Goal: Task Accomplishment & Management: Manage account settings

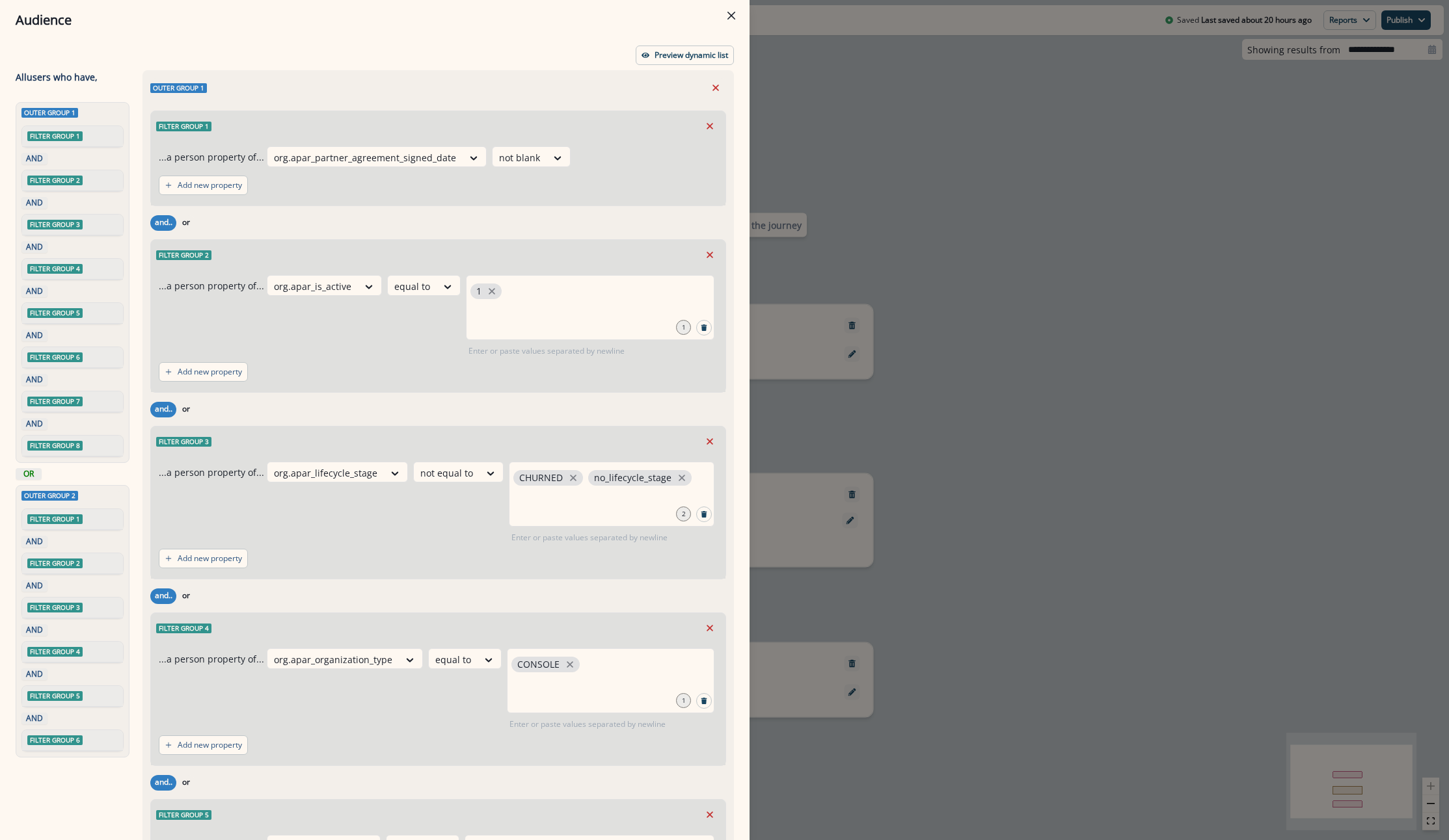
scroll to position [1722, 0]
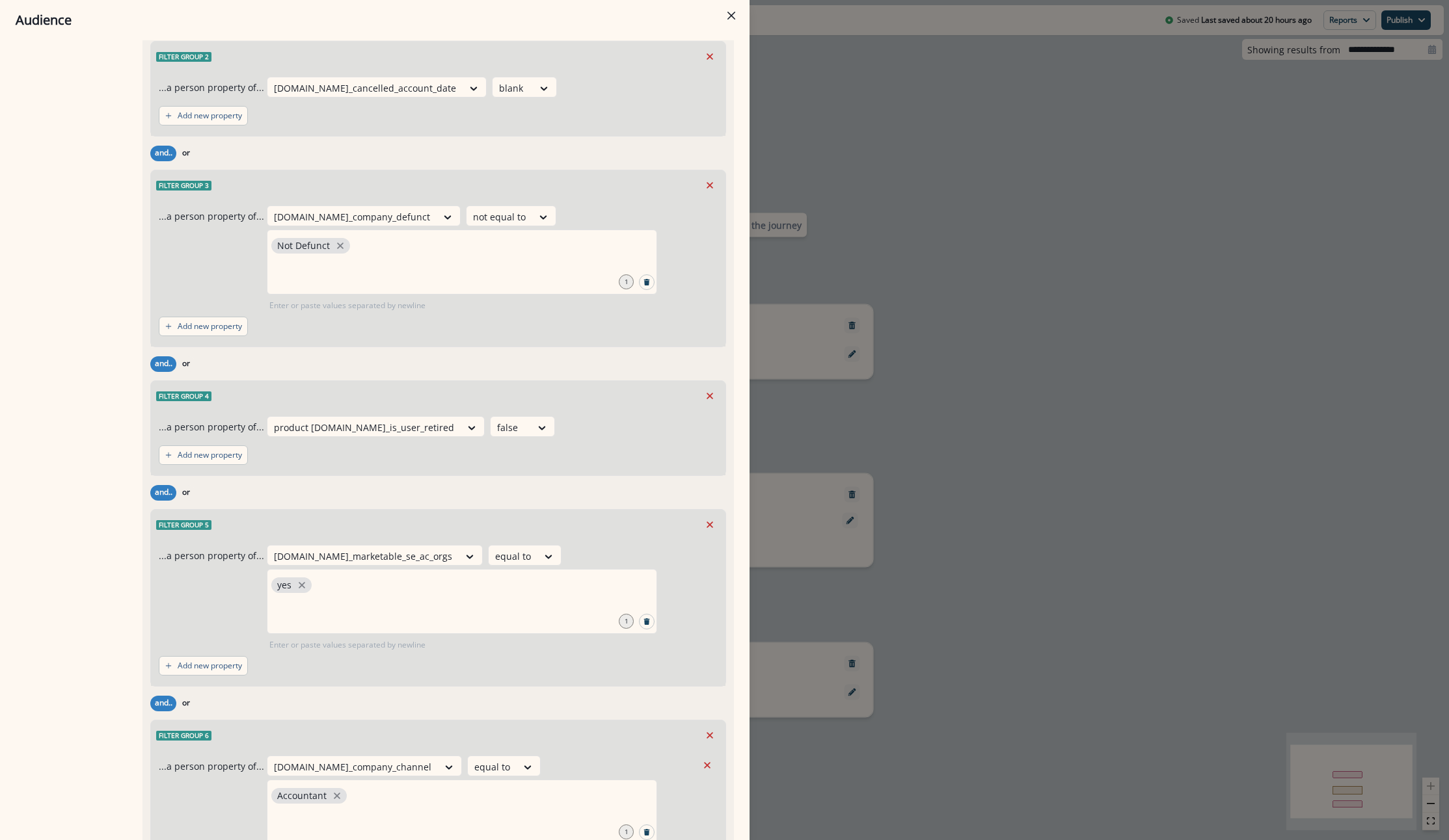
click at [1061, 123] on div "Audience Preview dynamic list All user s who have, Outer group 1 Filter group 1…" at bounding box center [724, 420] width 1449 height 840
type input "**********"
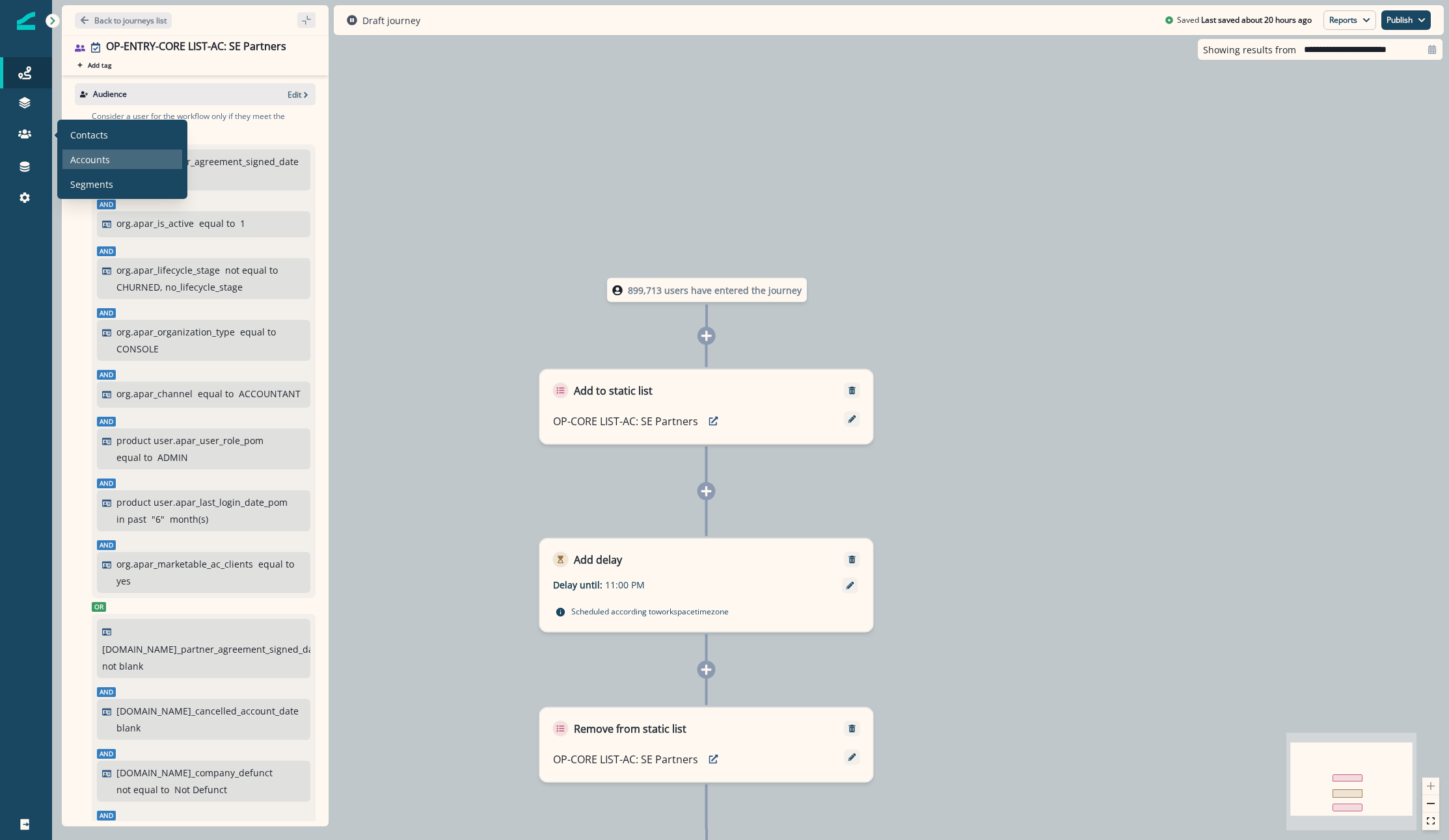
drag, startPoint x: 95, startPoint y: 131, endPoint x: 119, endPoint y: 159, distance: 36.9
click at [95, 131] on p "Contacts" at bounding box center [89, 135] width 38 height 13
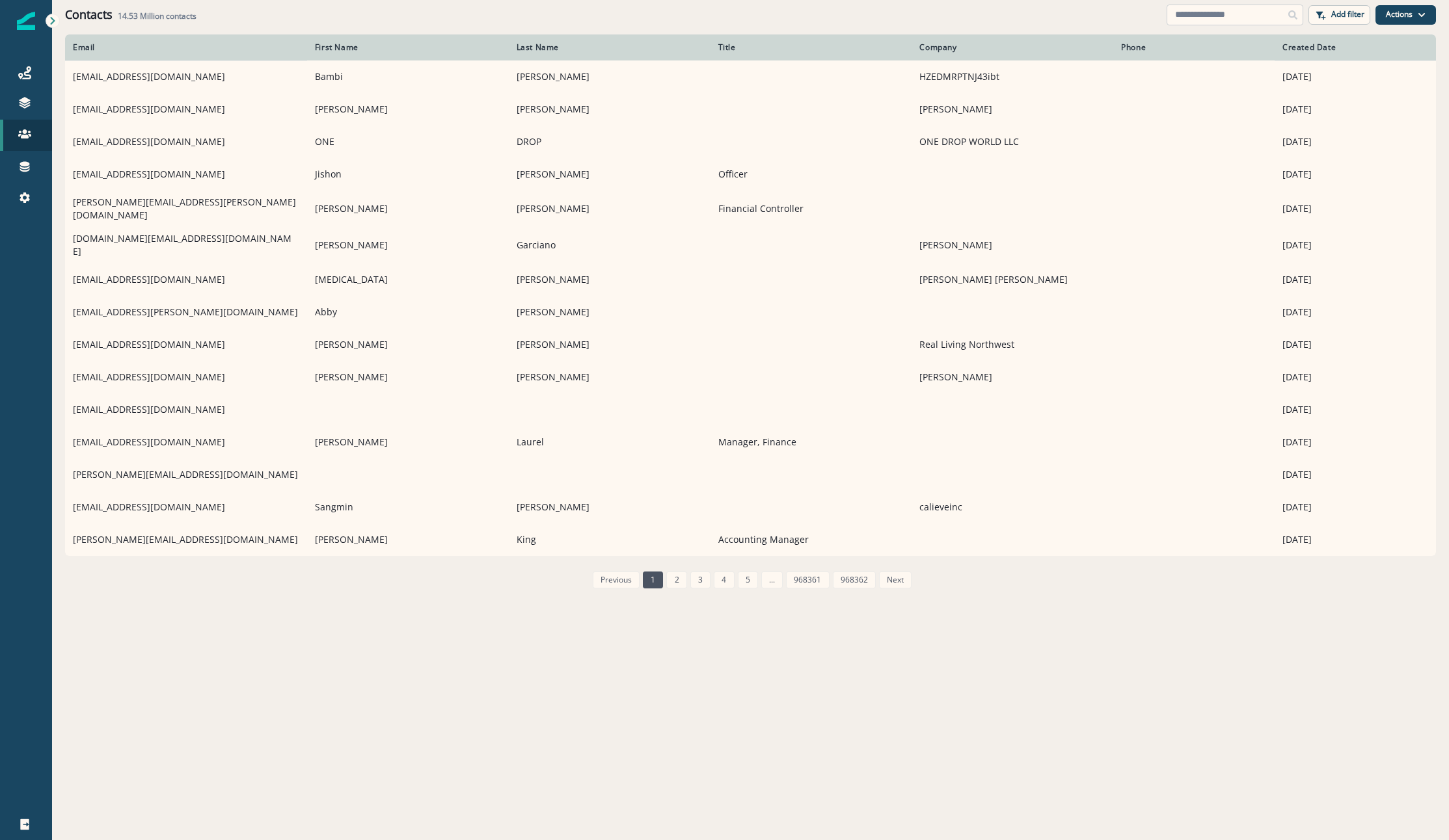
click at [1217, 9] on input at bounding box center [1234, 15] width 137 height 21
paste input "**********"
type input "**********"
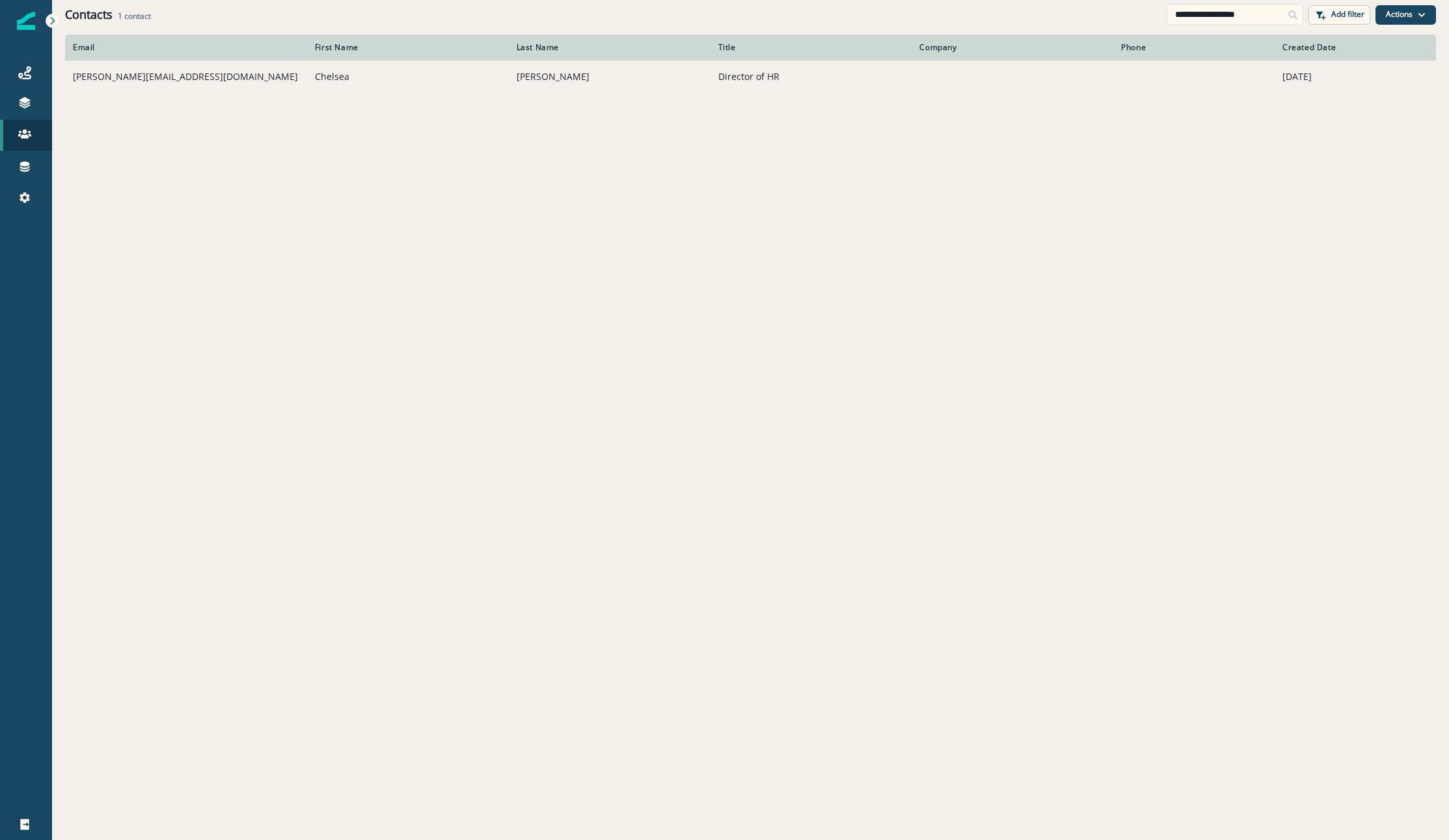
click at [148, 88] on td "chelsea@wsf-co.com" at bounding box center [186, 77] width 242 height 32
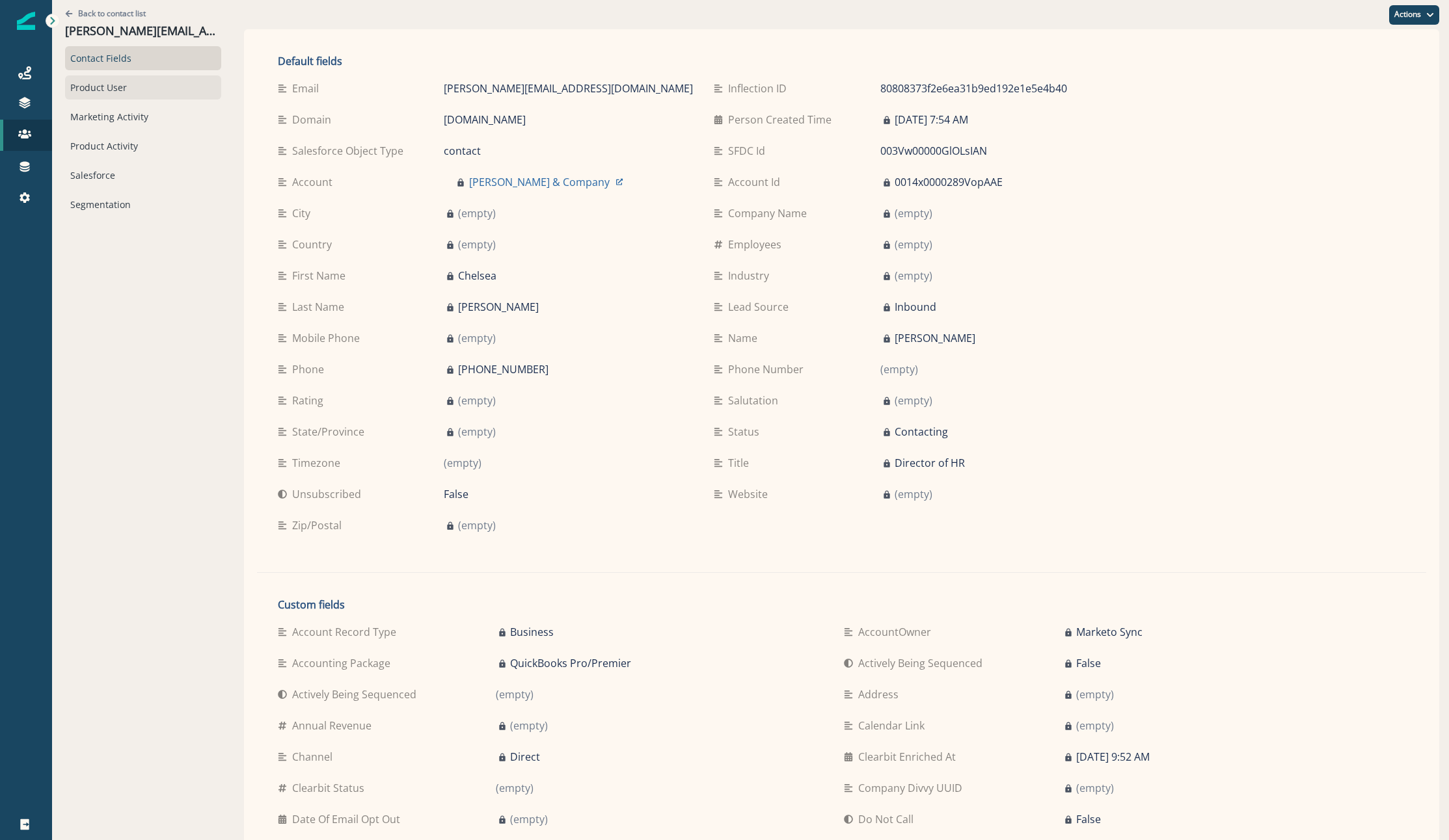
click at [102, 91] on div "Product User" at bounding box center [143, 87] width 156 height 24
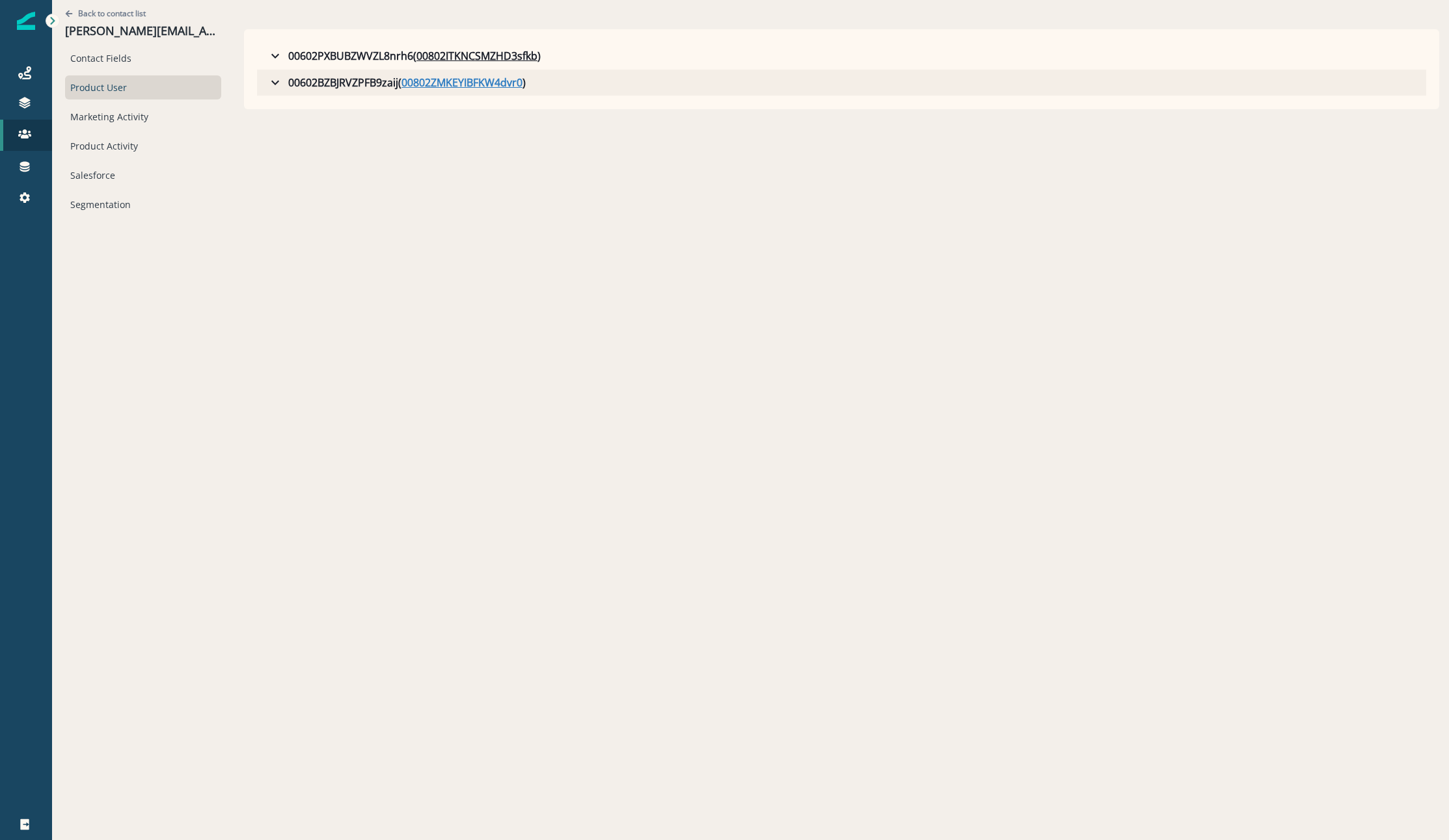
click at [416, 86] on u "00802ZMKEYIBFKW4dvr0" at bounding box center [462, 82] width 121 height 16
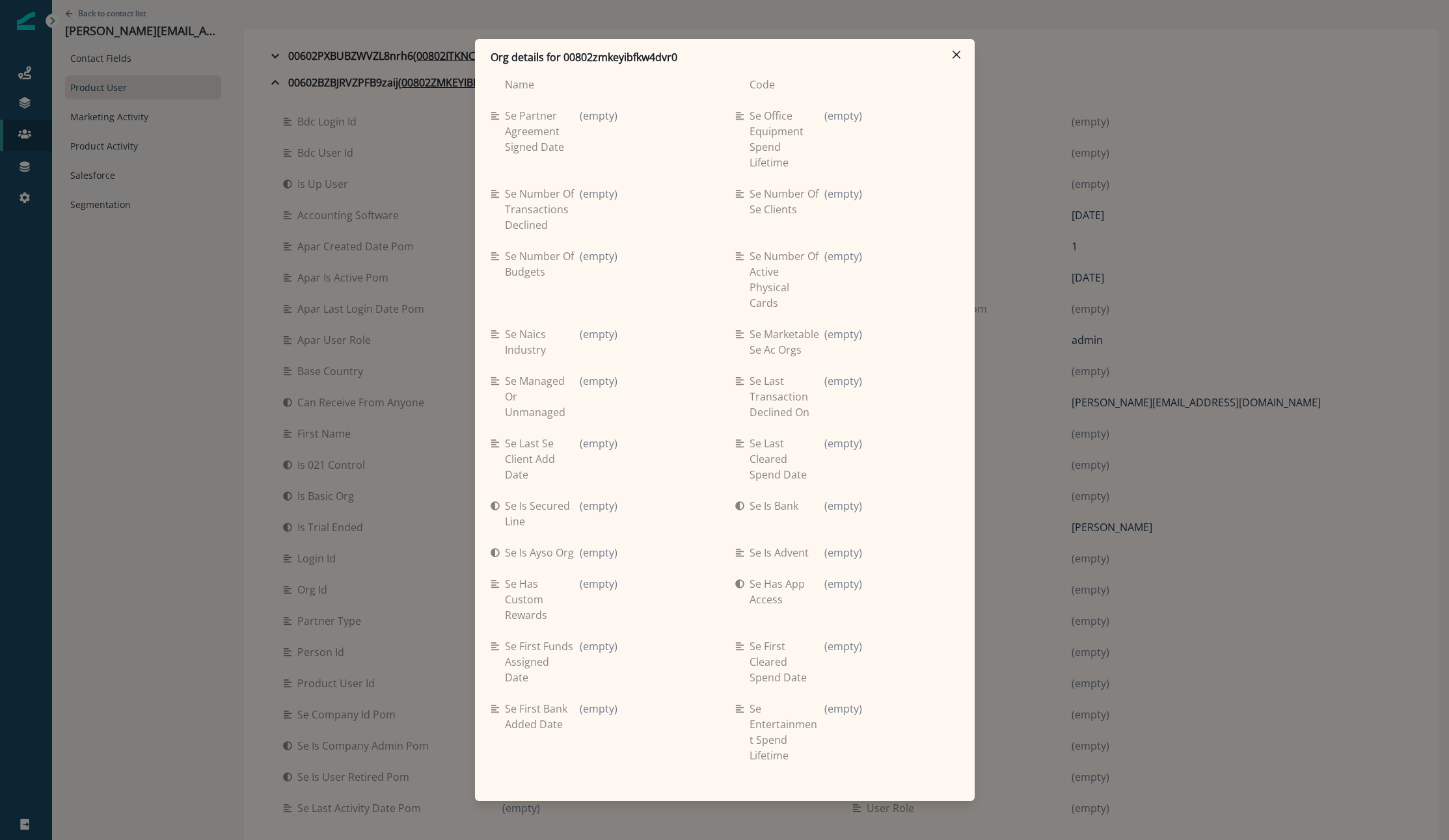
scroll to position [2904, 0]
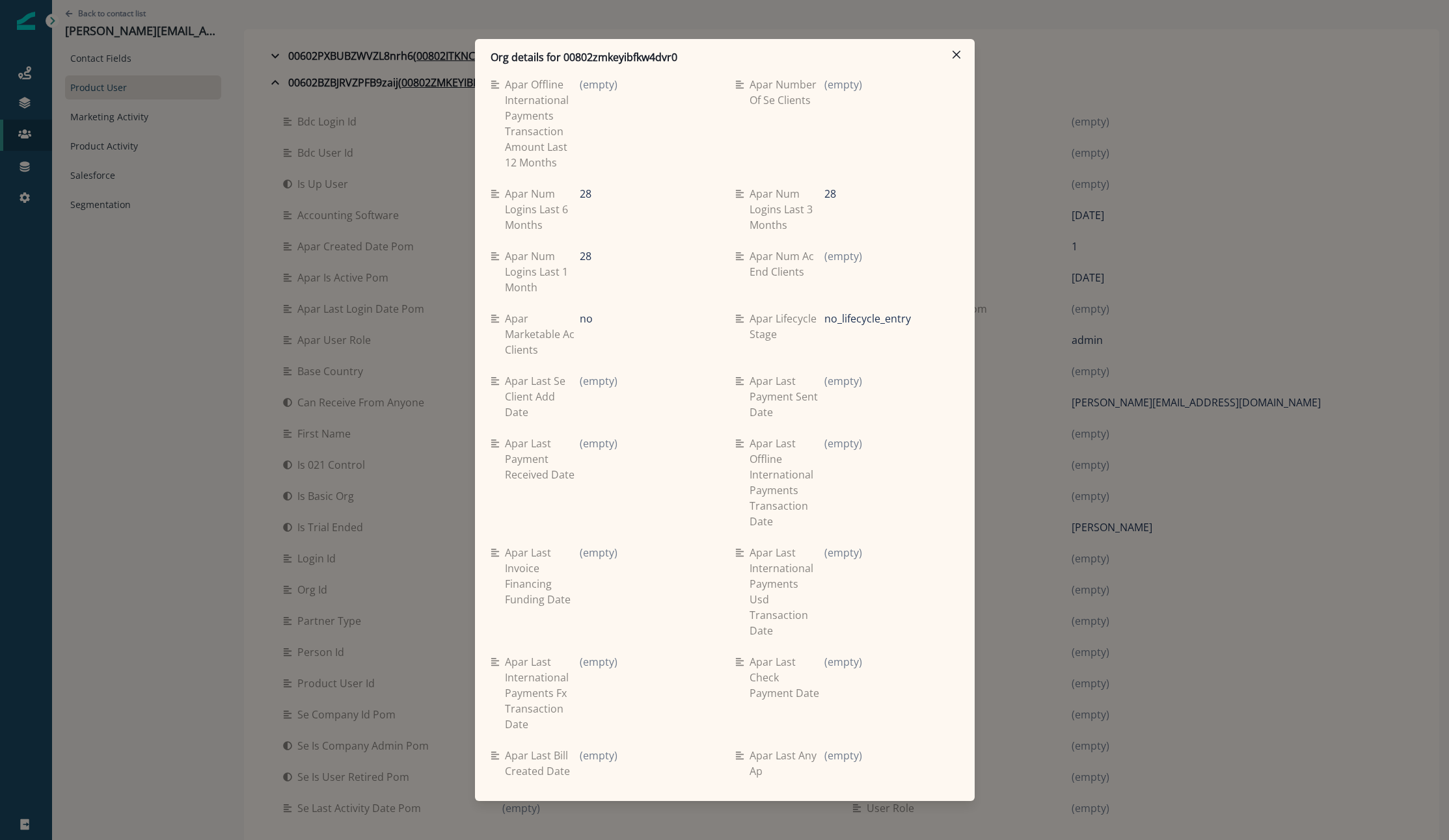
click at [1040, 60] on div "Org details for 00802zmkeyibfkw4dvr0 Se travel spend lifetime (empty) Se spend …" at bounding box center [724, 420] width 1449 height 840
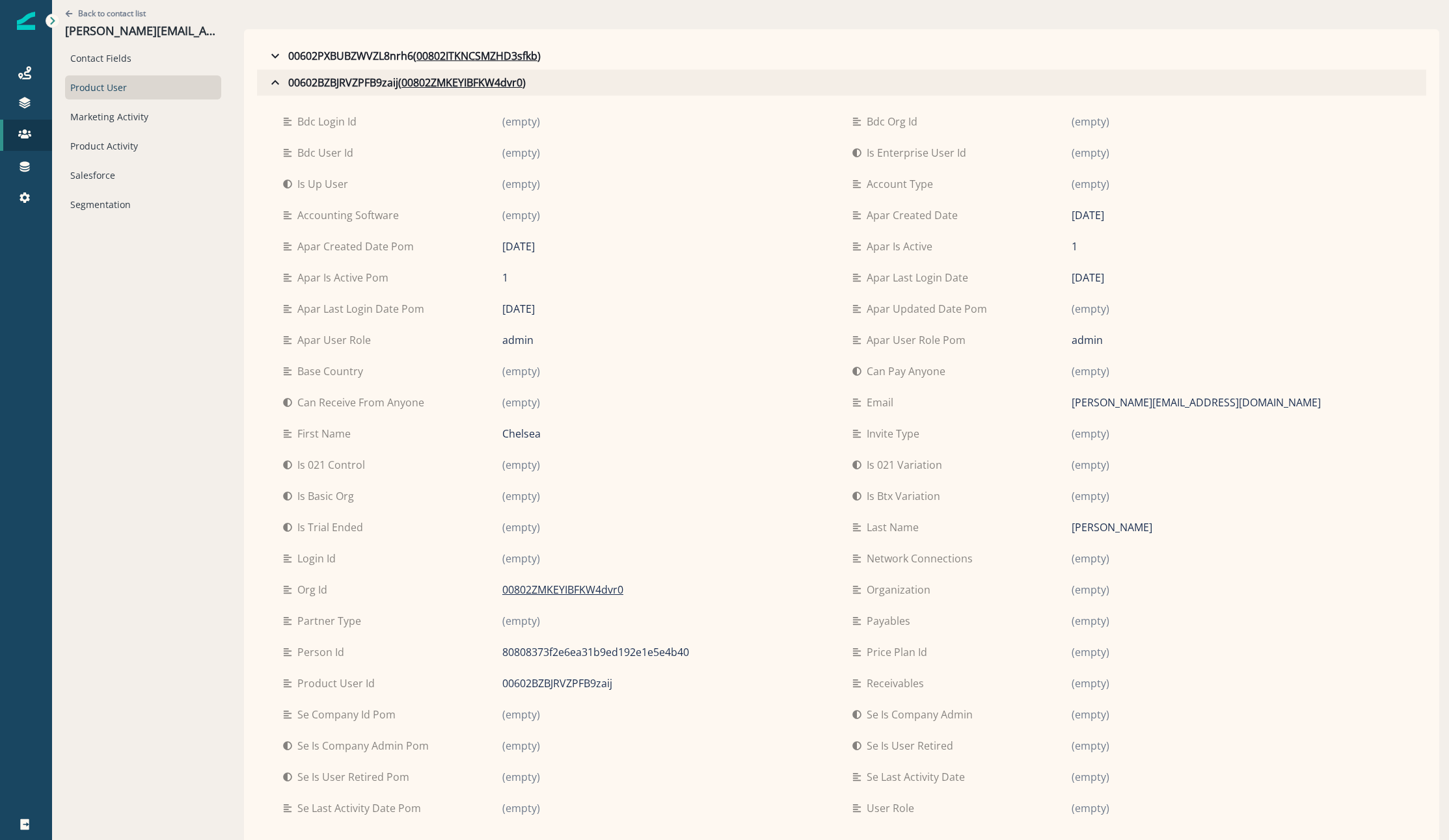
click at [467, 71] on button "00602BZBJRVZPFB9zaij ( 00802ZMKEYIBFKW4dvr0 )" at bounding box center [841, 82] width 1169 height 26
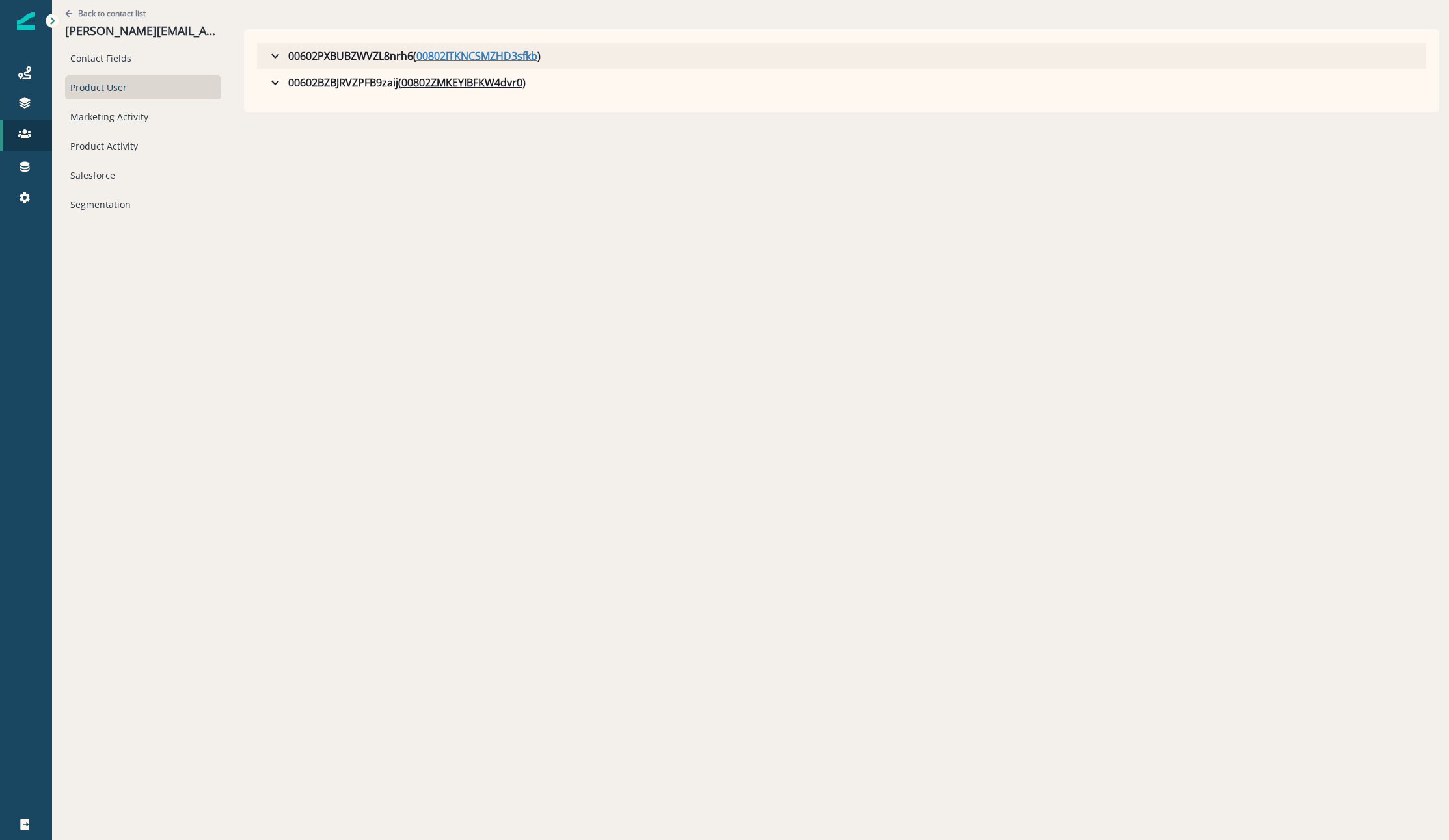
click at [468, 58] on u "00802ITKNCSMZHD3sfkb" at bounding box center [477, 55] width 121 height 16
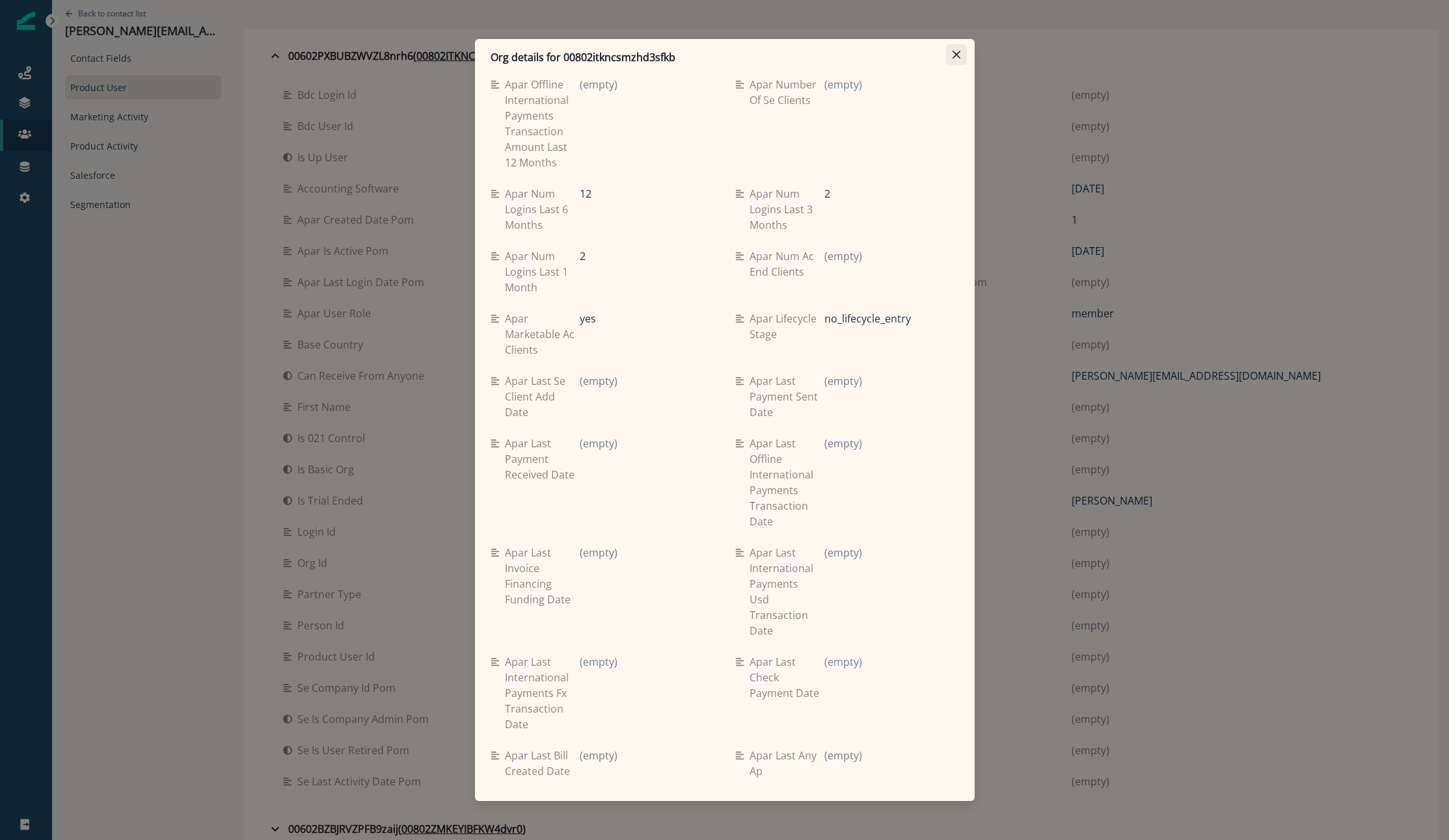
click at [962, 57] on button "Close" at bounding box center [956, 55] width 21 height 21
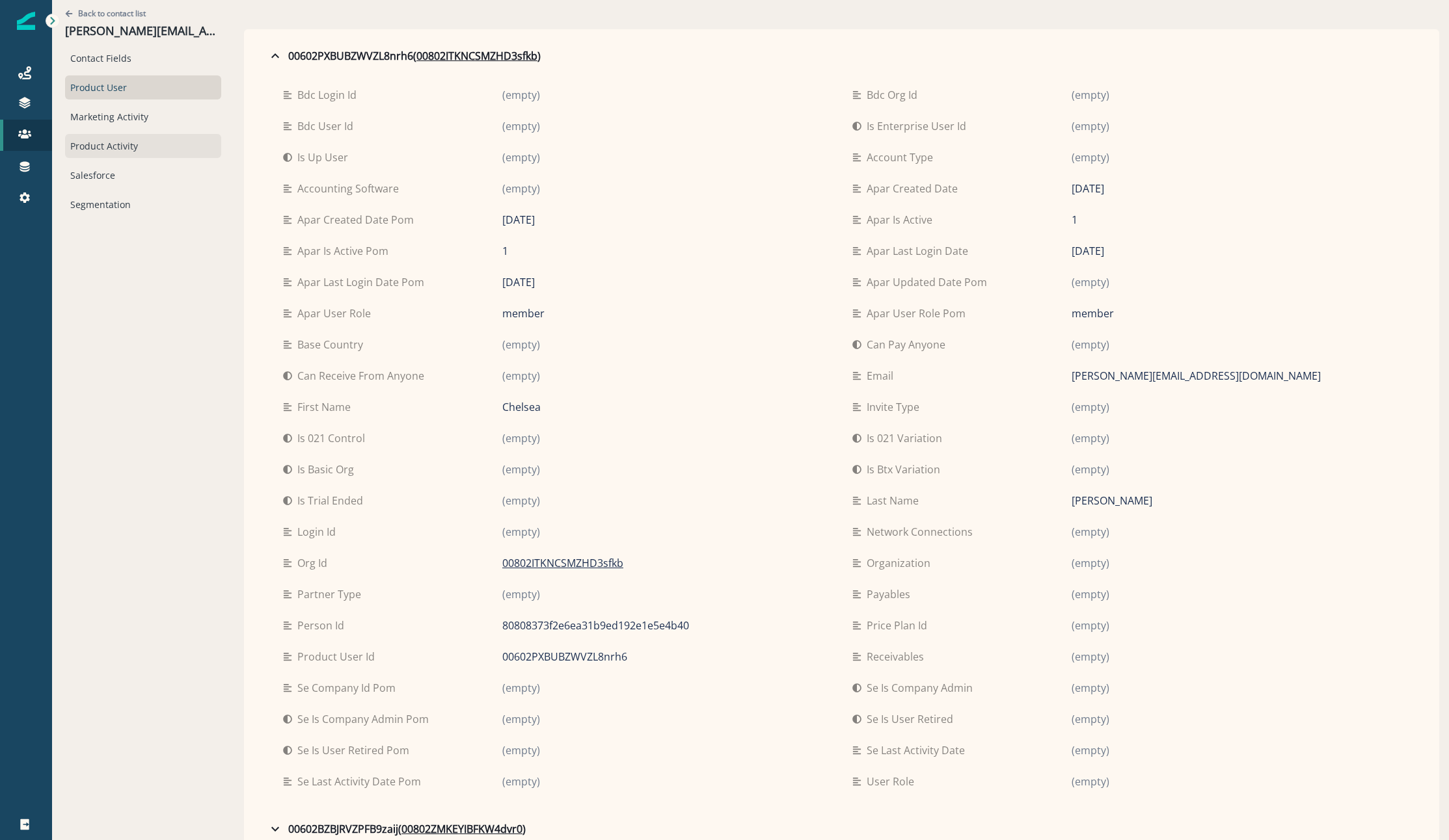
click at [93, 141] on div "Product Activity" at bounding box center [143, 145] width 156 height 24
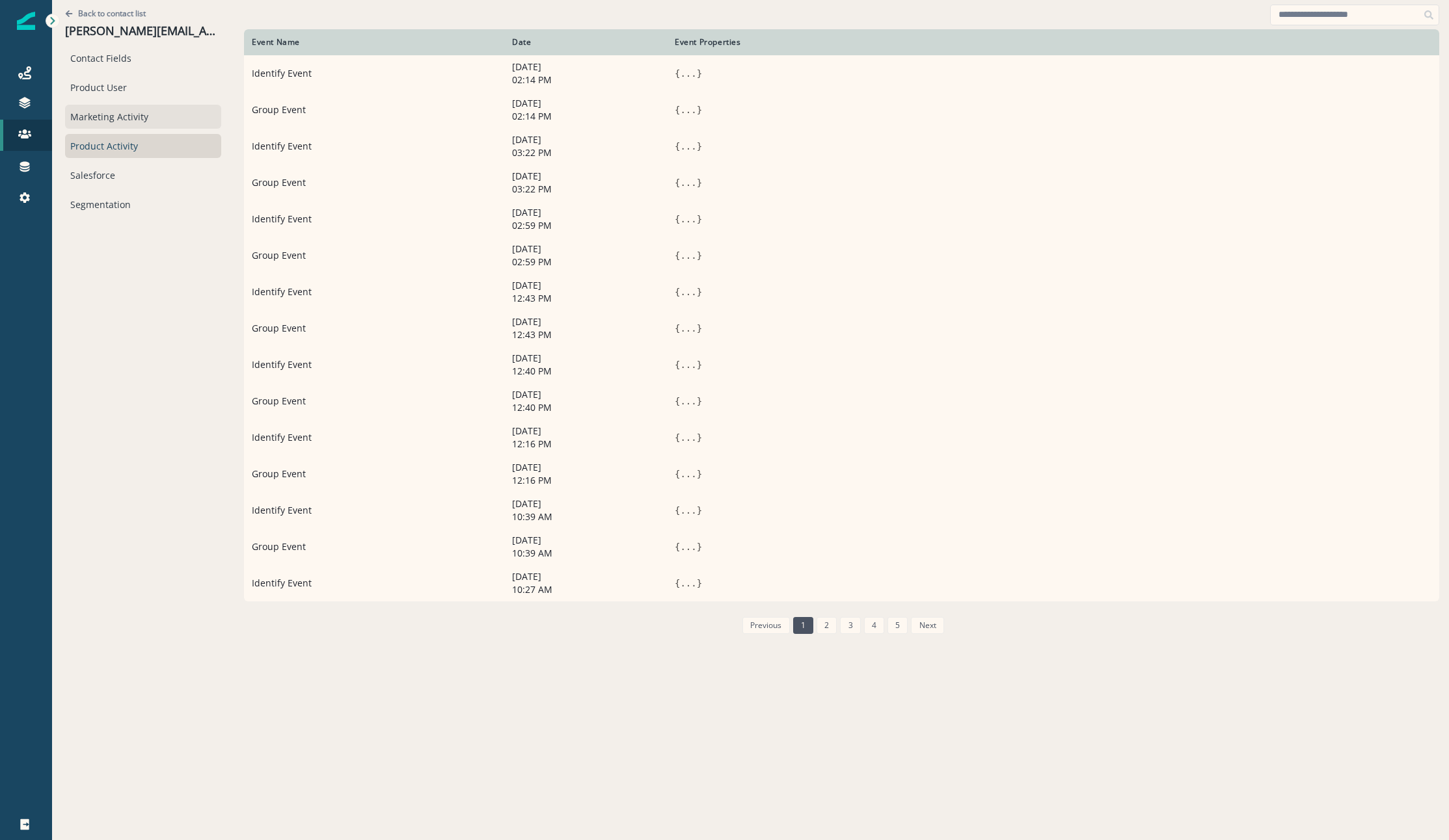
click at [140, 115] on div "Marketing Activity" at bounding box center [143, 117] width 156 height 24
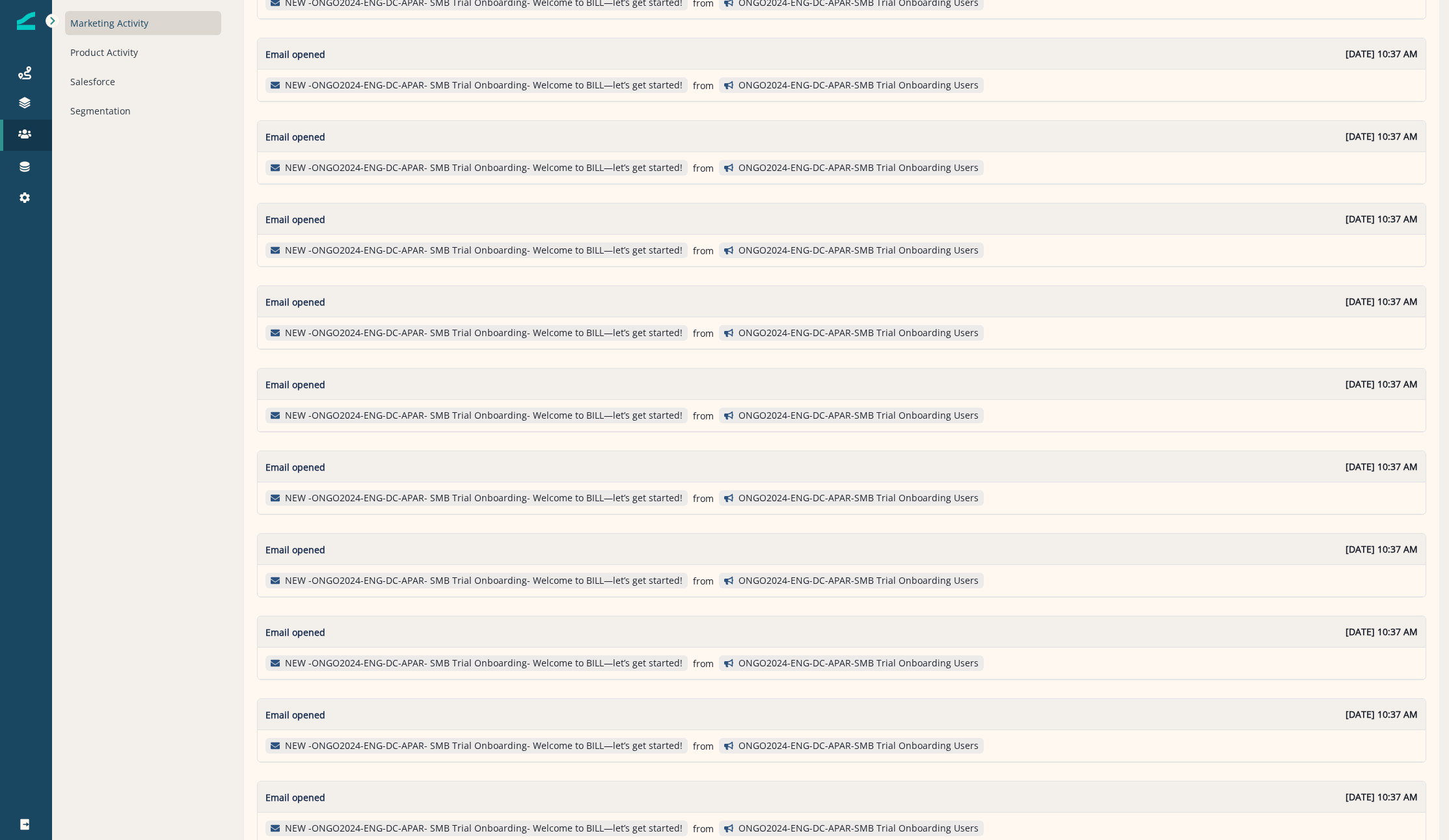
scroll to position [0, 0]
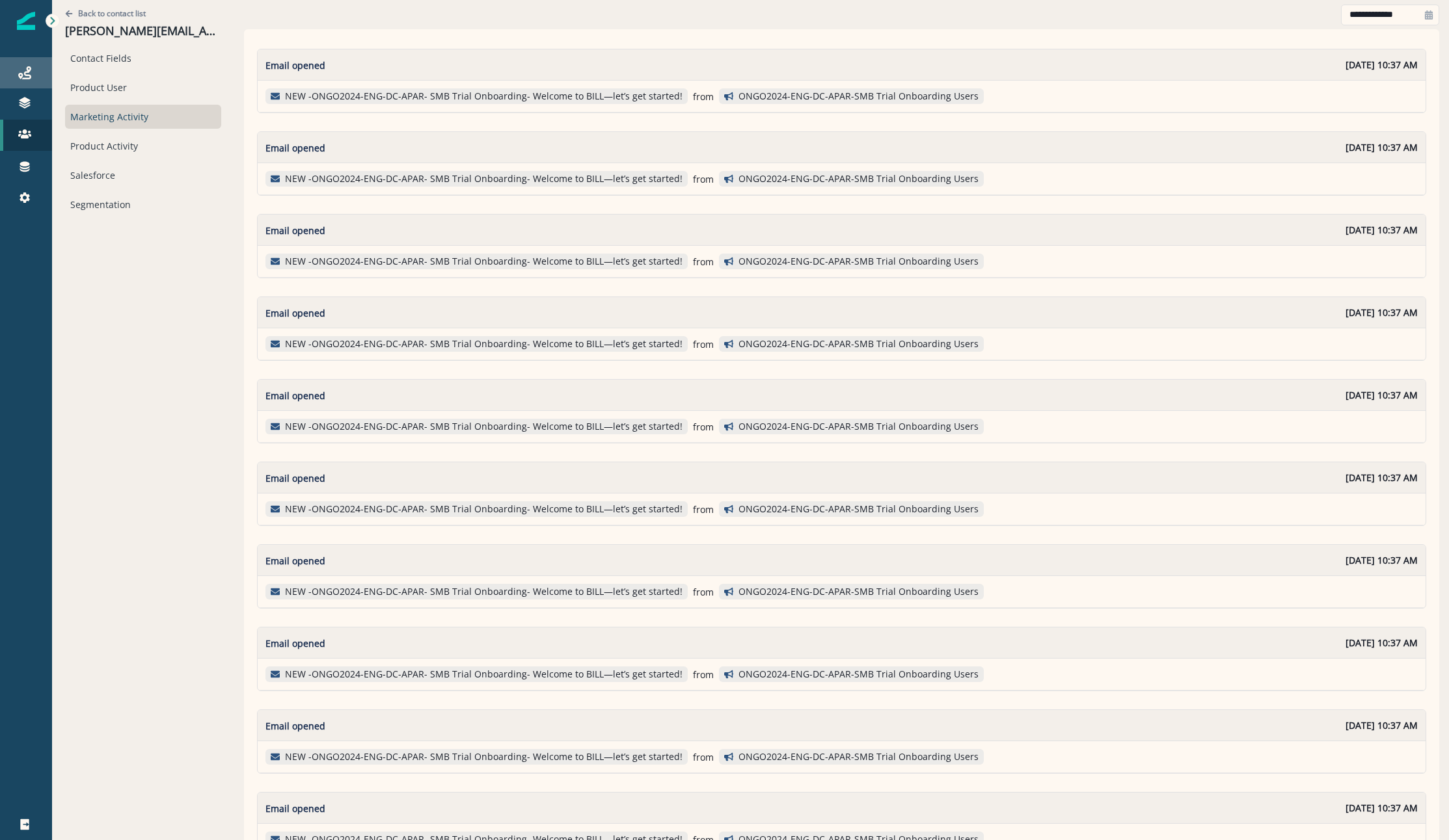
click at [30, 58] on link "Journeys" at bounding box center [26, 73] width 52 height 31
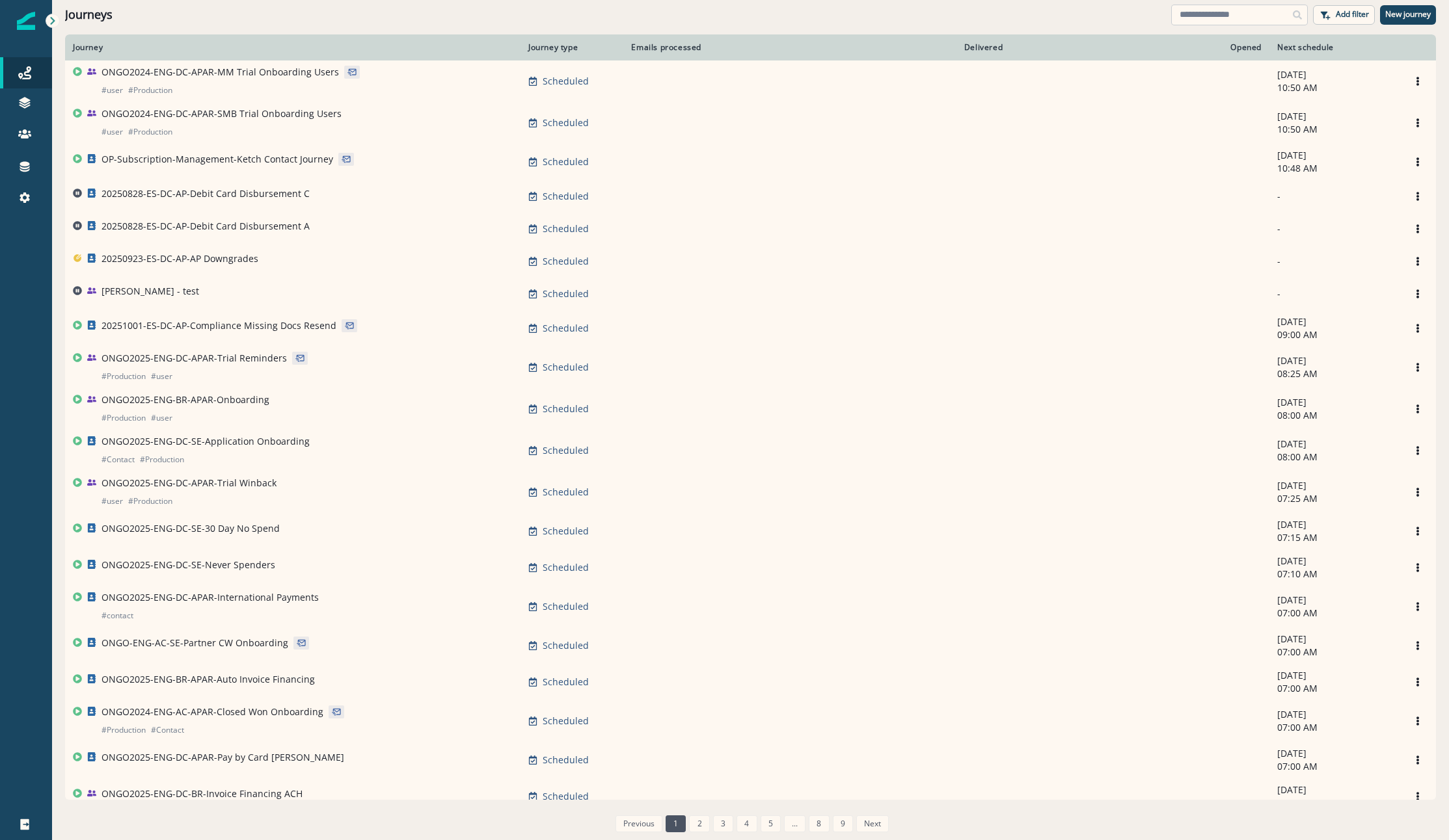
click at [1210, 21] on input at bounding box center [1239, 15] width 137 height 21
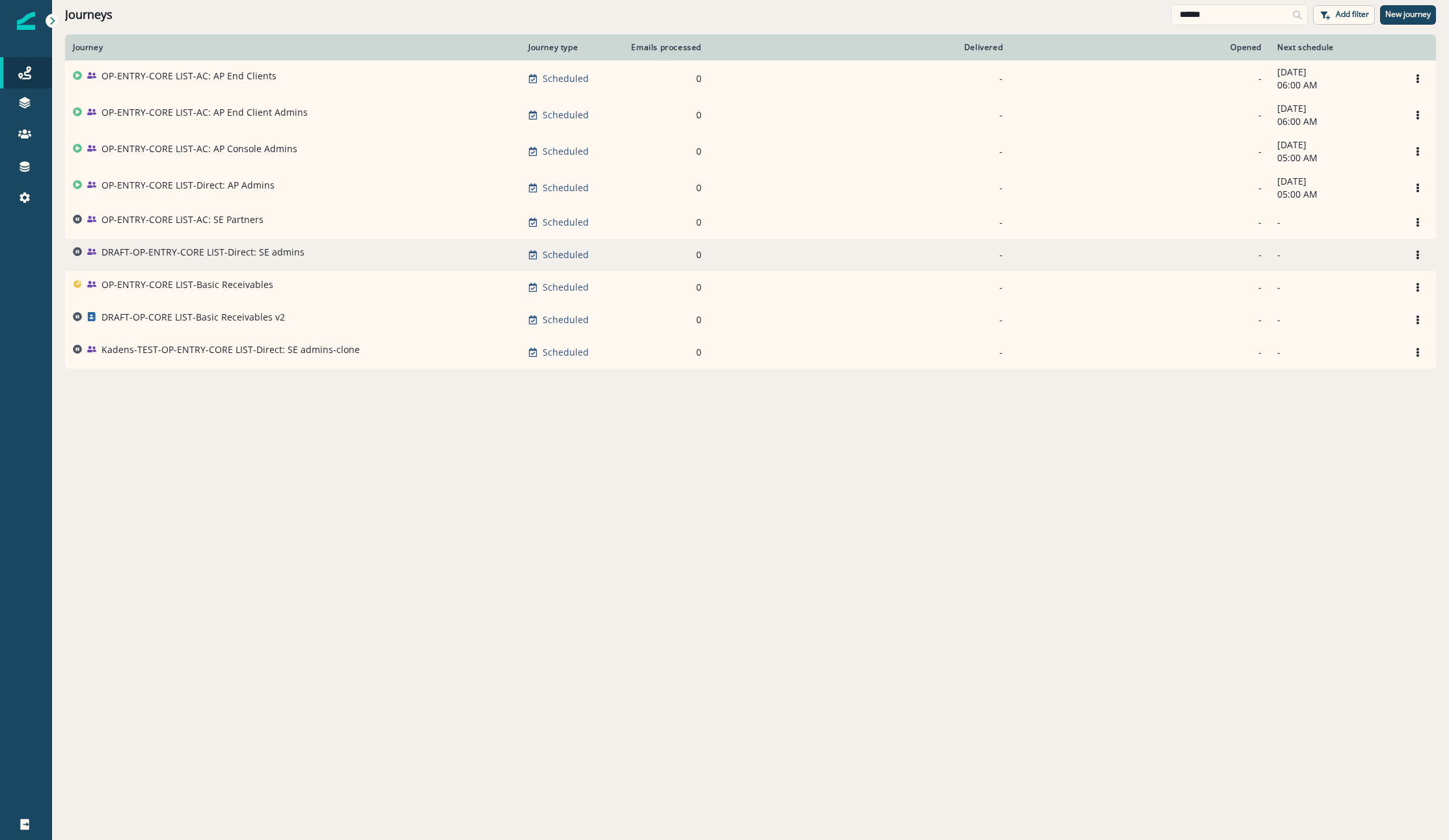
type input "******"
click at [274, 264] on div "DRAFT-OP-ENTRY-CORE LIST-Direct: SE admins" at bounding box center [202, 255] width 203 height 18
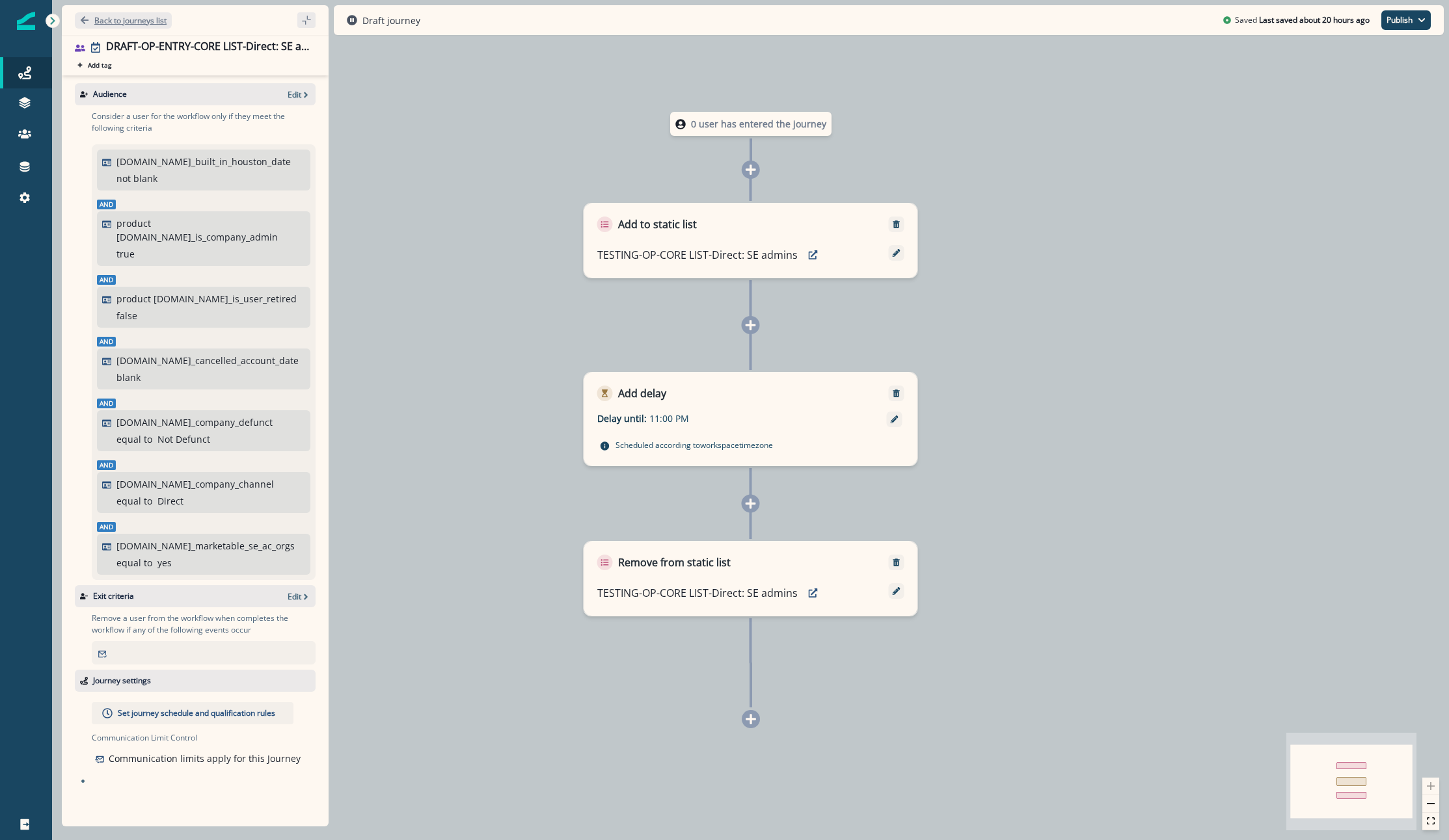
click at [114, 17] on p "Back to journeys list" at bounding box center [131, 20] width 72 height 11
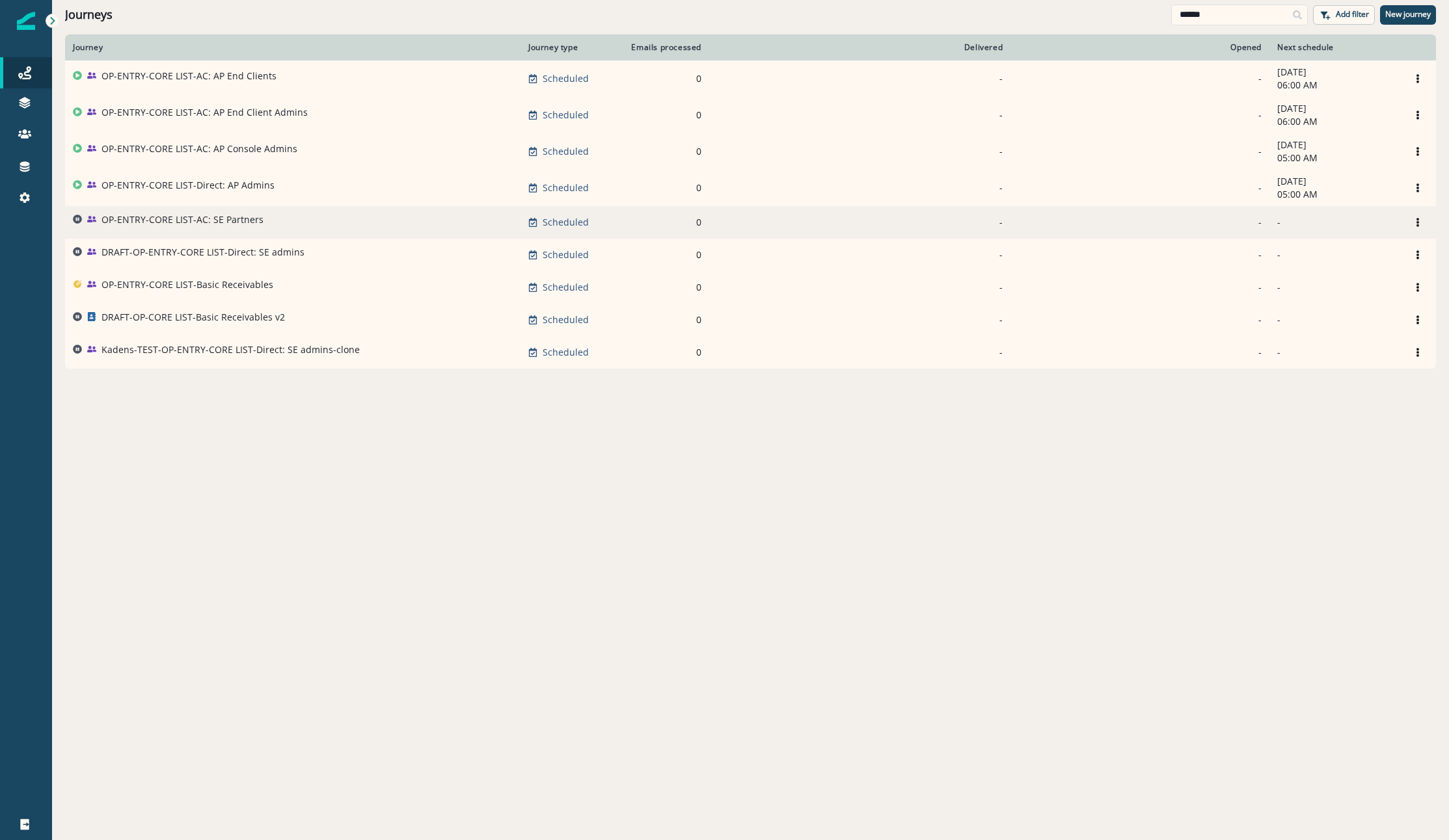
click at [181, 227] on p "OP-ENTRY-CORE LIST-AC: SE Partners" at bounding box center [182, 220] width 162 height 13
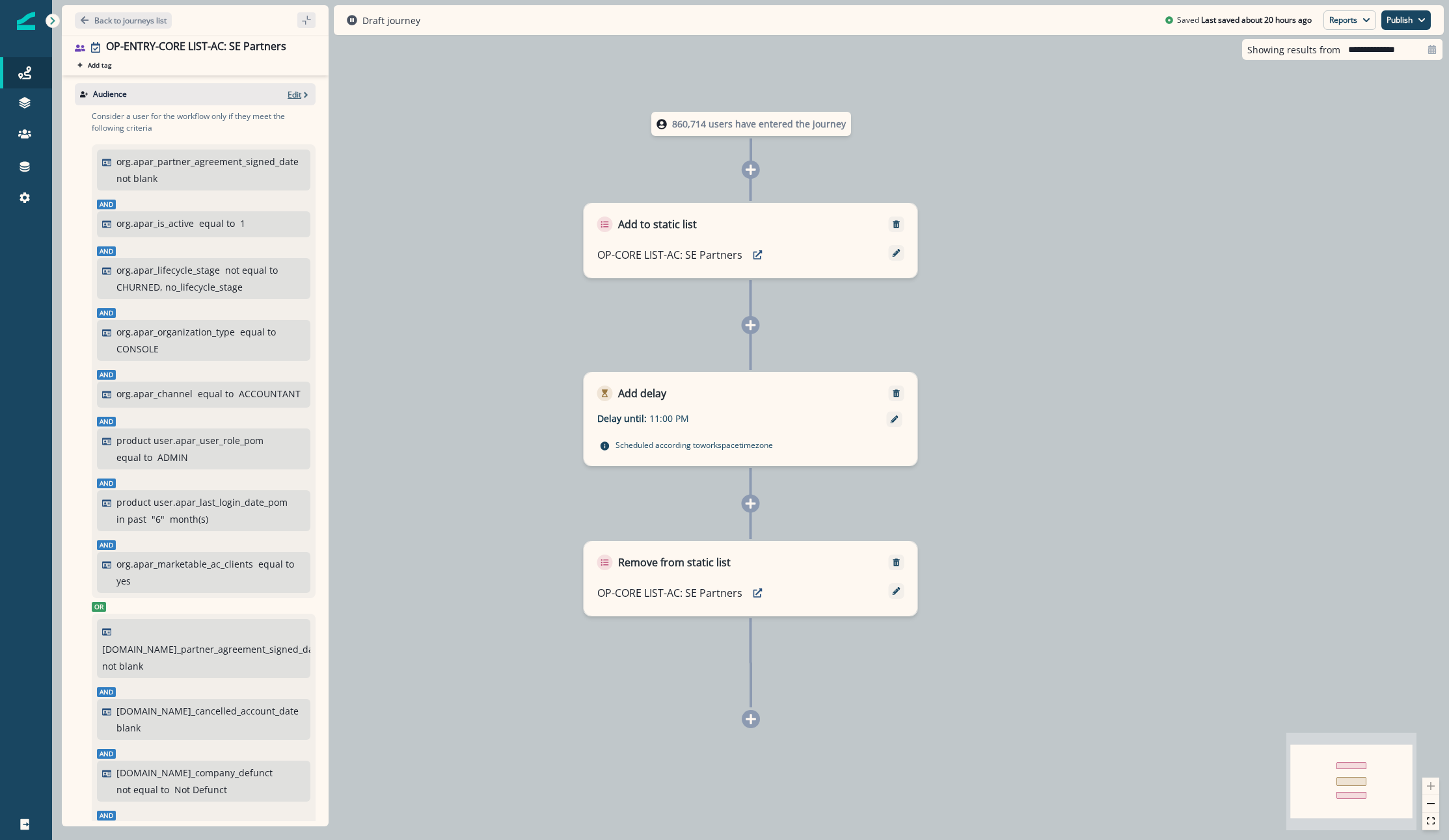
click at [287, 90] on p "Edit" at bounding box center [294, 94] width 13 height 11
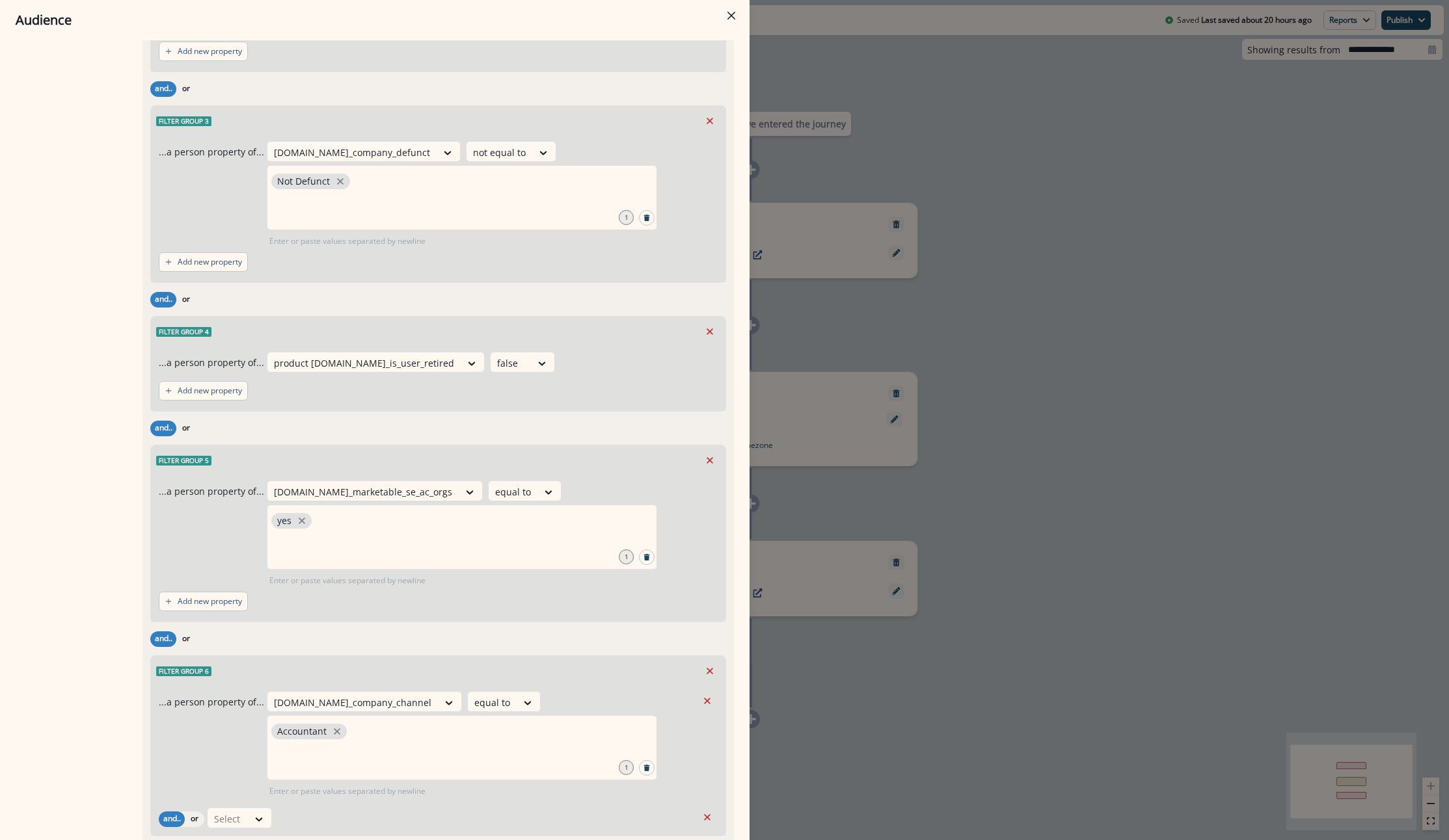
scroll to position [1868, 0]
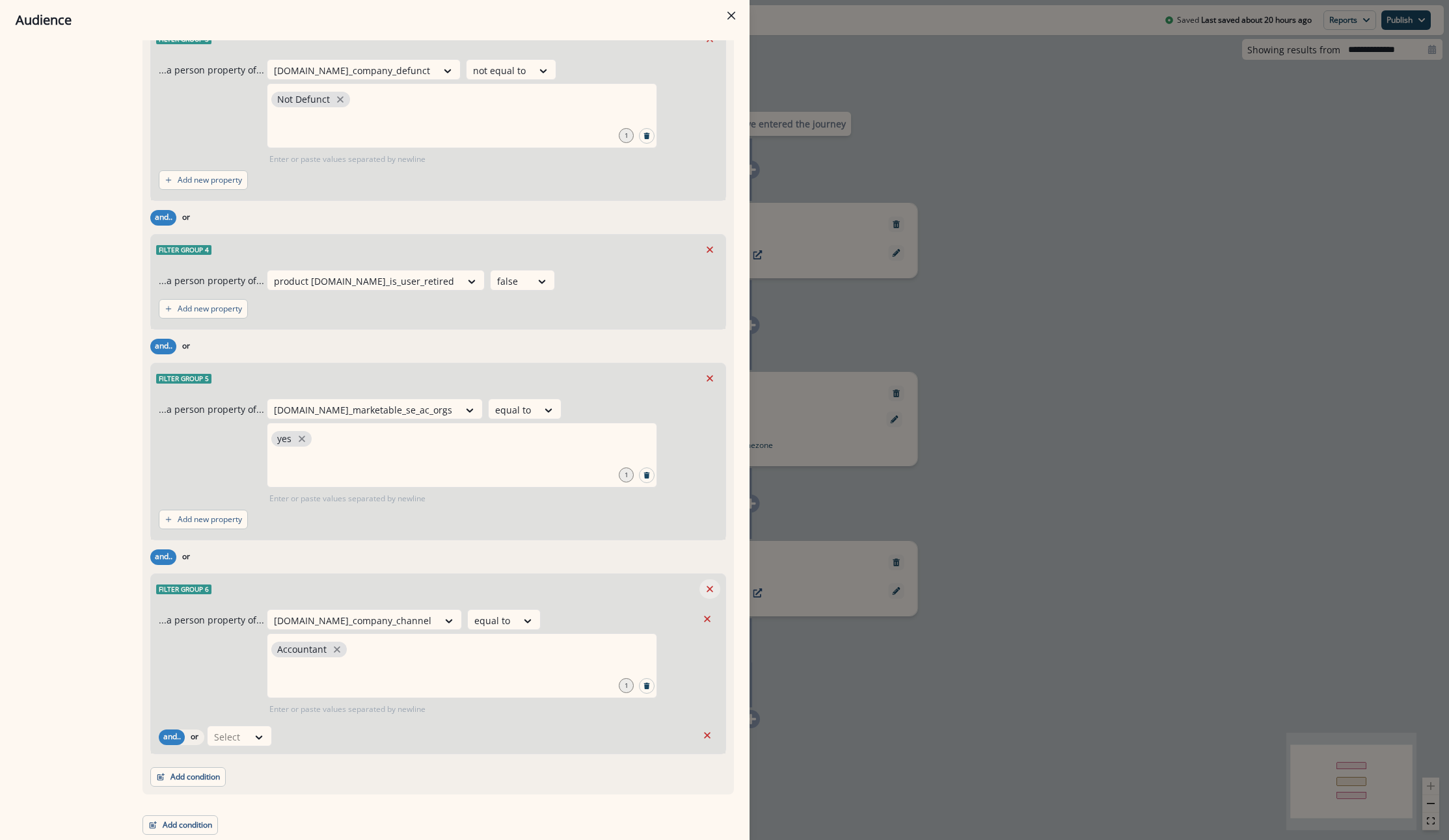
click at [705, 589] on icon "Remove" at bounding box center [710, 589] width 12 height 12
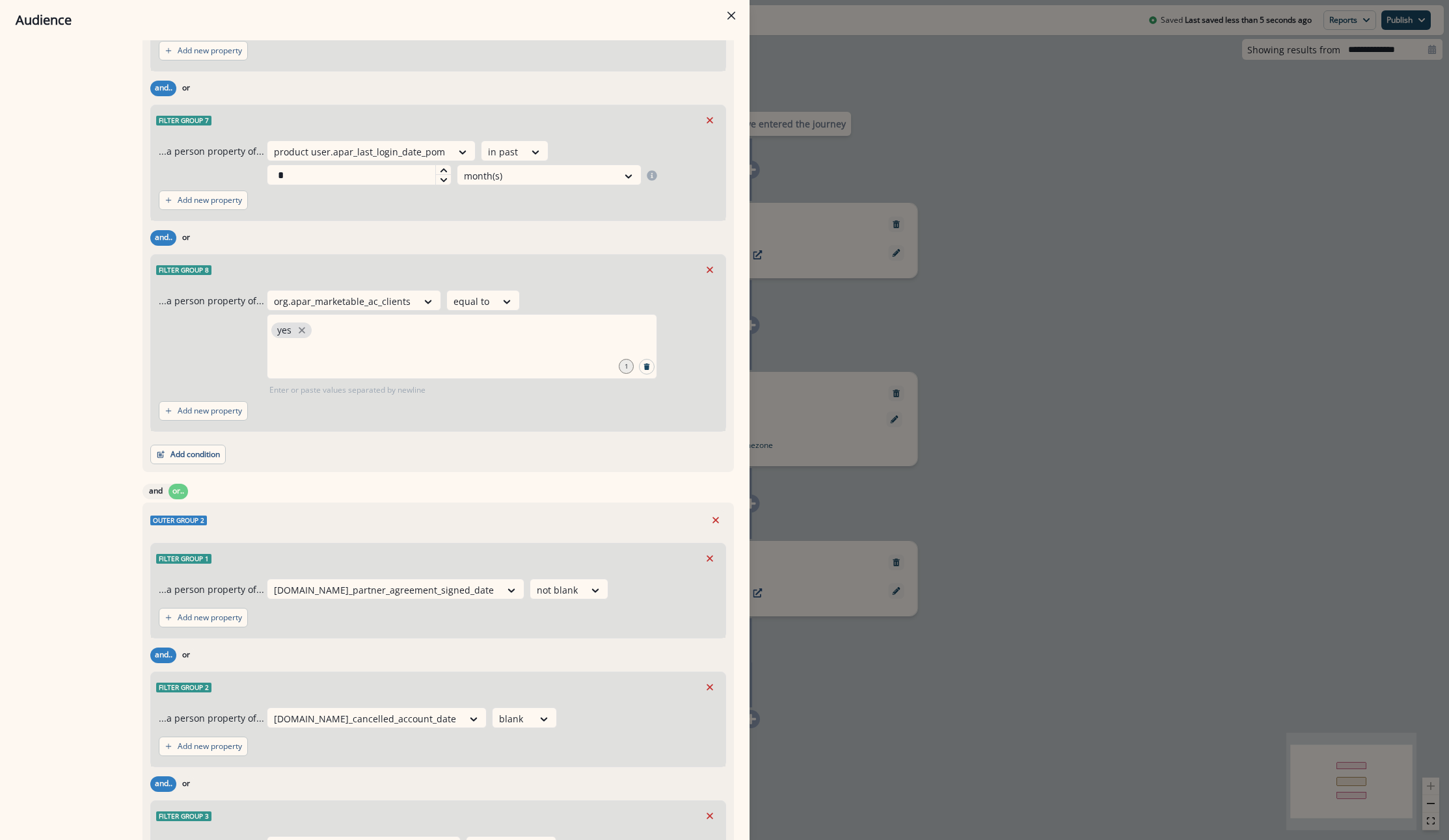
scroll to position [1070, 0]
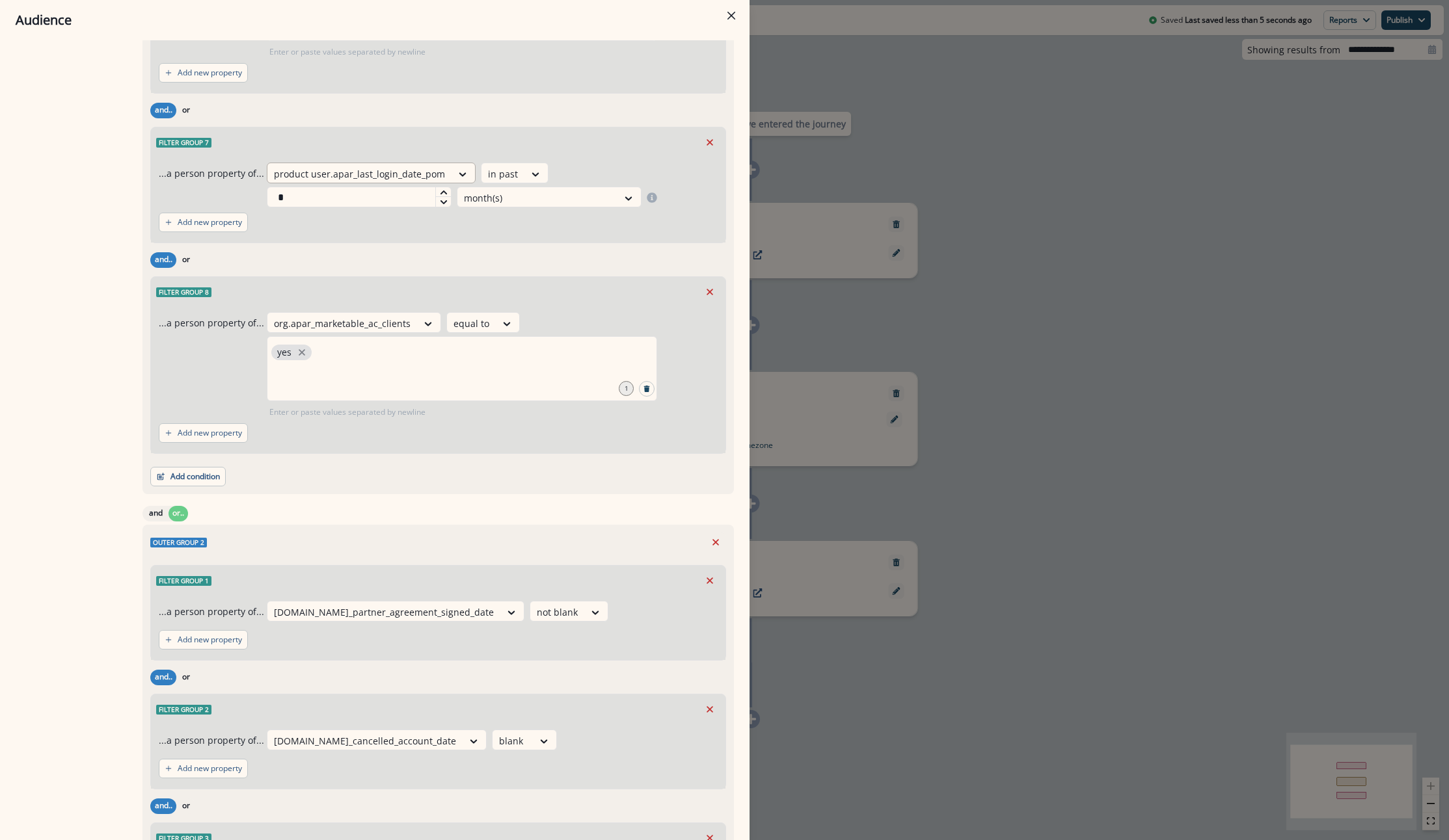
click at [339, 171] on div at bounding box center [360, 174] width 171 height 16
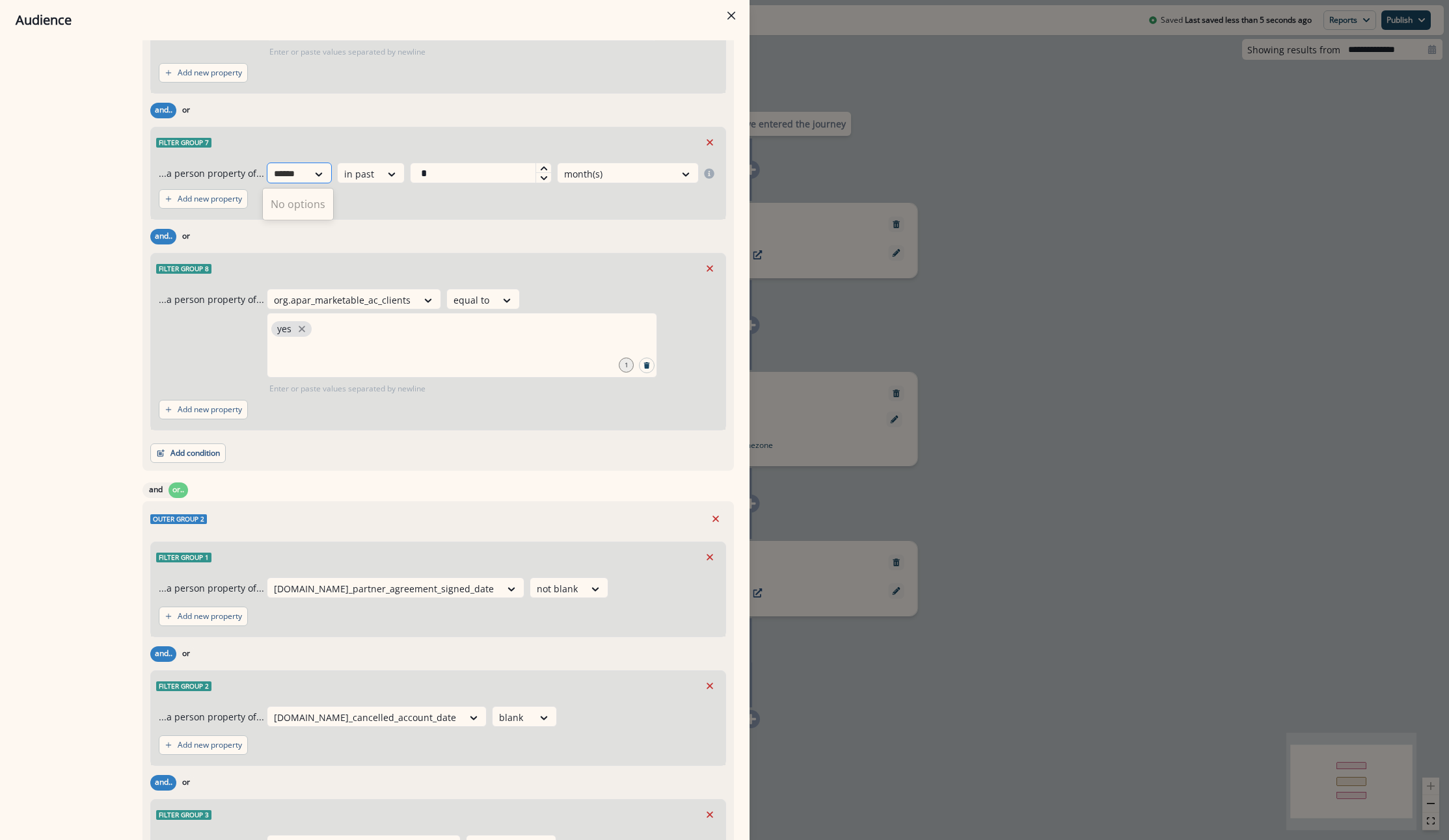
type input "****"
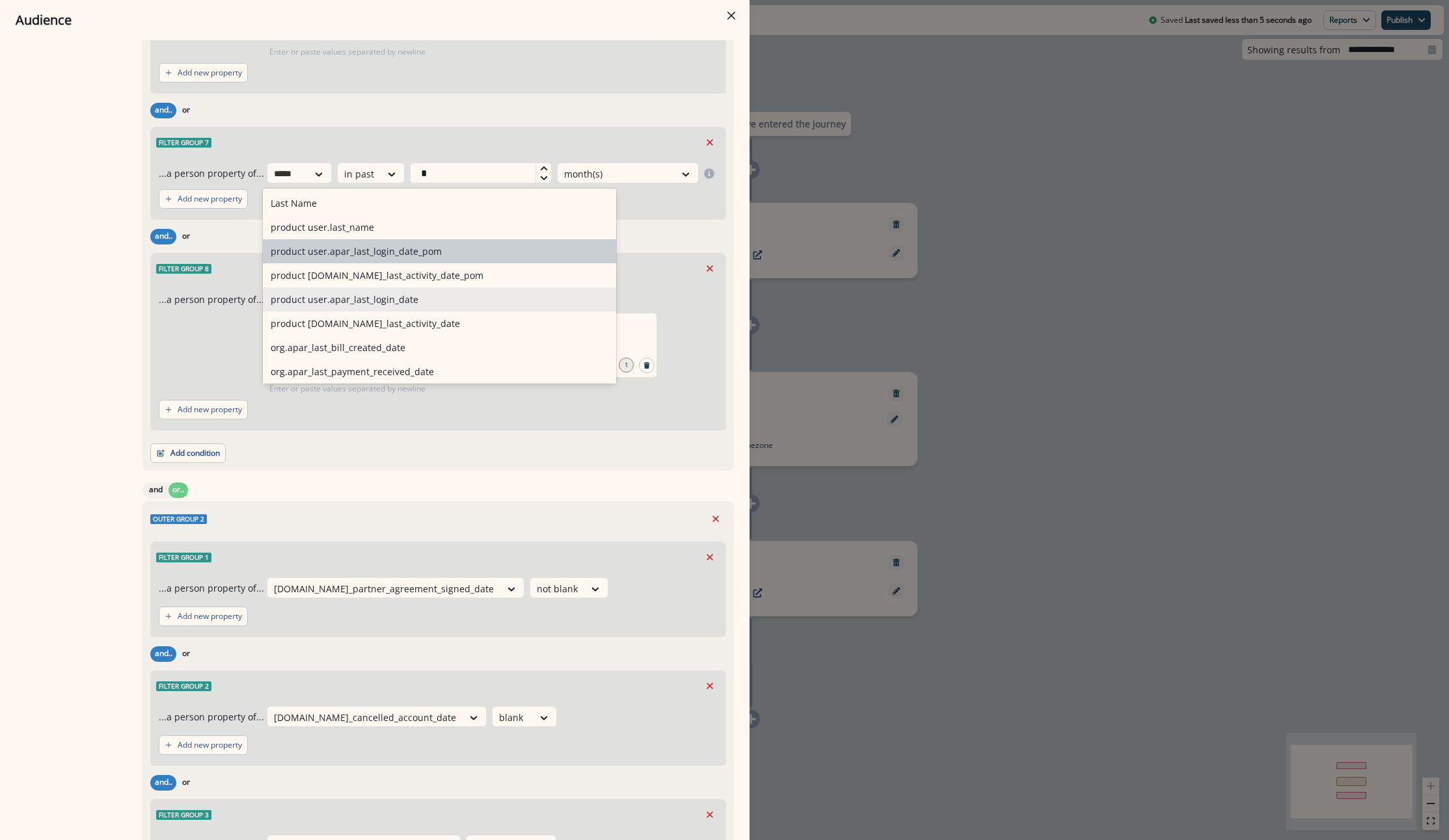
click at [359, 304] on div "product user.apar_last_login_date" at bounding box center [439, 299] width 353 height 24
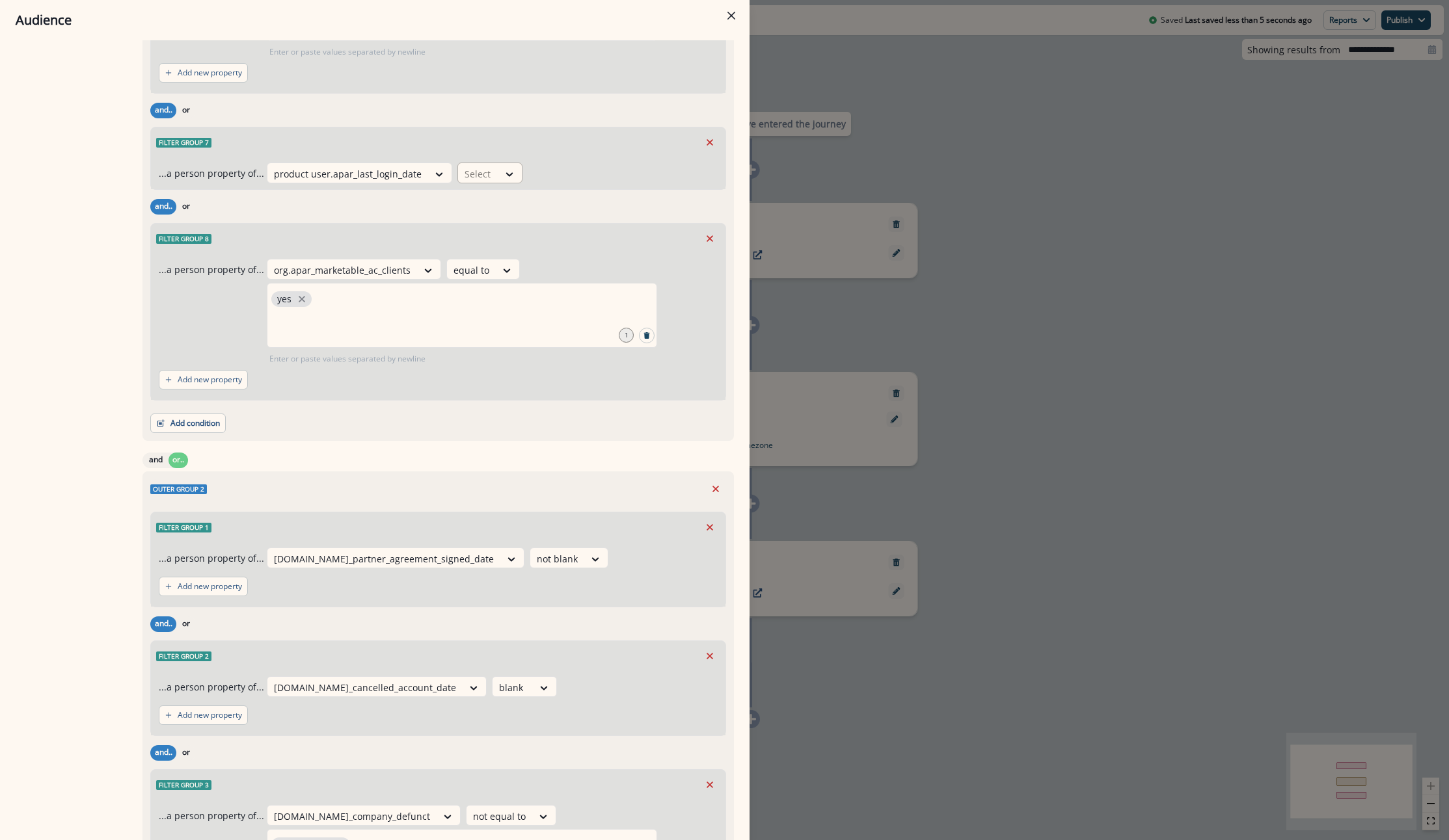
click at [488, 167] on div "Select" at bounding box center [478, 173] width 41 height 21
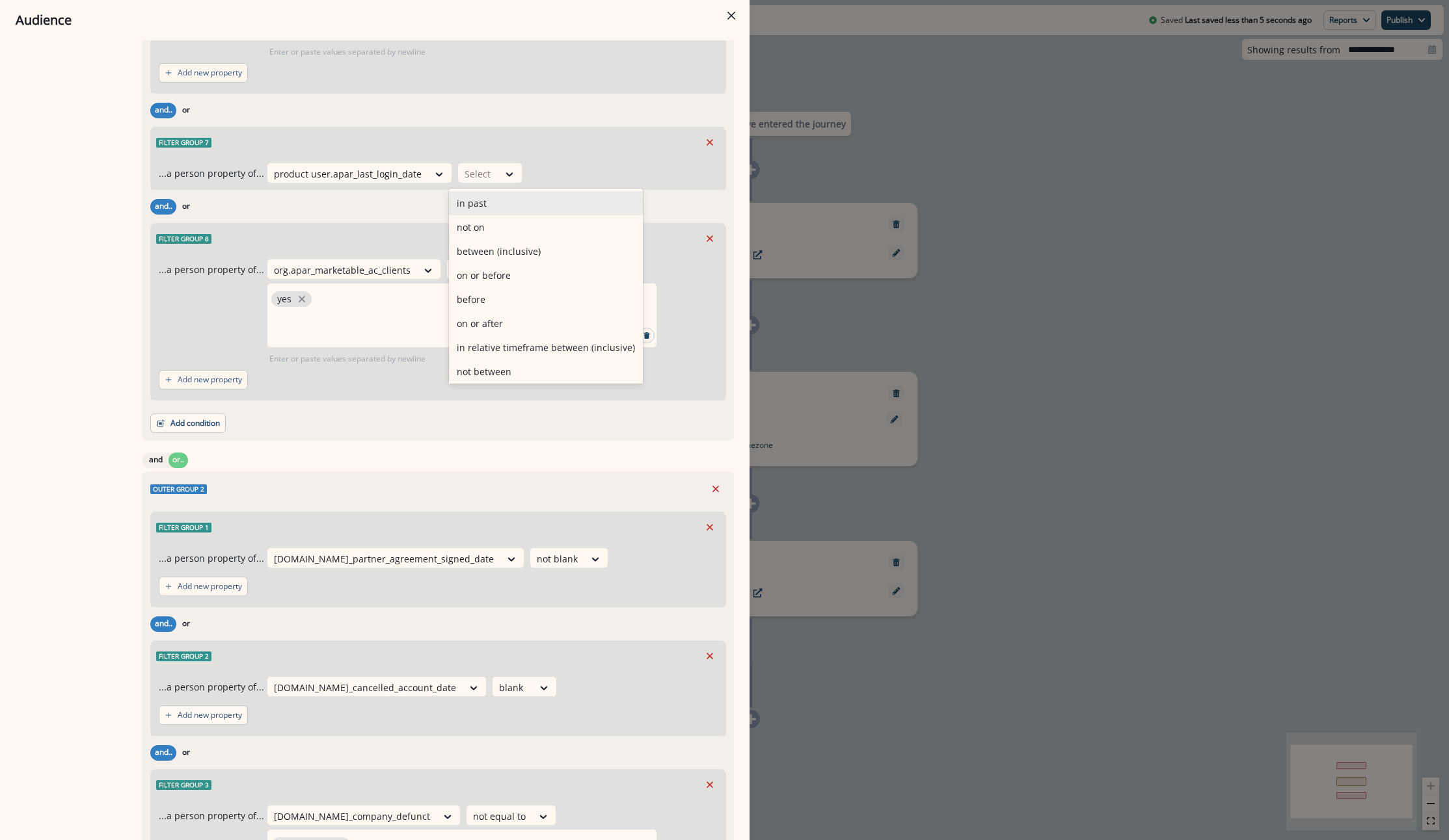
click at [496, 207] on div "in past" at bounding box center [546, 203] width 193 height 24
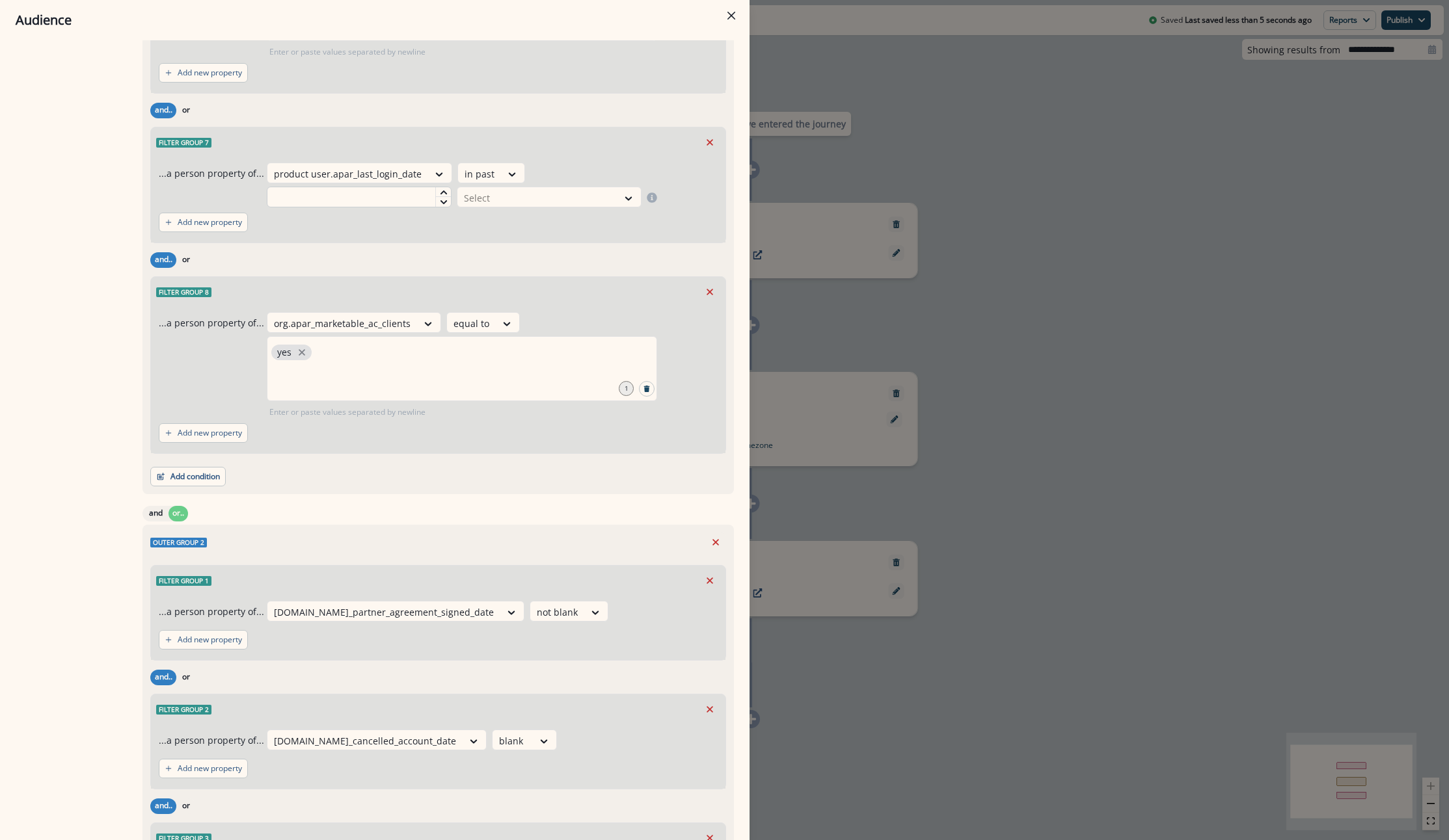
click at [357, 207] on input "text" at bounding box center [359, 197] width 185 height 21
type input "*"
click at [514, 199] on div at bounding box center [537, 198] width 147 height 16
click at [489, 286] on div "month(s)" at bounding box center [545, 275] width 185 height 24
click at [462, 259] on div "and.. or" at bounding box center [438, 259] width 576 height 23
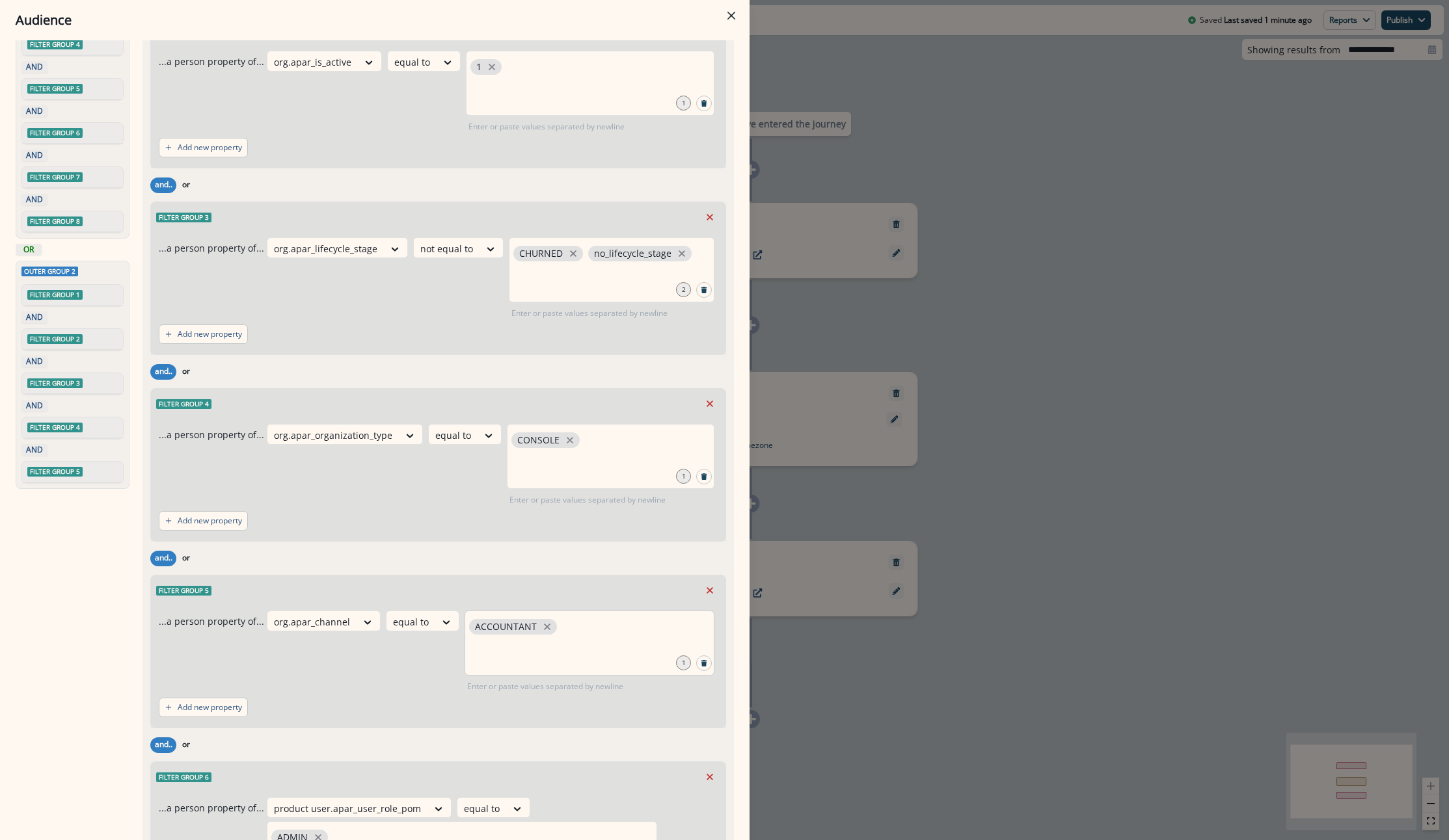
scroll to position [549, 0]
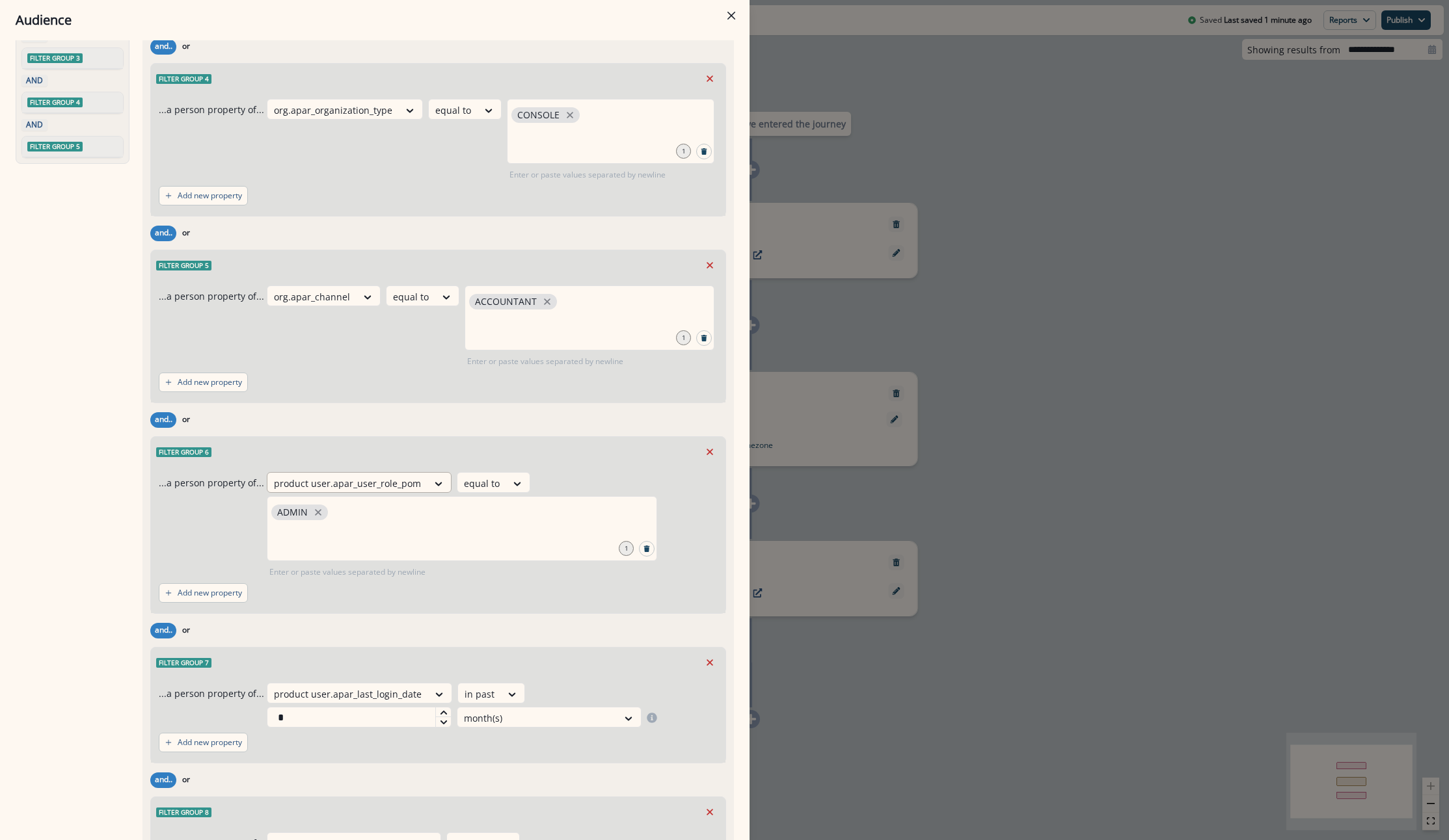
click at [346, 482] on div at bounding box center [347, 483] width 147 height 16
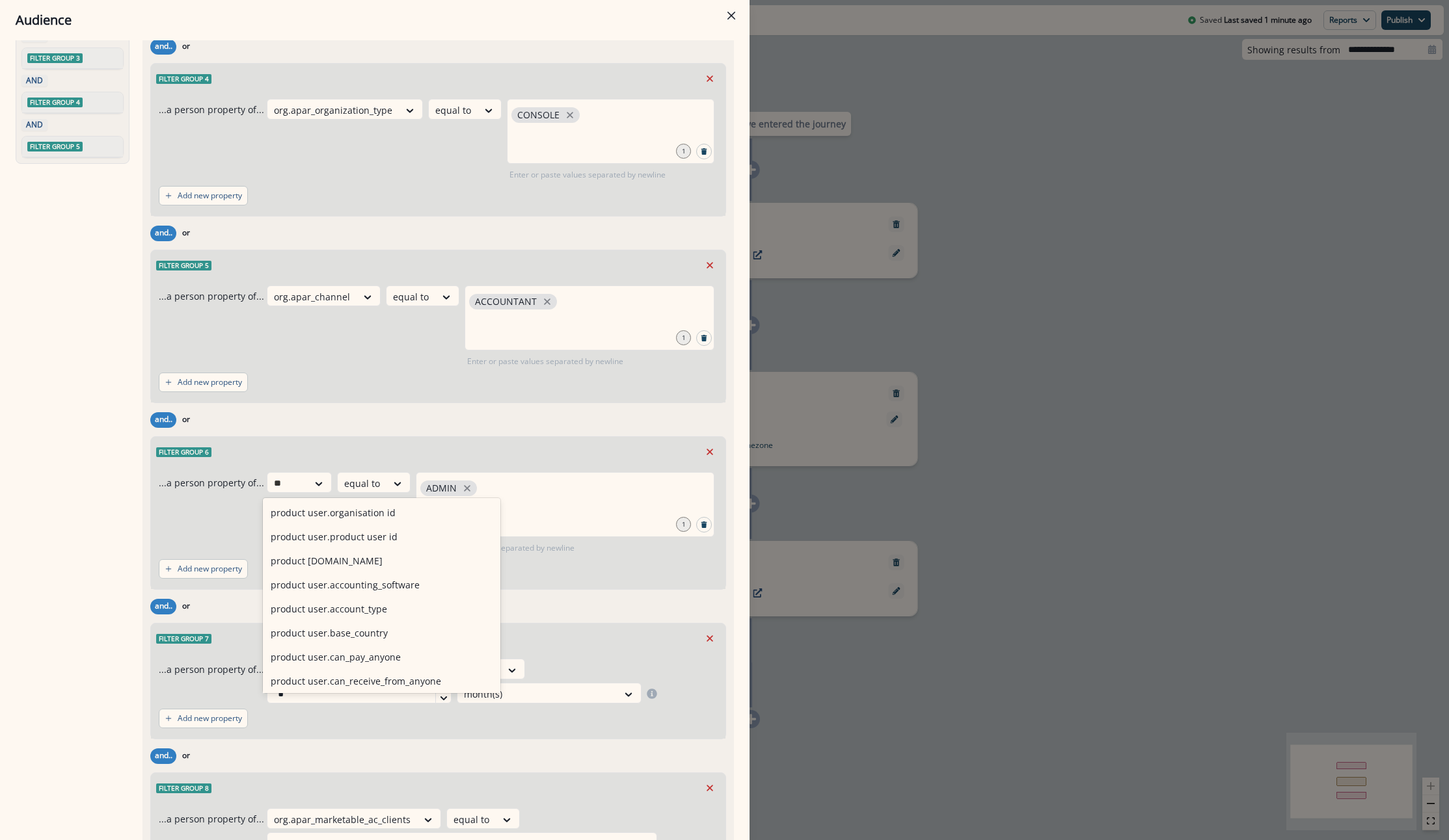
type input "*"
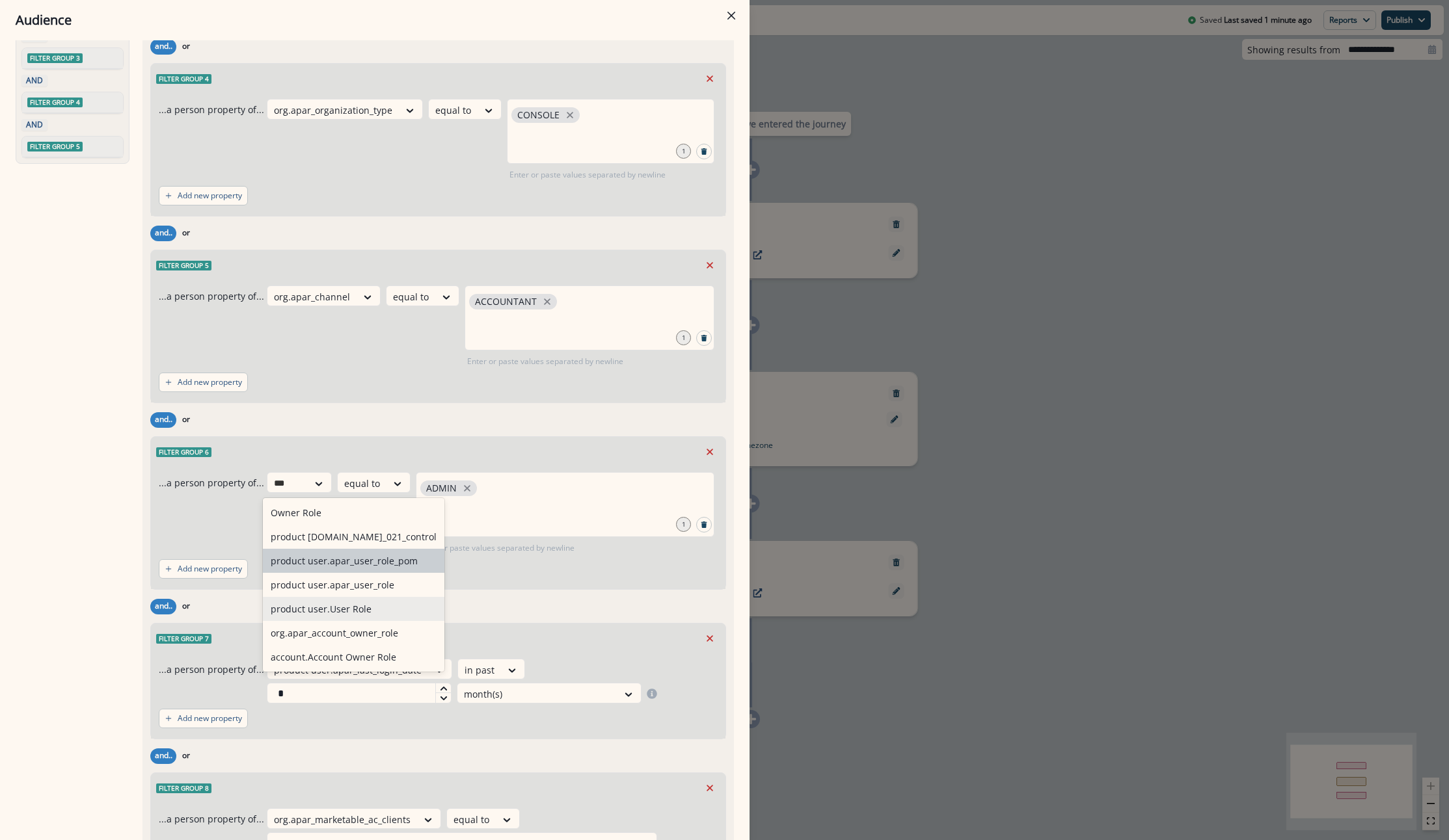
type input "****"
click at [357, 568] on div "product user.apar_user_role" at bounding box center [344, 560] width 162 height 24
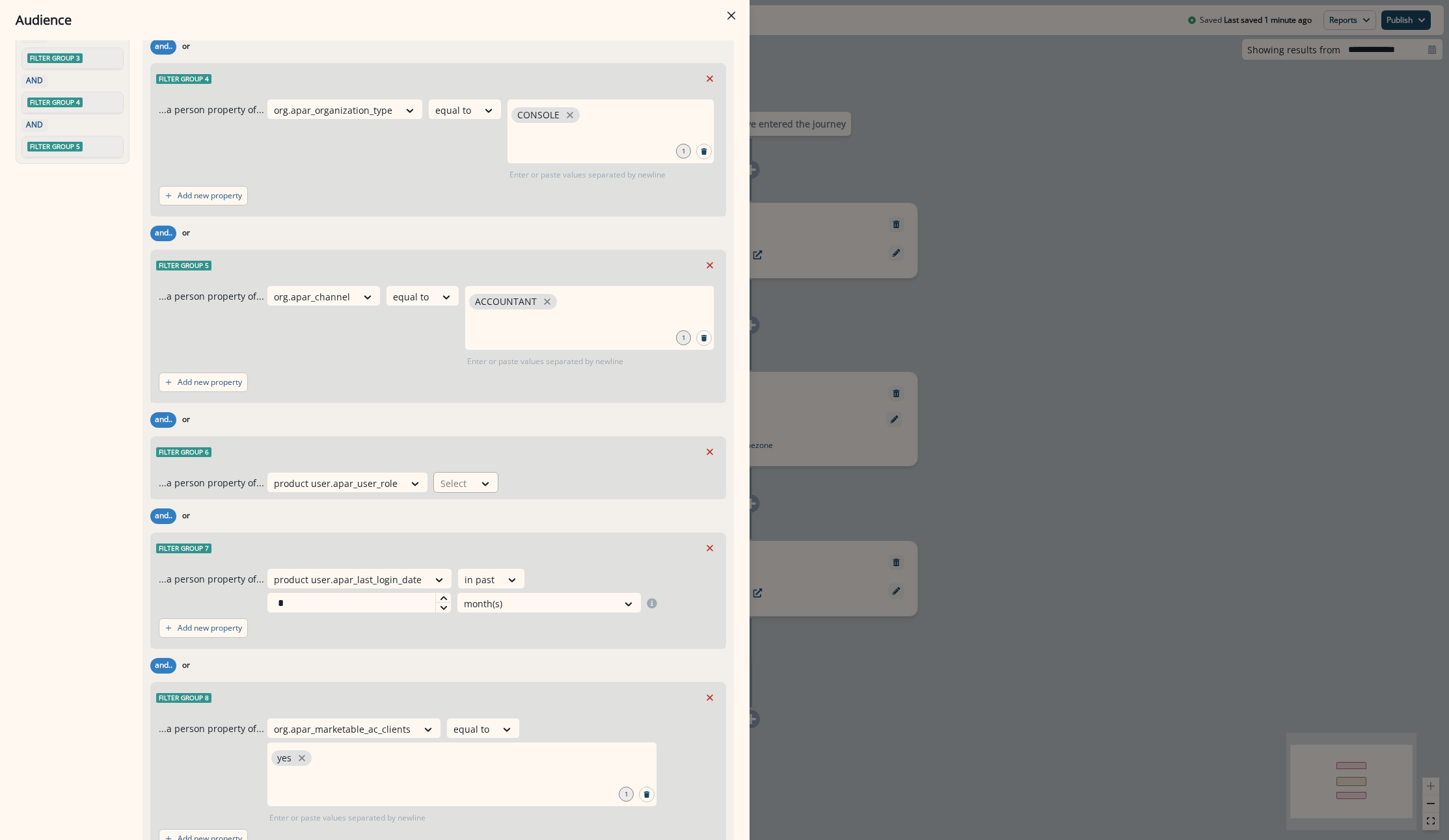
click at [485, 475] on div at bounding box center [486, 483] width 24 height 21
click at [472, 685] on div "equal to" at bounding box center [476, 678] width 102 height 24
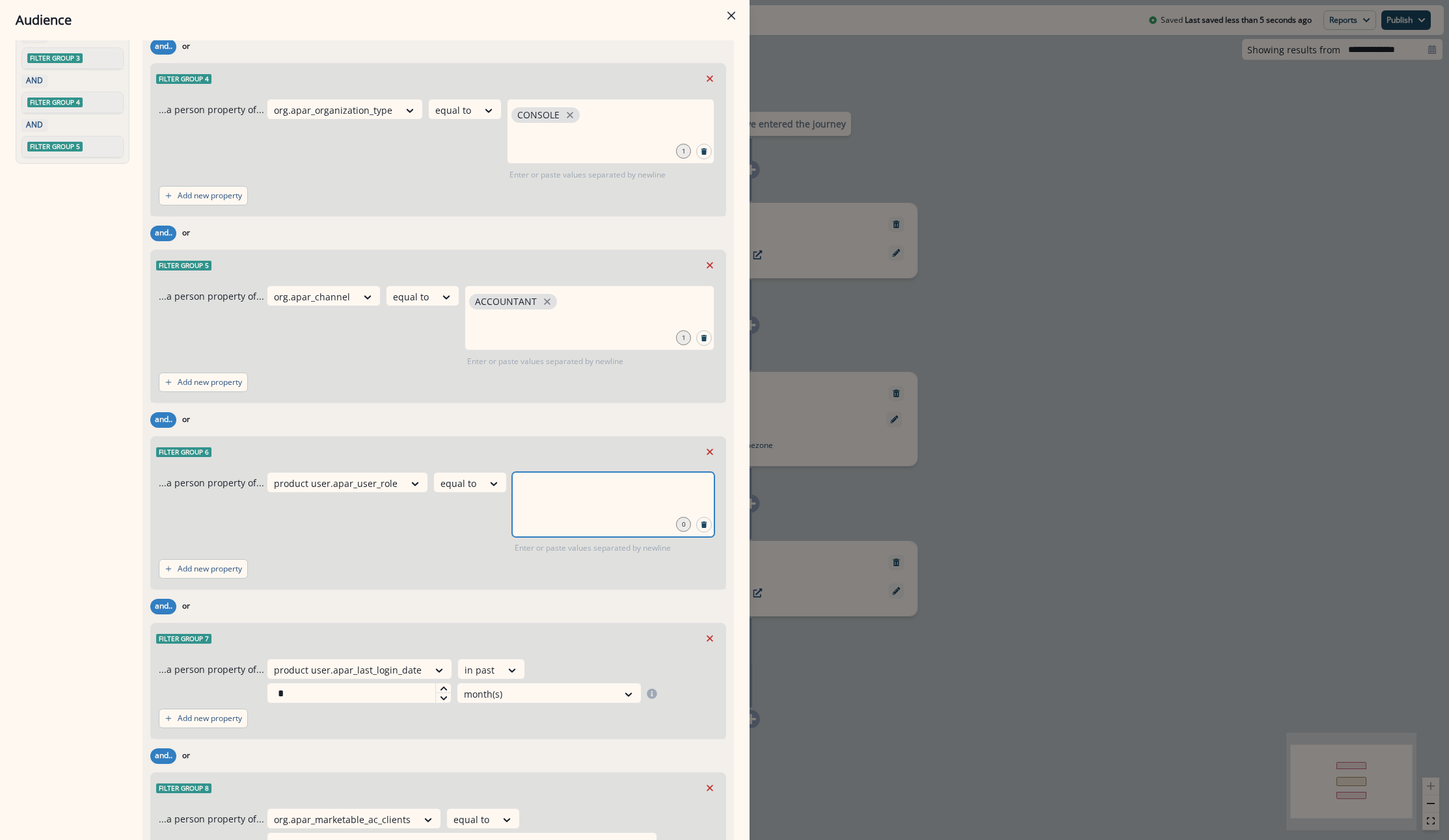
click at [514, 501] on input "text" at bounding box center [613, 488] width 199 height 26
type input "*****"
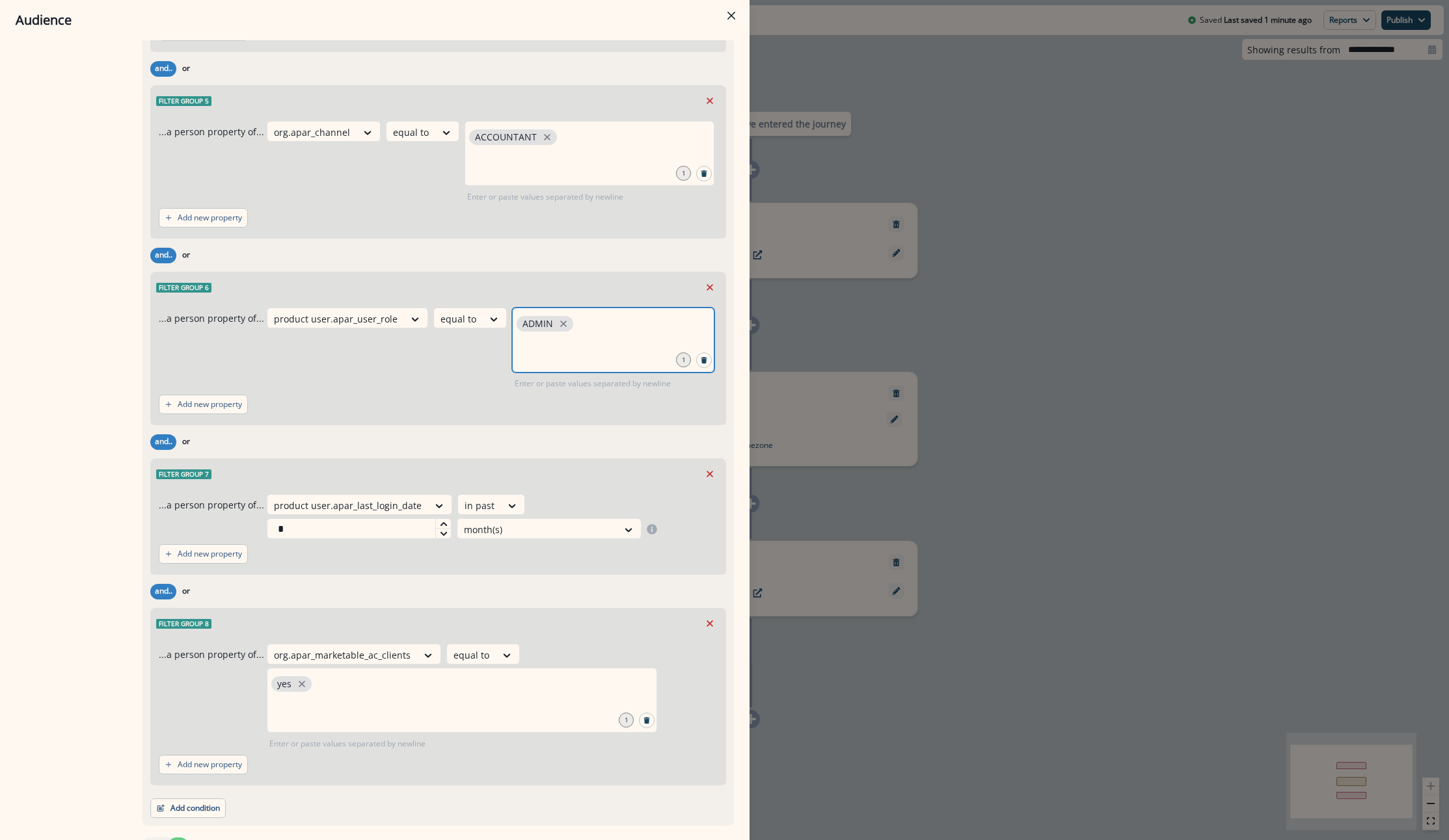
scroll to position [715, 0]
click at [514, 362] on input "text" at bounding box center [613, 348] width 199 height 26
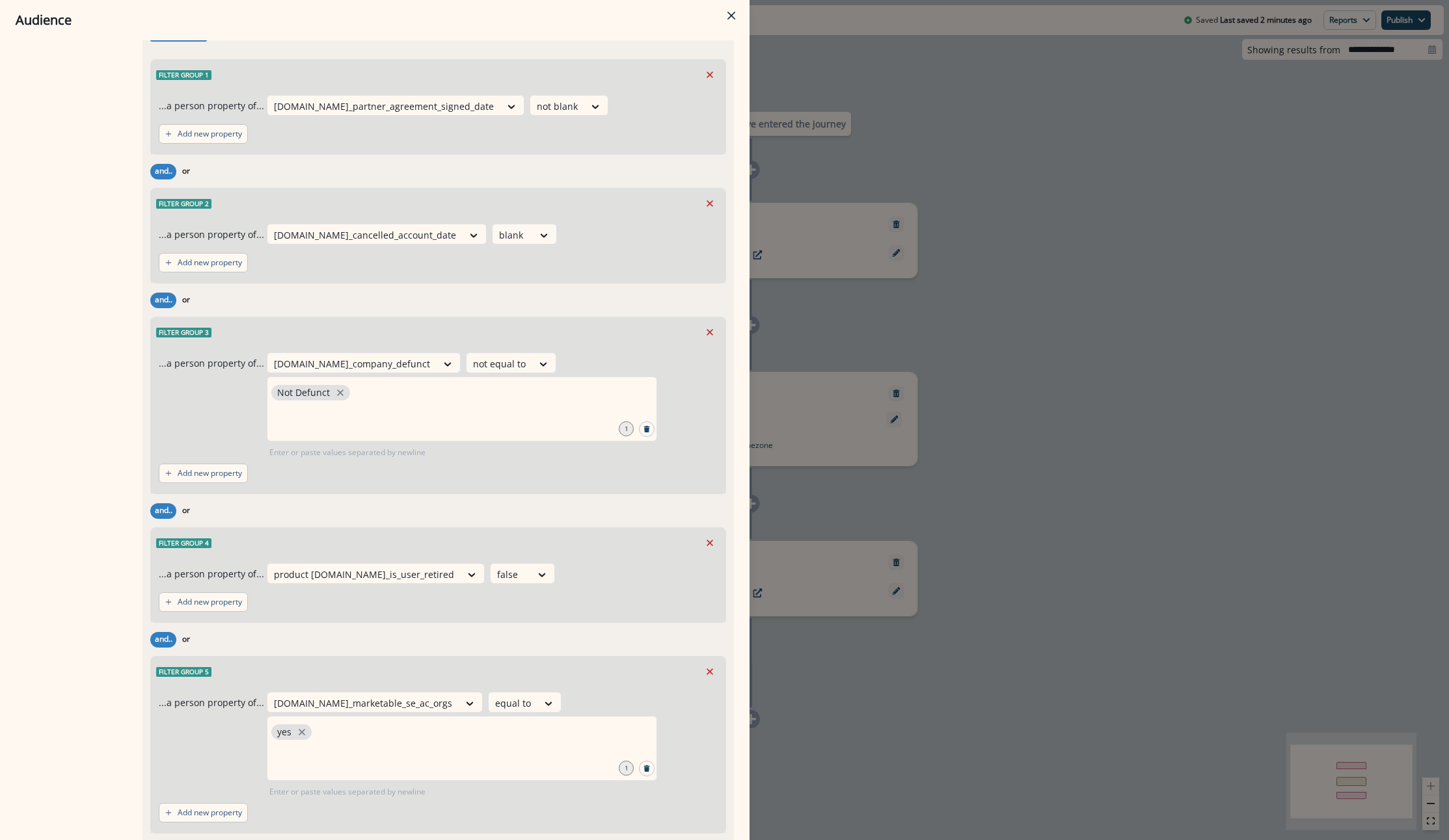
scroll to position [1655, 0]
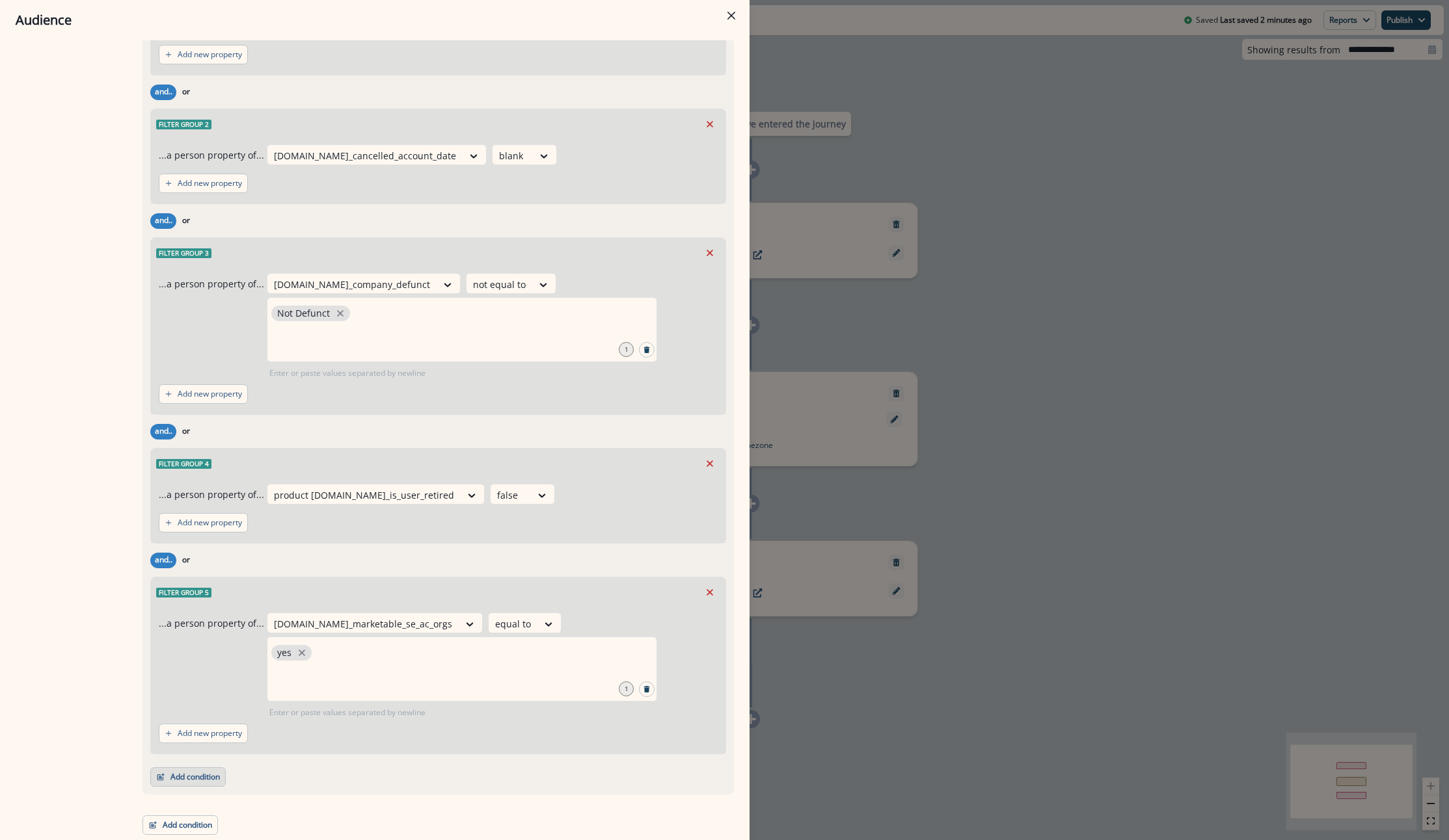
click at [179, 778] on button "Add condition" at bounding box center [188, 777] width 75 height 19
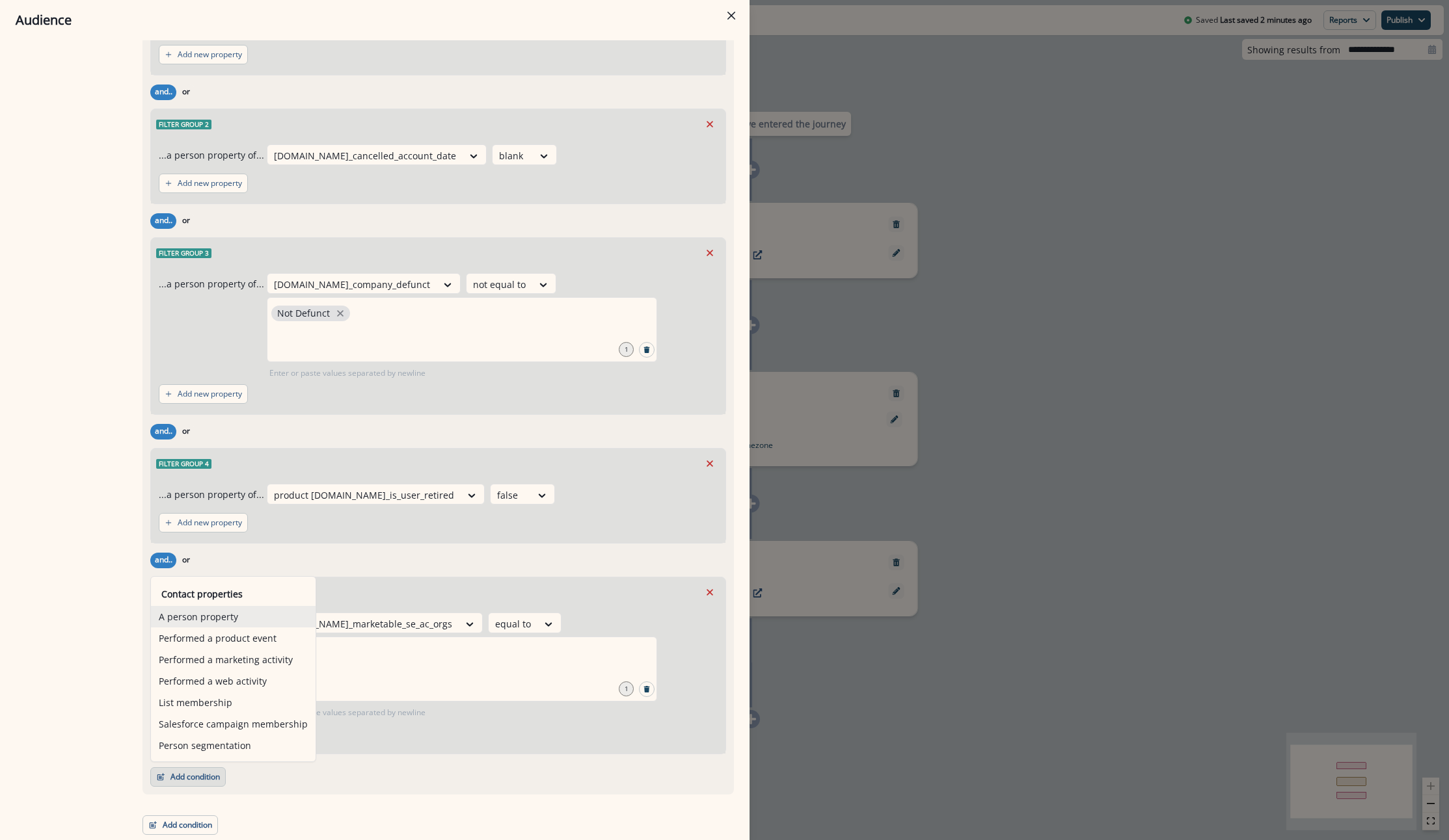
click at [291, 625] on button "A person property" at bounding box center [233, 616] width 165 height 21
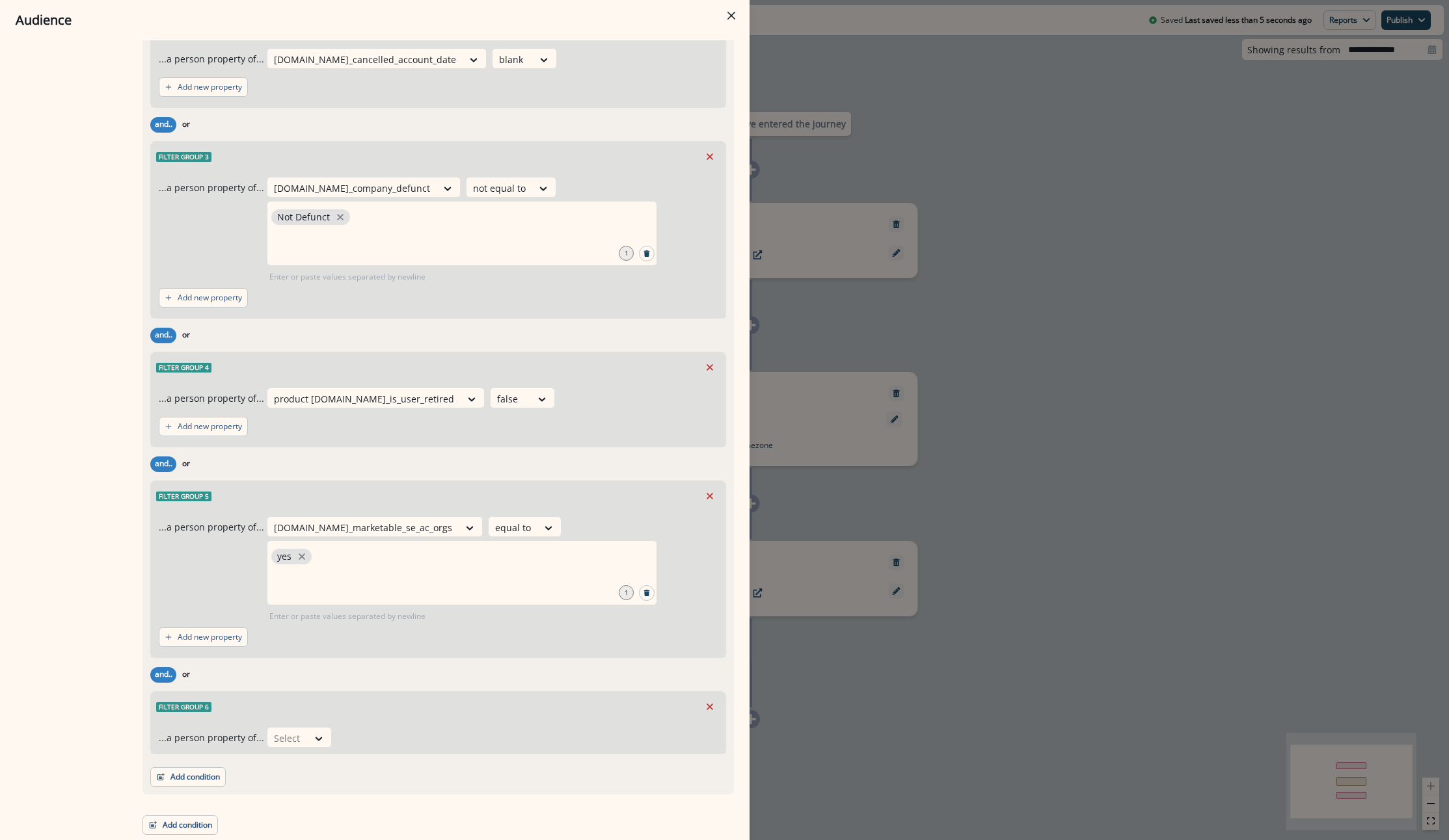
scroll to position [1751, 0]
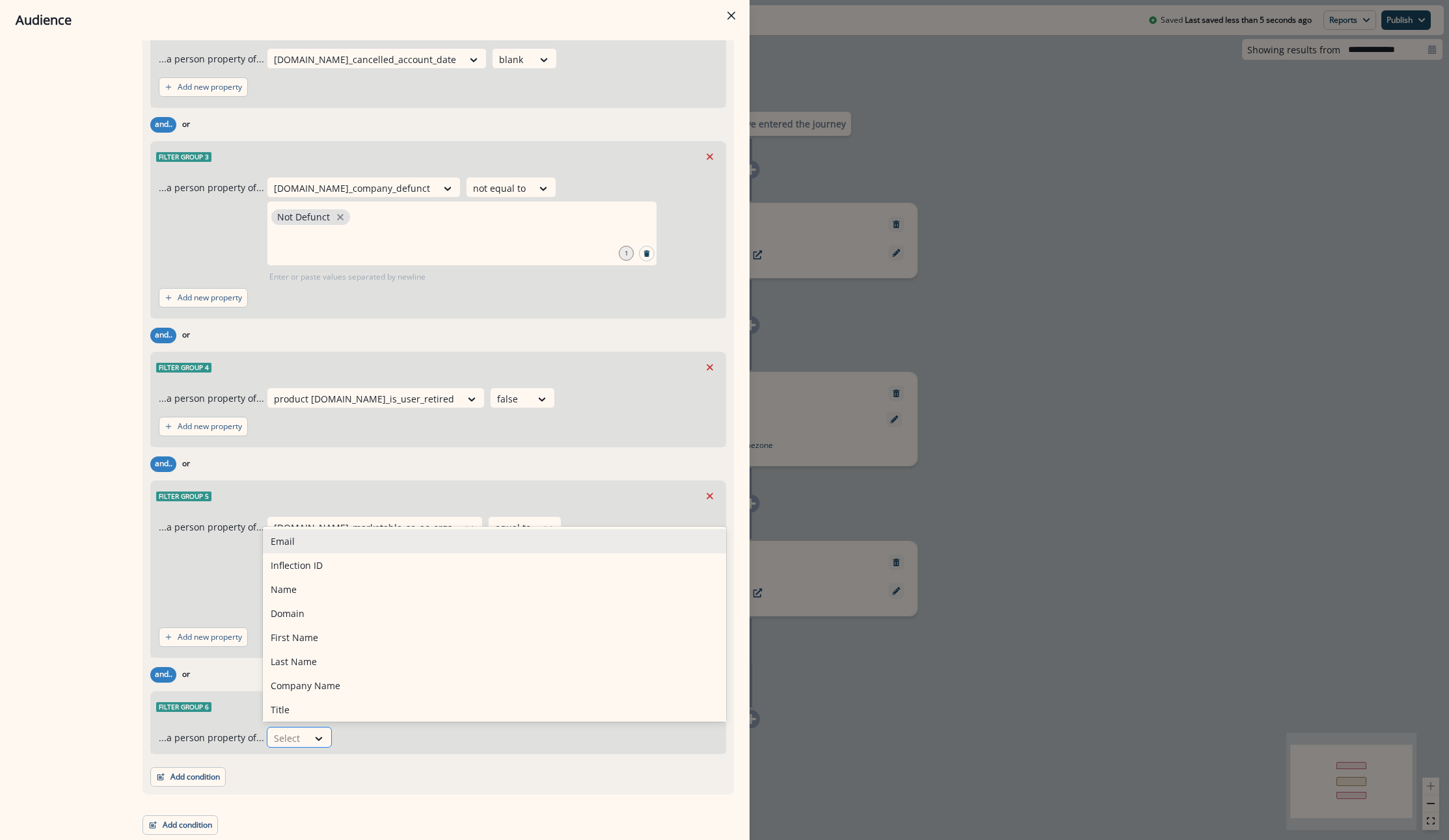
click at [293, 739] on div at bounding box center [287, 738] width 27 height 16
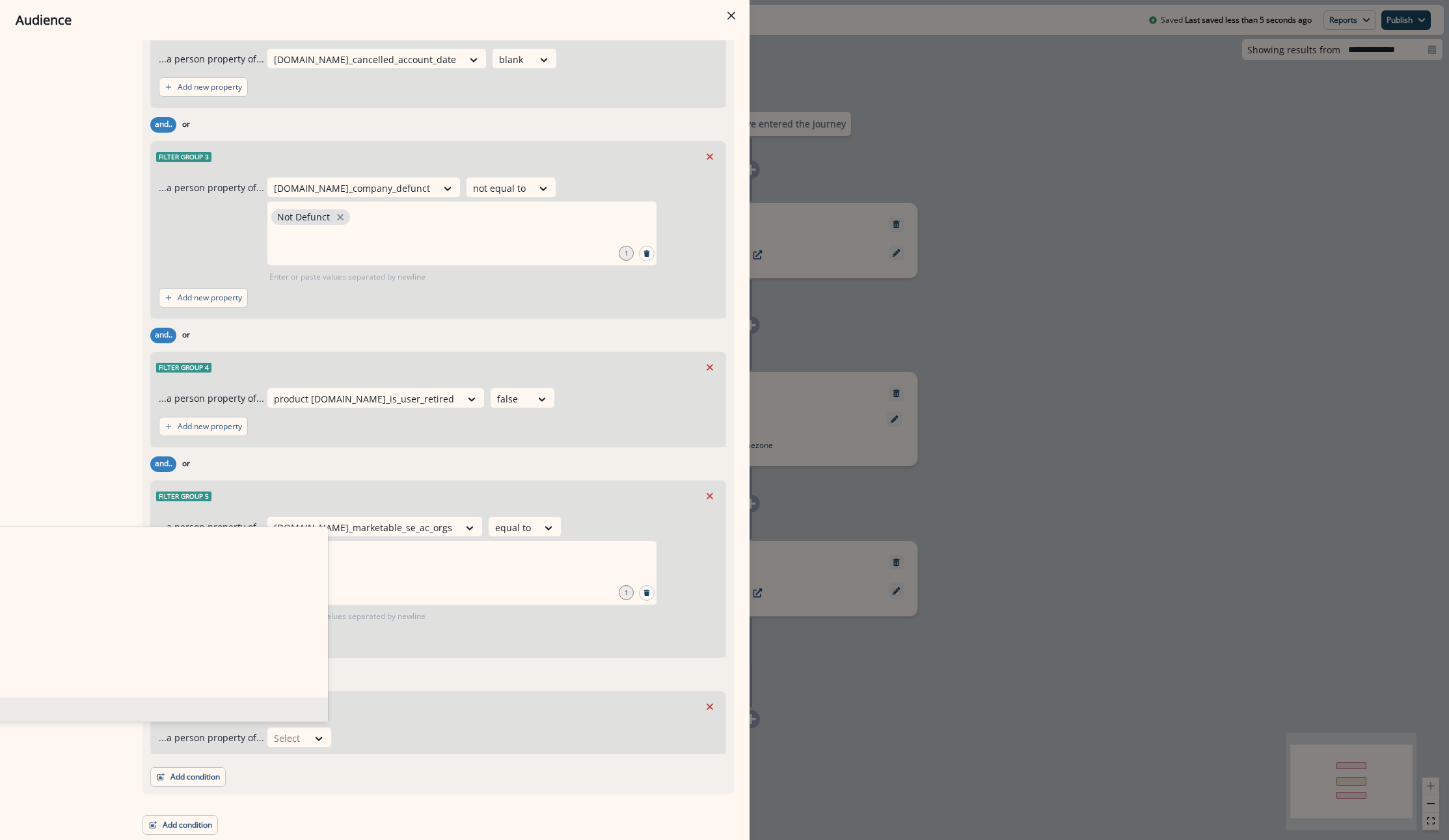
click at [532, 728] on div "366 results available. Use Up and Down to choose options, press Enter to select…" at bounding box center [492, 737] width 451 height 21
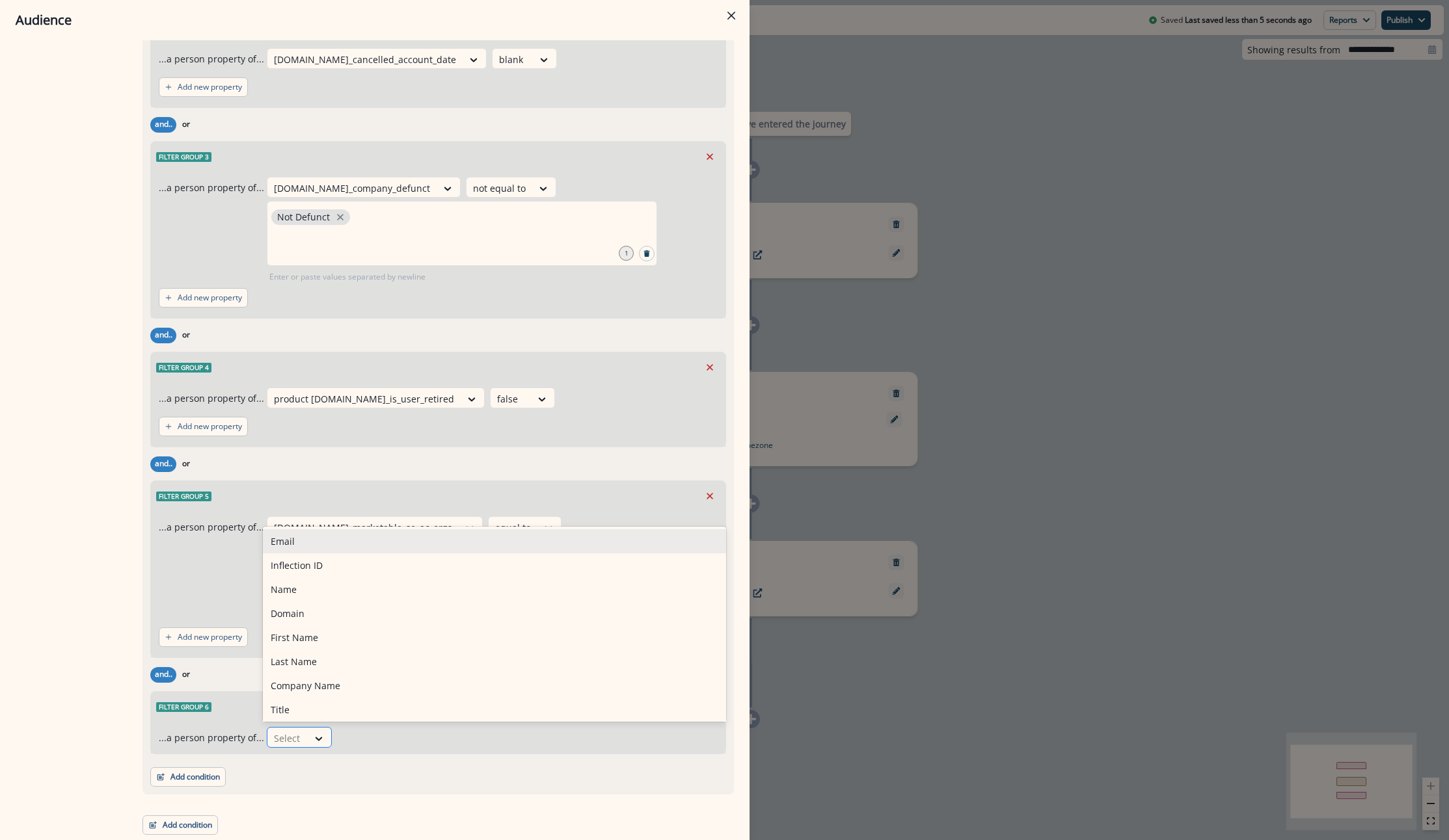
click at [281, 734] on div at bounding box center [287, 738] width 27 height 16
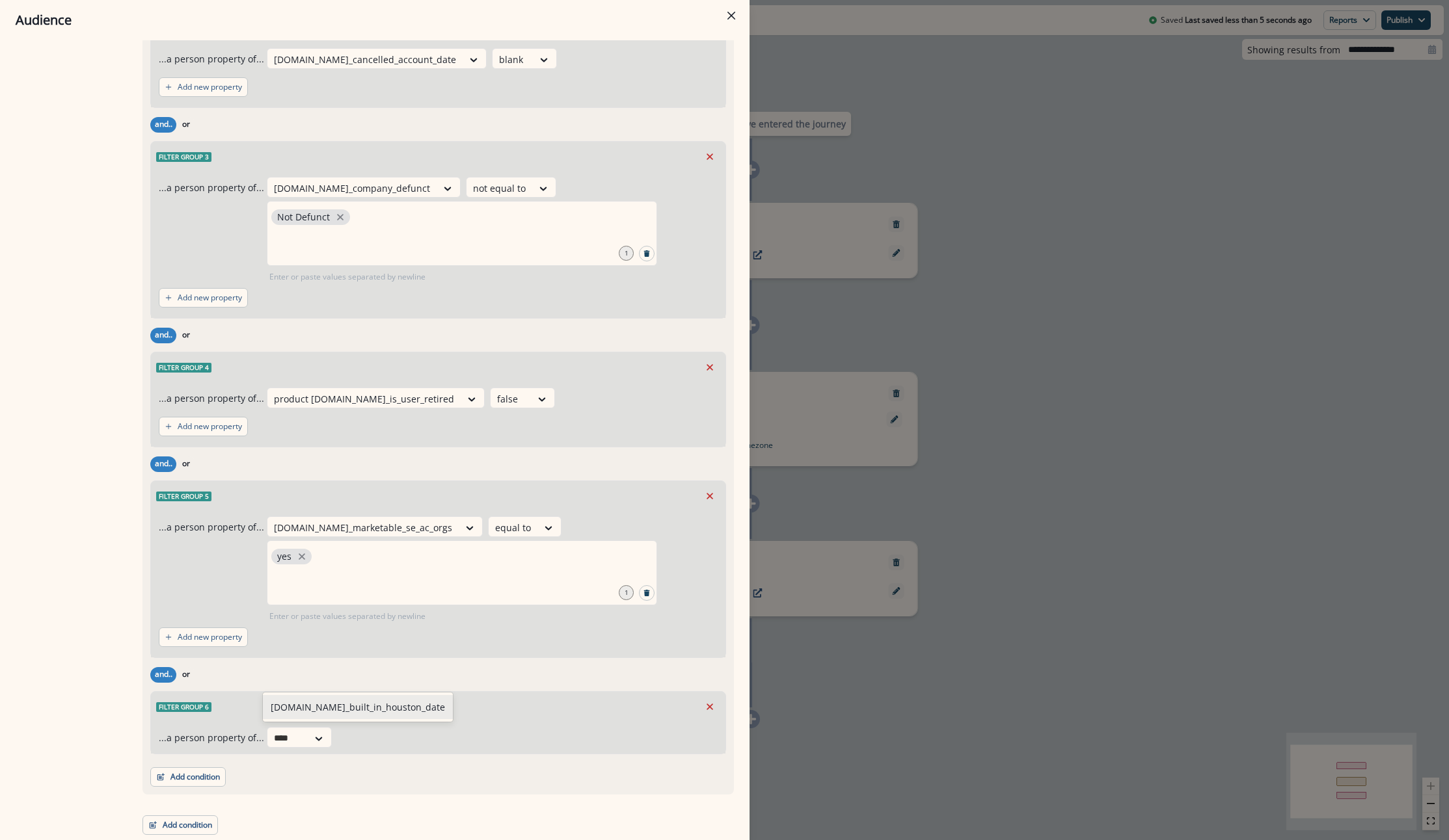
type input "*****"
click at [359, 712] on div "org.se_built_in_houston_date" at bounding box center [357, 707] width 190 height 24
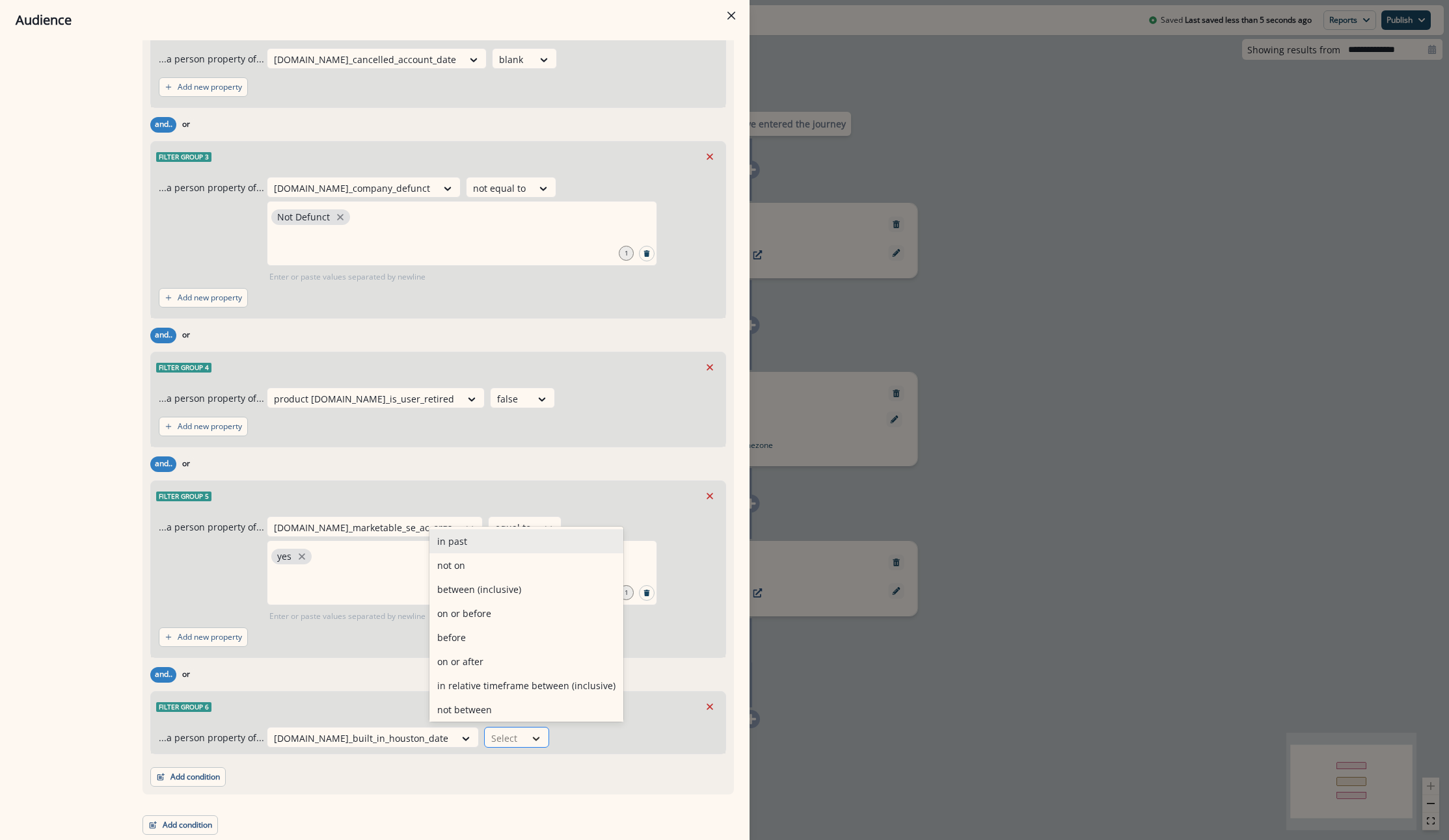
click at [530, 743] on icon at bounding box center [536, 739] width 12 height 13
click at [463, 661] on div "not blank" at bounding box center [526, 658] width 193 height 24
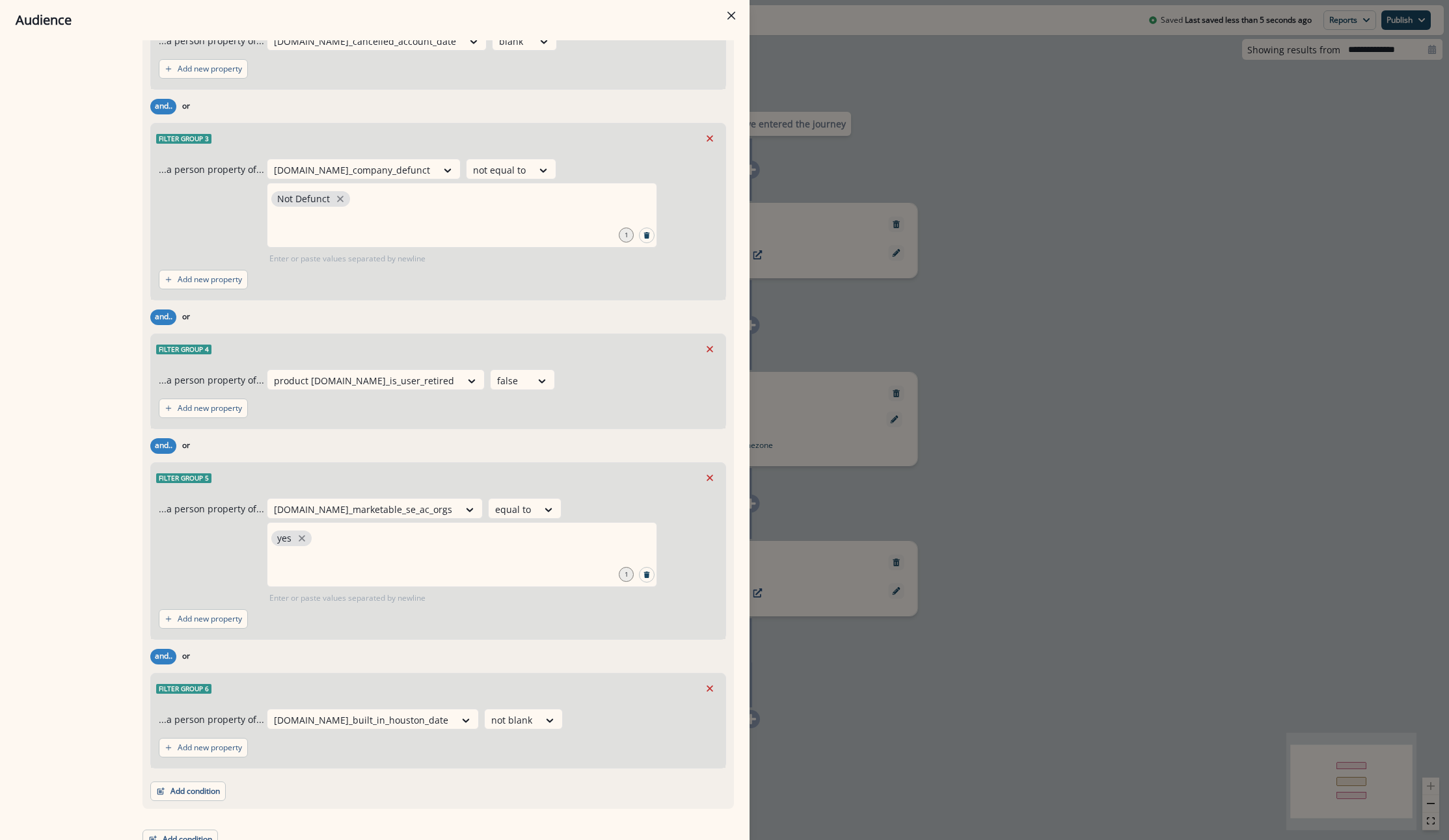
scroll to position [1751, 0]
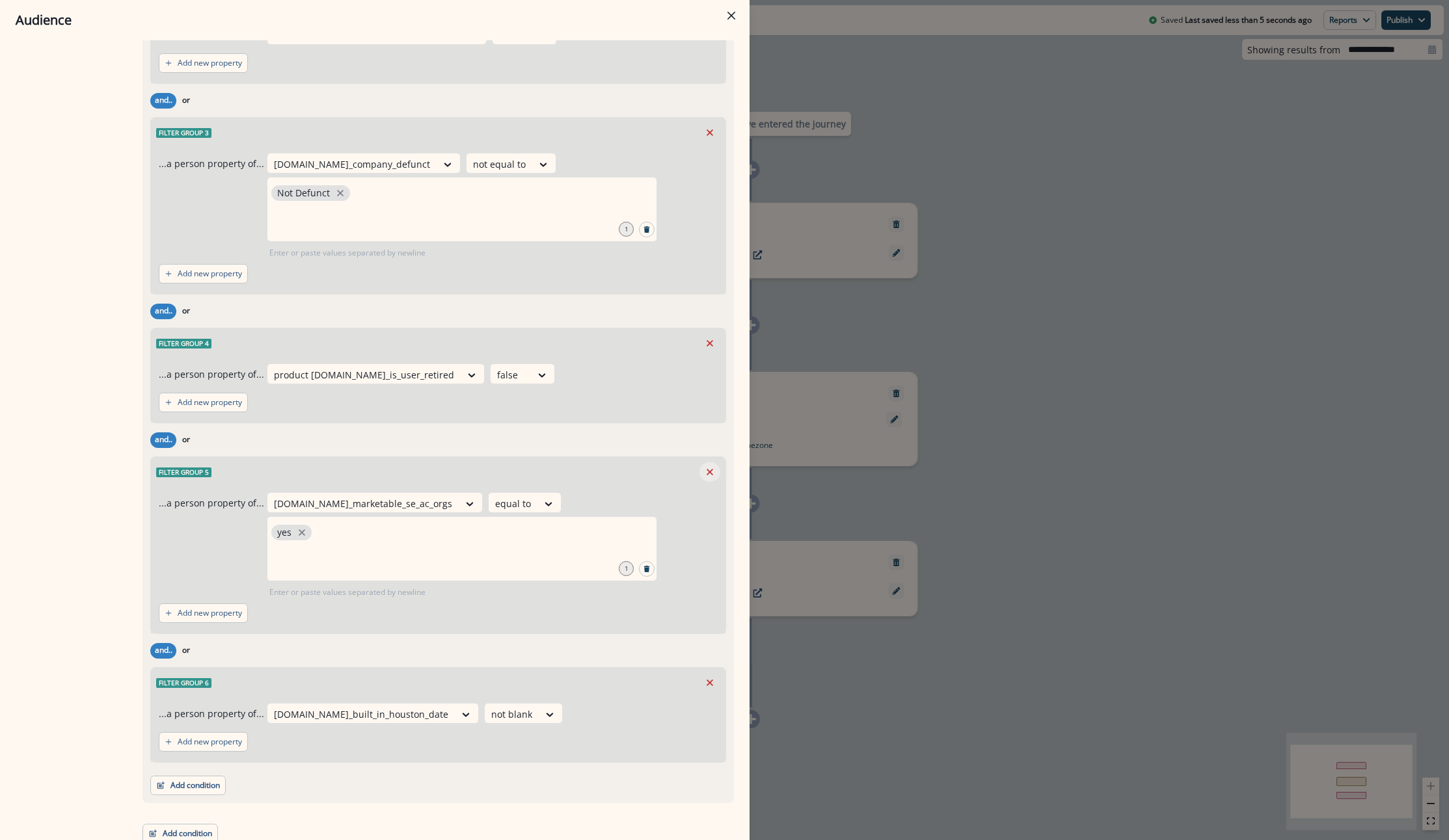
click at [704, 478] on icon "Remove" at bounding box center [710, 472] width 12 height 12
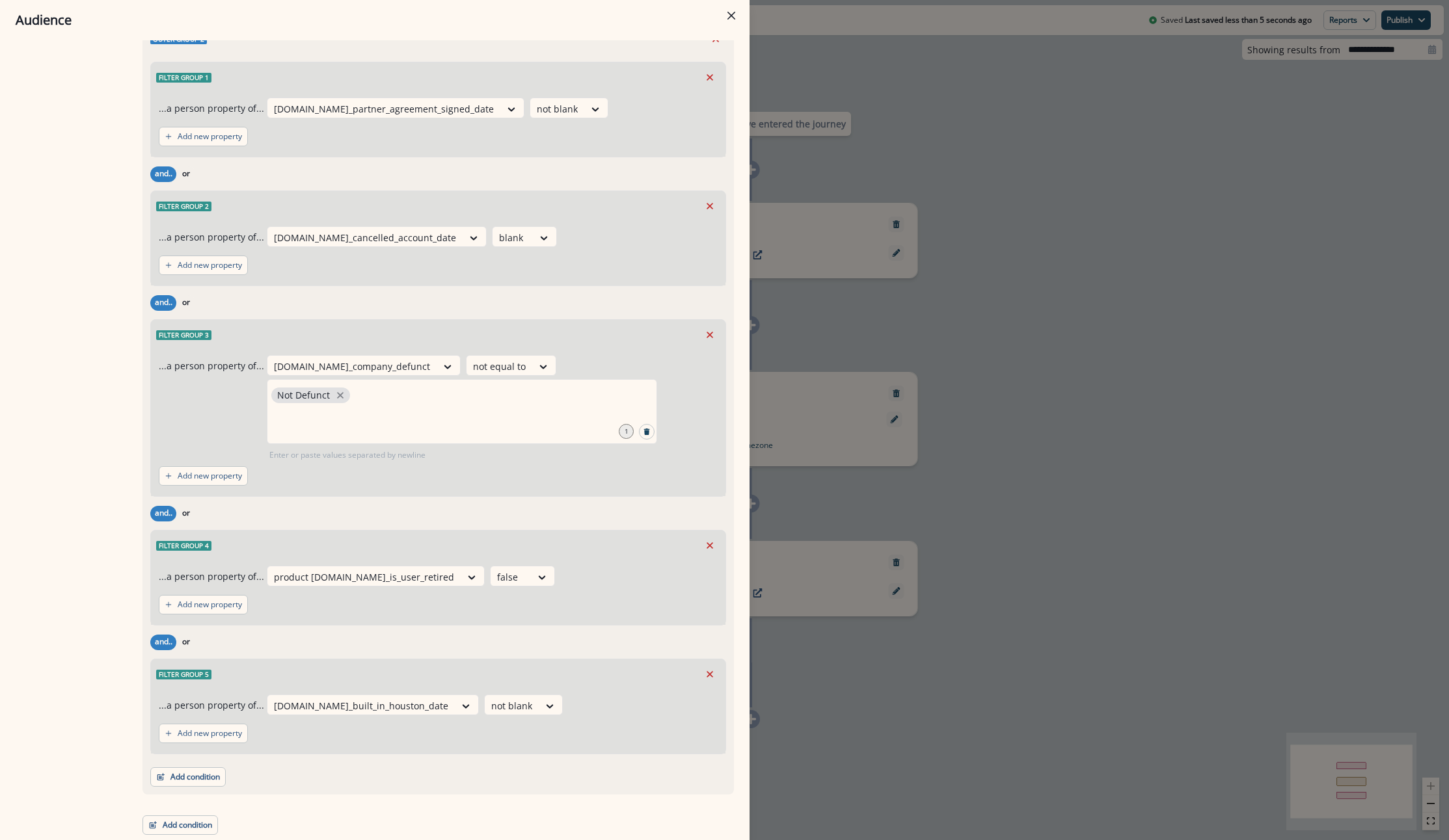
scroll to position [1573, 0]
click at [207, 781] on button "Add condition" at bounding box center [188, 777] width 75 height 19
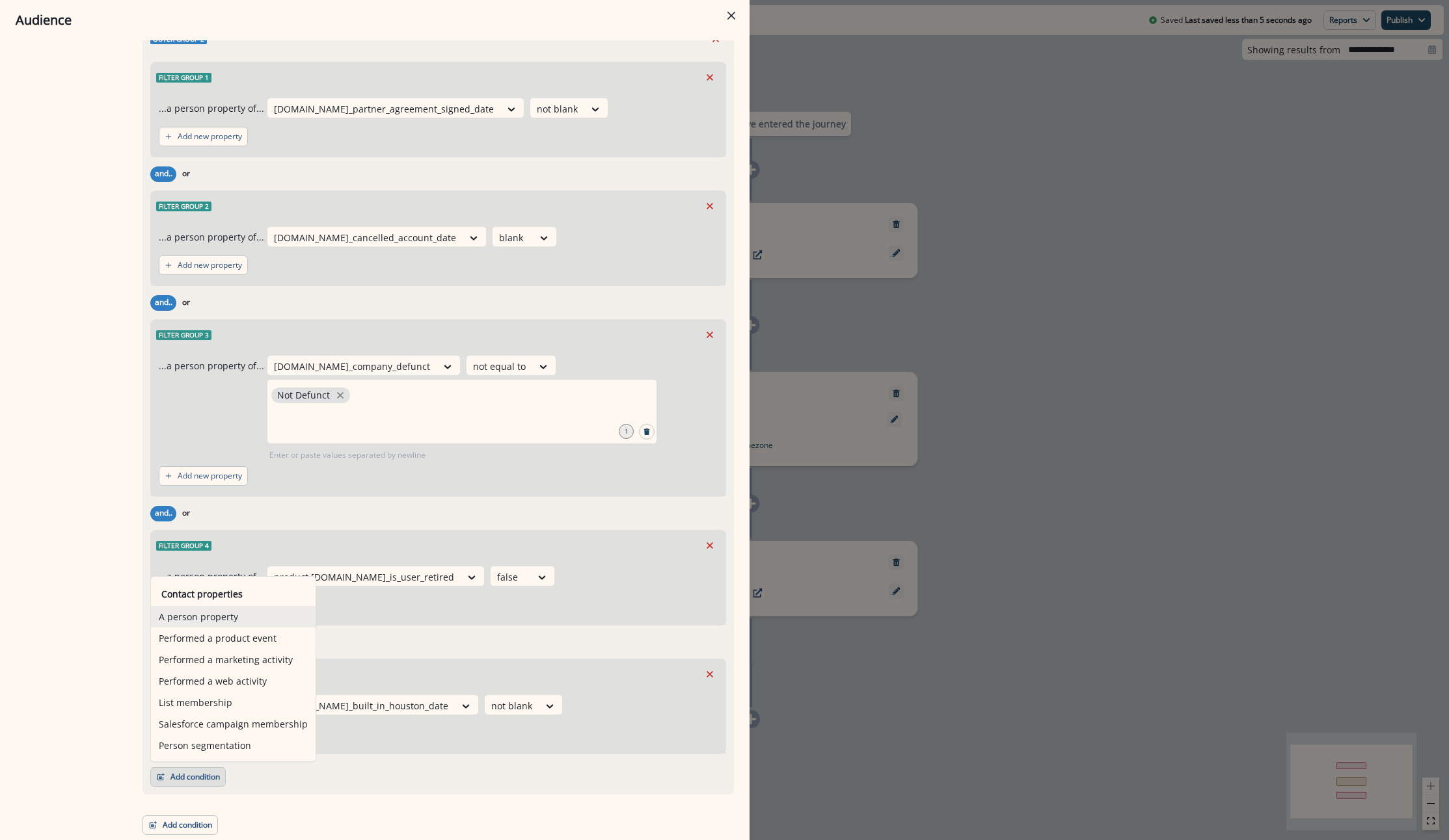
click at [223, 620] on button "A person property" at bounding box center [233, 616] width 165 height 21
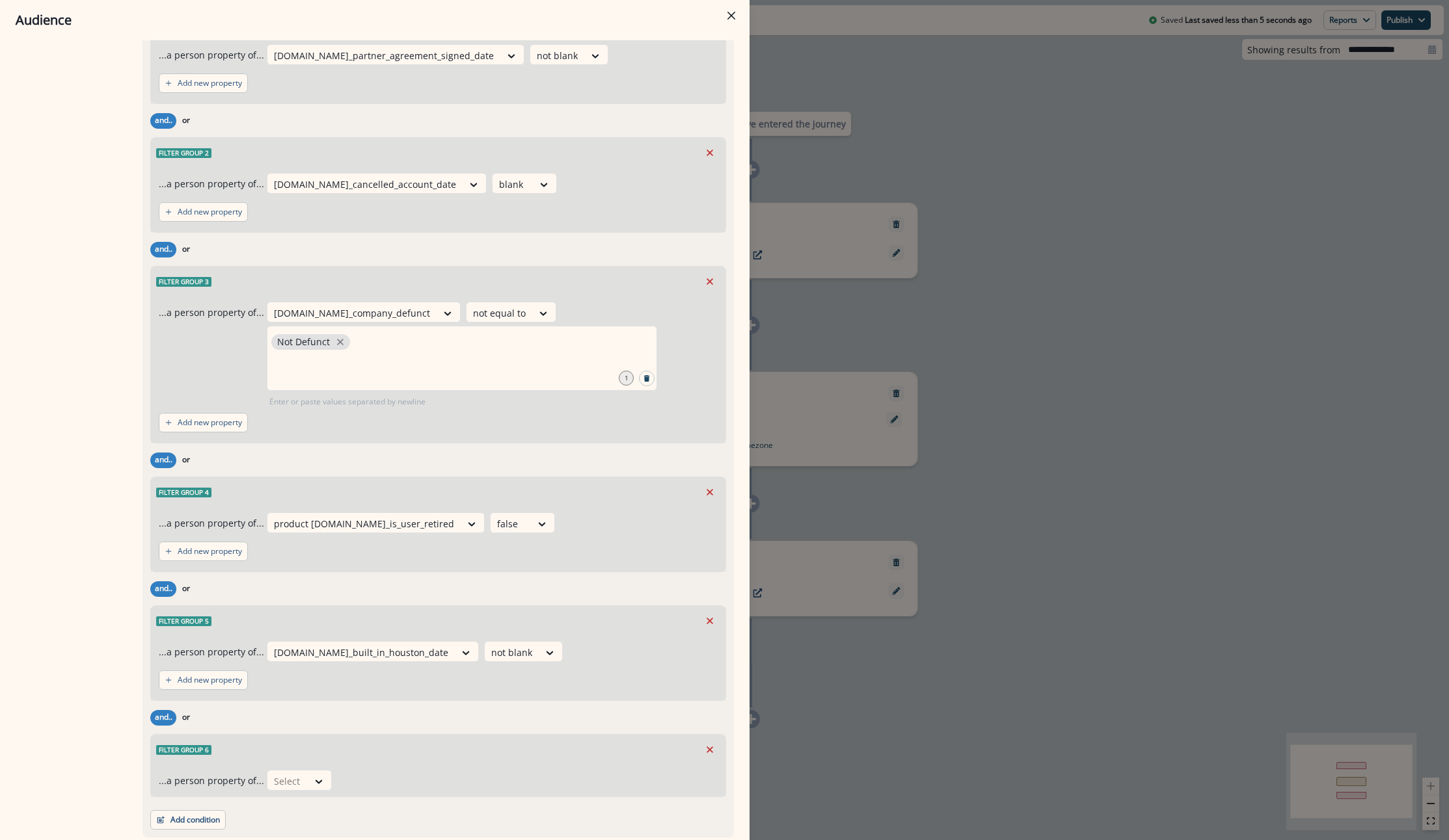
scroll to position [1669, 0]
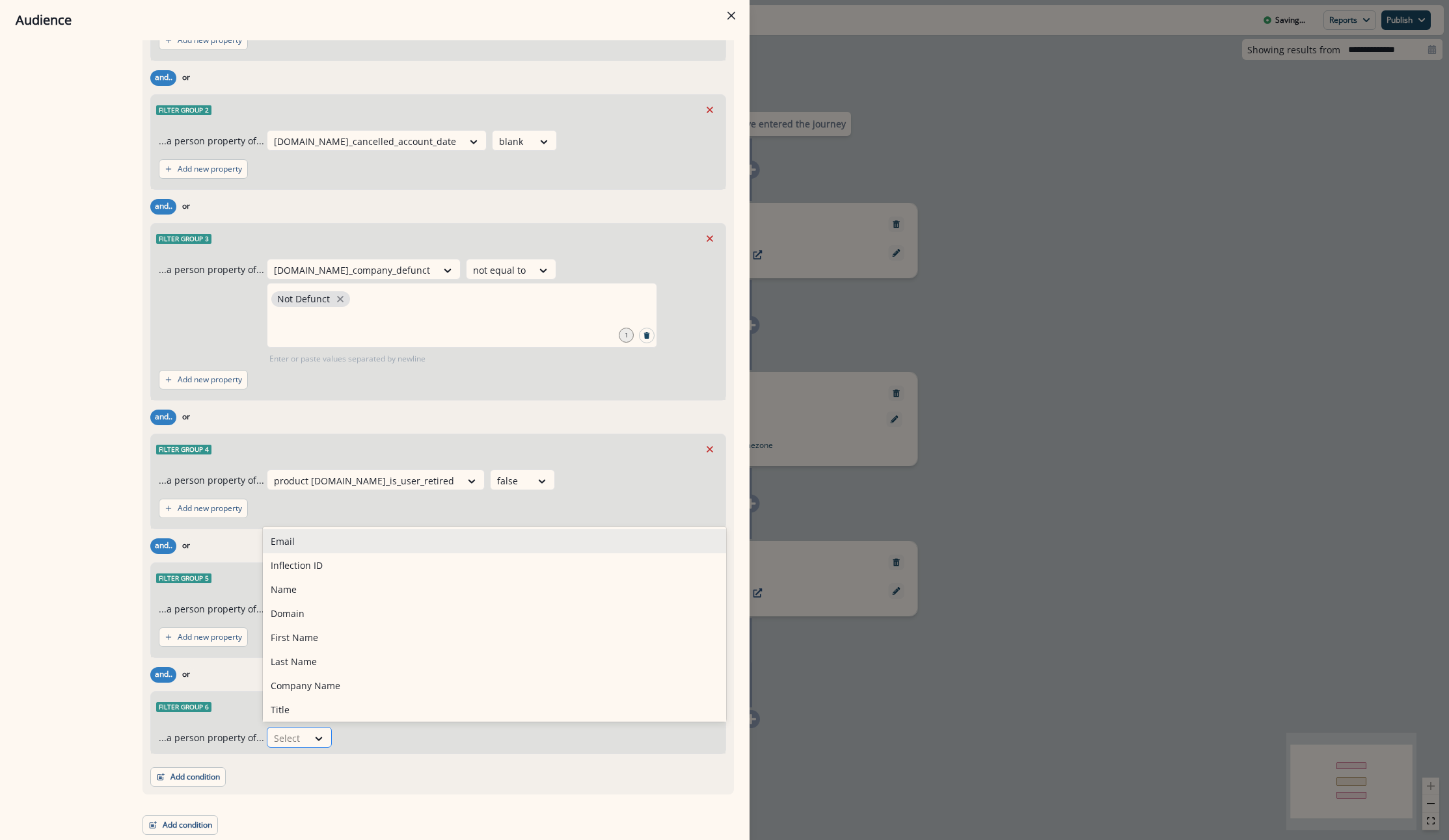
click at [301, 743] on div "Select" at bounding box center [287, 738] width 41 height 21
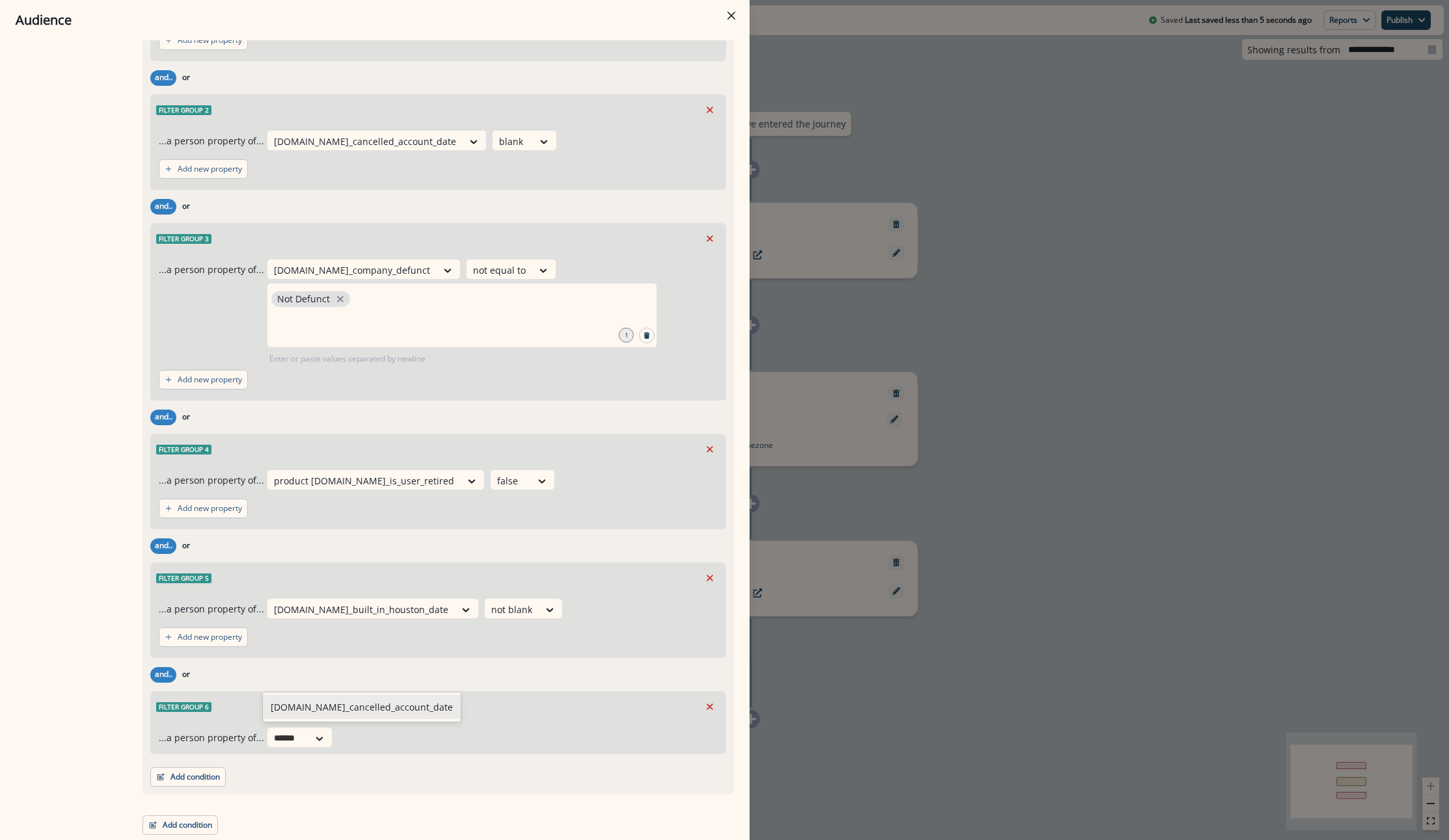
type input "*******"
click at [350, 700] on div "org.se_cancelled_account_date" at bounding box center [362, 707] width 198 height 24
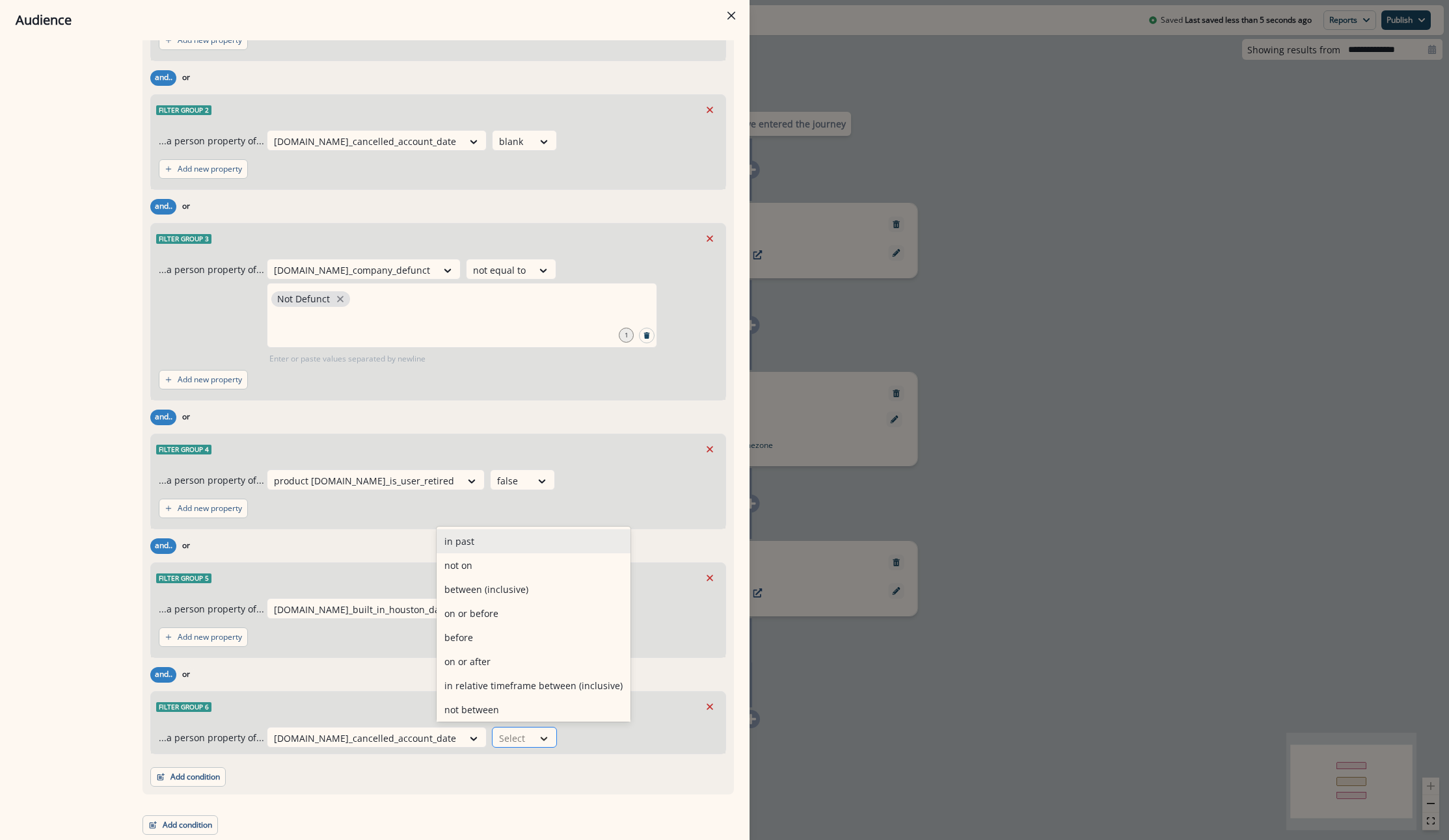
click at [538, 741] on icon at bounding box center [544, 739] width 12 height 13
click at [461, 706] on div "blank" at bounding box center [533, 707] width 193 height 24
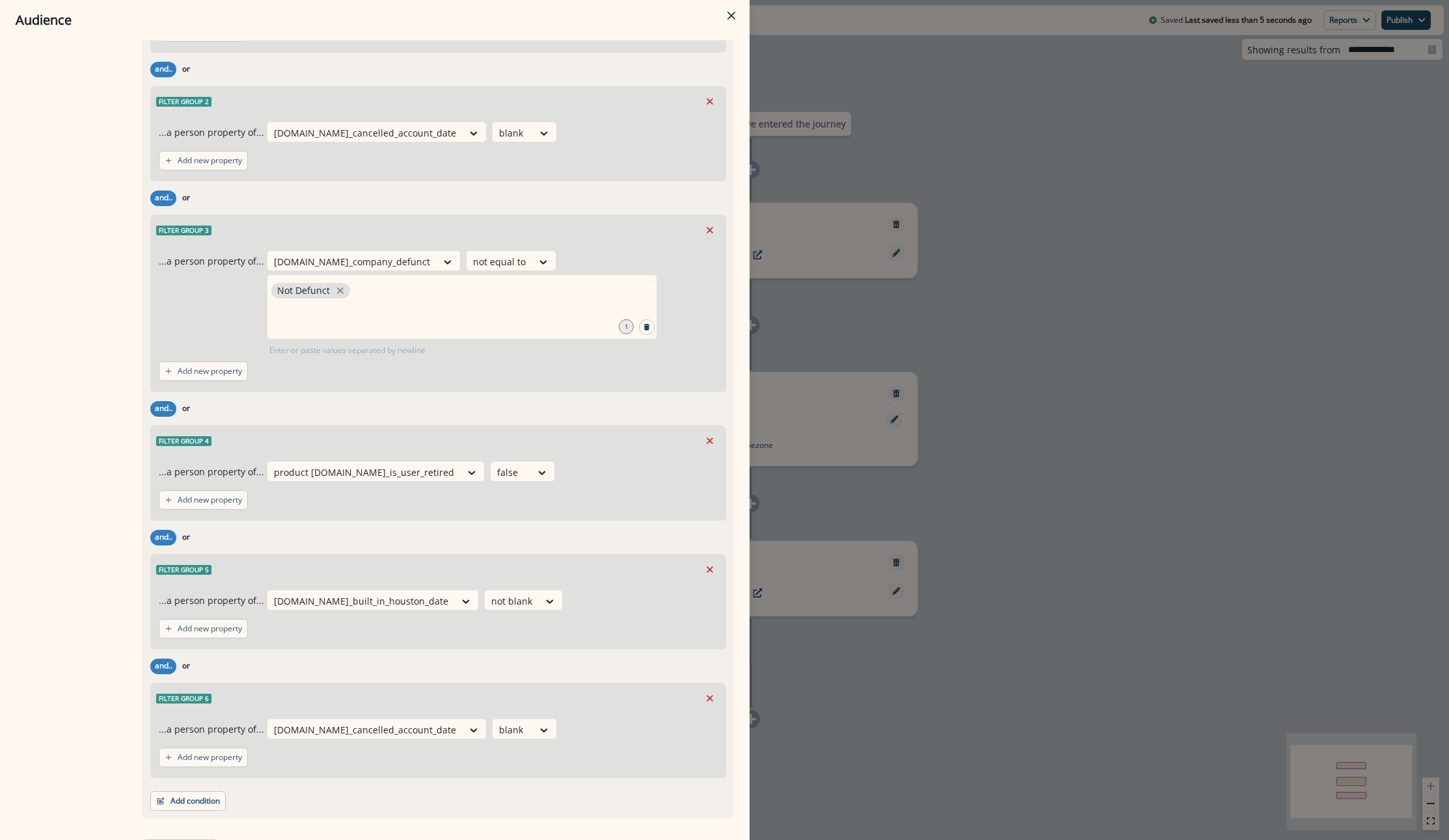
scroll to position [1701, 0]
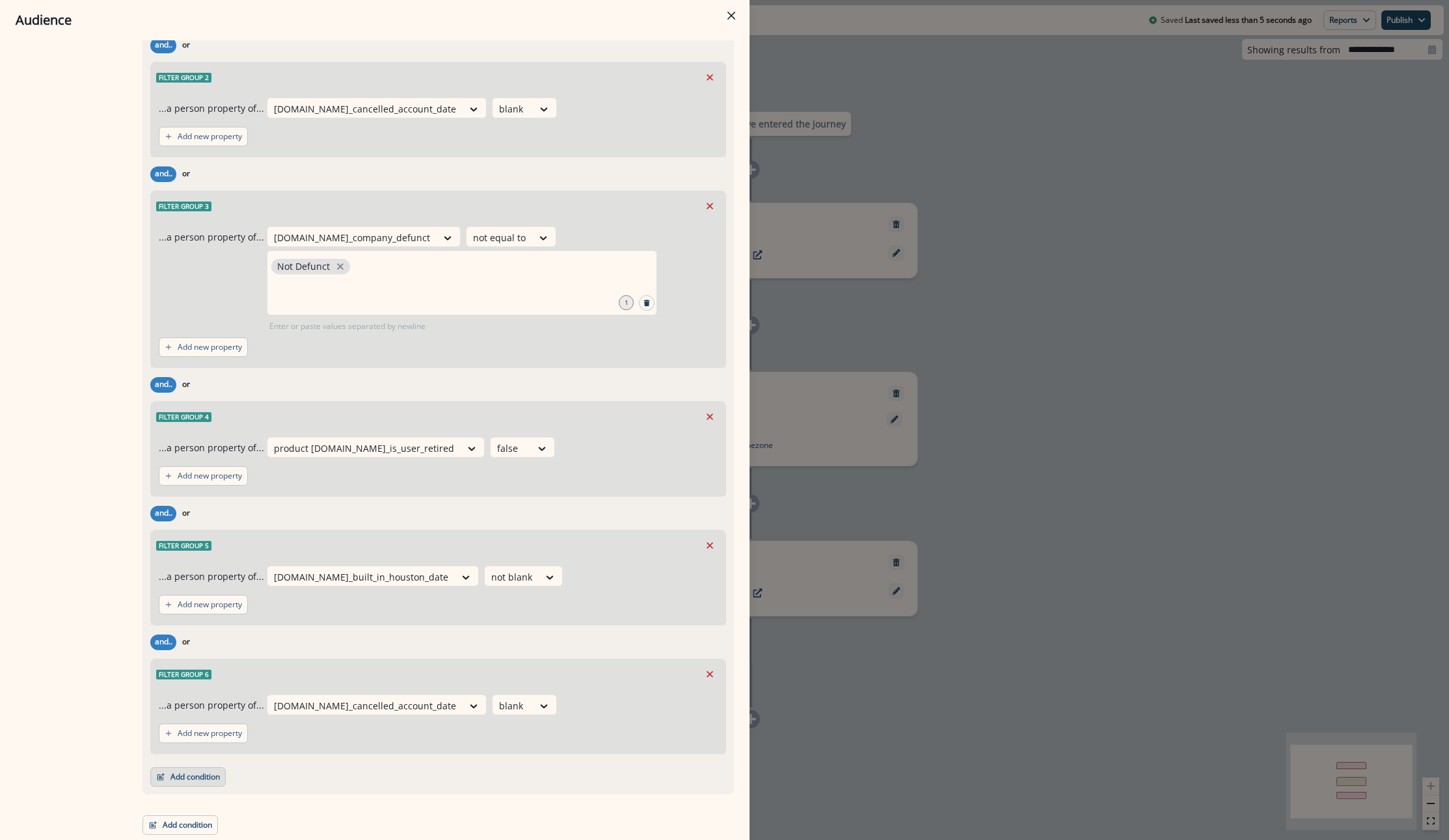
click at [183, 779] on button "Add condition" at bounding box center [188, 777] width 75 height 19
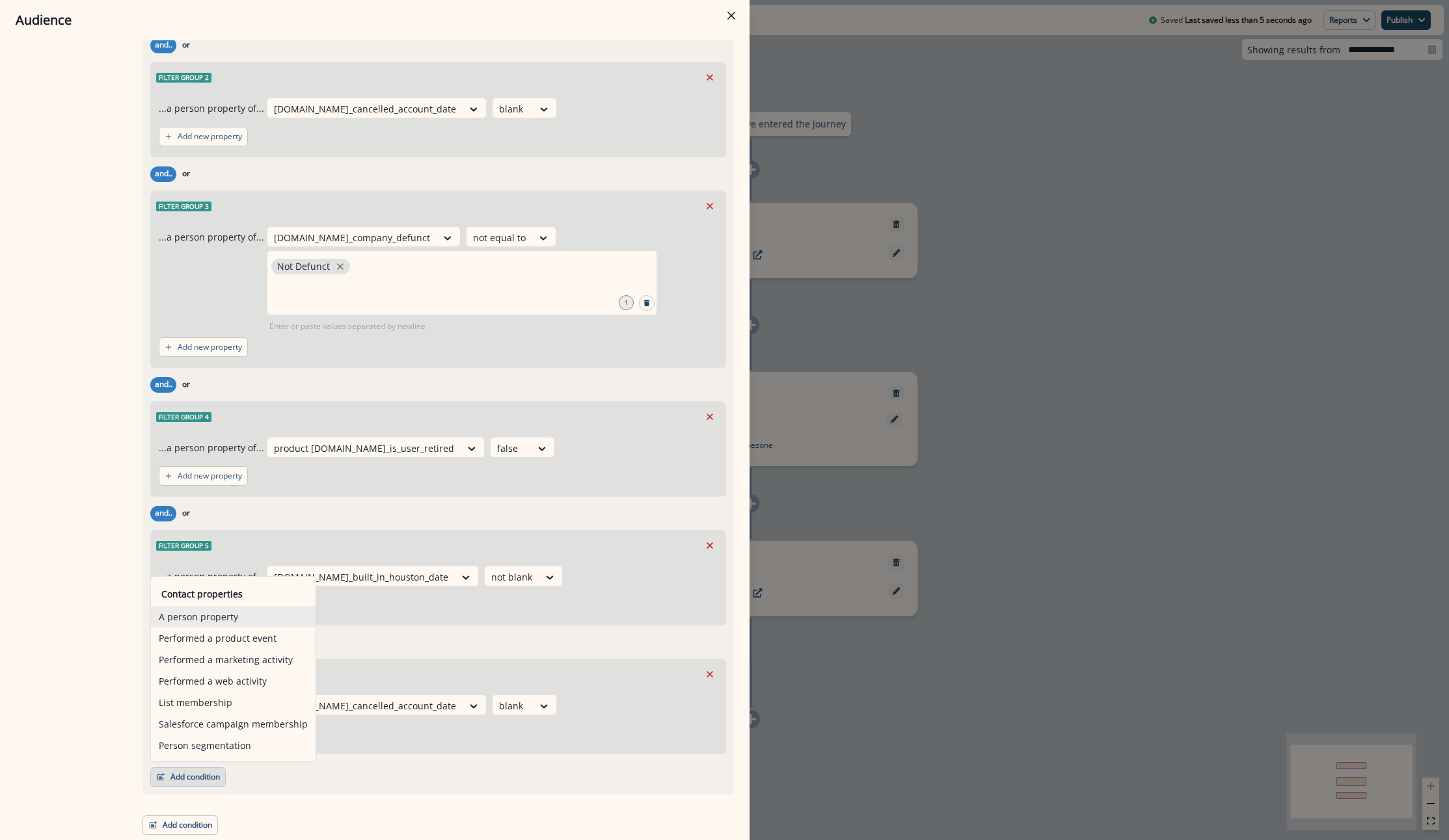
click at [198, 615] on button "A person property" at bounding box center [233, 616] width 165 height 21
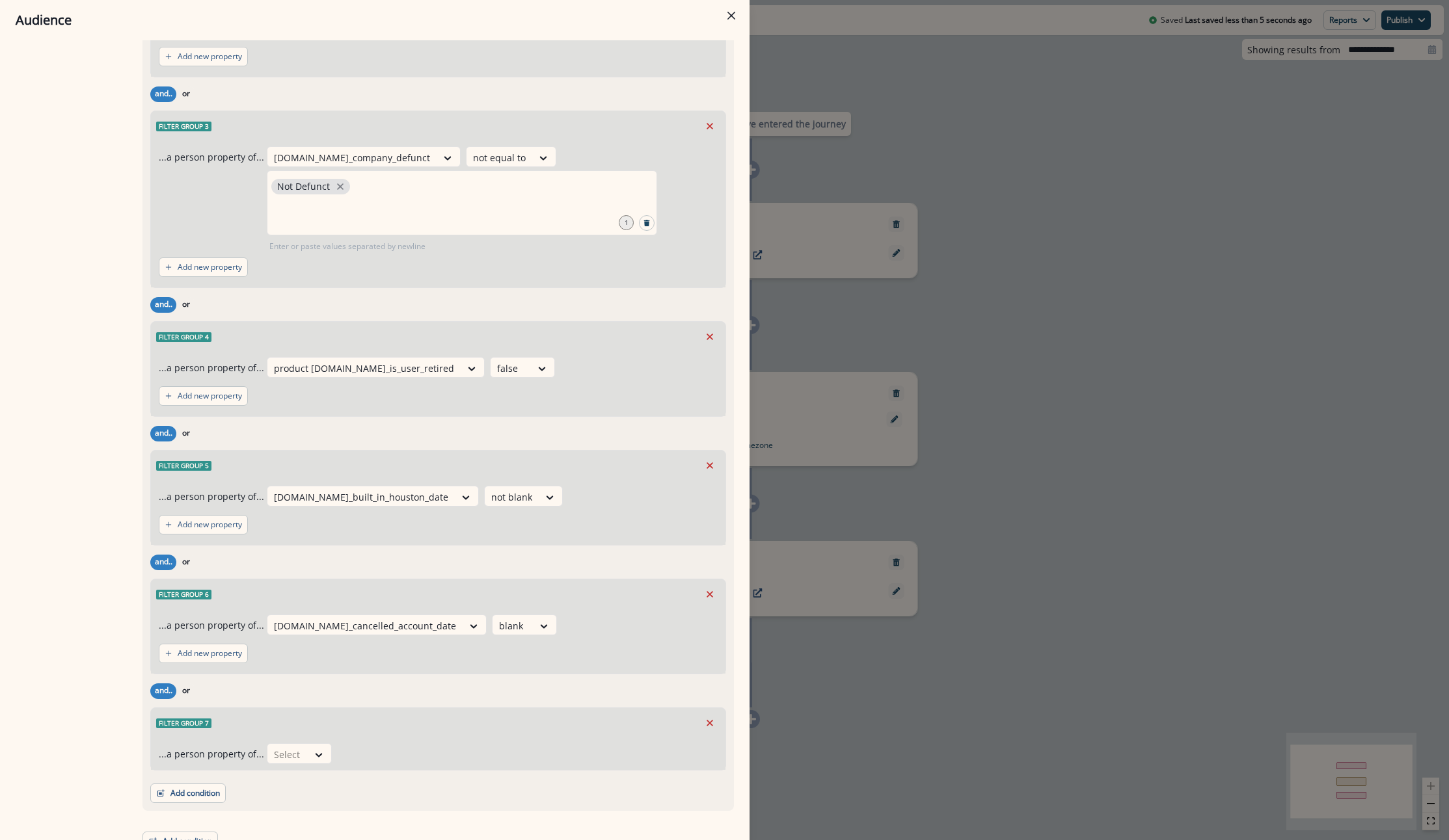
scroll to position [1797, 0]
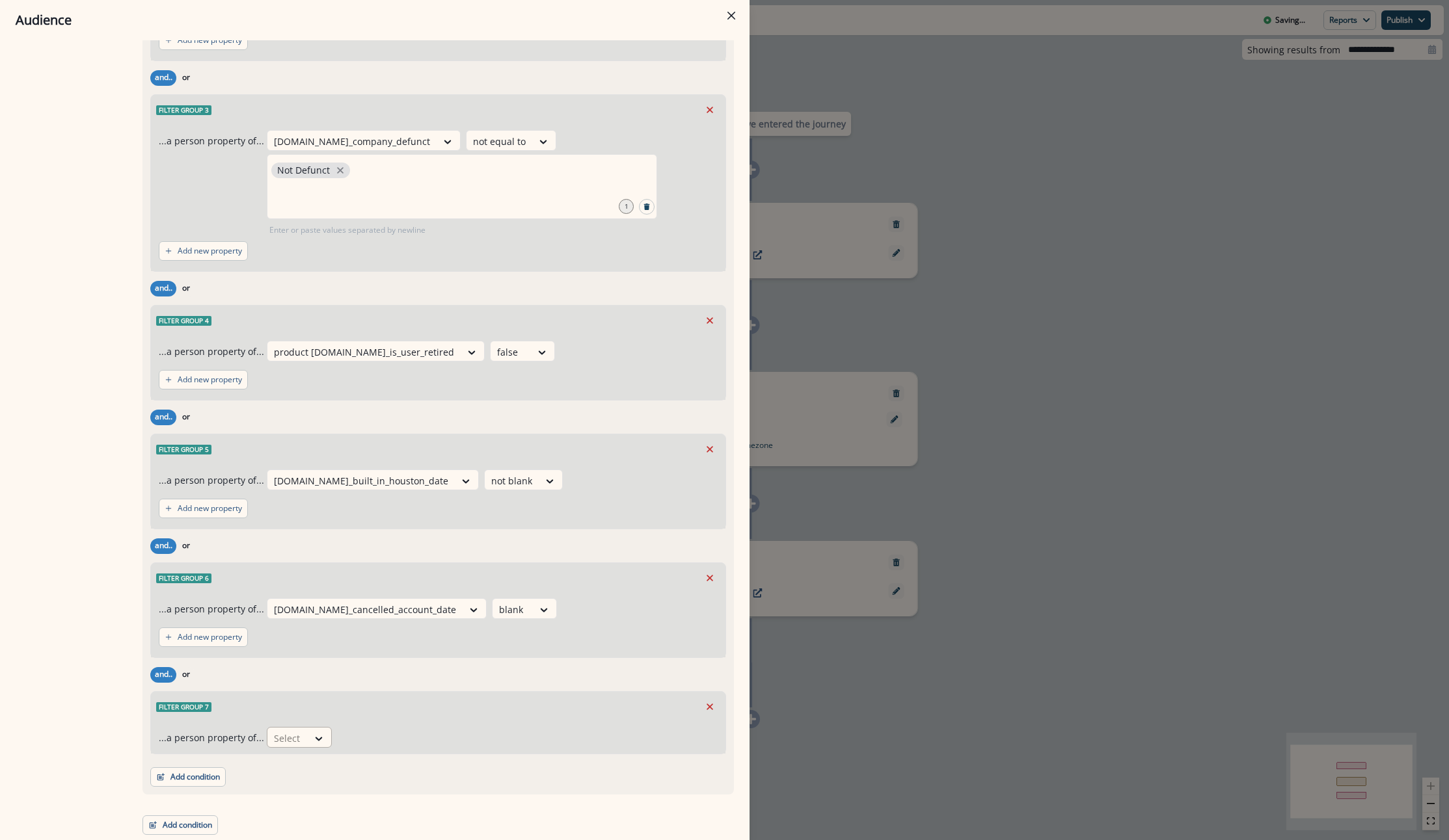
click at [297, 739] on div at bounding box center [287, 738] width 27 height 16
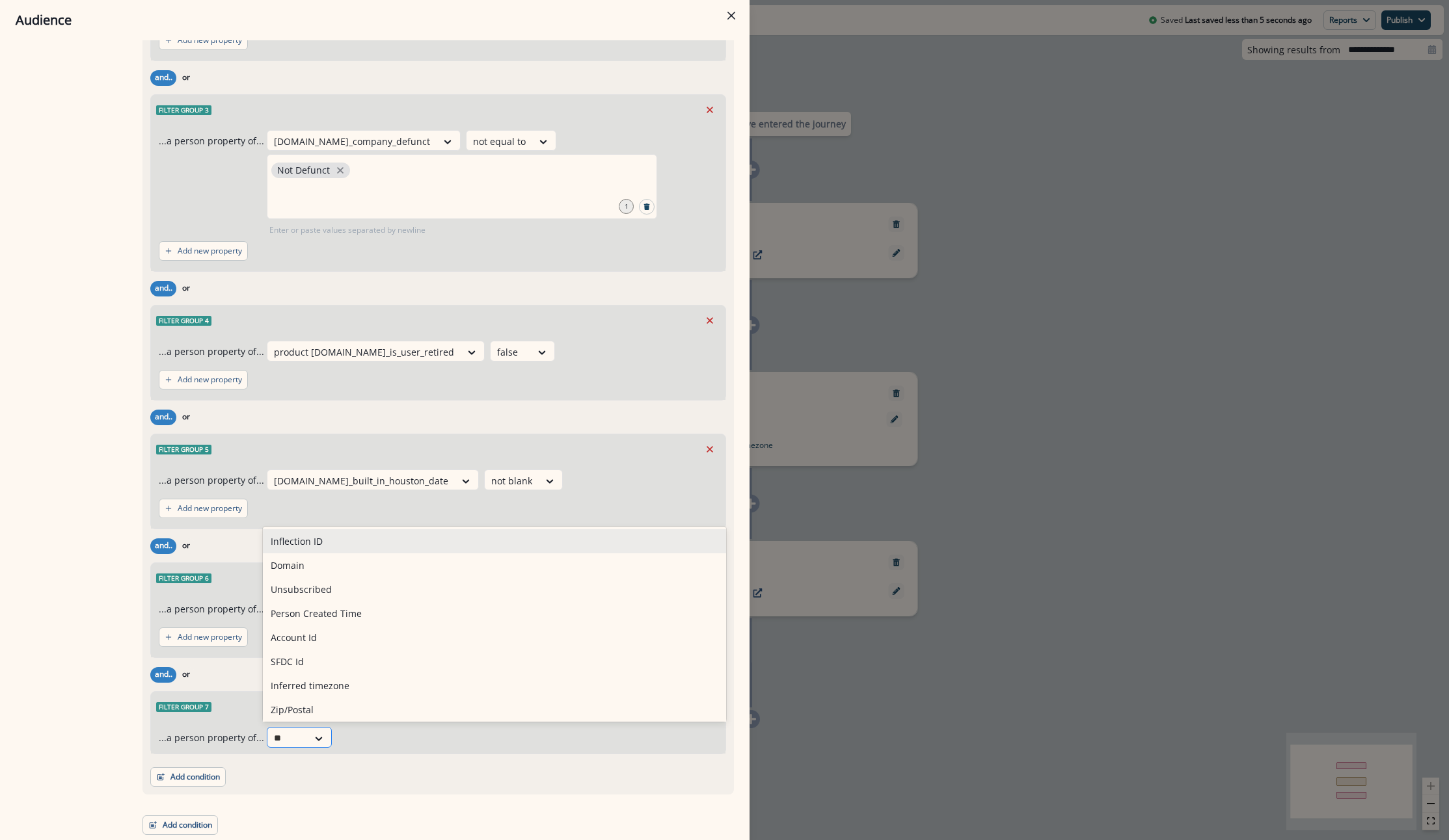
type input "***"
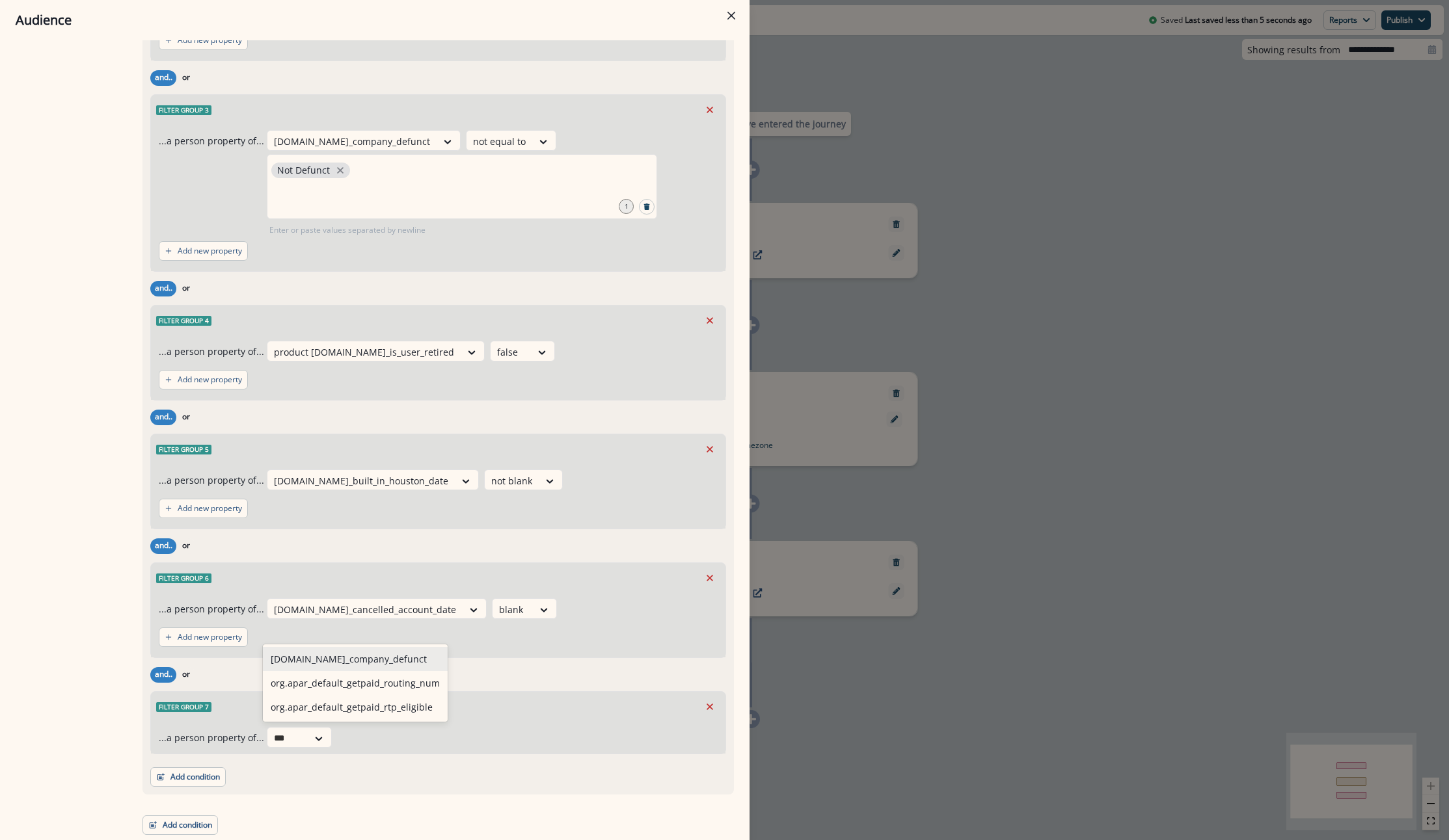
click at [335, 663] on div "org.se_company_defunct" at bounding box center [355, 658] width 185 height 24
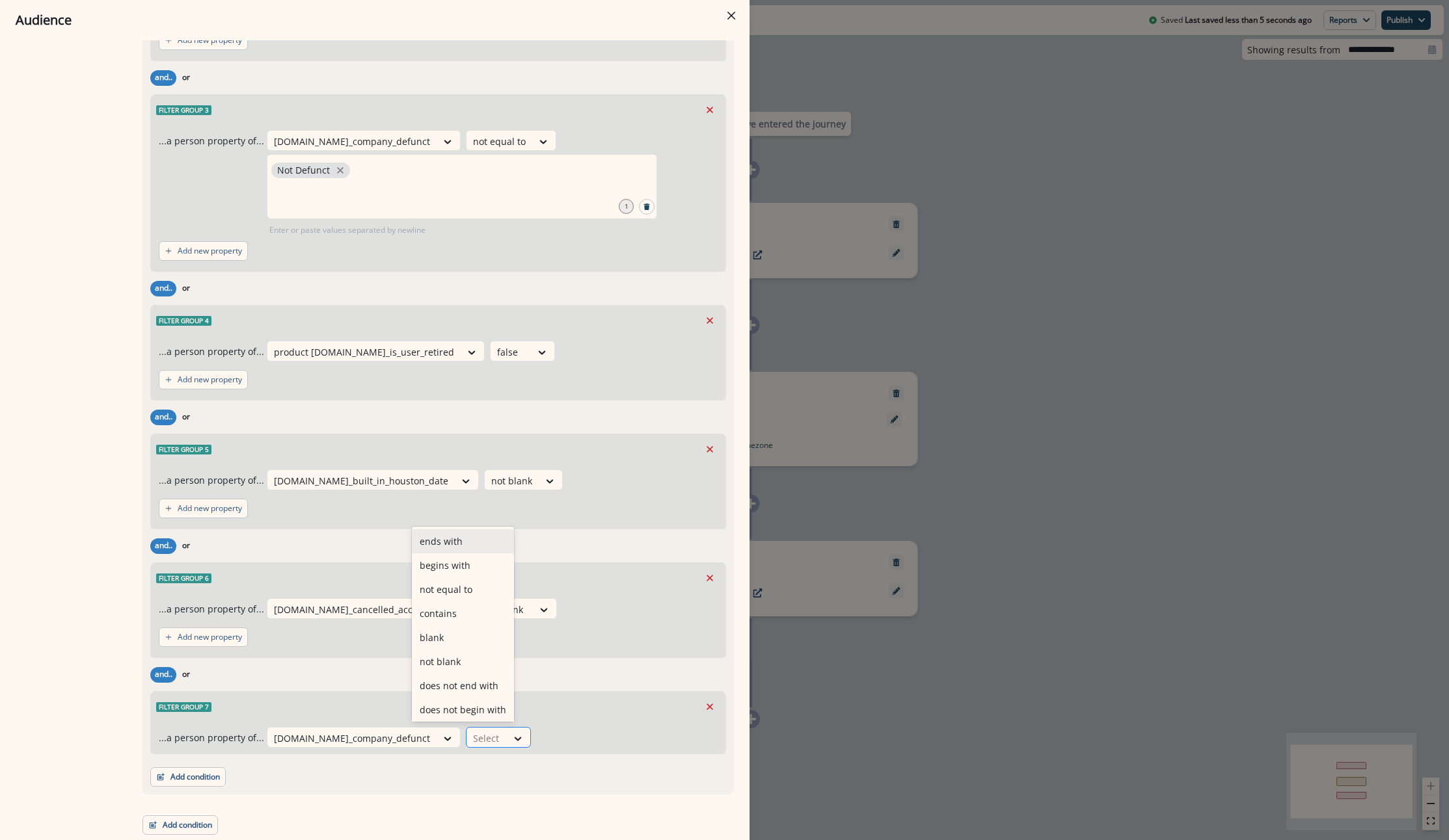
click at [467, 729] on div "Select" at bounding box center [487, 738] width 41 height 21
click at [444, 543] on div "not equal to" at bounding box center [463, 538] width 102 height 24
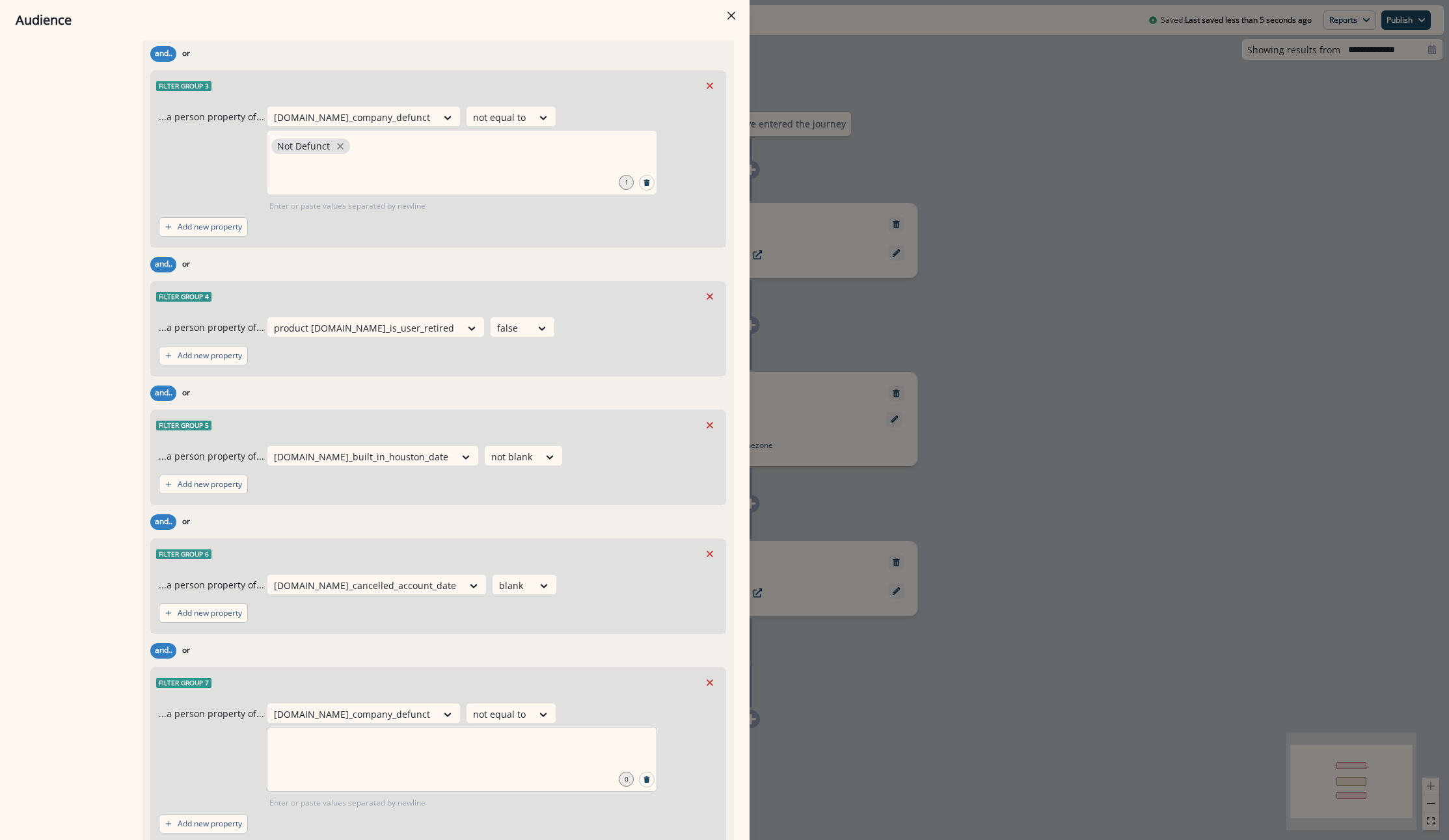
click at [440, 792] on div at bounding box center [462, 760] width 390 height 65
type input "**********"
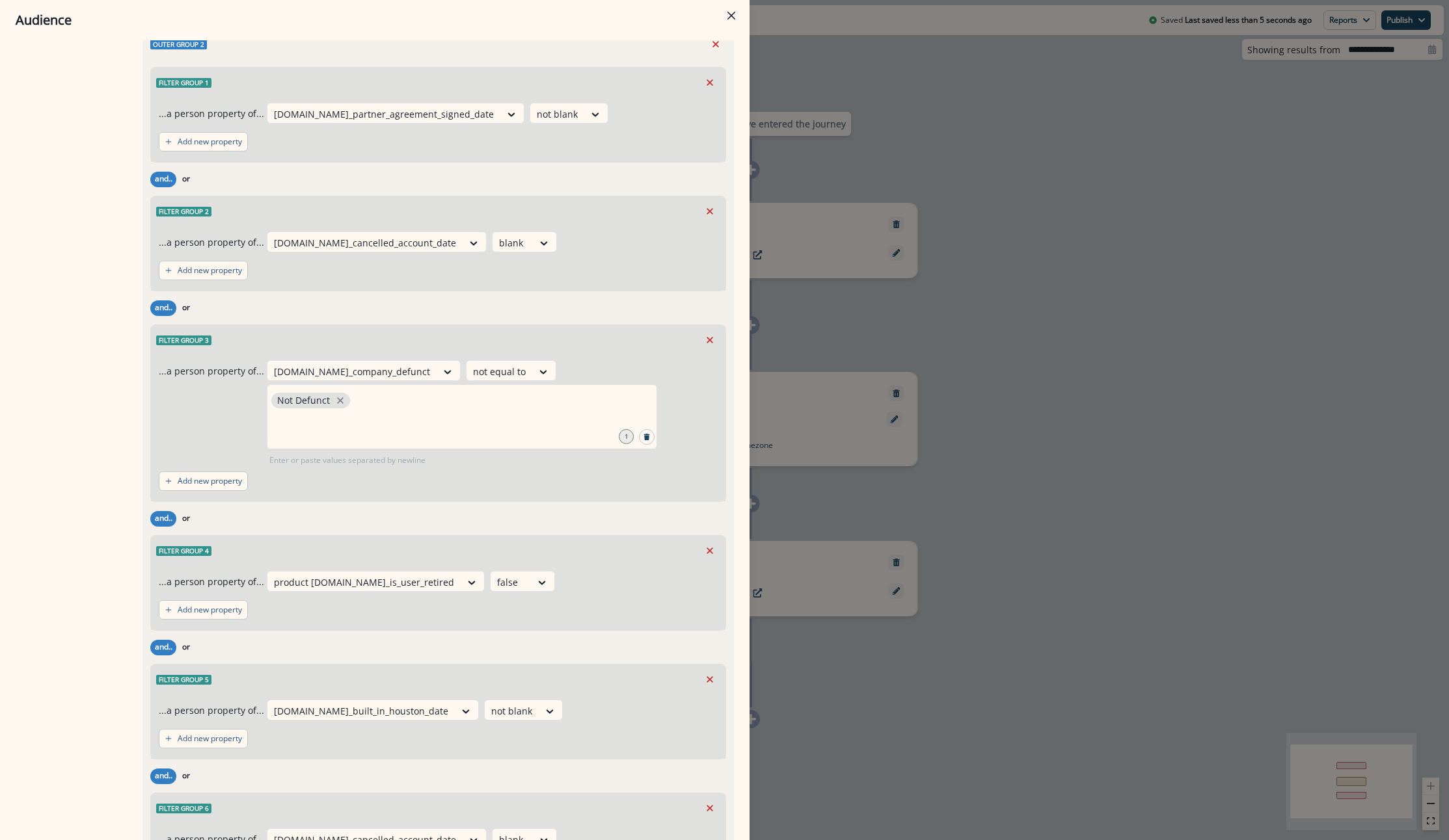
scroll to position [1538, 0]
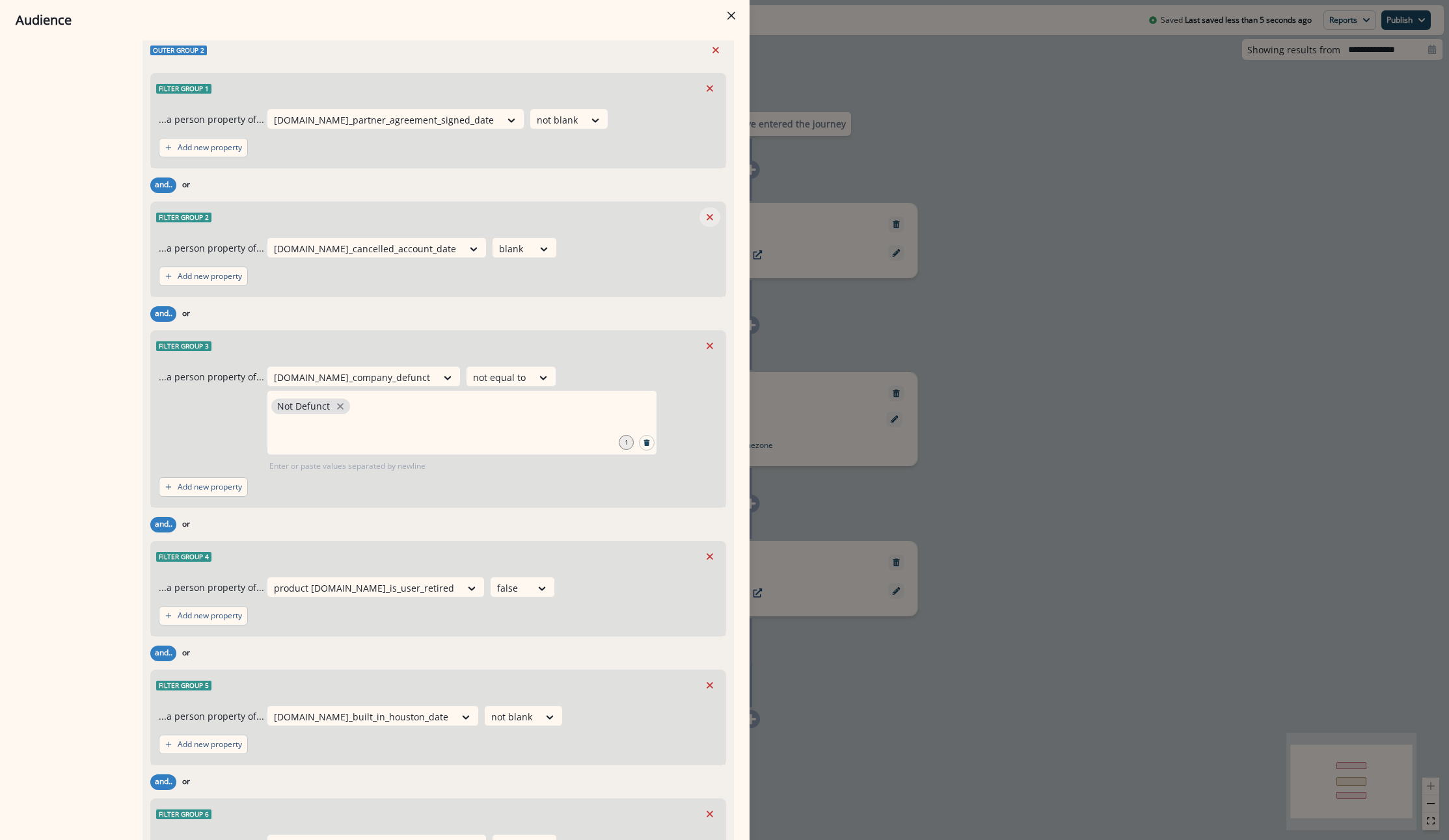
click at [704, 223] on icon "Remove" at bounding box center [710, 217] width 12 height 12
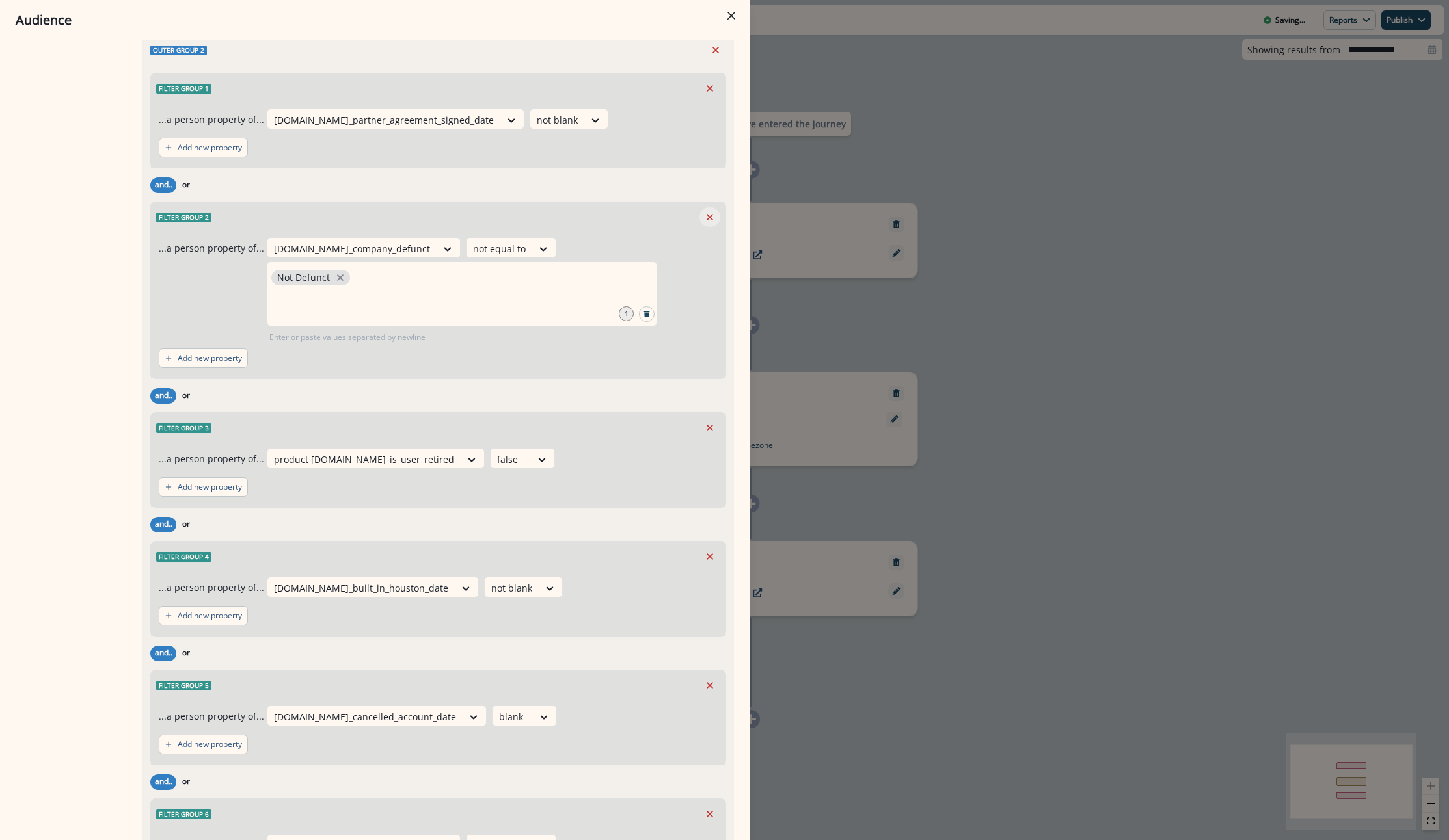
click at [704, 223] on icon "Remove" at bounding box center [710, 217] width 12 height 12
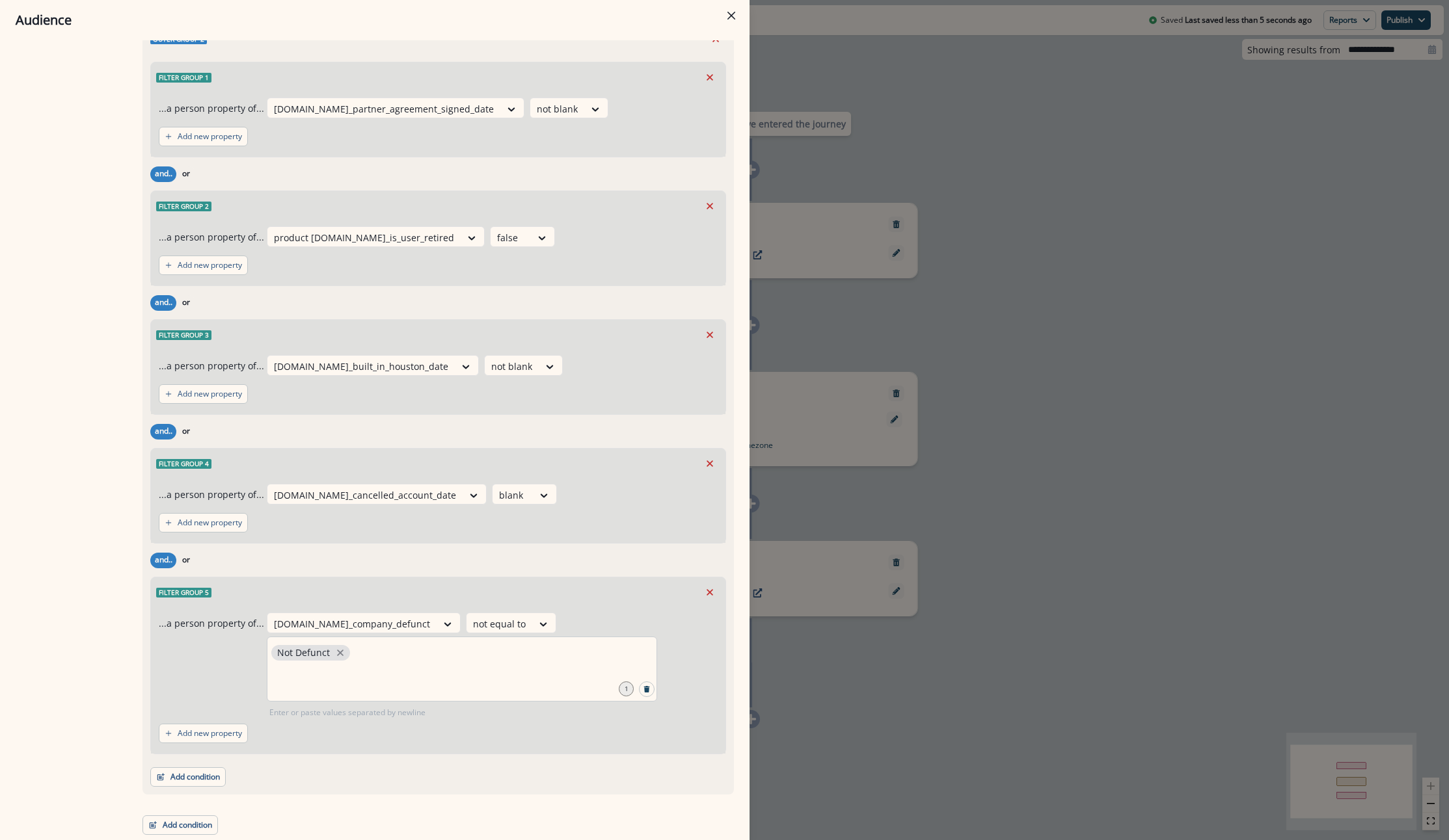
scroll to position [1573, 0]
click at [205, 780] on button "Add condition" at bounding box center [188, 777] width 75 height 19
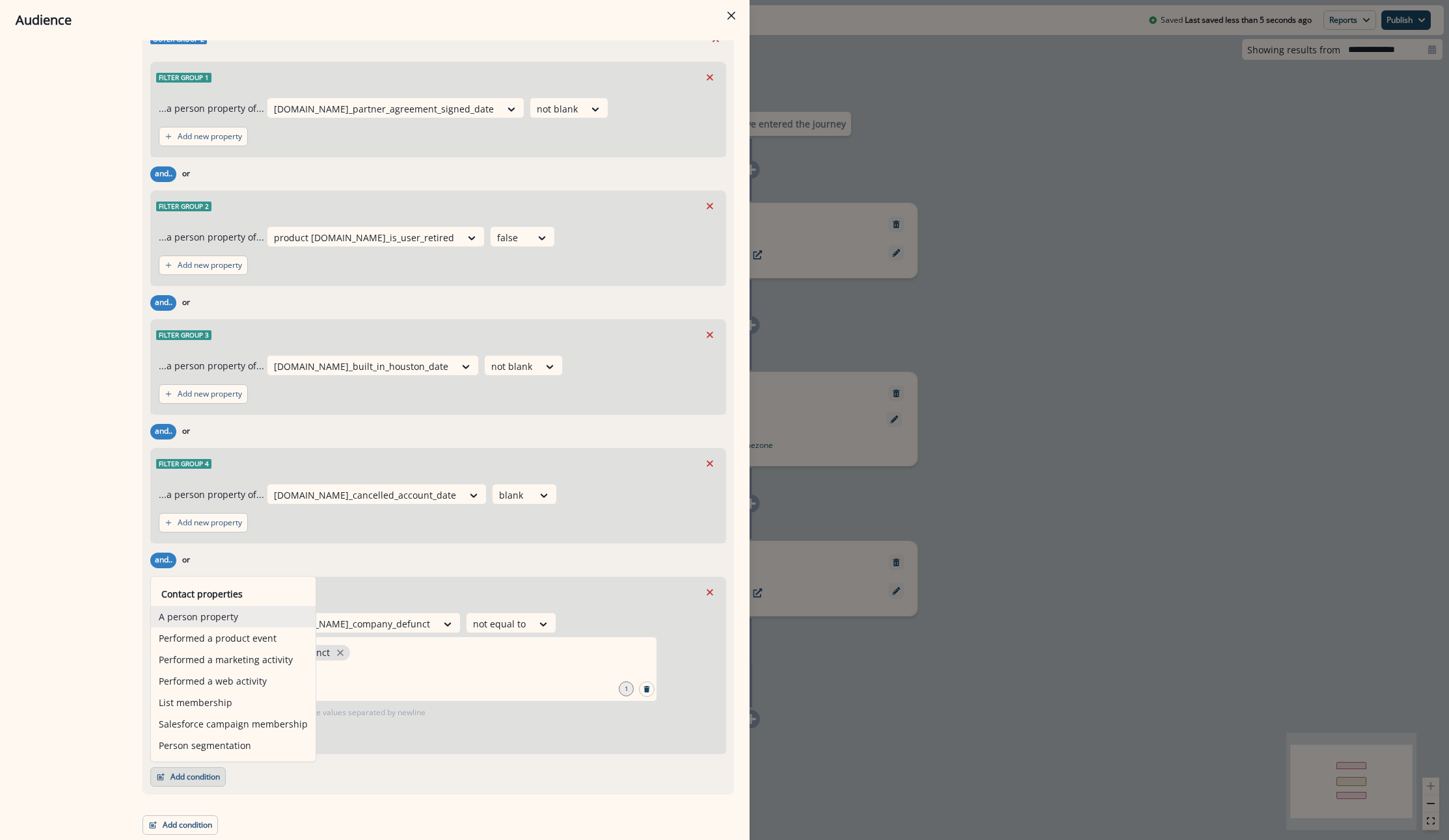
click at [219, 621] on button "A person property" at bounding box center [233, 616] width 165 height 21
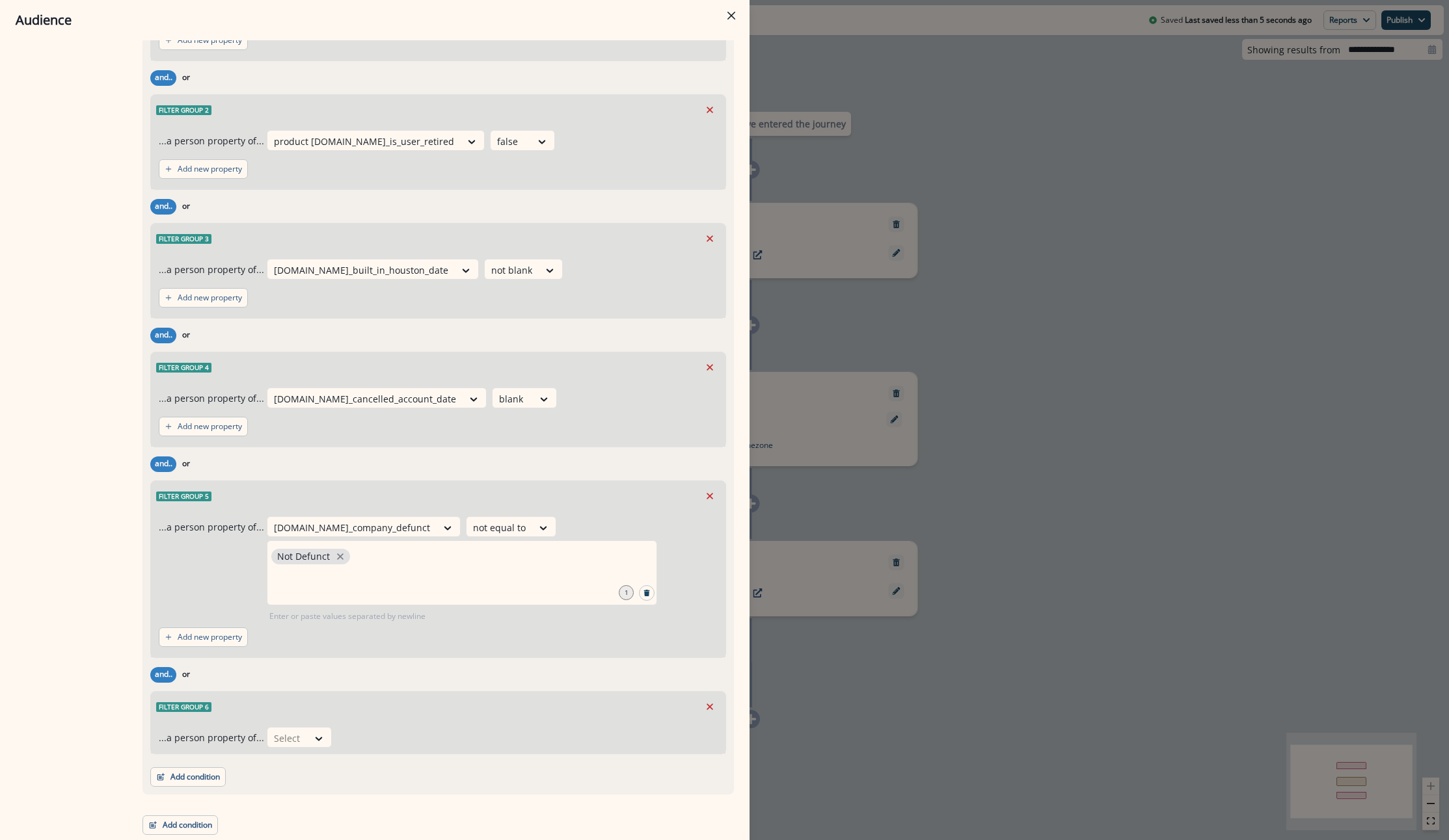
scroll to position [1669, 0]
click at [284, 748] on div "Select" at bounding box center [287, 738] width 41 height 21
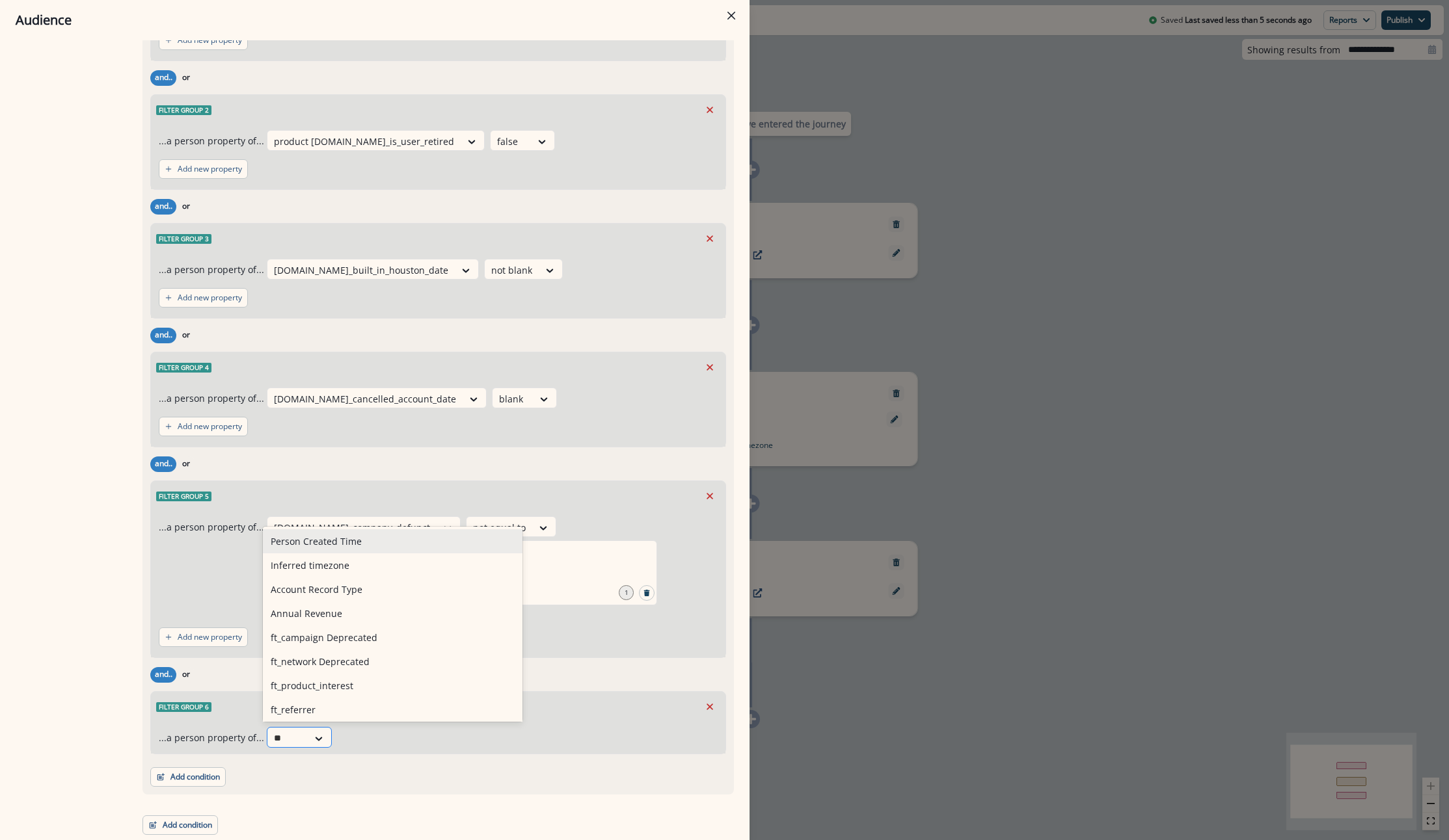
type input "***"
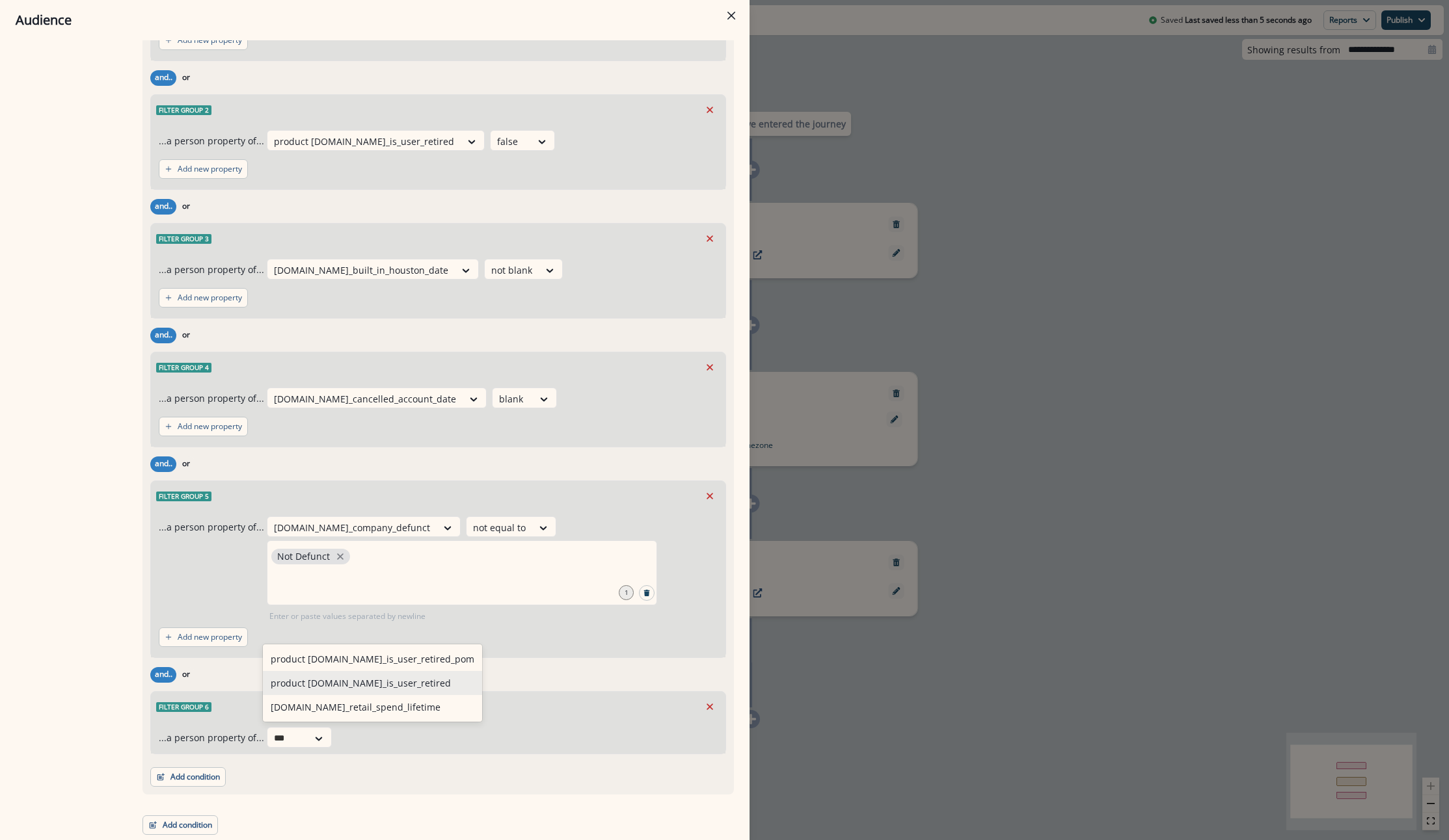
click at [333, 684] on div "product user.se_is_user_retired" at bounding box center [372, 683] width 219 height 24
click at [497, 734] on div at bounding box center [510, 738] width 27 height 16
click at [462, 792] on div "false" at bounding box center [471, 791] width 65 height 24
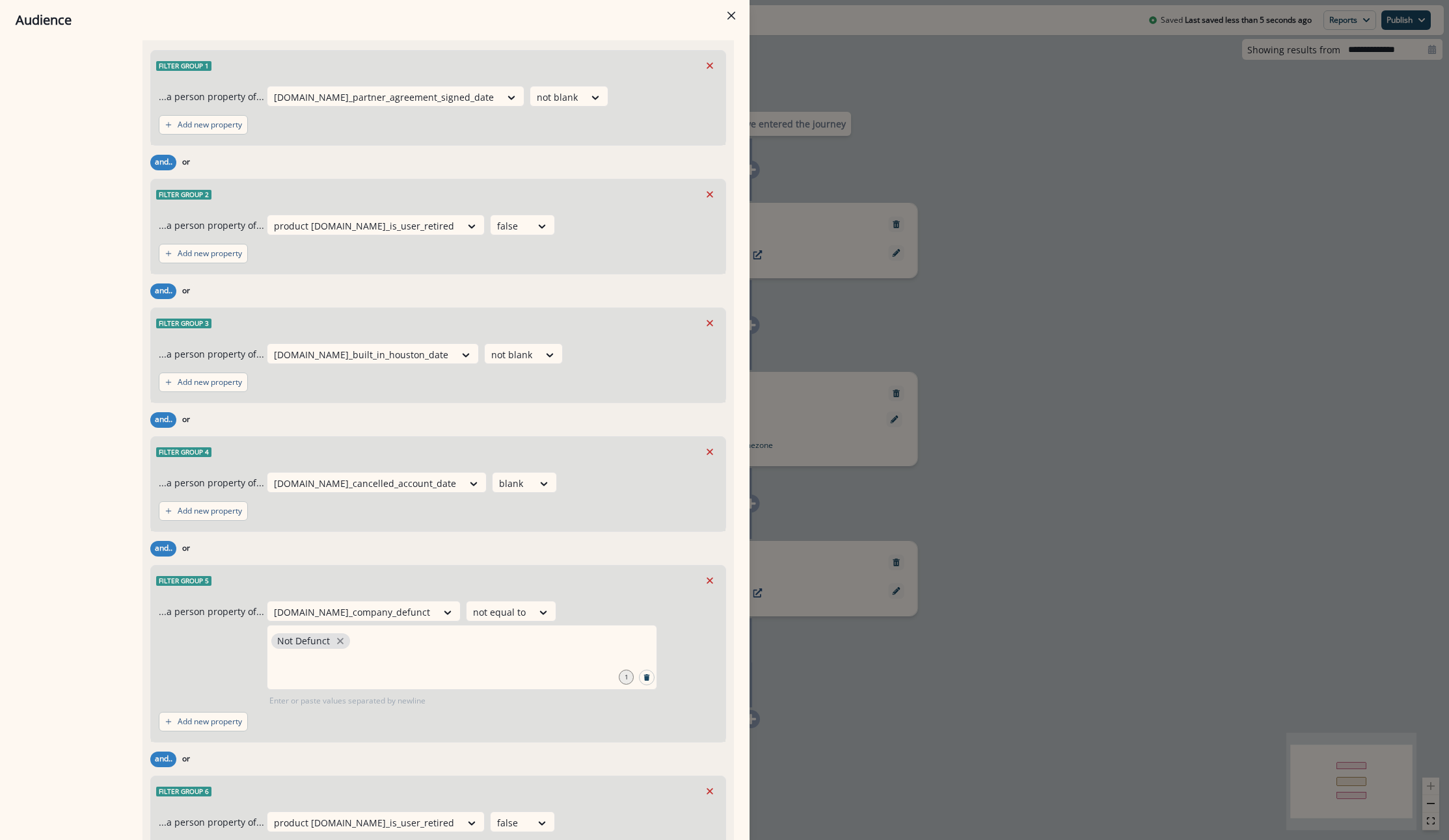
scroll to position [1474, 0]
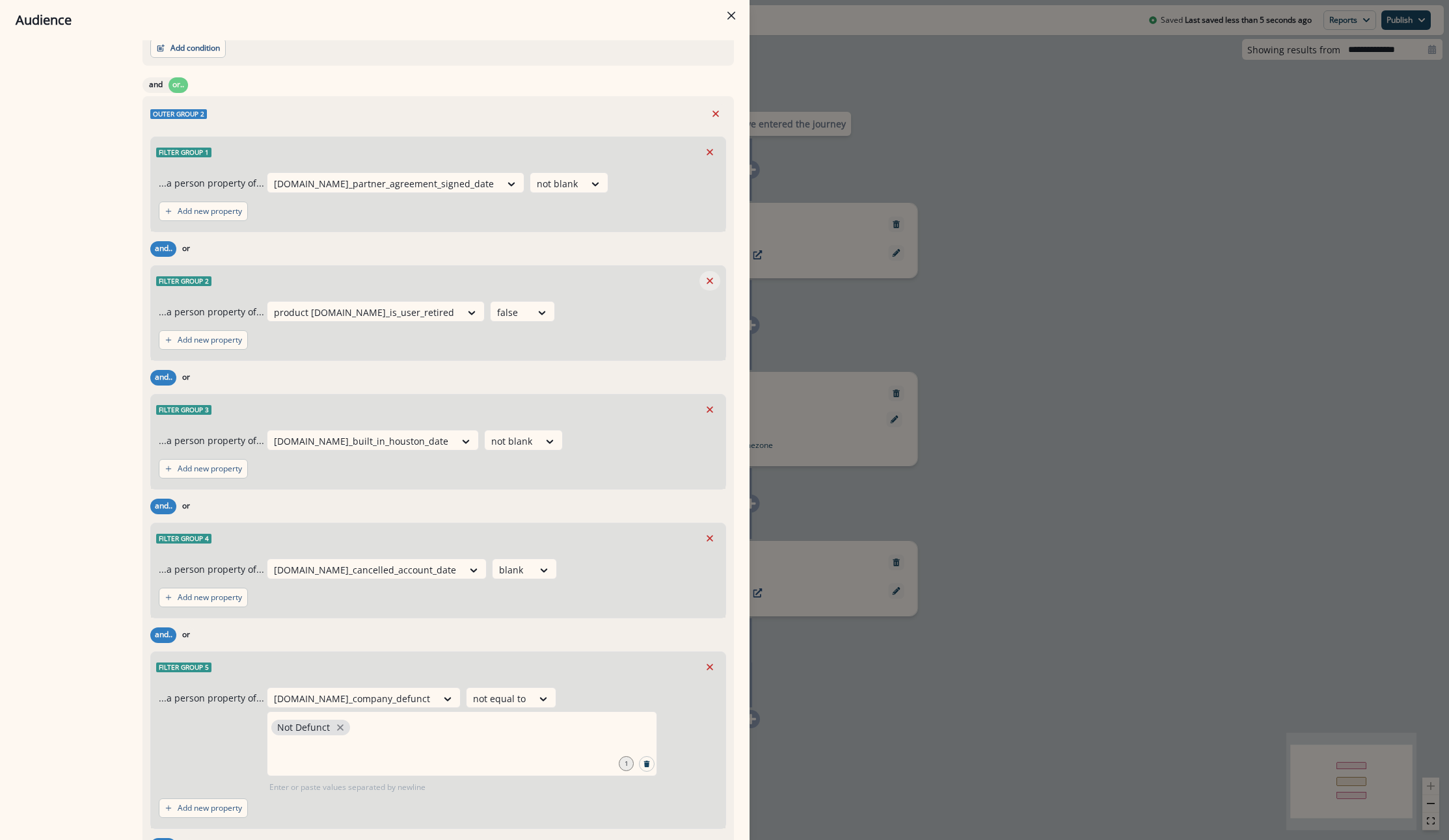
click at [699, 291] on button "Remove" at bounding box center [710, 280] width 21 height 19
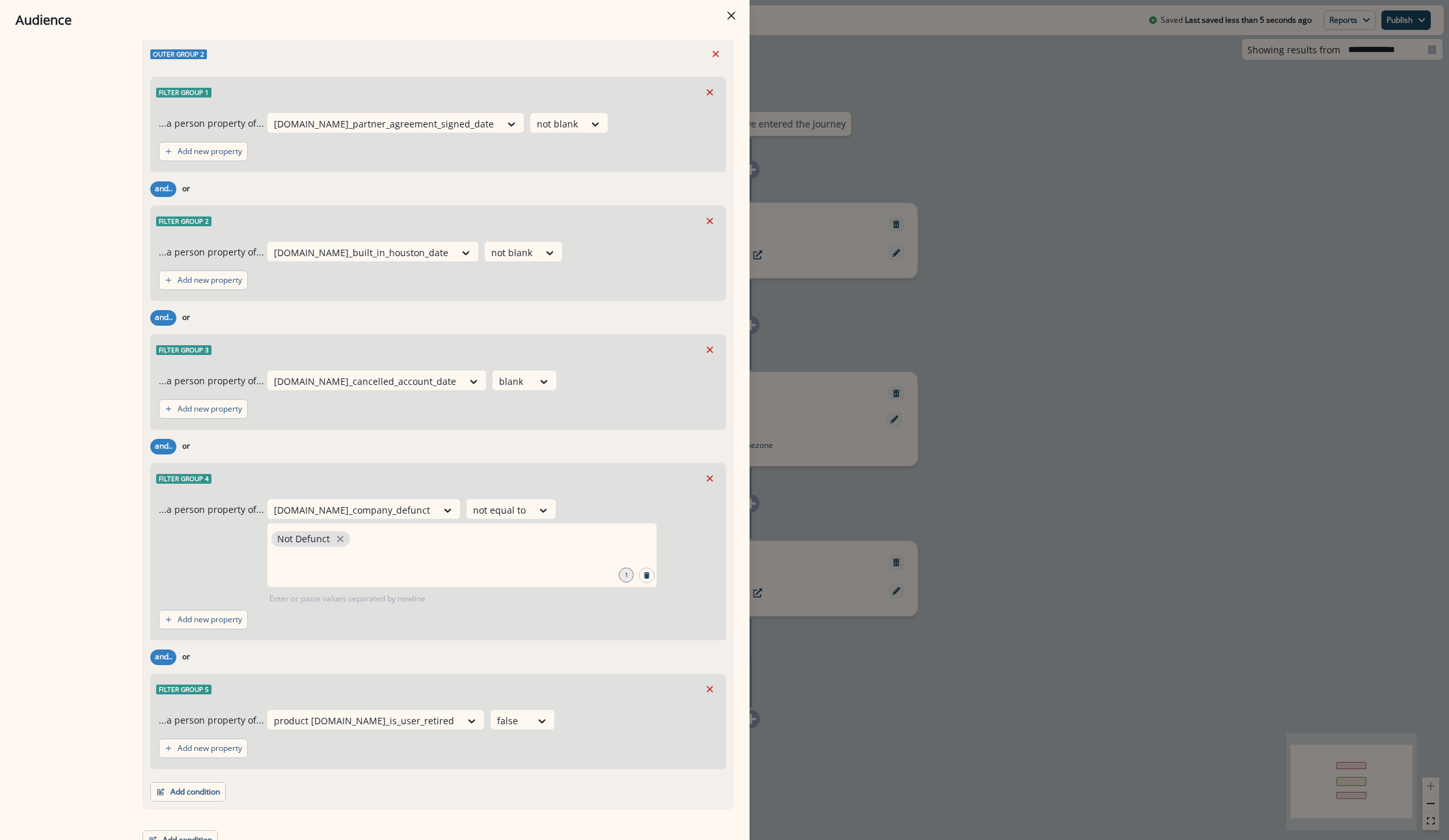
scroll to position [1573, 0]
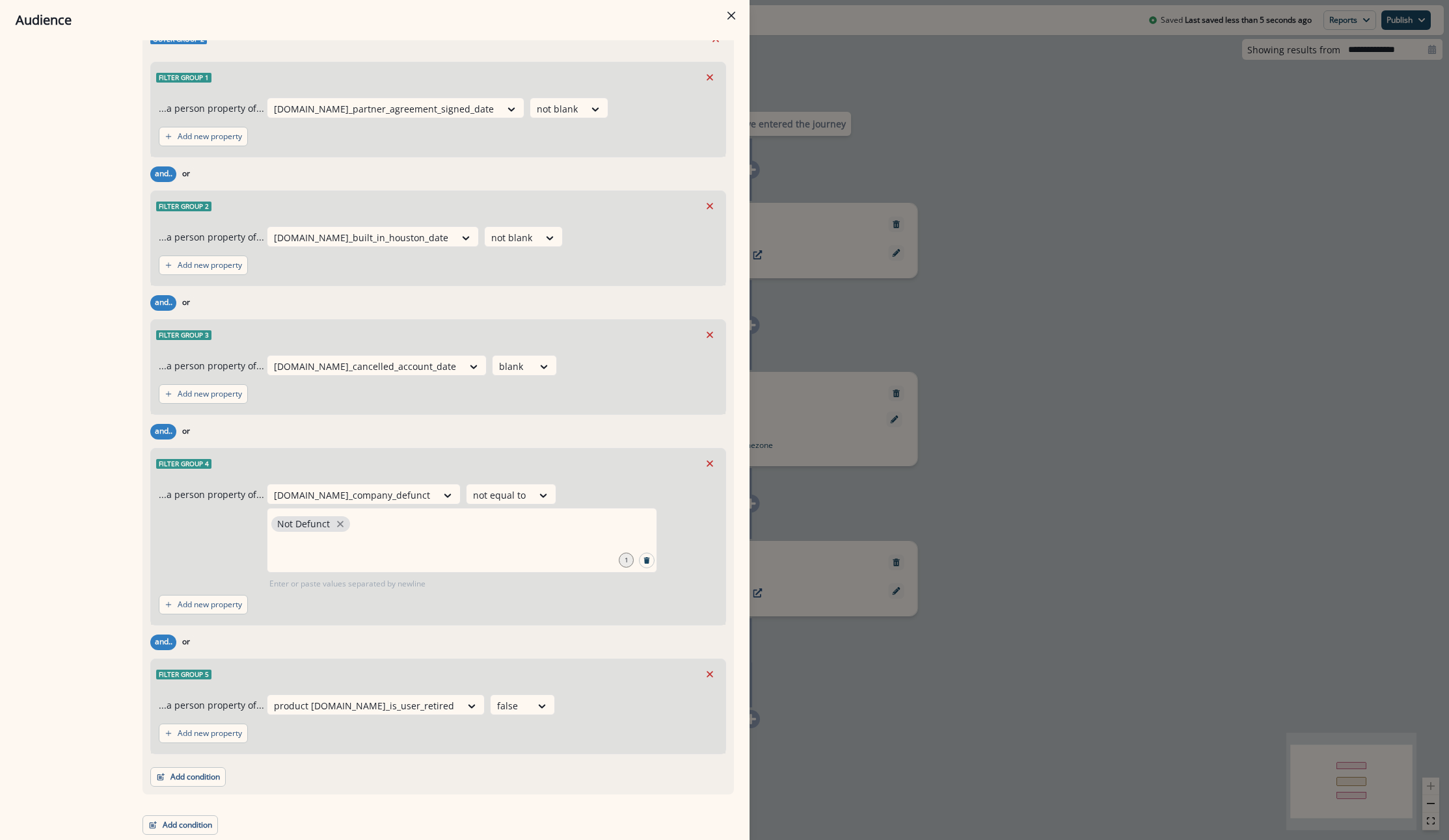
click at [218, 763] on div "Add condition Contact properties A person property Performed a product event Pe…" at bounding box center [438, 771] width 576 height 32
click at [213, 782] on button "Add condition" at bounding box center [188, 777] width 75 height 19
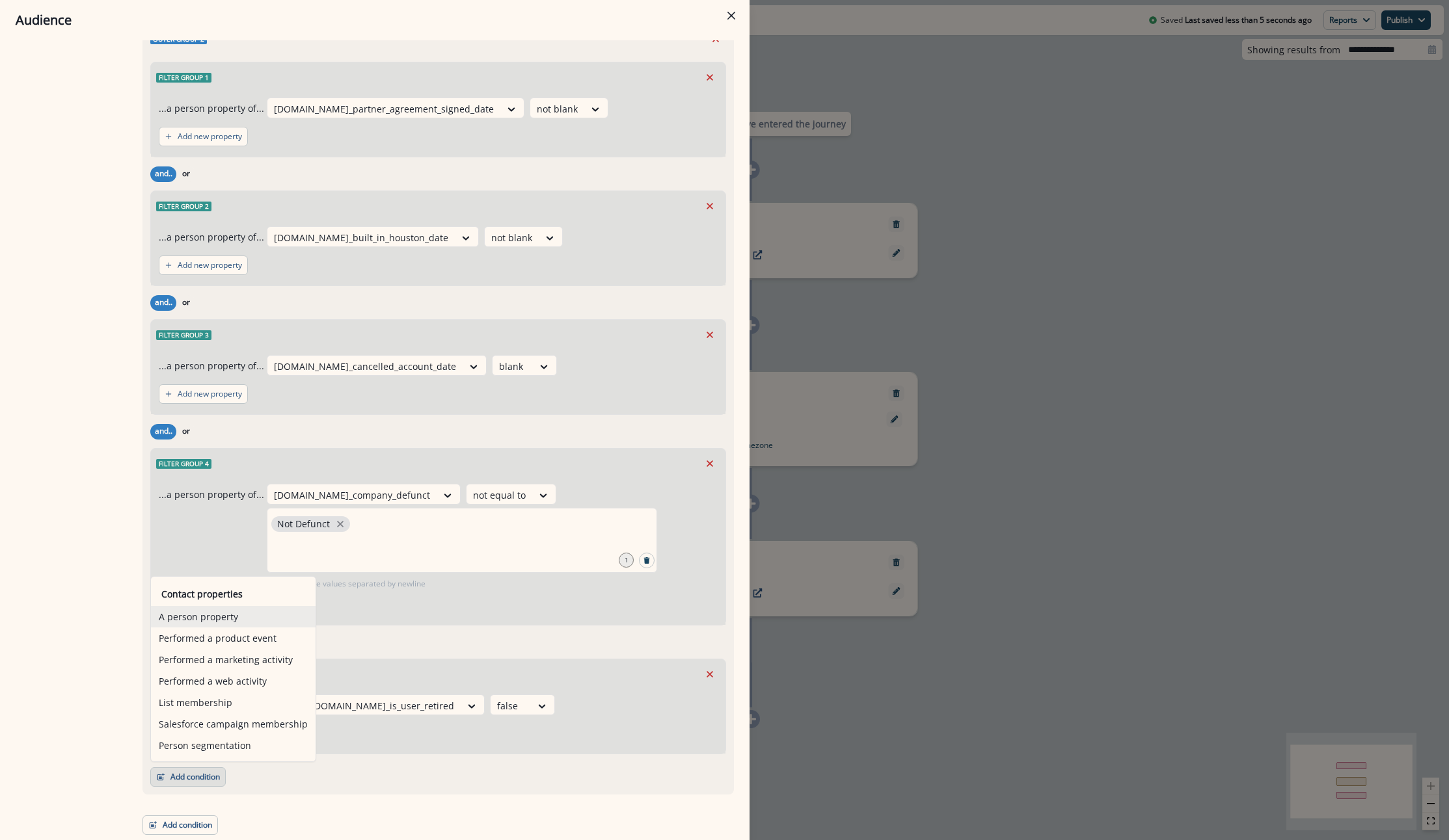
click at [211, 616] on button "A person property" at bounding box center [233, 616] width 165 height 21
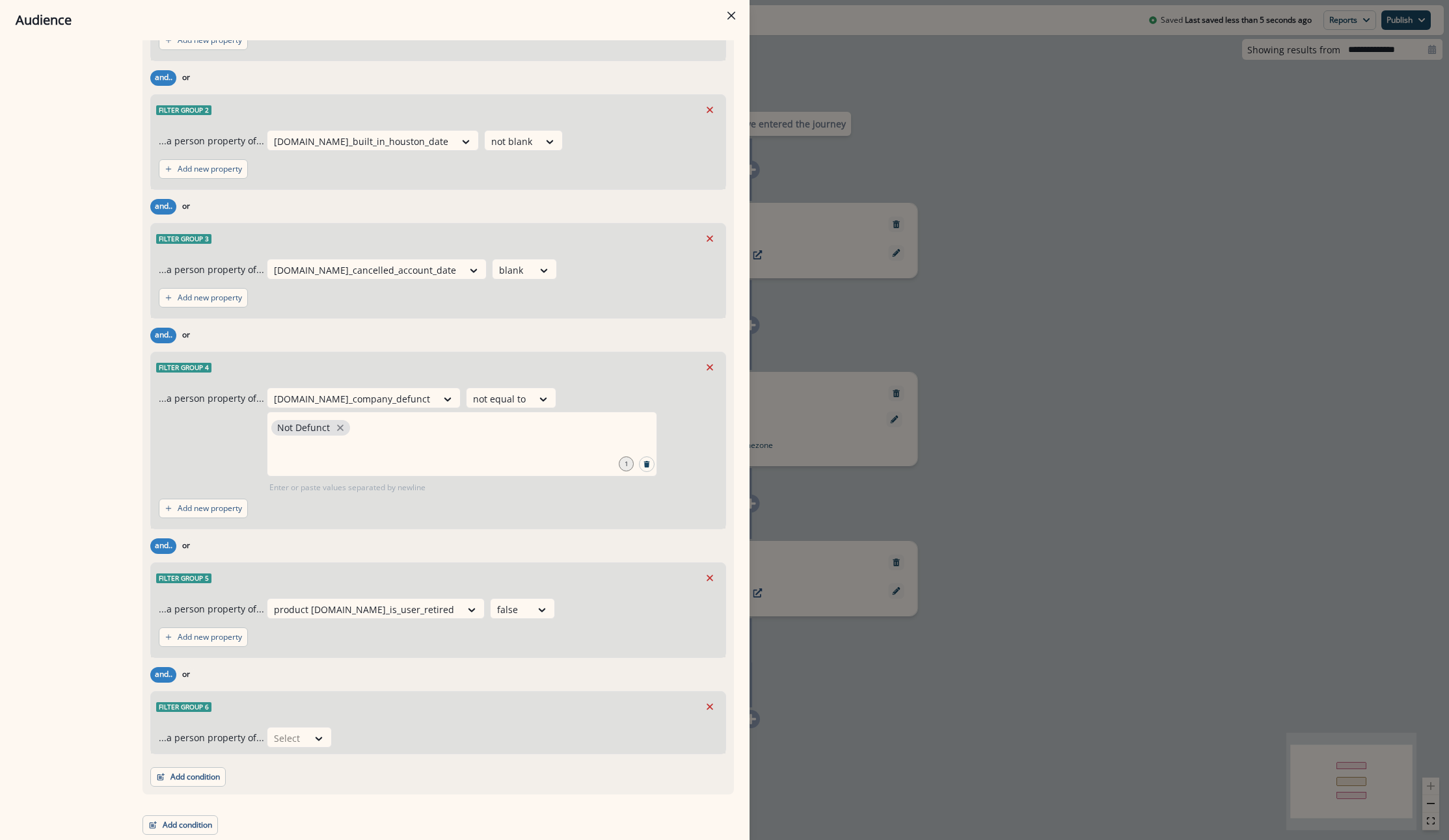
scroll to position [1669, 0]
click at [276, 740] on div at bounding box center [287, 738] width 27 height 16
type input "*****"
click at [315, 715] on div "product user.se_is_company_admin" at bounding box center [381, 707] width 237 height 24
click at [509, 737] on div "Select" at bounding box center [529, 738] width 41 height 21
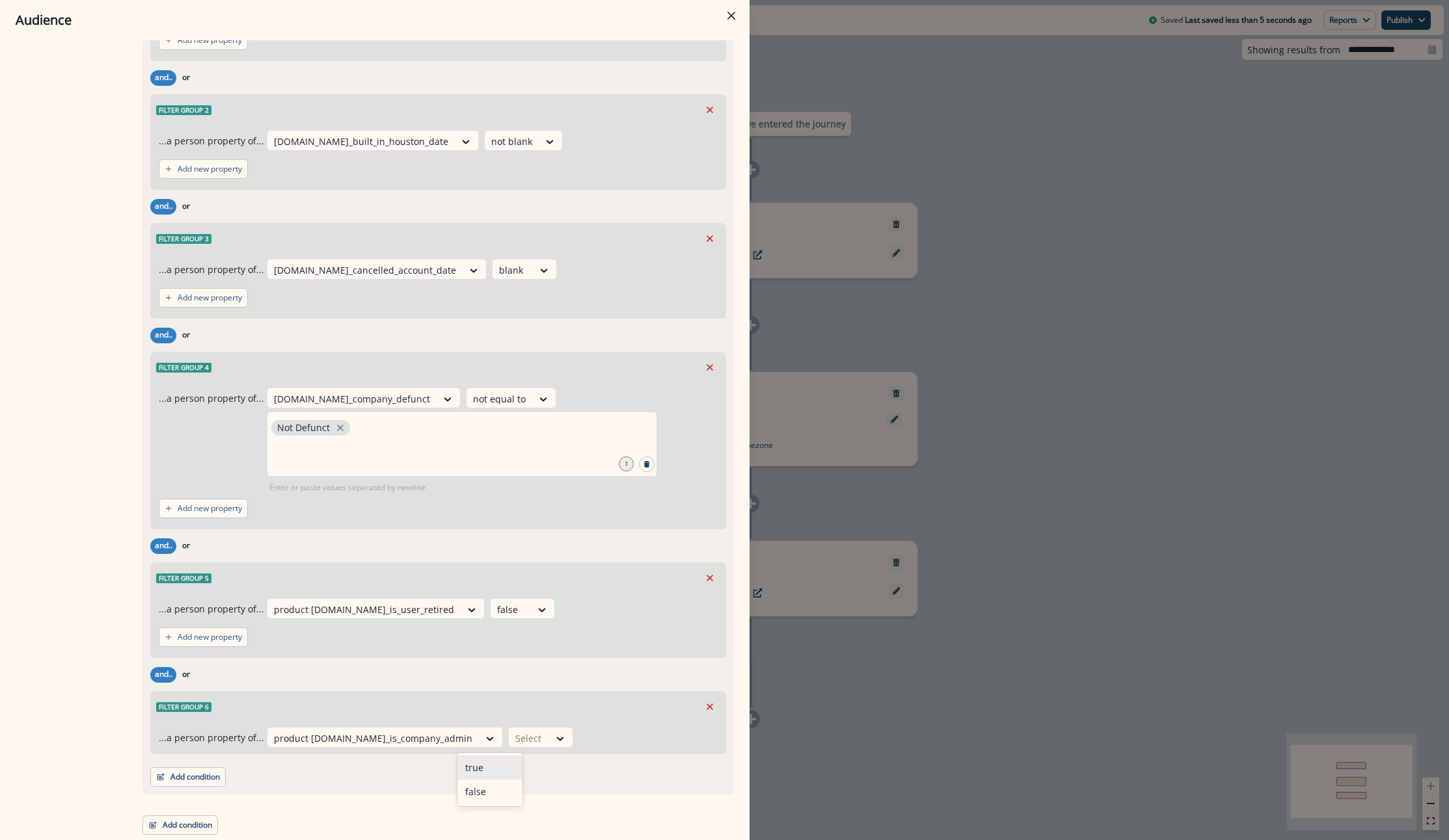
click at [493, 766] on div "true" at bounding box center [490, 767] width 65 height 24
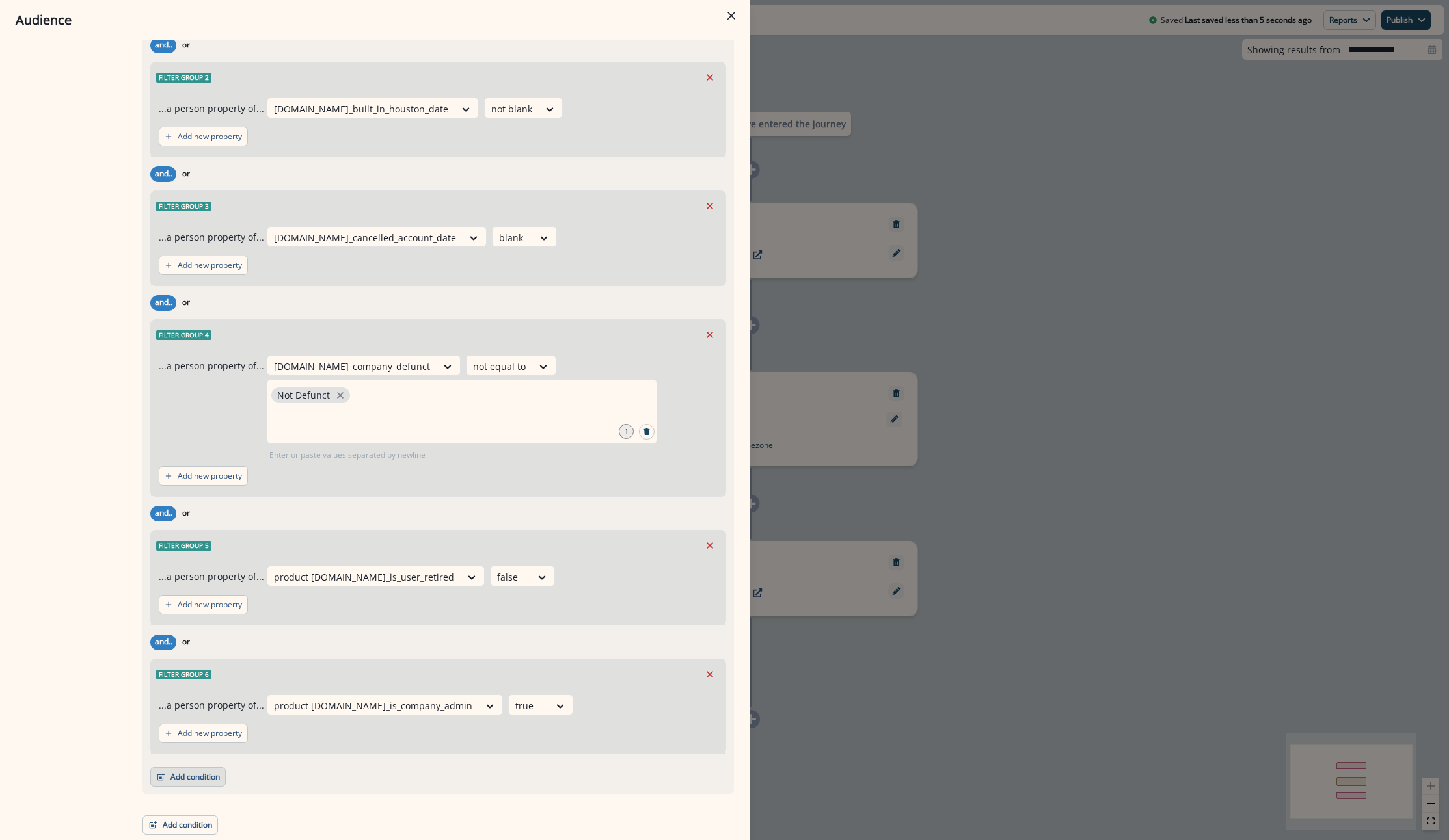
scroll to position [1701, 0]
drag, startPoint x: 207, startPoint y: 773, endPoint x: 227, endPoint y: 768, distance: 20.6
click at [206, 772] on button "Add condition" at bounding box center [188, 777] width 75 height 19
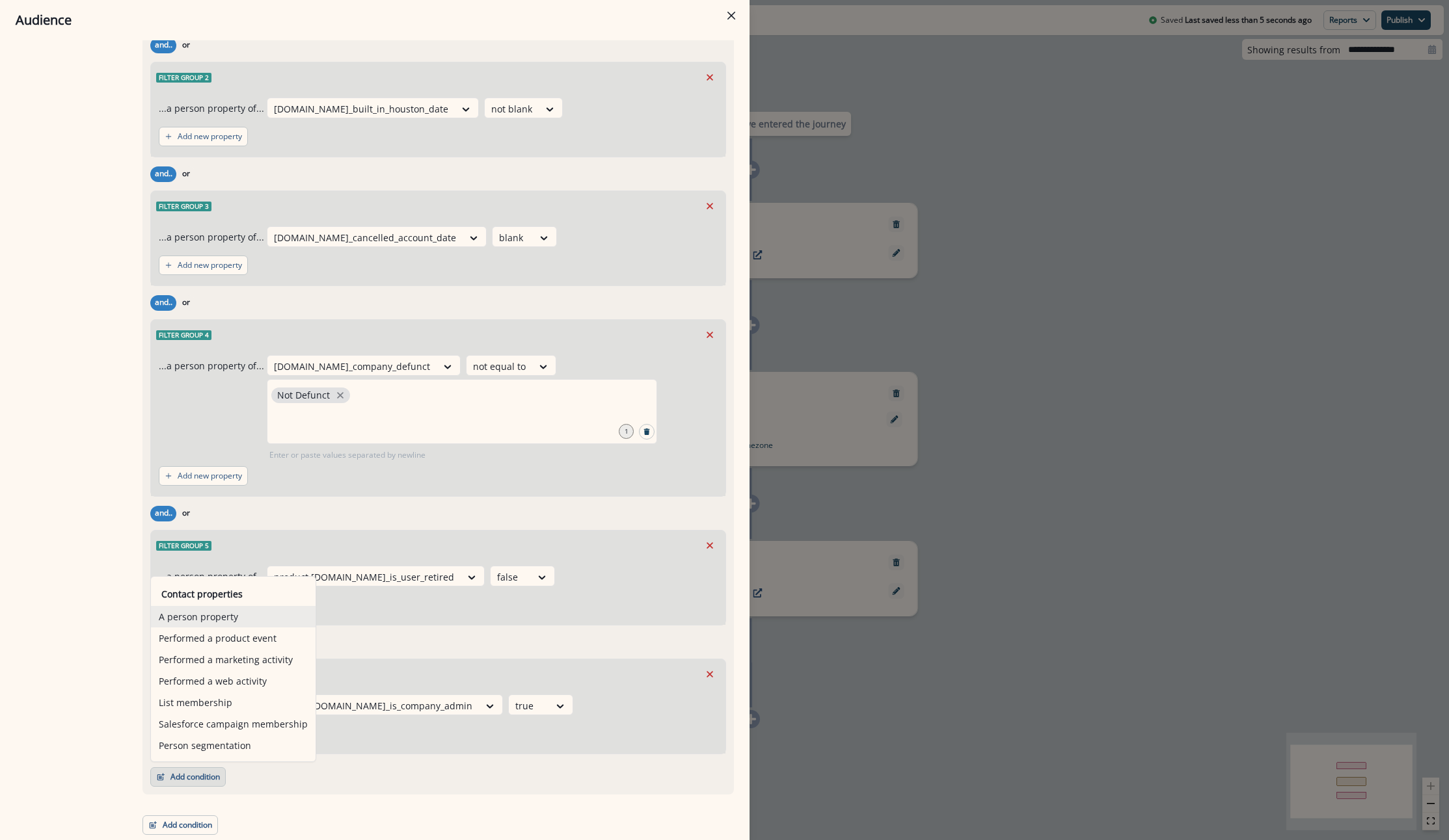
click at [222, 613] on button "A person property" at bounding box center [233, 616] width 165 height 21
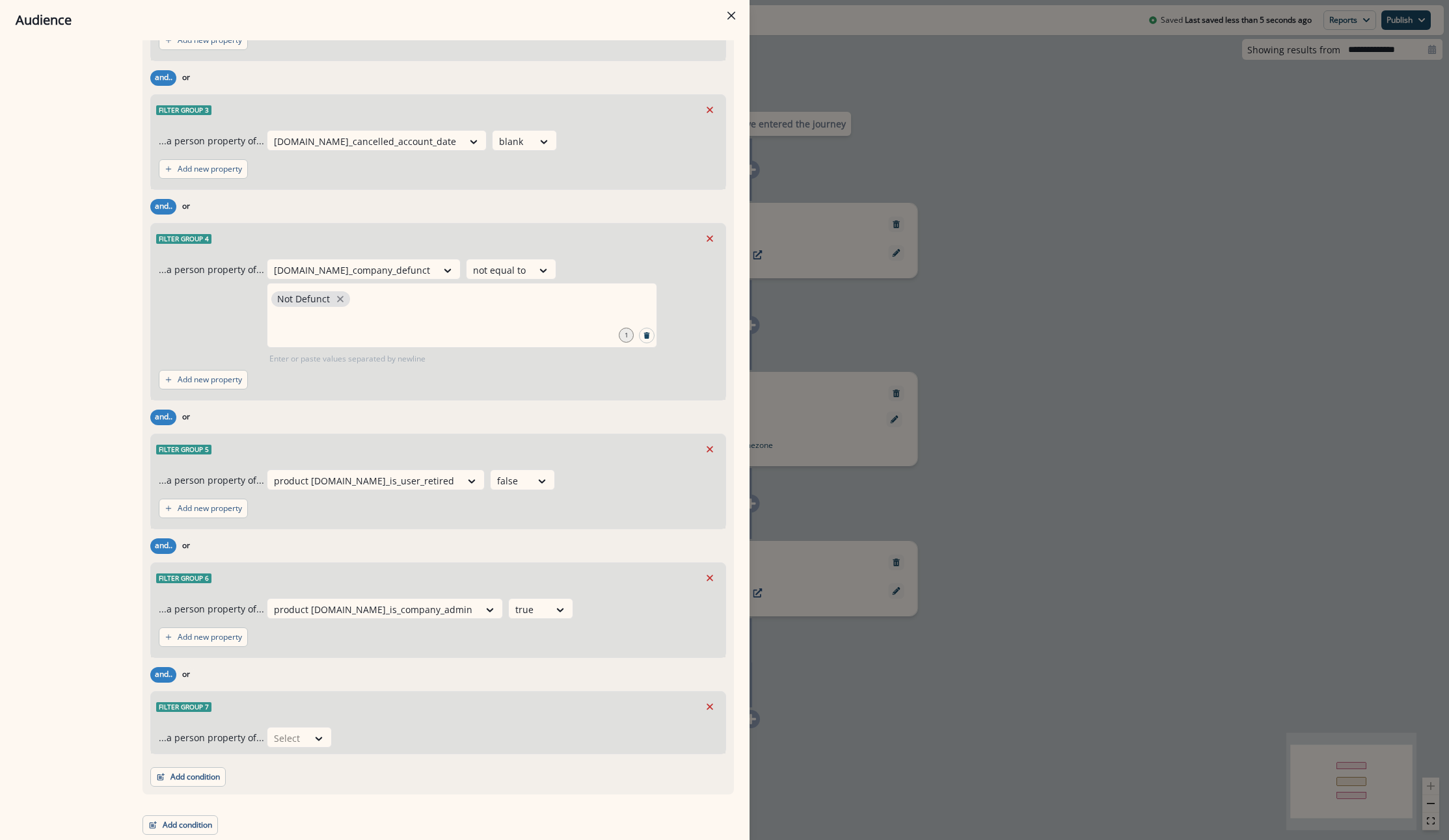
scroll to position [1797, 0]
click at [283, 733] on div at bounding box center [287, 738] width 27 height 16
type input "*******"
click at [332, 696] on div "org.se_marketable_se_ac_orgs" at bounding box center [360, 707] width 193 height 24
click at [495, 734] on div at bounding box center [508, 738] width 27 height 16
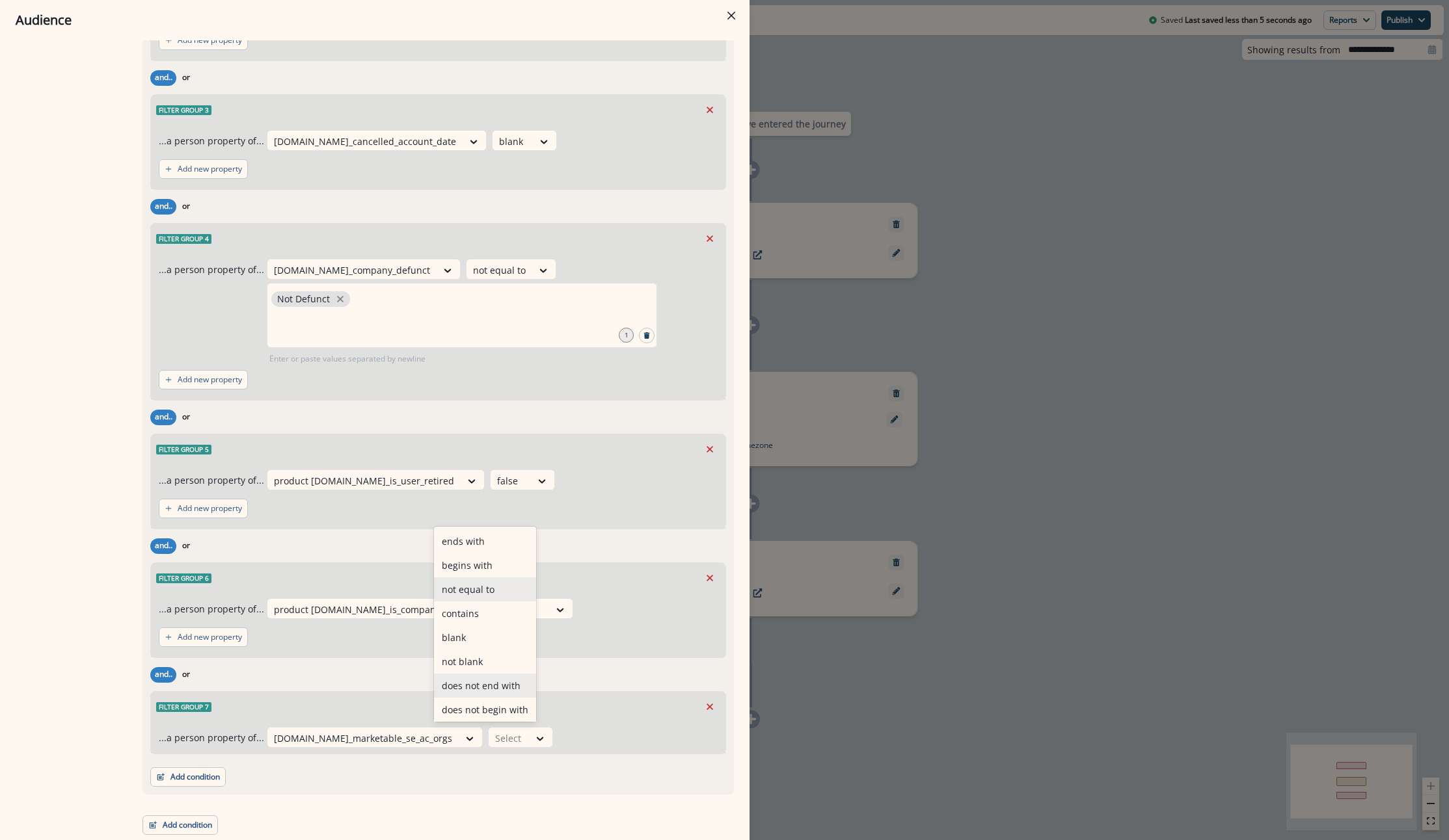
scroll to position [51, 0]
click at [466, 706] on div "equal to" at bounding box center [484, 707] width 102 height 24
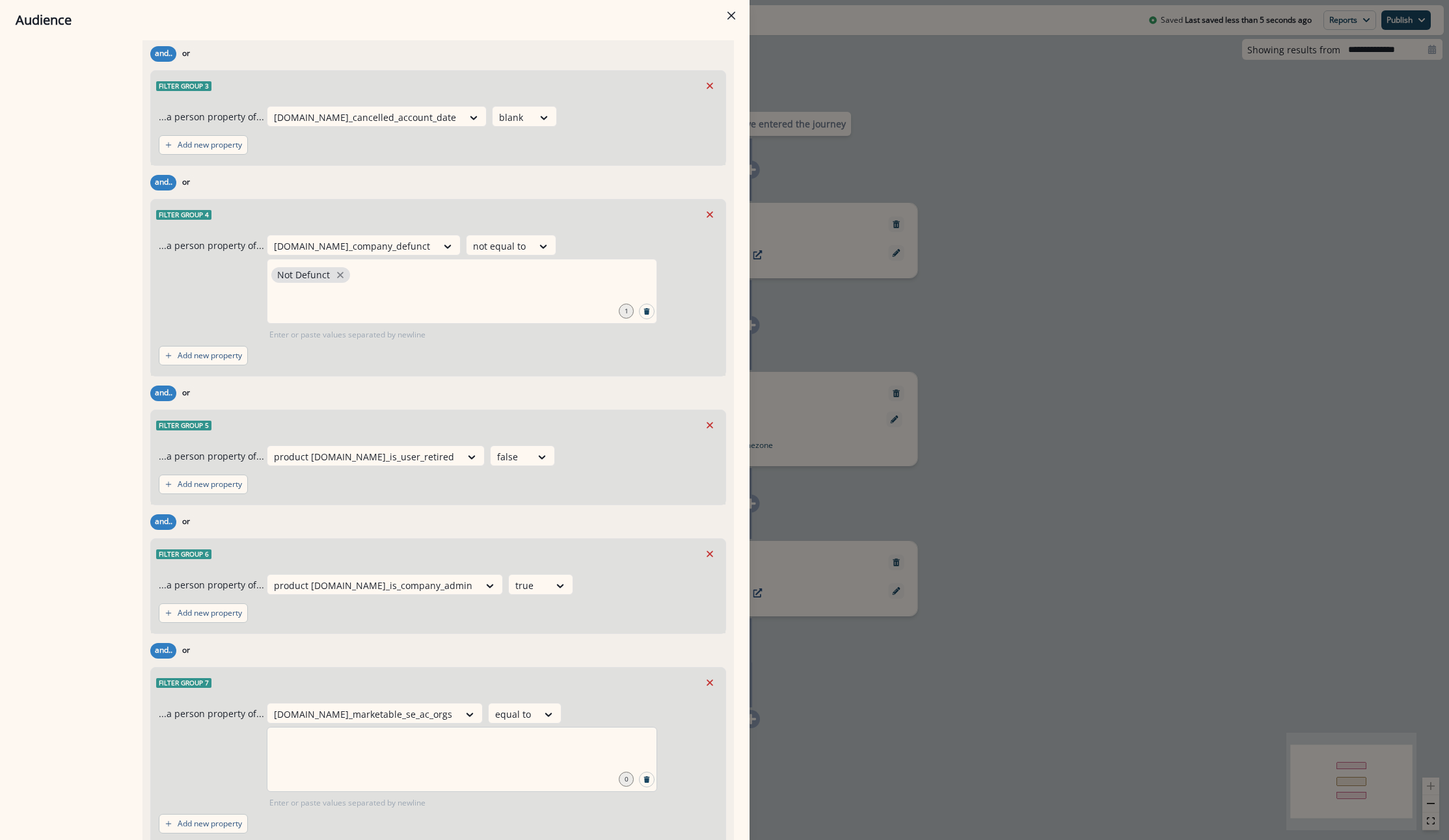
click at [456, 788] on div at bounding box center [462, 760] width 390 height 65
type input "***"
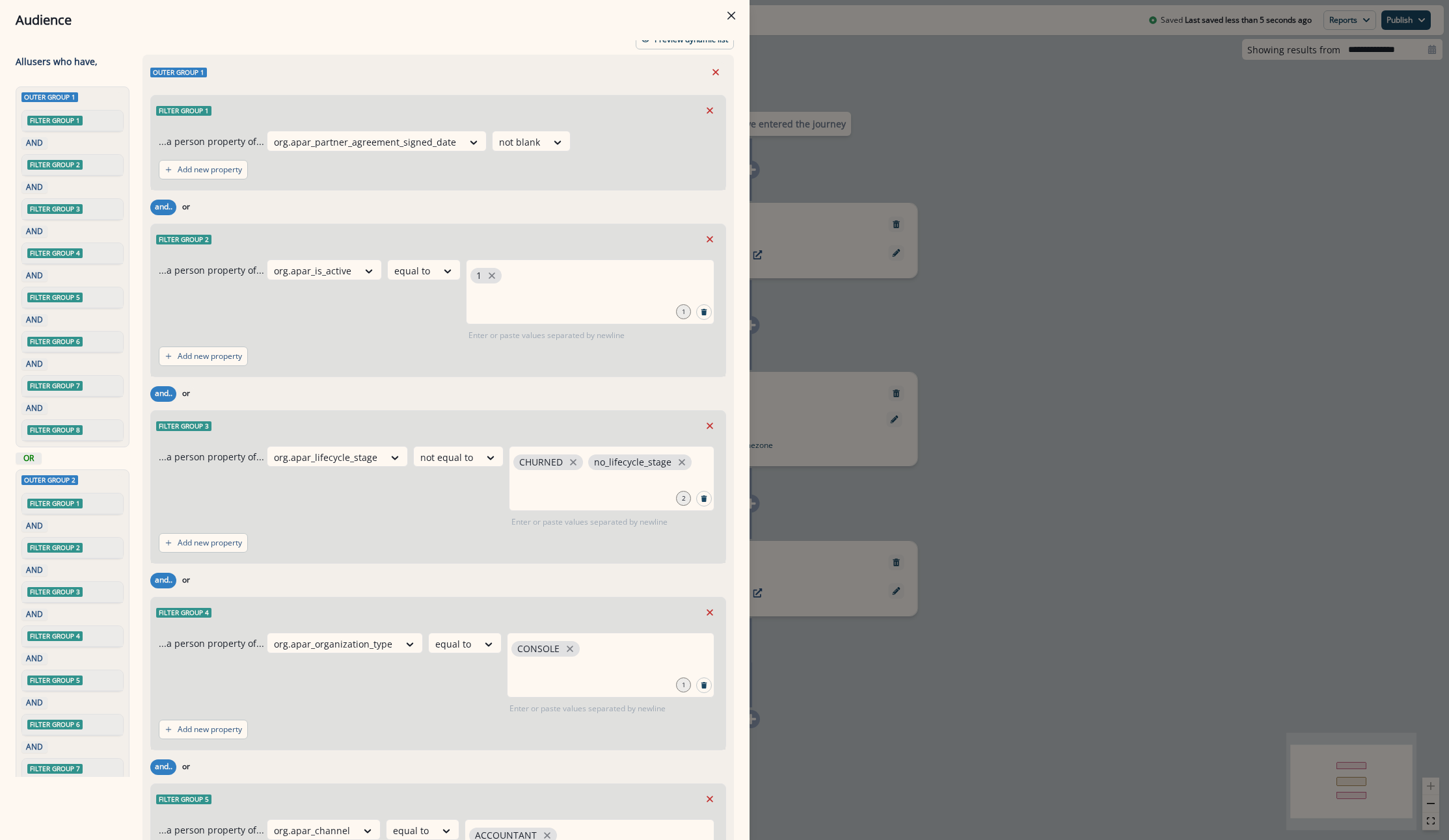
scroll to position [0, 0]
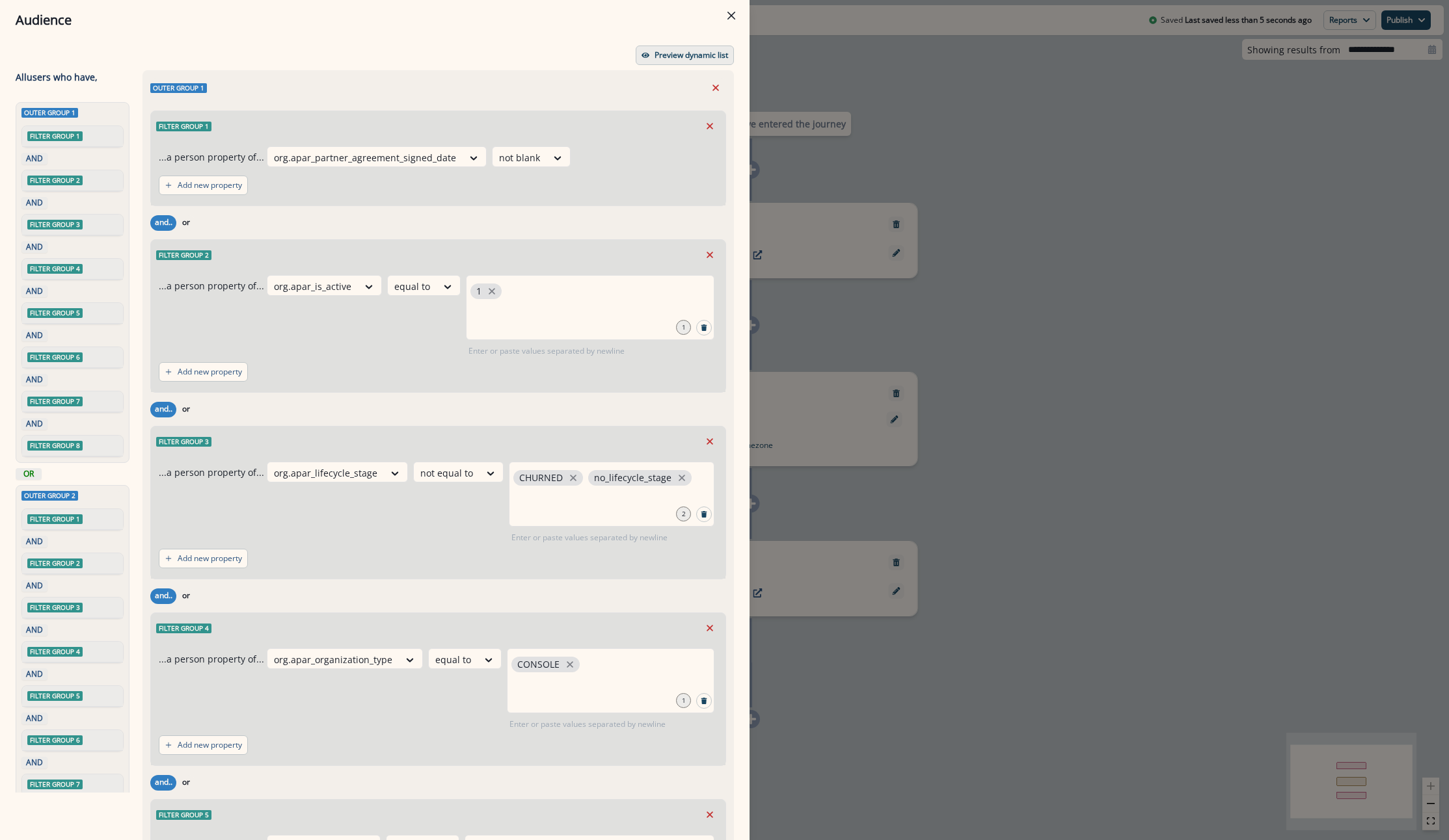
click at [710, 52] on p "Preview dynamic list" at bounding box center [691, 55] width 74 height 9
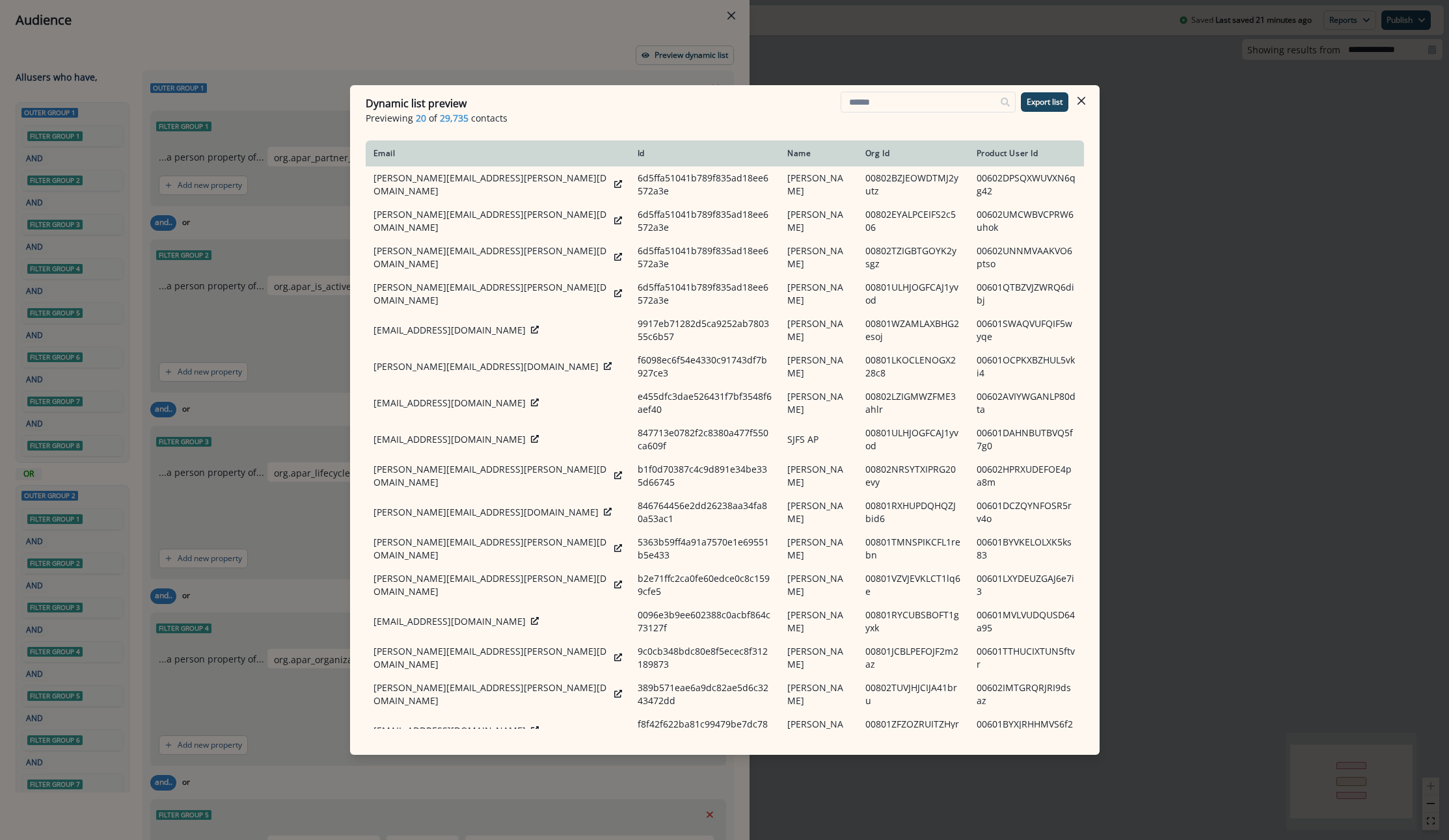
click at [797, 55] on div "Dynamic list preview Previewing 20 of 29,735 contacts Export list Email Id Name…" at bounding box center [724, 420] width 1449 height 840
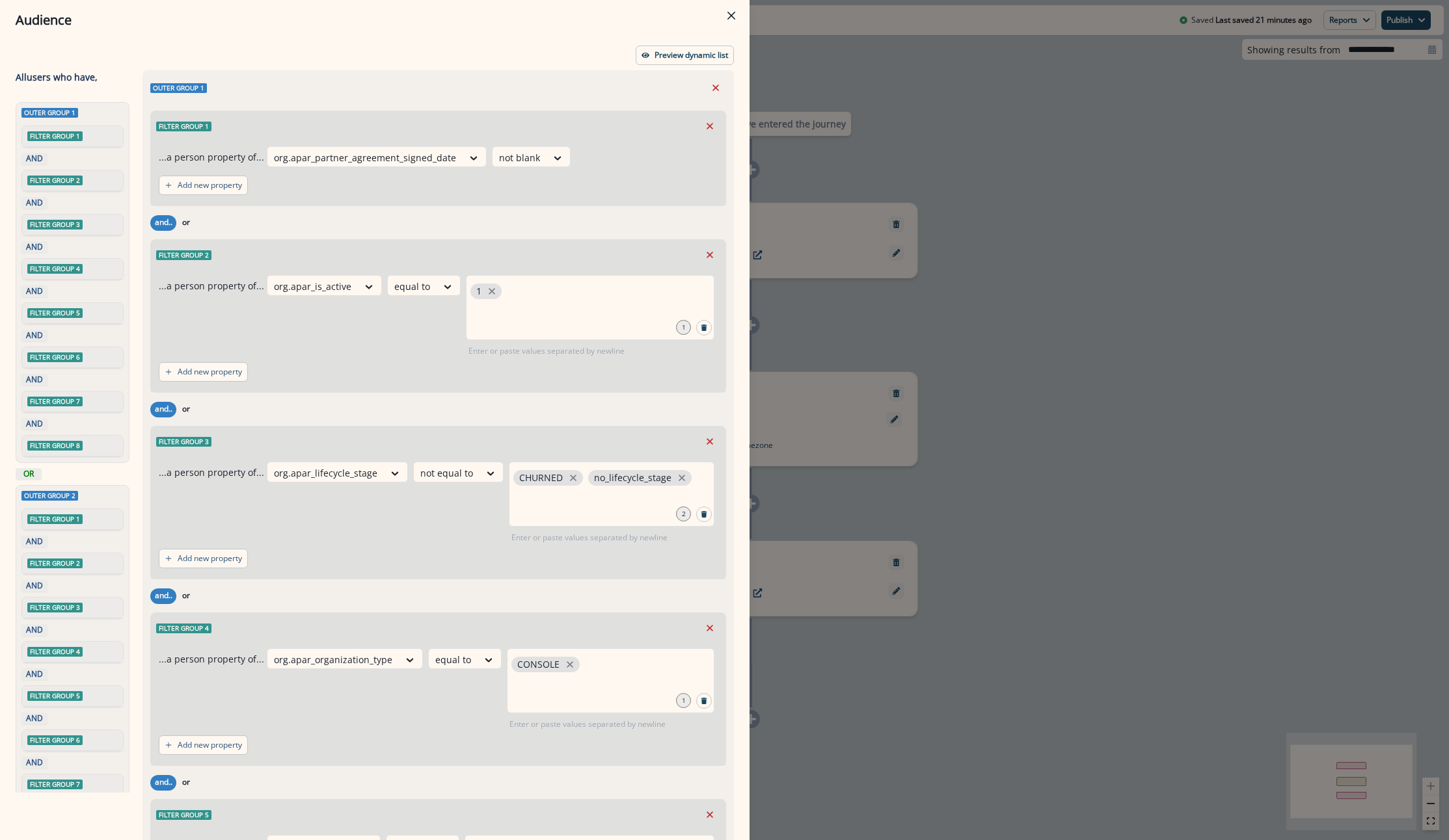
click at [814, 53] on div "Audience Preview dynamic list All user s who have, Outer group 1 Filter group 1…" at bounding box center [724, 420] width 1449 height 840
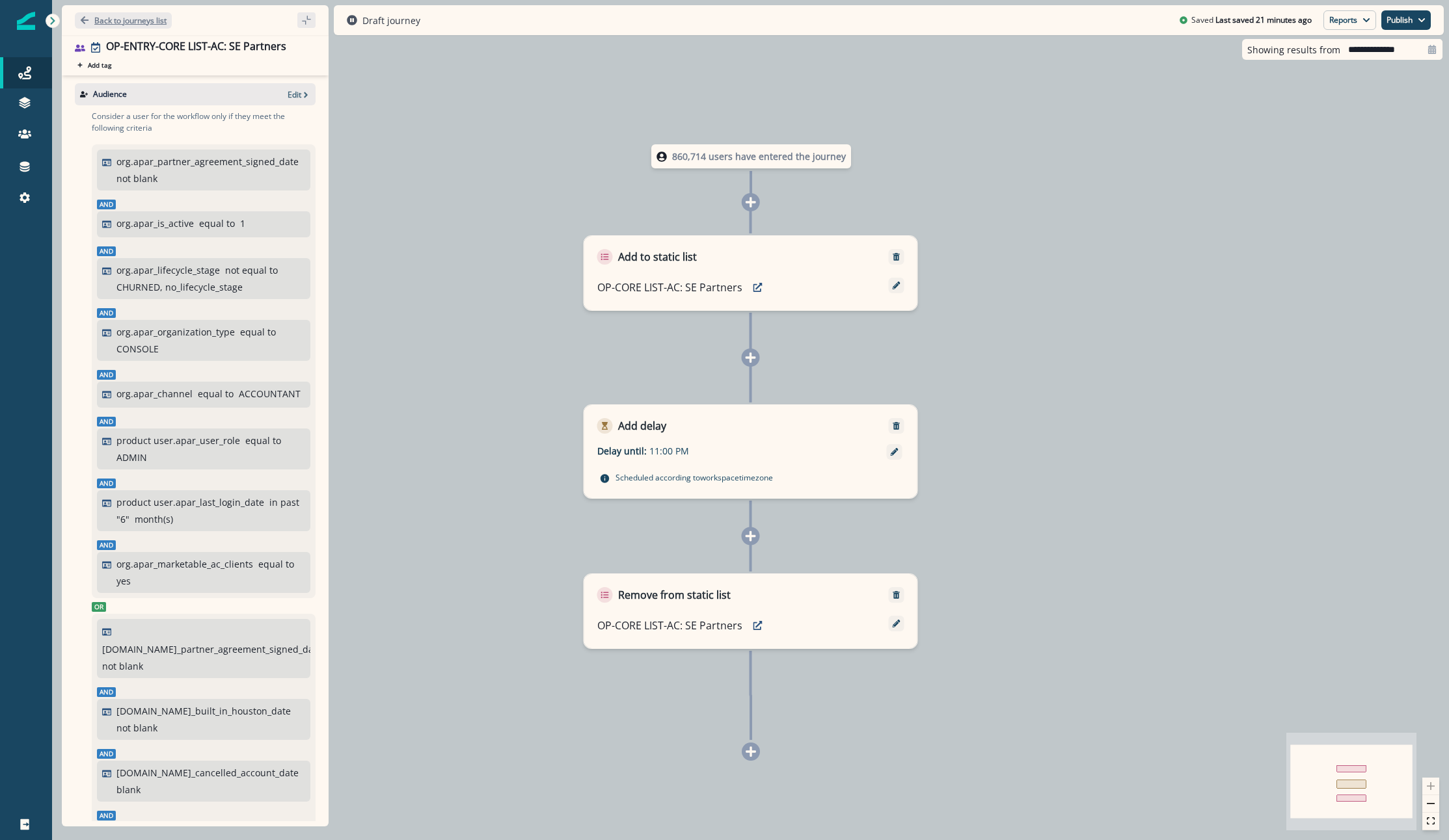
click at [126, 28] on button "Back to journeys list" at bounding box center [123, 21] width 97 height 16
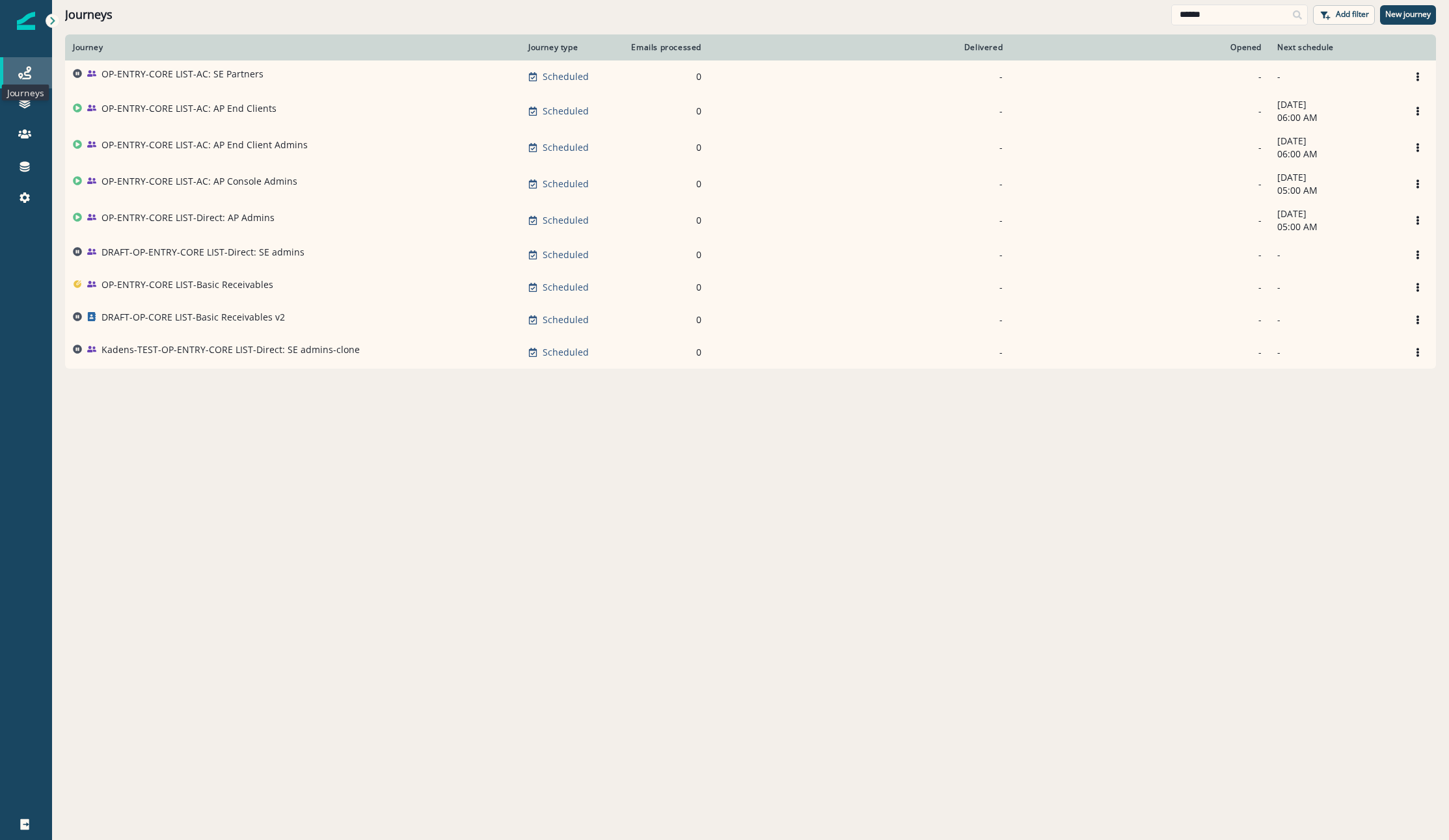
click at [27, 67] on icon at bounding box center [25, 73] width 13 height 13
drag, startPoint x: 1249, startPoint y: 17, endPoint x: 783, endPoint y: 10, distance: 466.1
click at [844, 16] on div "Journeys ****** Add filter New journey" at bounding box center [750, 15] width 1397 height 30
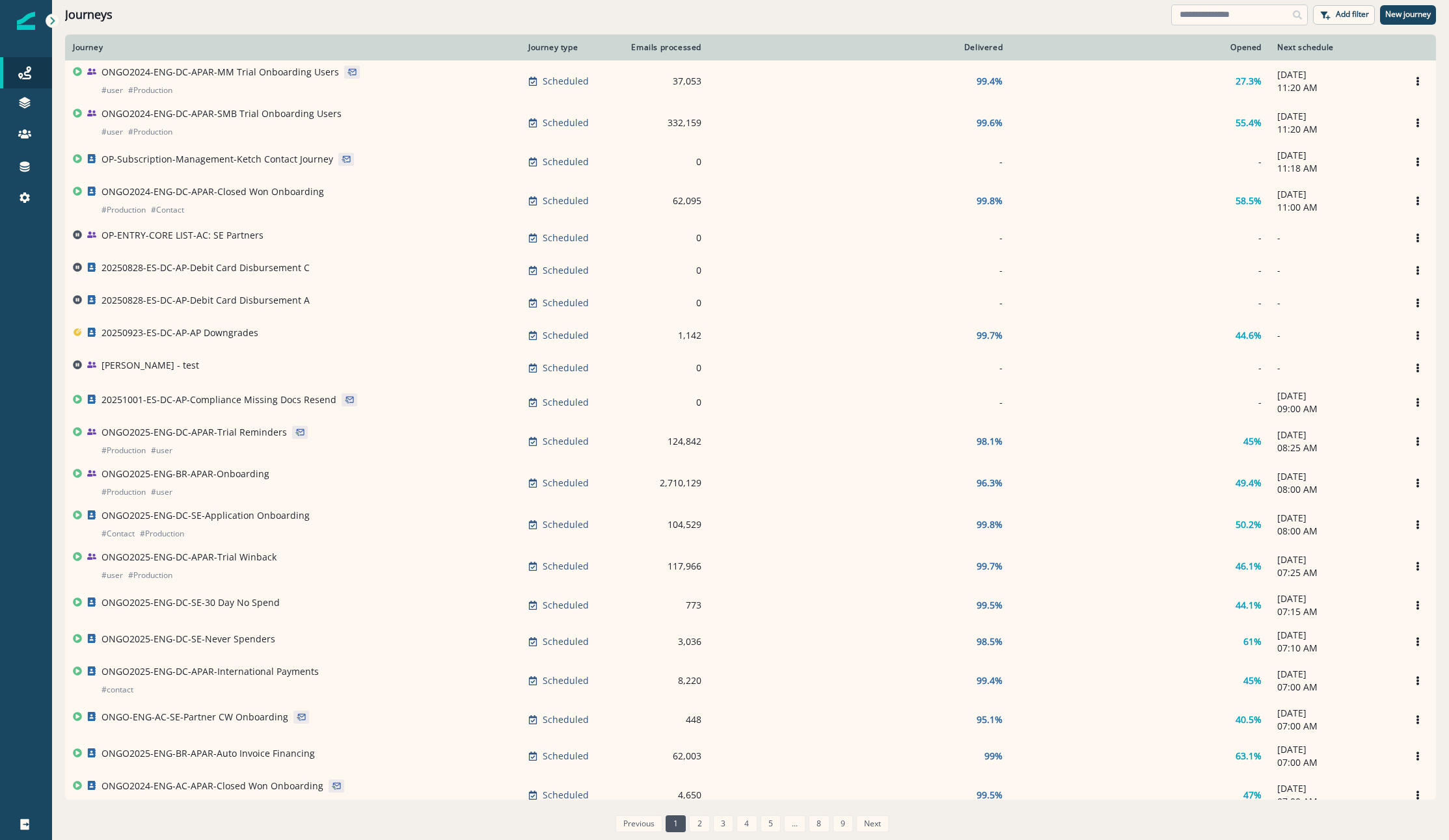
click at [1207, 23] on input at bounding box center [1239, 15] width 137 height 21
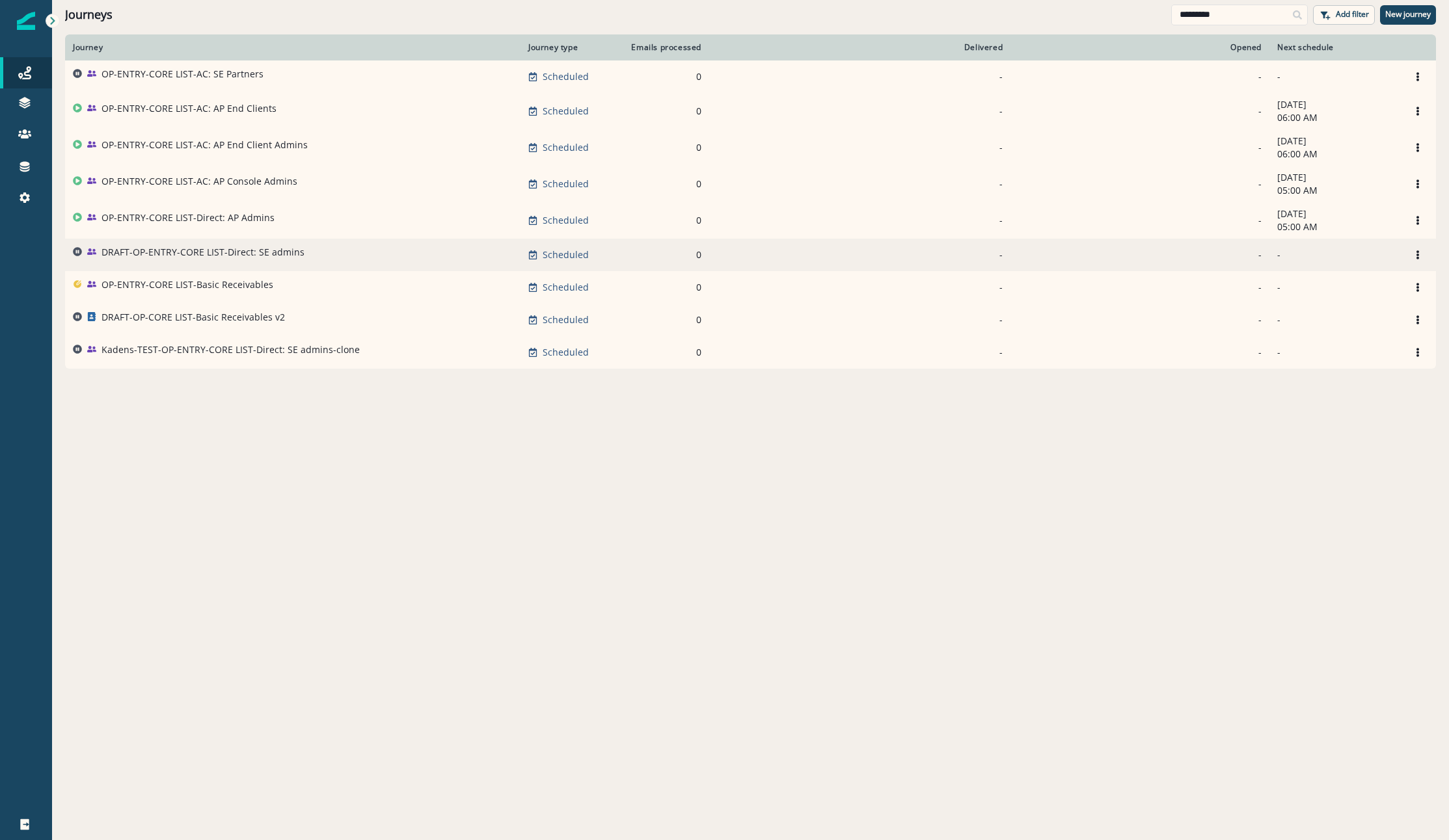
type input "*********"
click at [259, 259] on p "DRAFT-OP-ENTRY-CORE LIST-Direct: SE admins" at bounding box center [202, 252] width 203 height 13
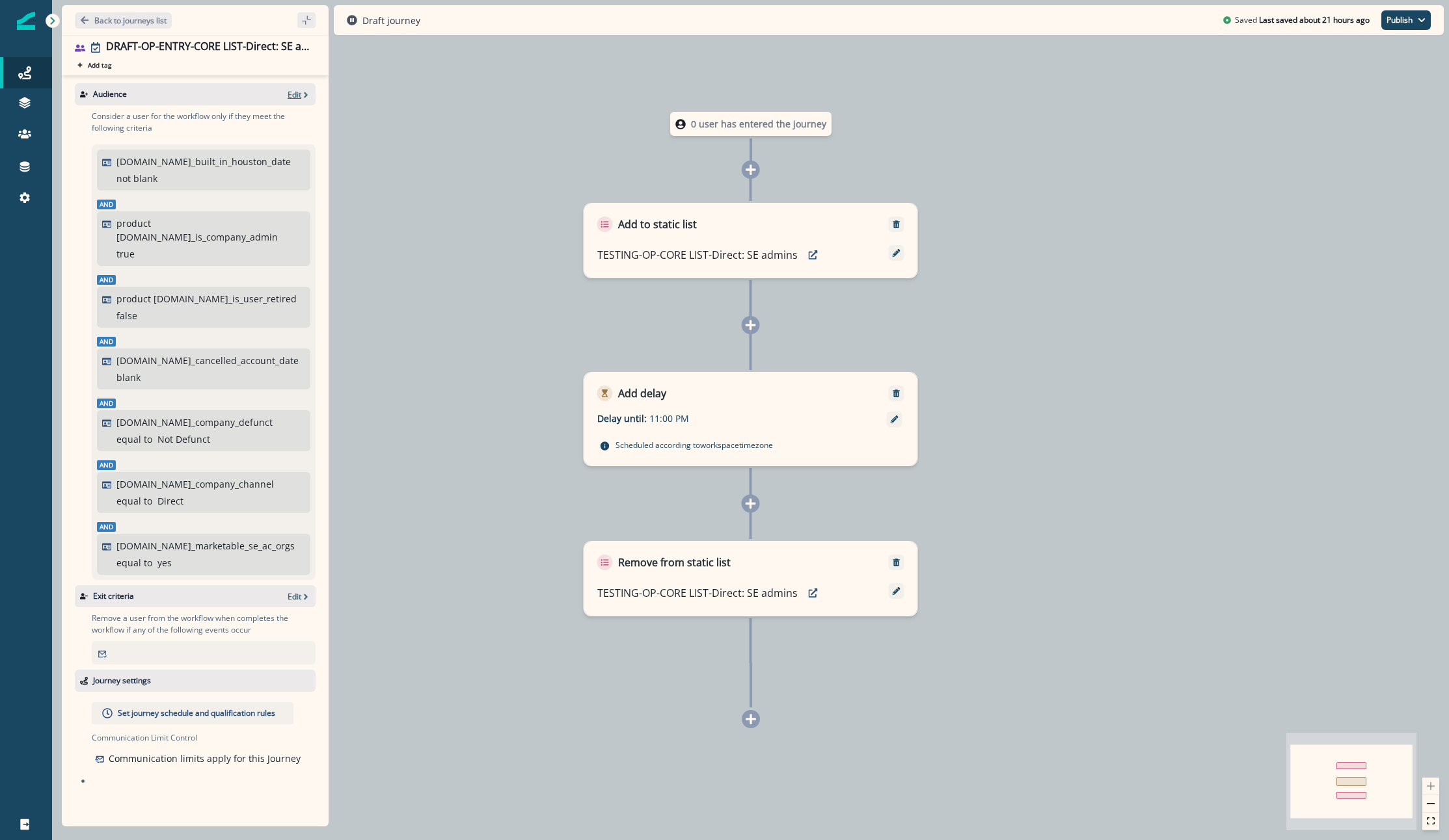
click at [296, 93] on p "Edit" at bounding box center [294, 94] width 13 height 11
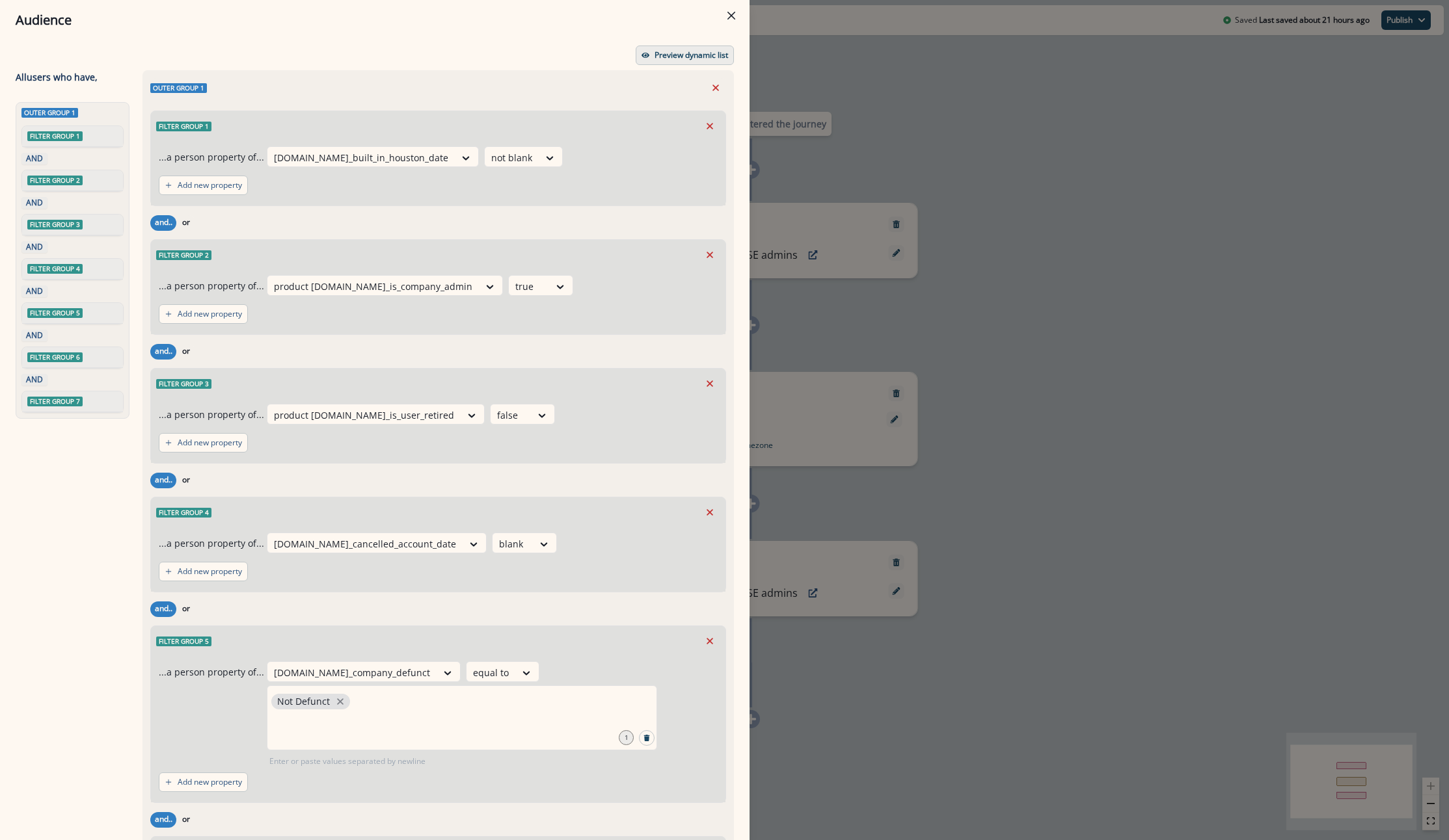
click at [679, 56] on p "Preview dynamic list" at bounding box center [691, 55] width 74 height 9
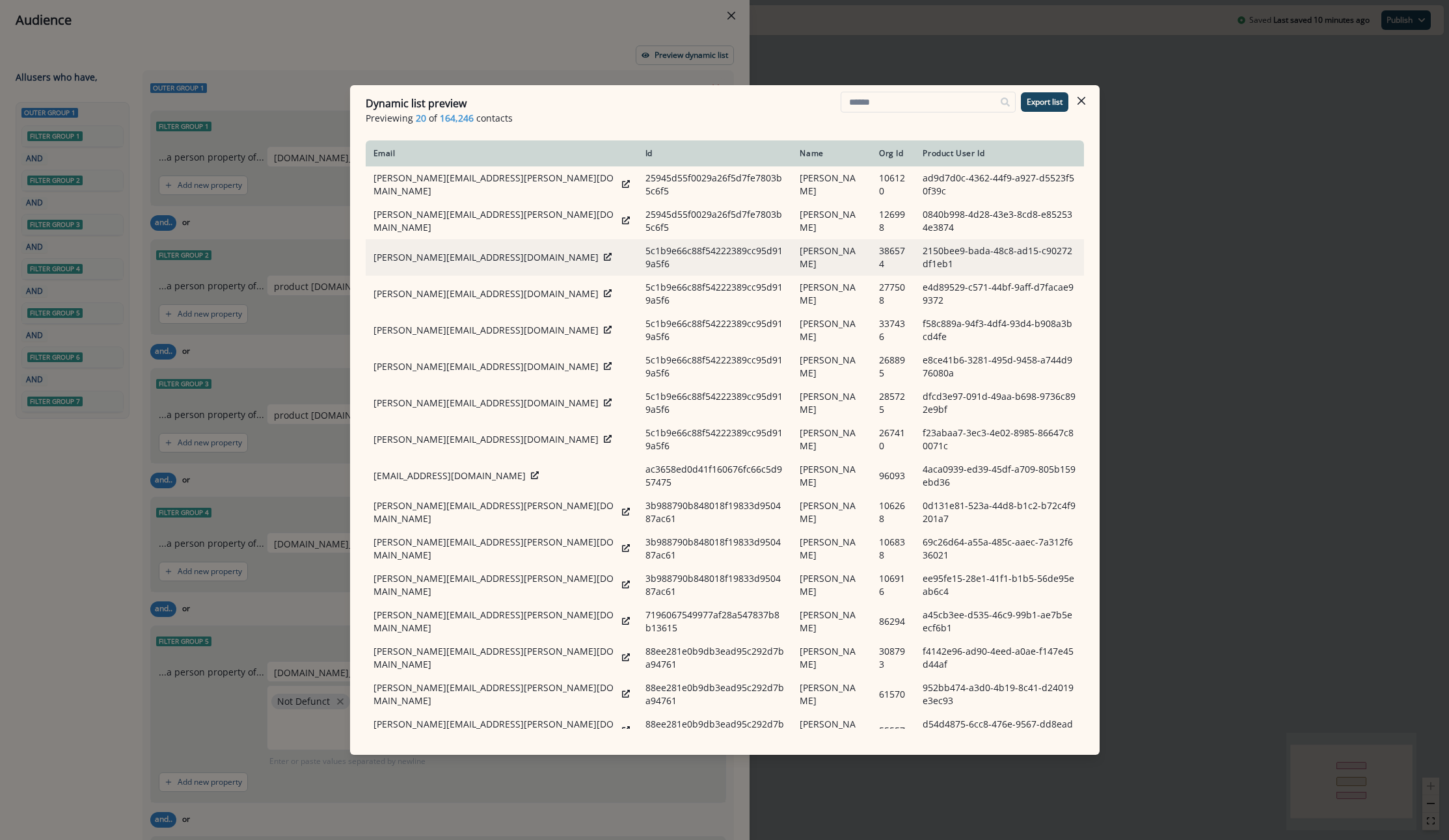
click at [603, 264] on div at bounding box center [607, 258] width 8 height 13
click at [603, 260] on icon at bounding box center [607, 257] width 8 height 8
drag, startPoint x: 856, startPoint y: 264, endPoint x: 835, endPoint y: 245, distance: 28.3
click at [835, 245] on tr "jessica@sixrockprop.com 5c1b9e66c88f54222389cc95d919a5f6 Jessica Ebert 386574 2…" at bounding box center [724, 257] width 718 height 36
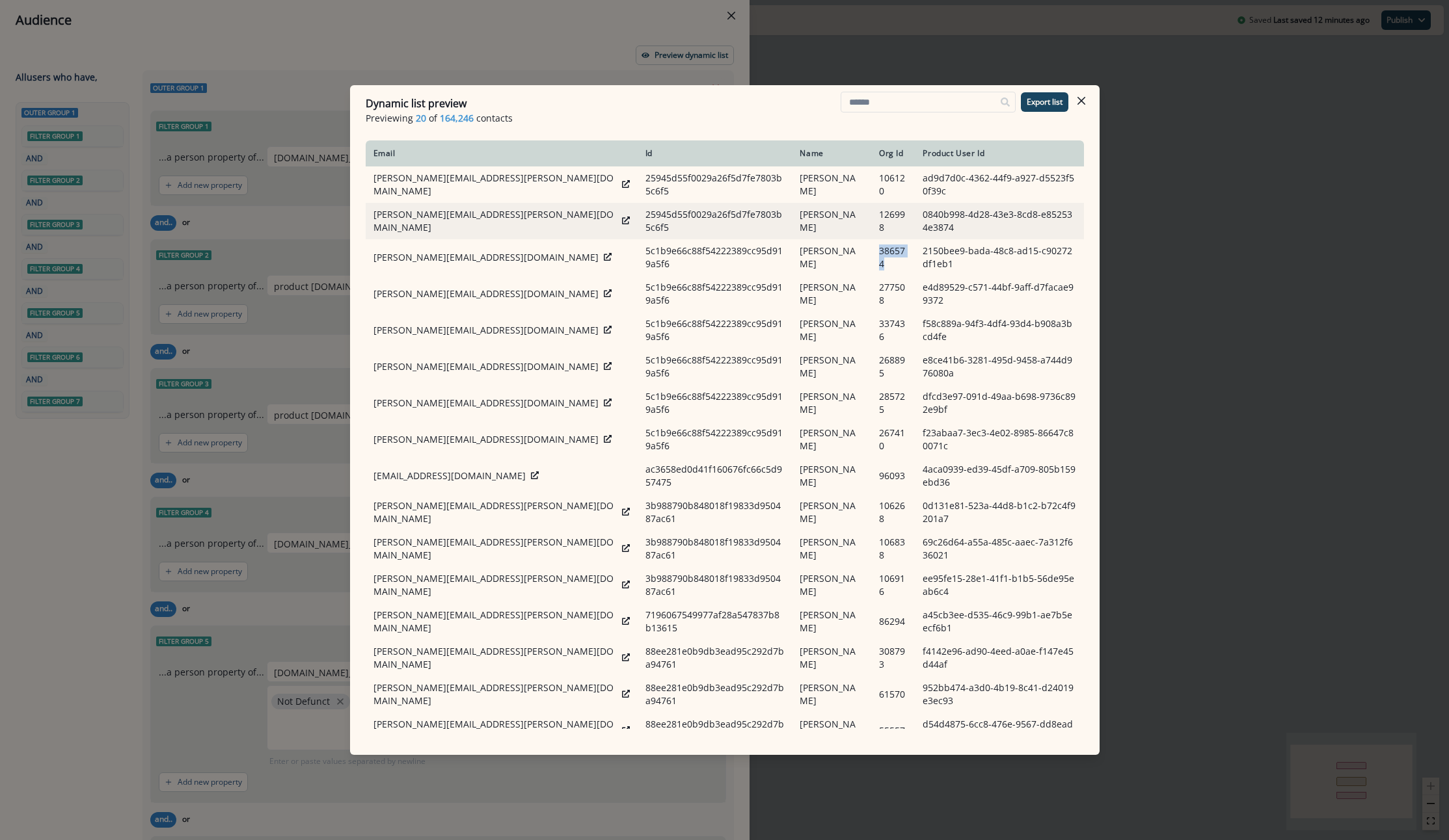
copy tr "386574"
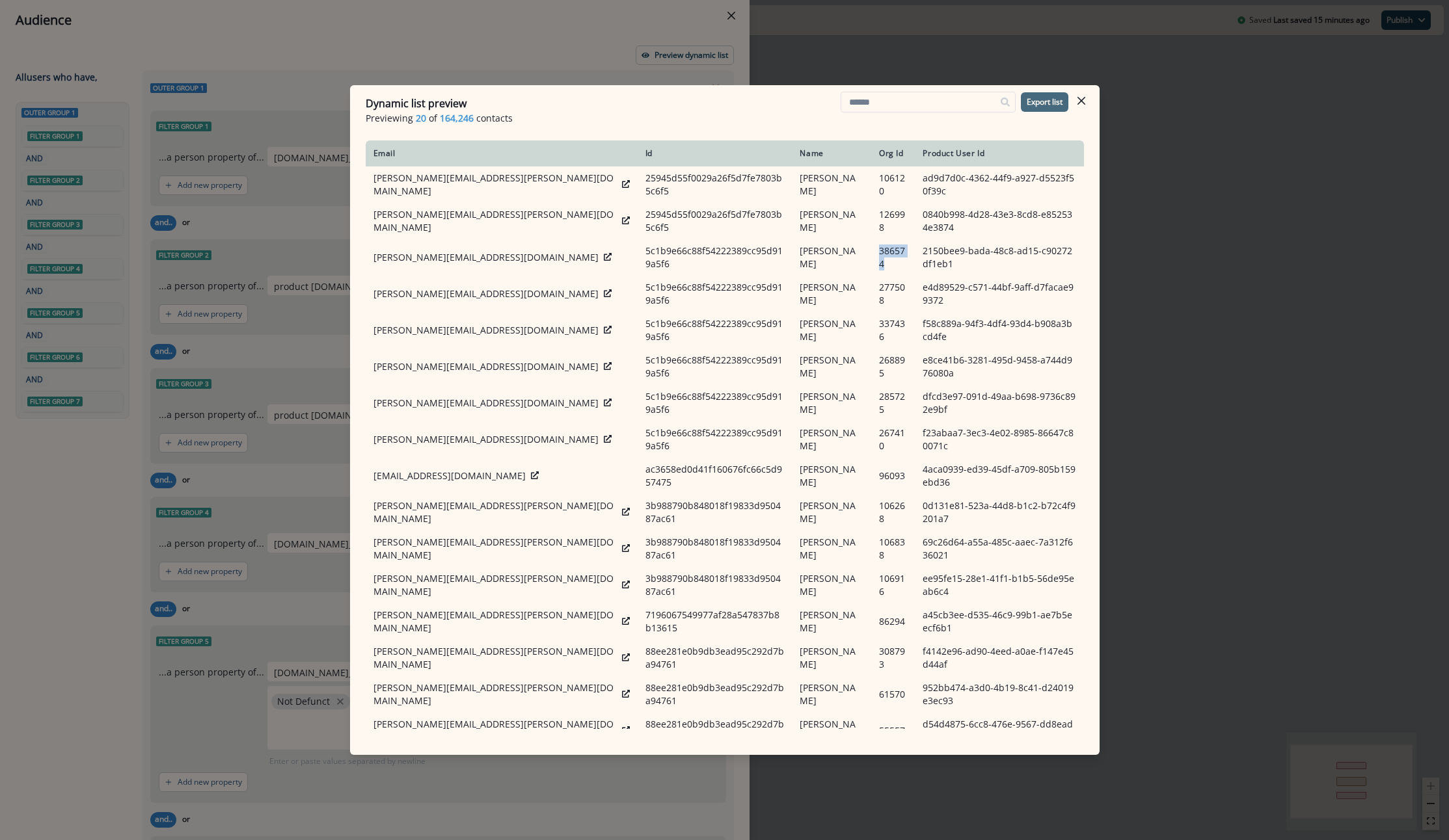
click at [1037, 107] on button "Export list" at bounding box center [1044, 102] width 47 height 19
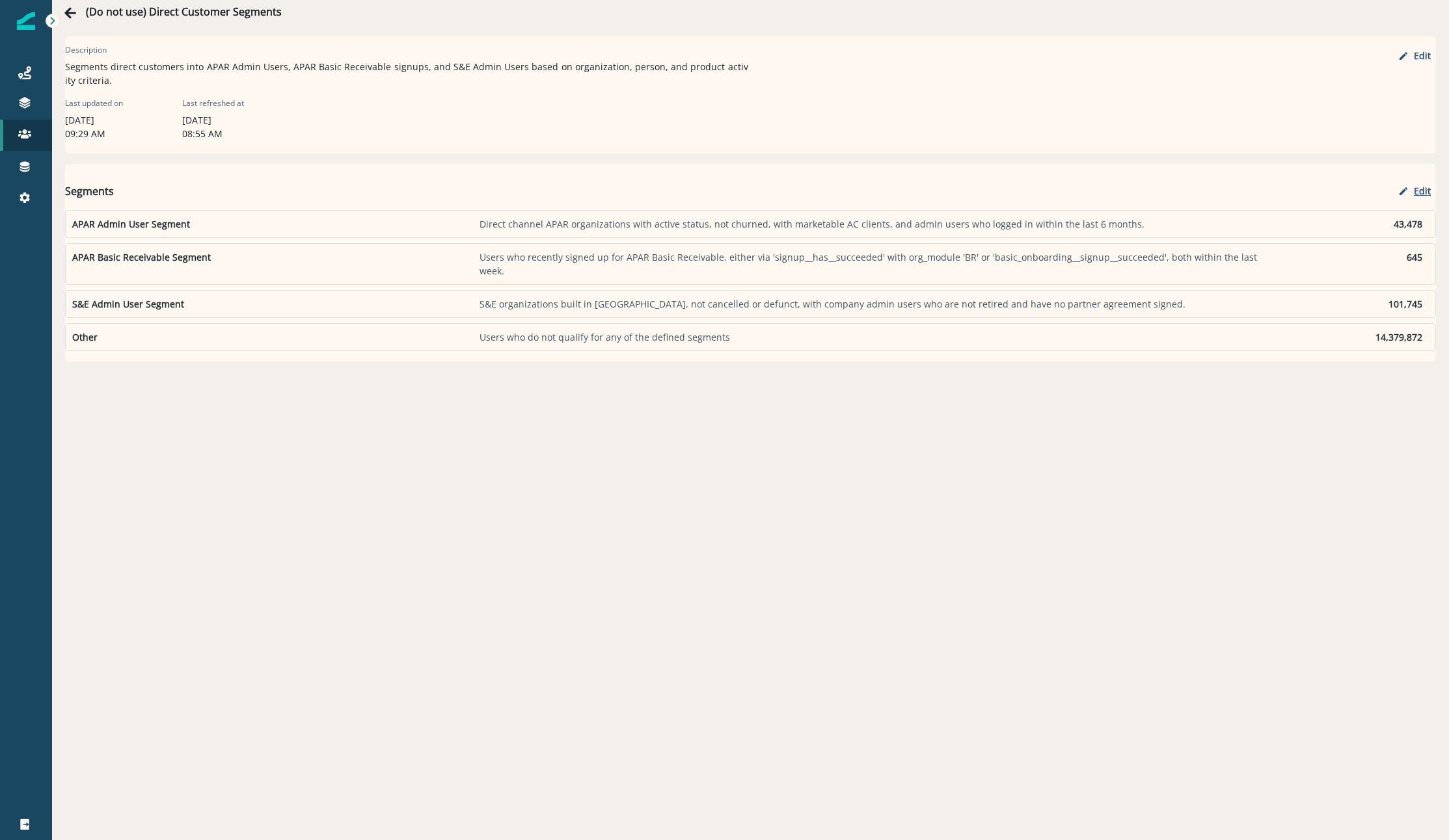
click at [1398, 190] on icon "button" at bounding box center [1403, 191] width 10 height 10
click at [704, 219] on p "Direct channel APAR organizations with active status, not churned, with marketa…" at bounding box center [887, 221] width 794 height 13
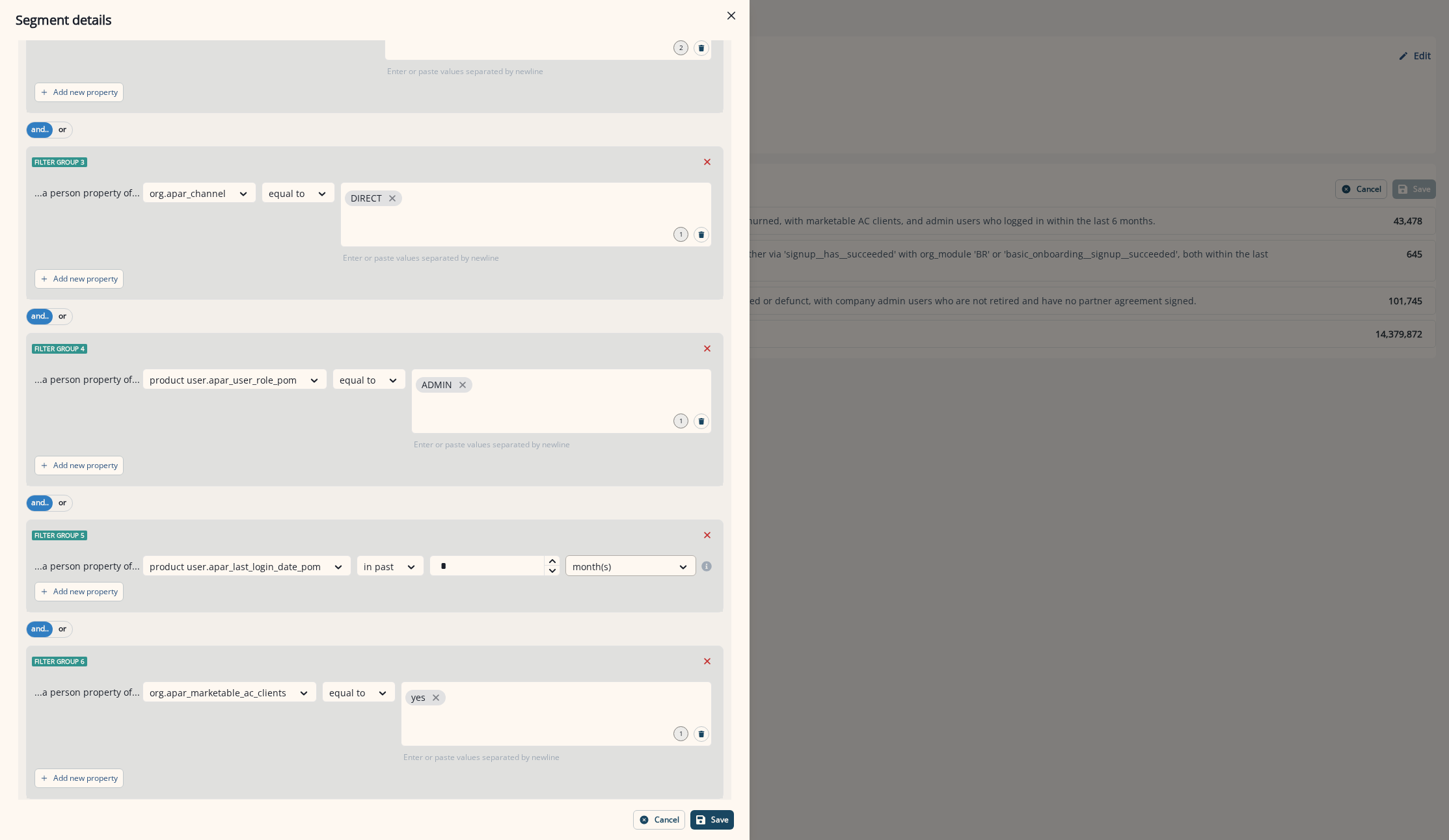
scroll to position [559, 0]
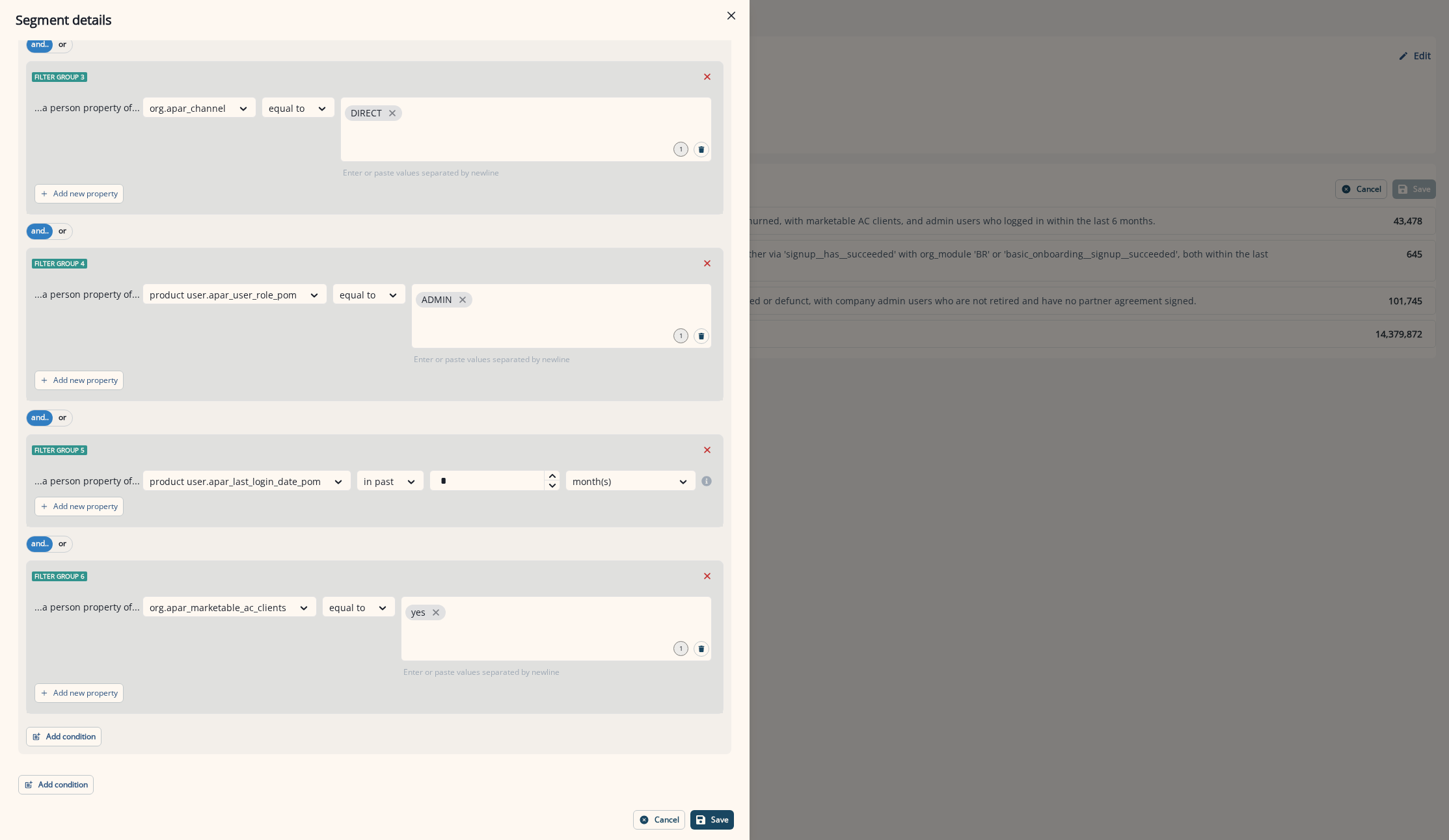
click at [846, 461] on div "**********" at bounding box center [724, 420] width 1449 height 840
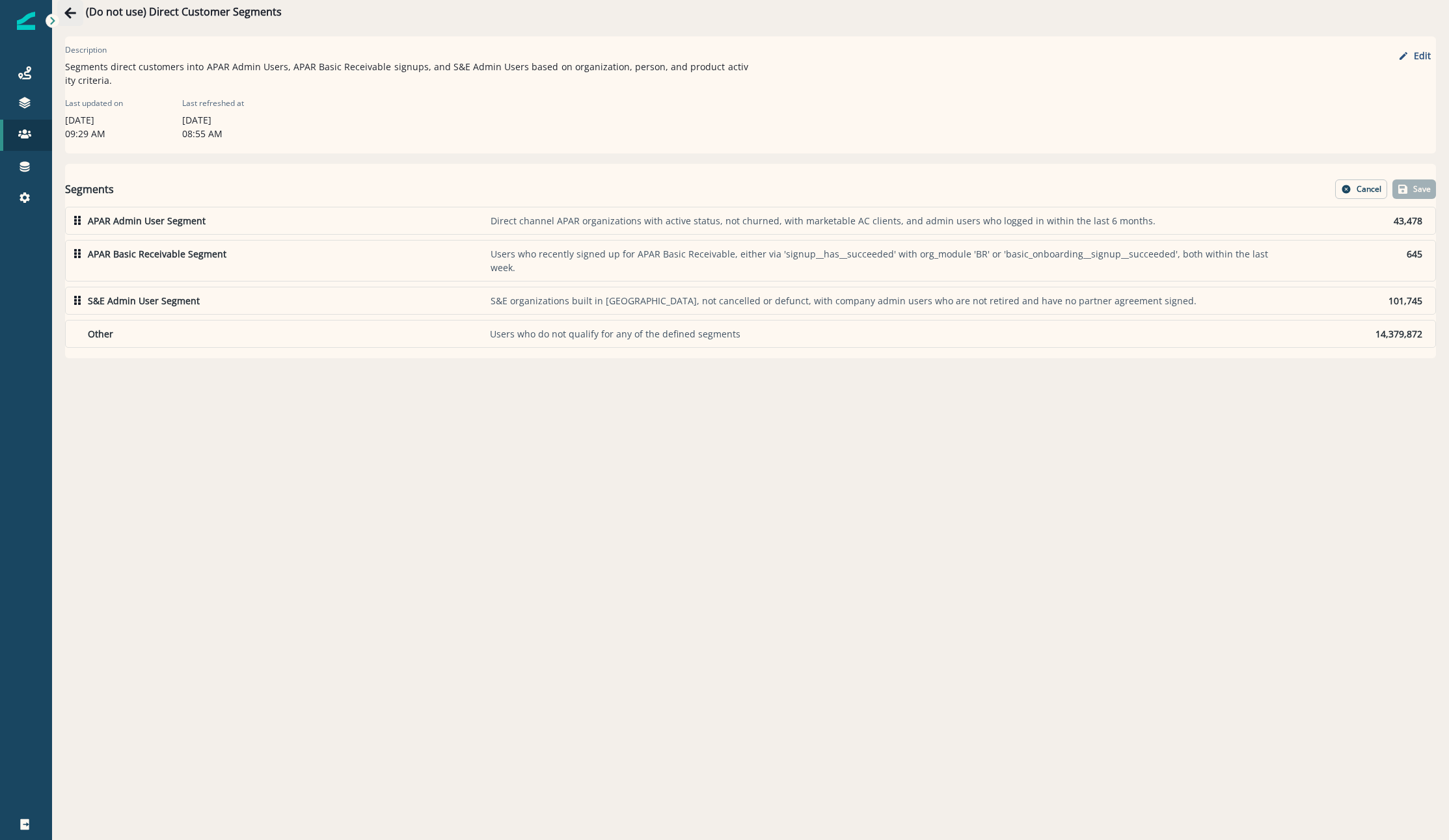
click at [75, 7] on icon "Go back" at bounding box center [70, 13] width 13 height 13
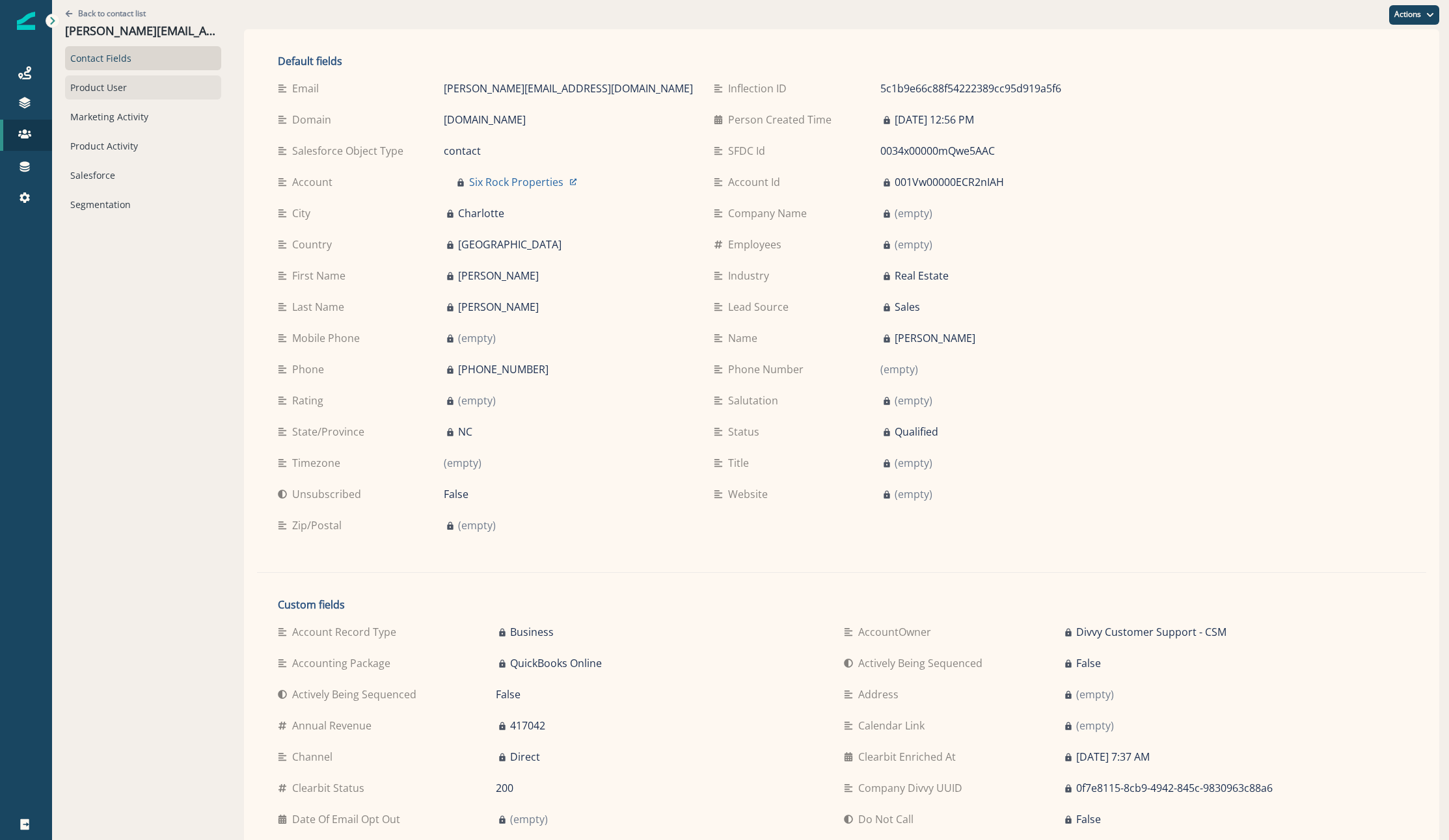
click at [123, 81] on div "Product User" at bounding box center [143, 87] width 156 height 24
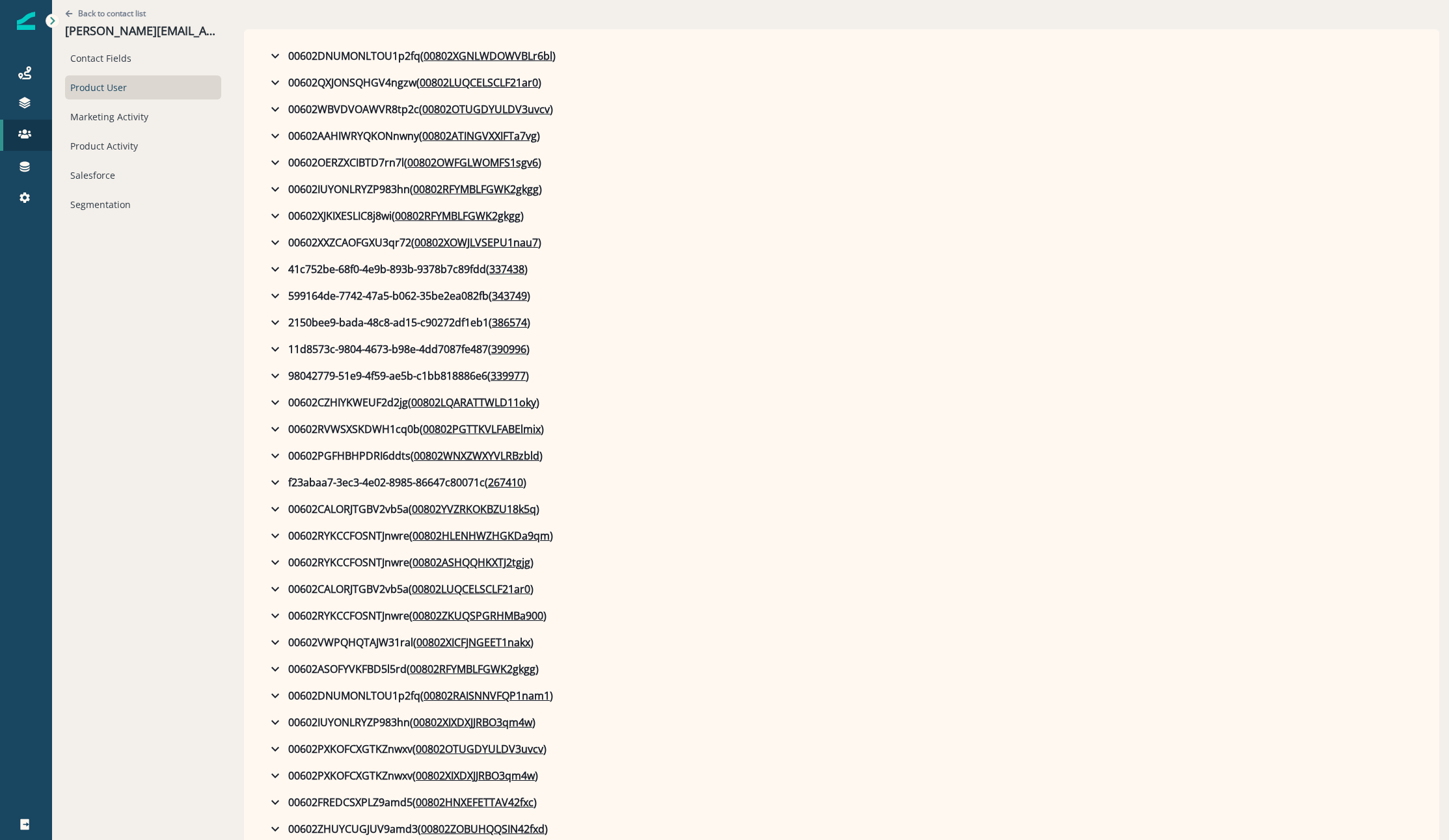
click at [78, 91] on div "Product User" at bounding box center [143, 87] width 156 height 24
click at [91, 56] on div "Contact Fields" at bounding box center [143, 58] width 156 height 24
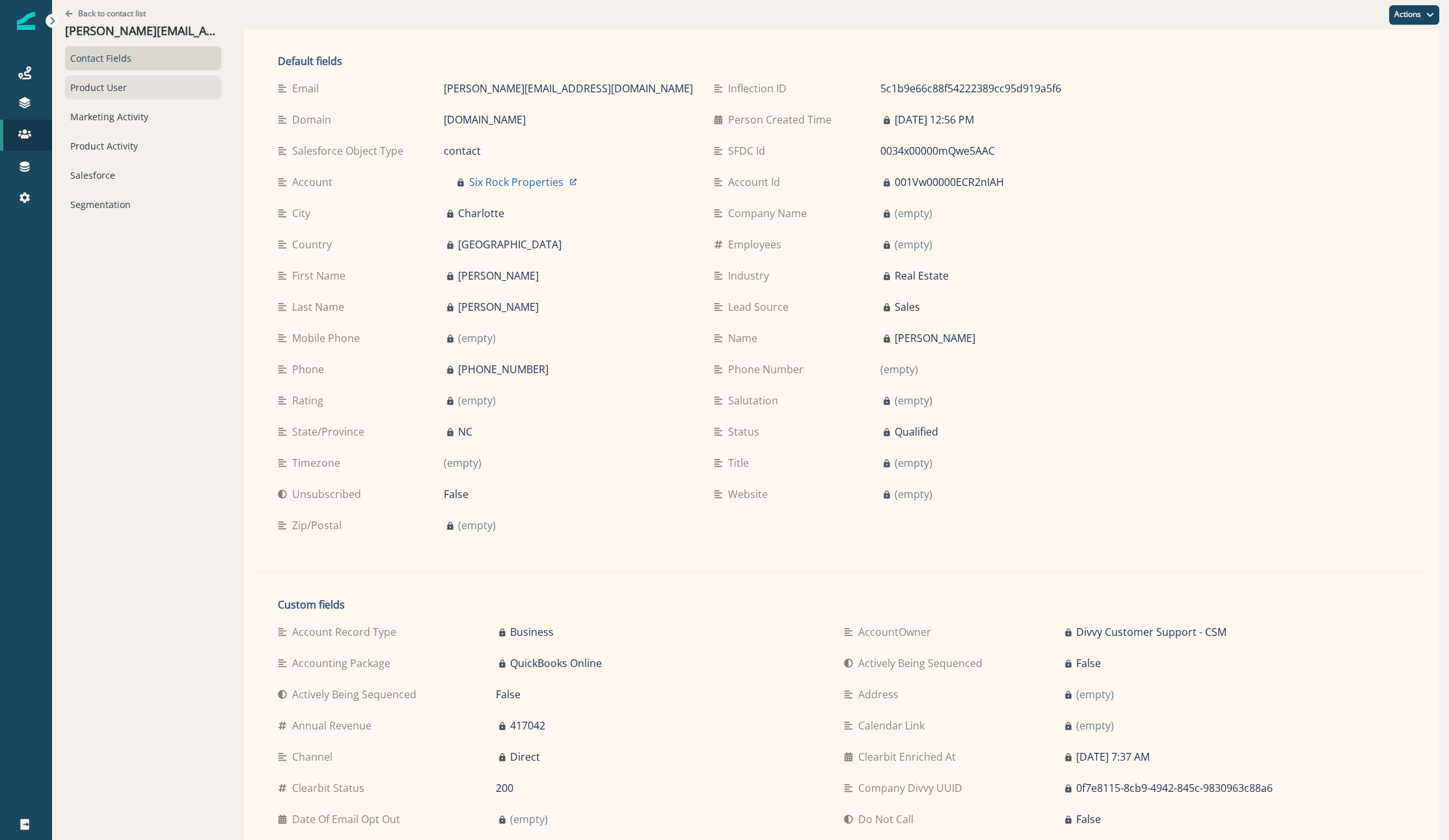
click at [71, 97] on div "Product User" at bounding box center [143, 87] width 156 height 24
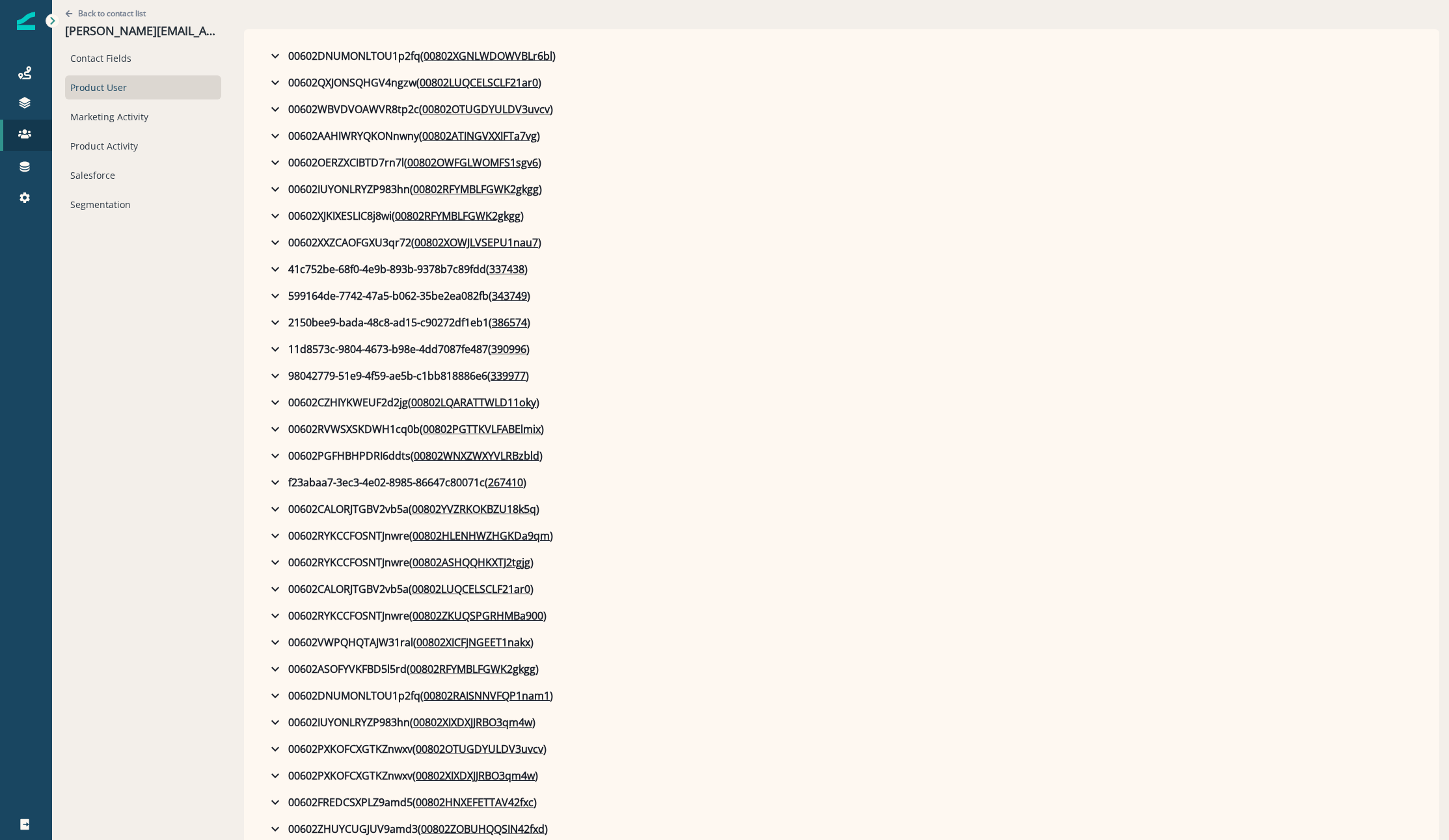
click at [100, 92] on div "Product User" at bounding box center [143, 87] width 156 height 24
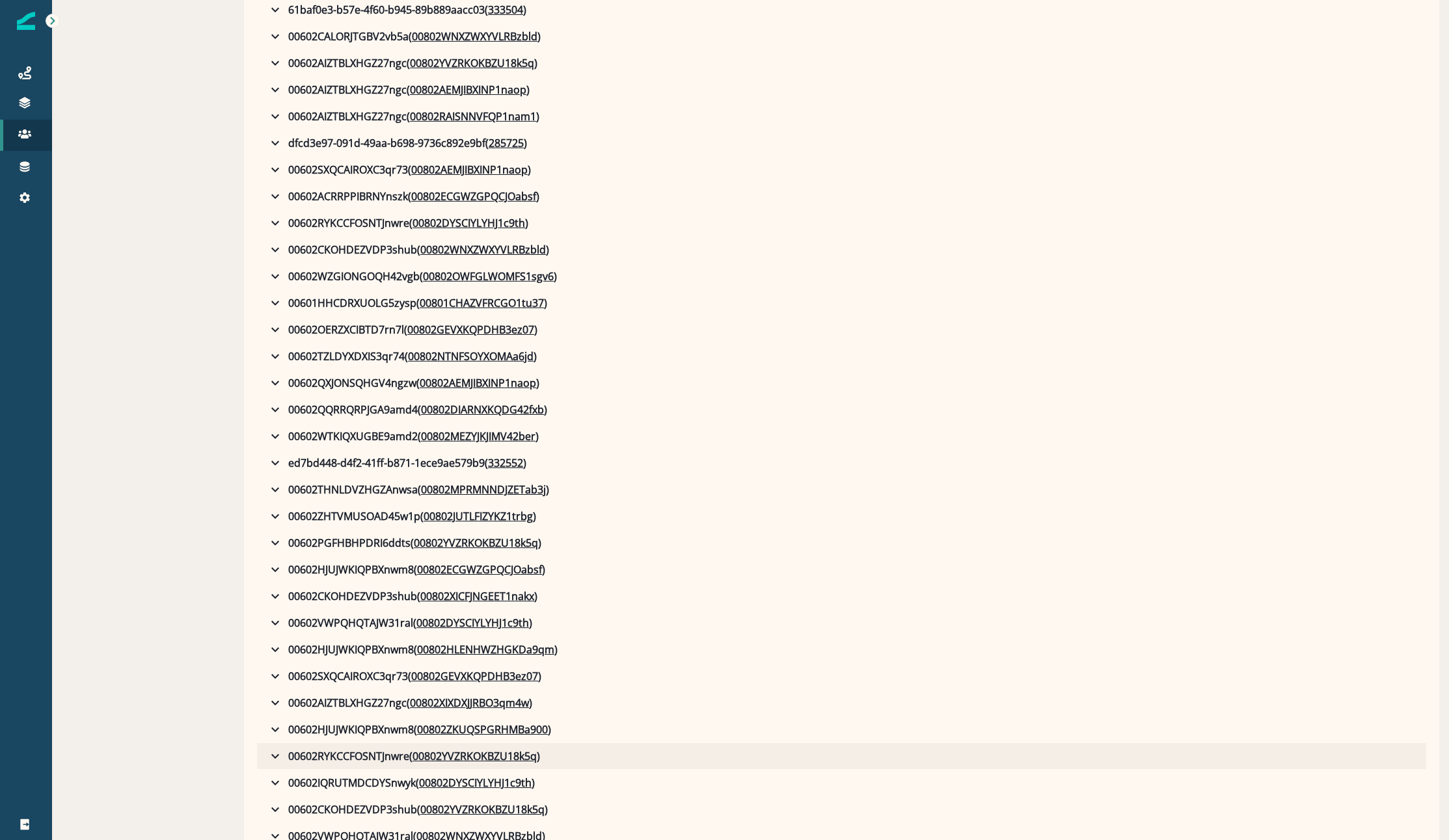
scroll to position [2068, 0]
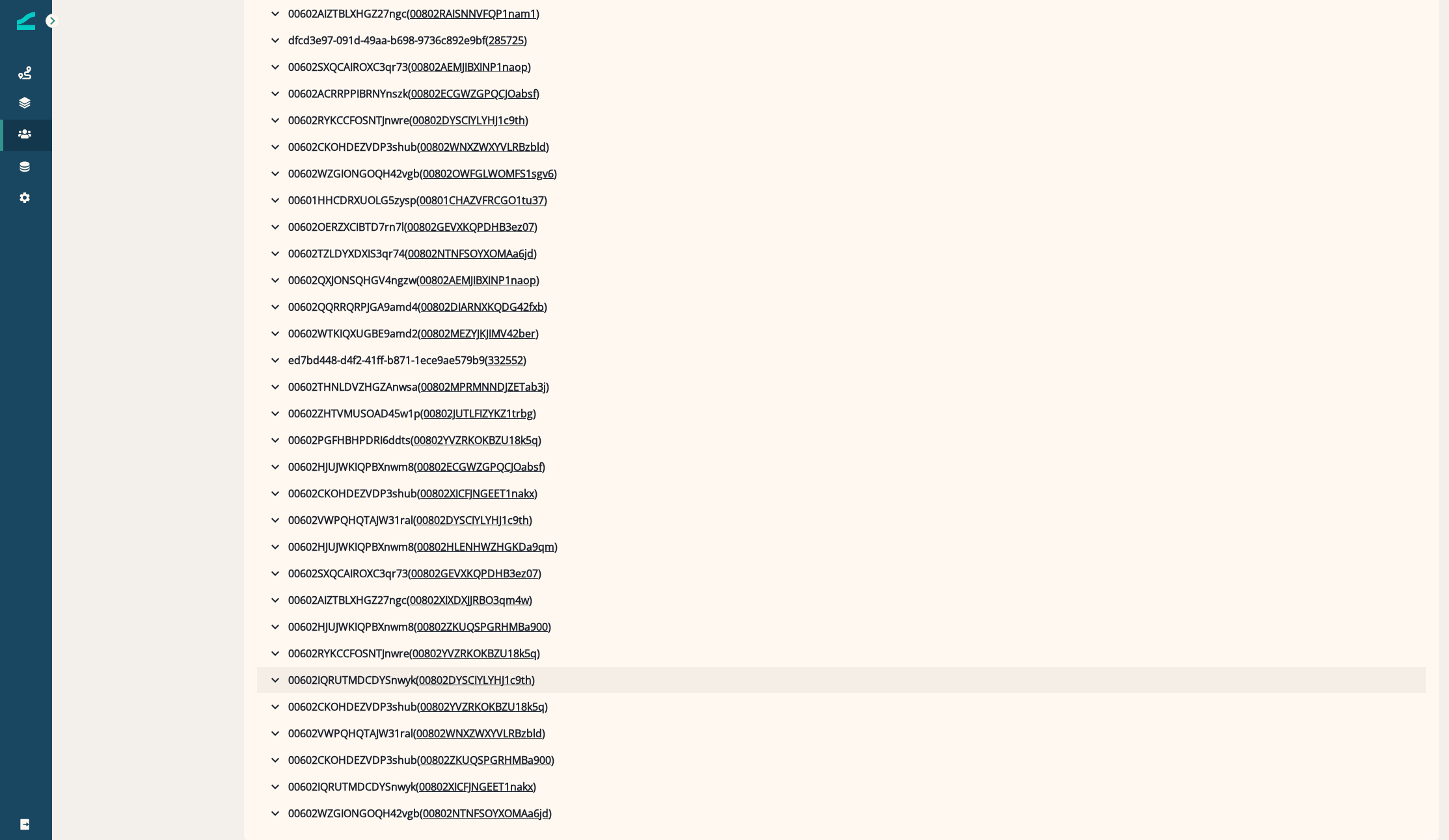
drag, startPoint x: 750, startPoint y: 686, endPoint x: 636, endPoint y: 679, distance: 114.2
click at [750, 686] on button "00602IQRUTMDCDYSnwyk ( 00802DYSCIYLYHJ1c9th )" at bounding box center [841, 680] width 1169 height 26
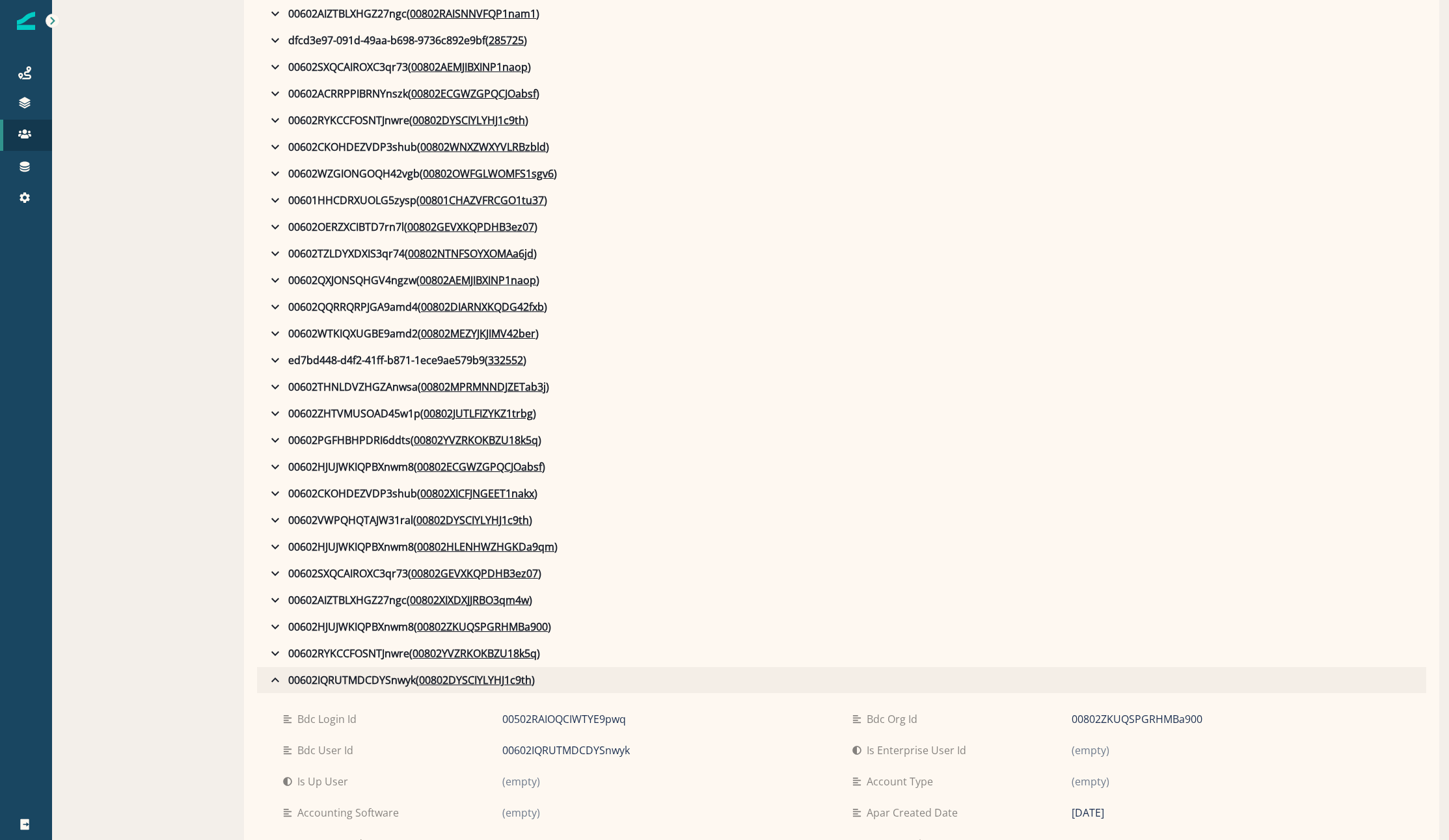
click at [257, 682] on button "00602IQRUTMDCDYSnwyk ( 00802DYSCIYLYHJ1c9th )" at bounding box center [841, 680] width 1169 height 26
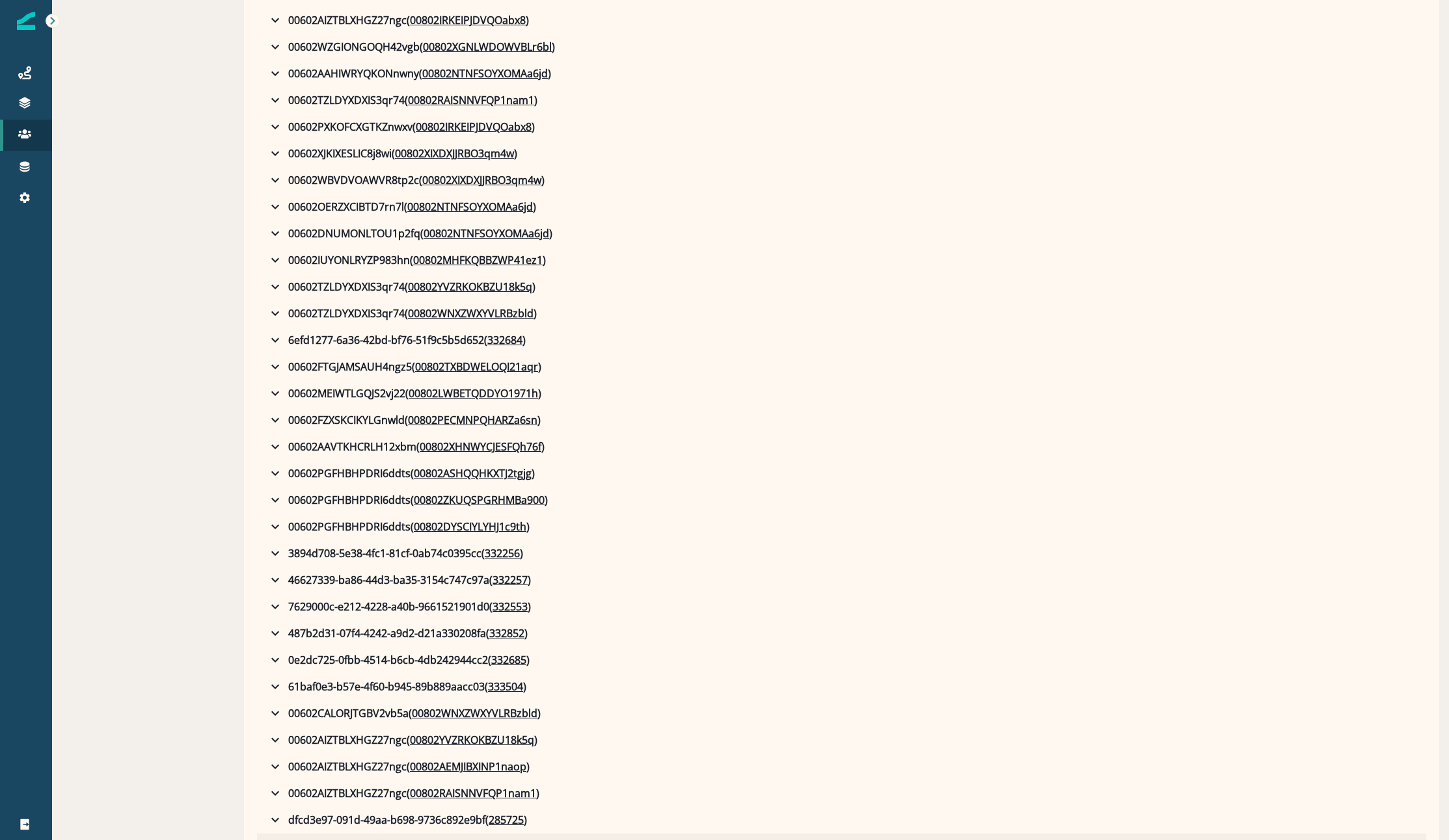
scroll to position [1288, 0]
click at [764, 235] on button "00602DNUMONLTOU1p2fq ( 00802NTNFSOYXOMAa6jd )" at bounding box center [841, 233] width 1169 height 26
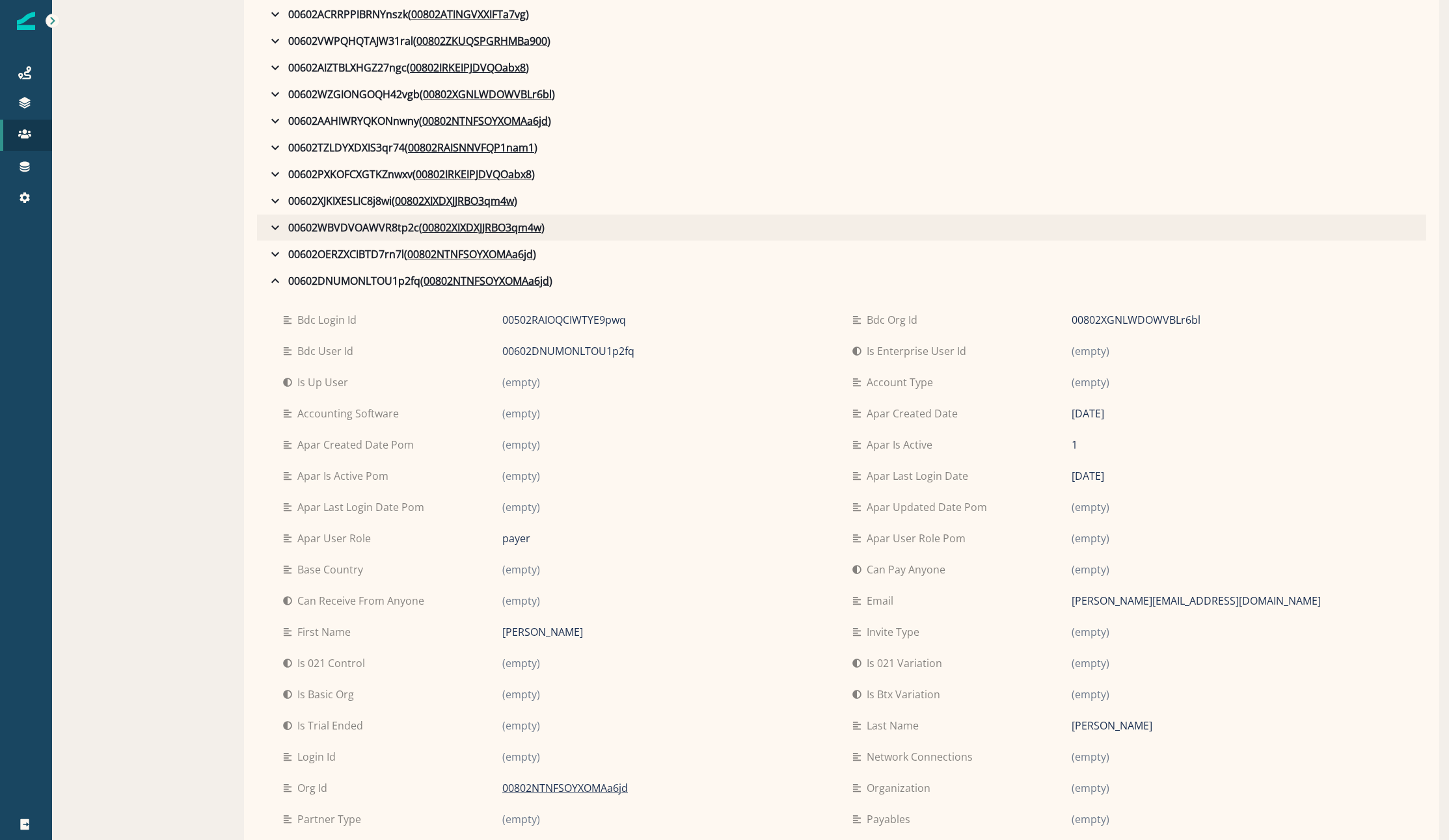
scroll to position [1223, 0]
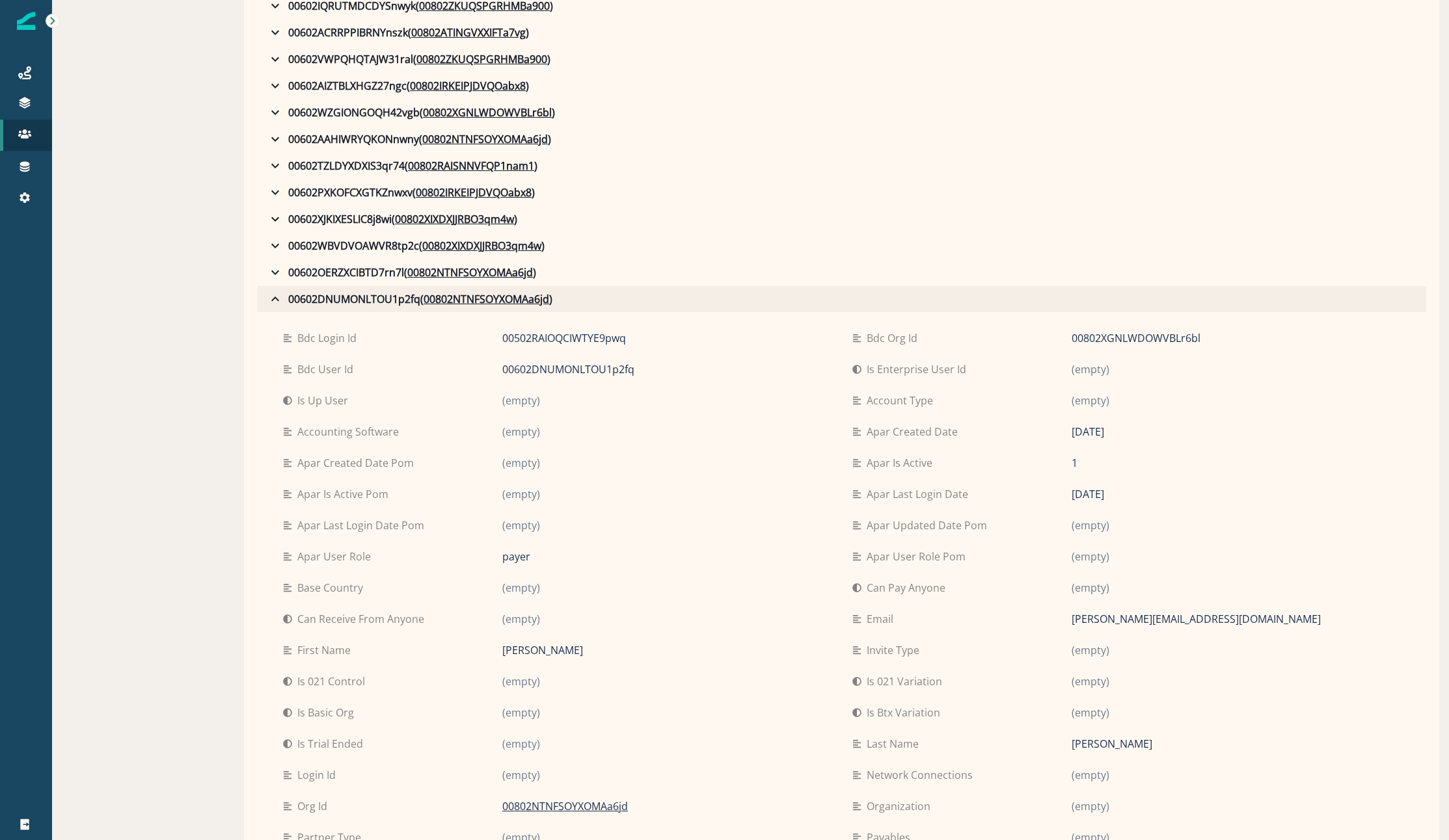
click at [277, 293] on div "00602DNUMONLTOU1p2fq ( 00802NTNFSOYXOMAa6jd )" at bounding box center [410, 299] width 285 height 16
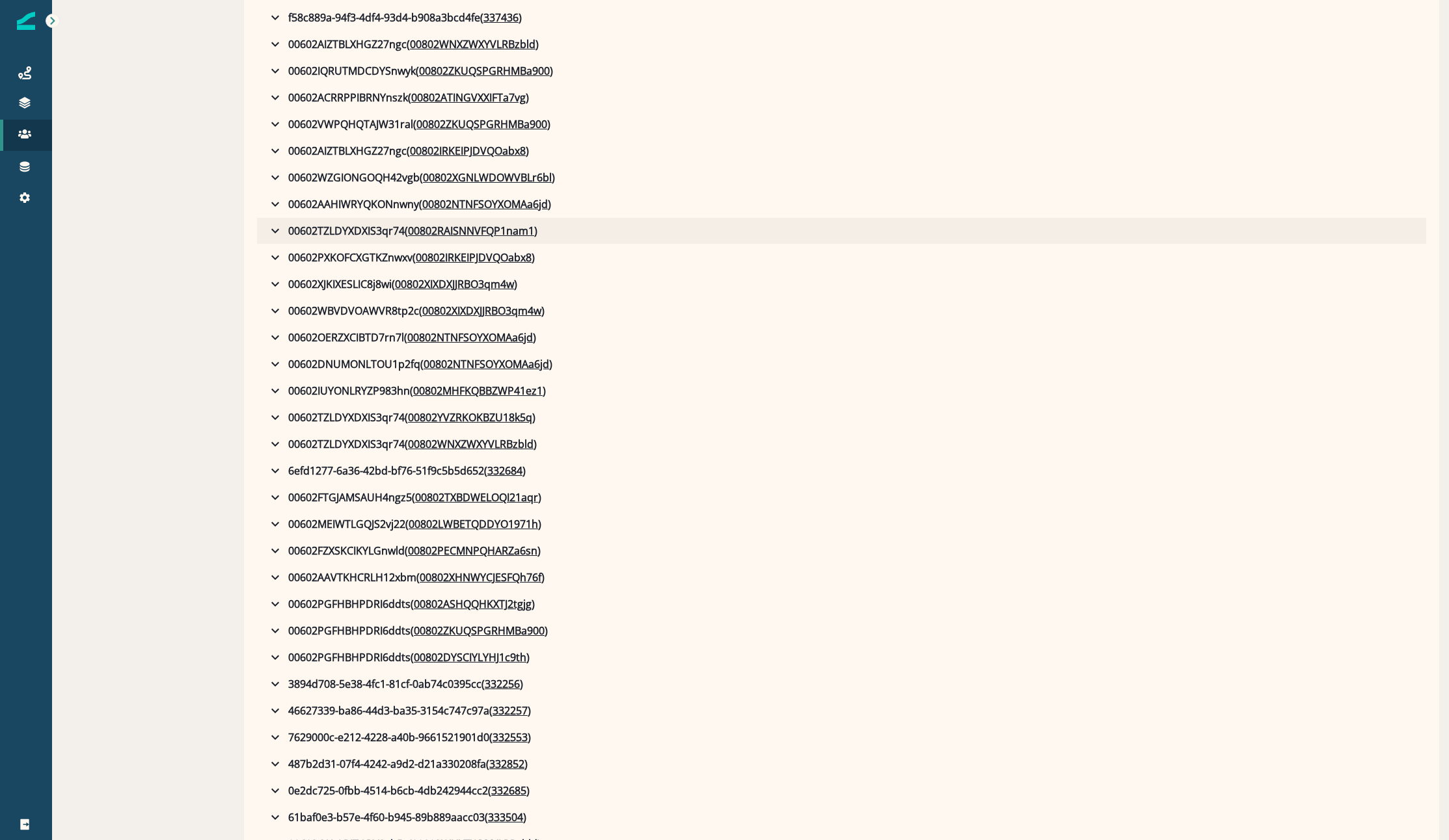
click at [812, 238] on button "00602TZLDYXDXIS3qr74 ( 00802RAISNNVFQP1nam1 )" at bounding box center [841, 230] width 1169 height 26
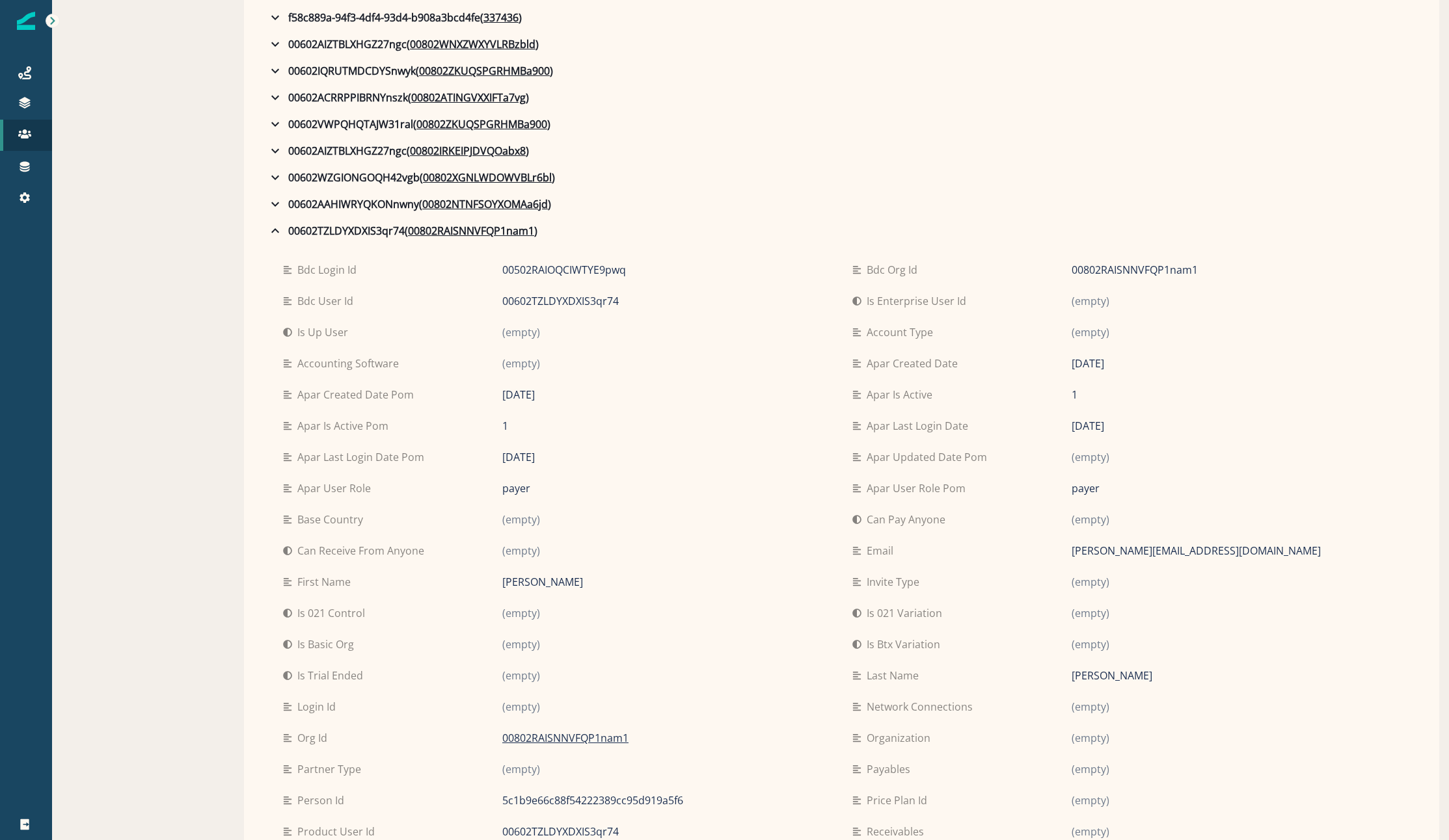
scroll to position [963, 0]
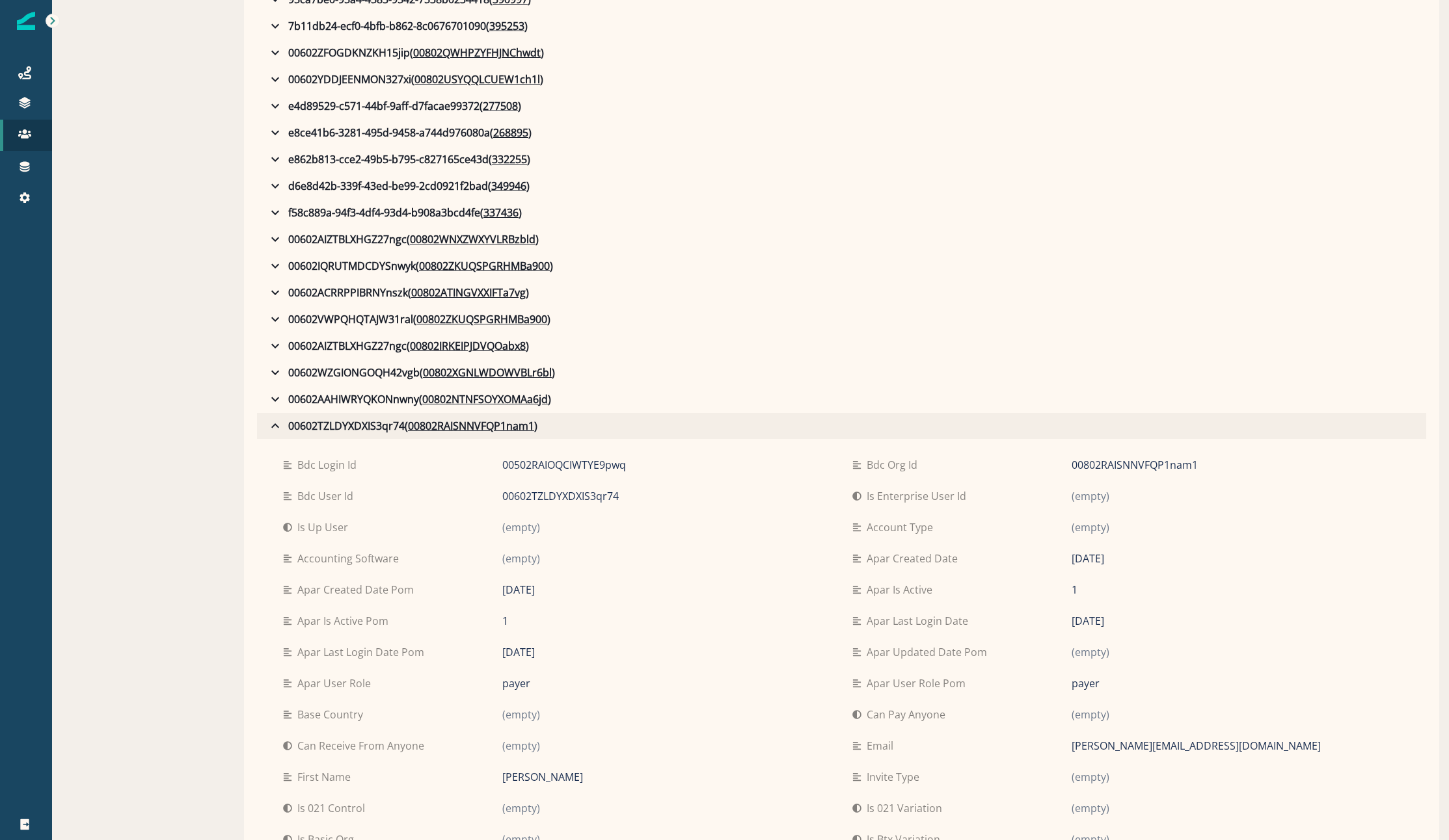
click at [304, 427] on div "00602TZLDYXDXIS3qr74 ( 00802RAISNNVFQP1nam1 )" at bounding box center [402, 425] width 270 height 16
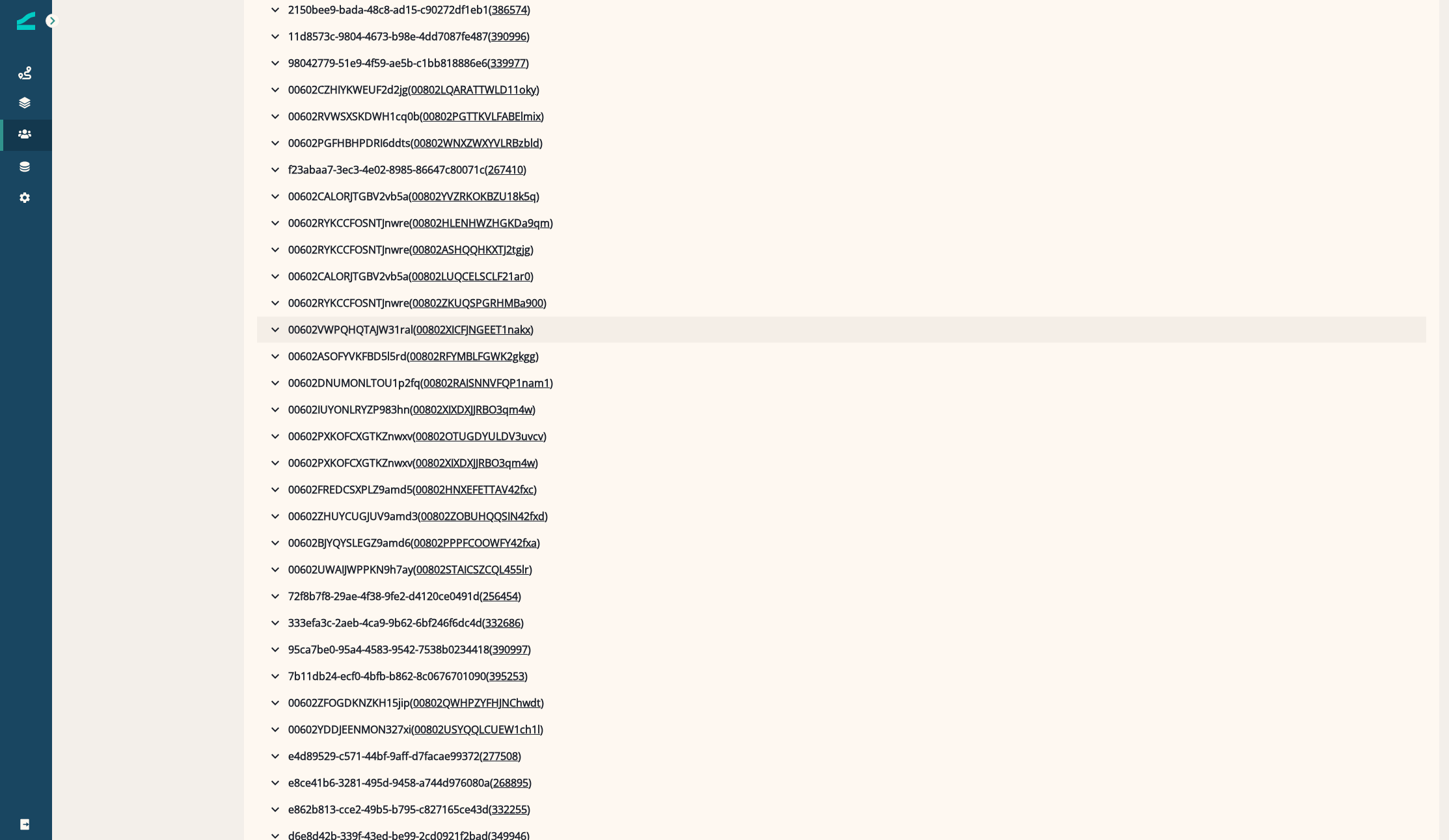
scroll to position [0, 0]
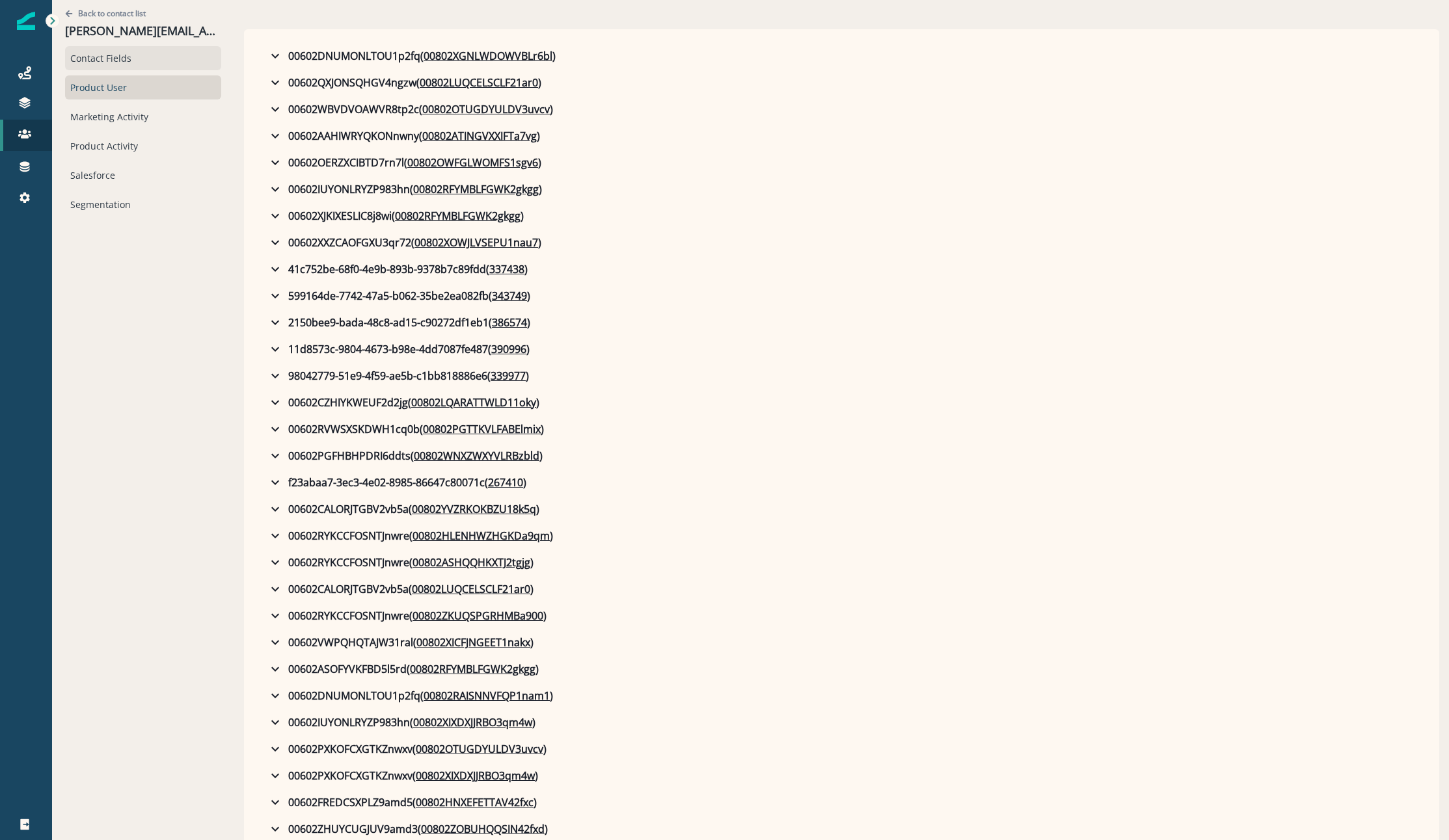
click at [80, 61] on div "Contact Fields" at bounding box center [143, 58] width 156 height 24
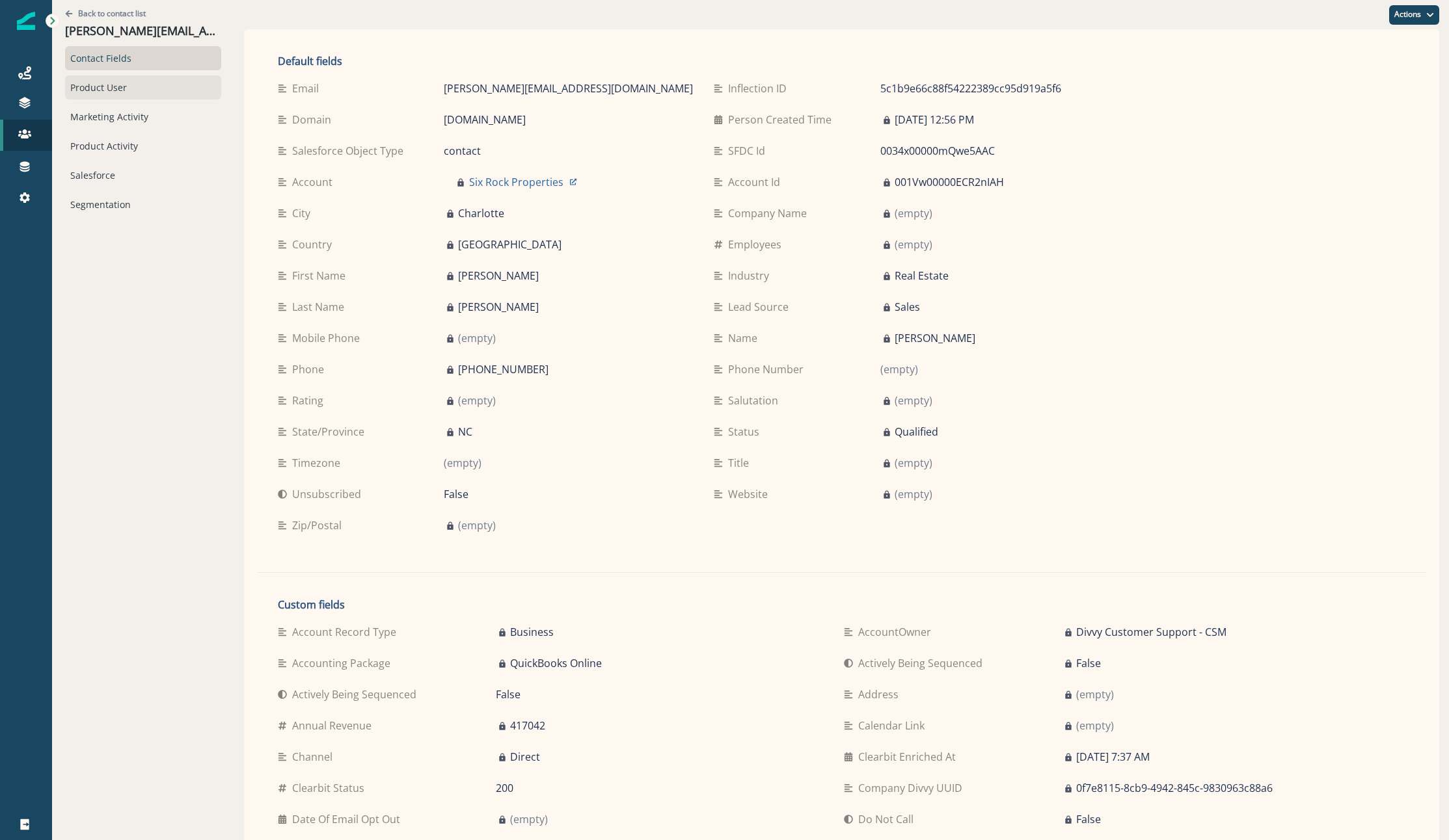
click at [115, 90] on div "Product User" at bounding box center [143, 87] width 156 height 24
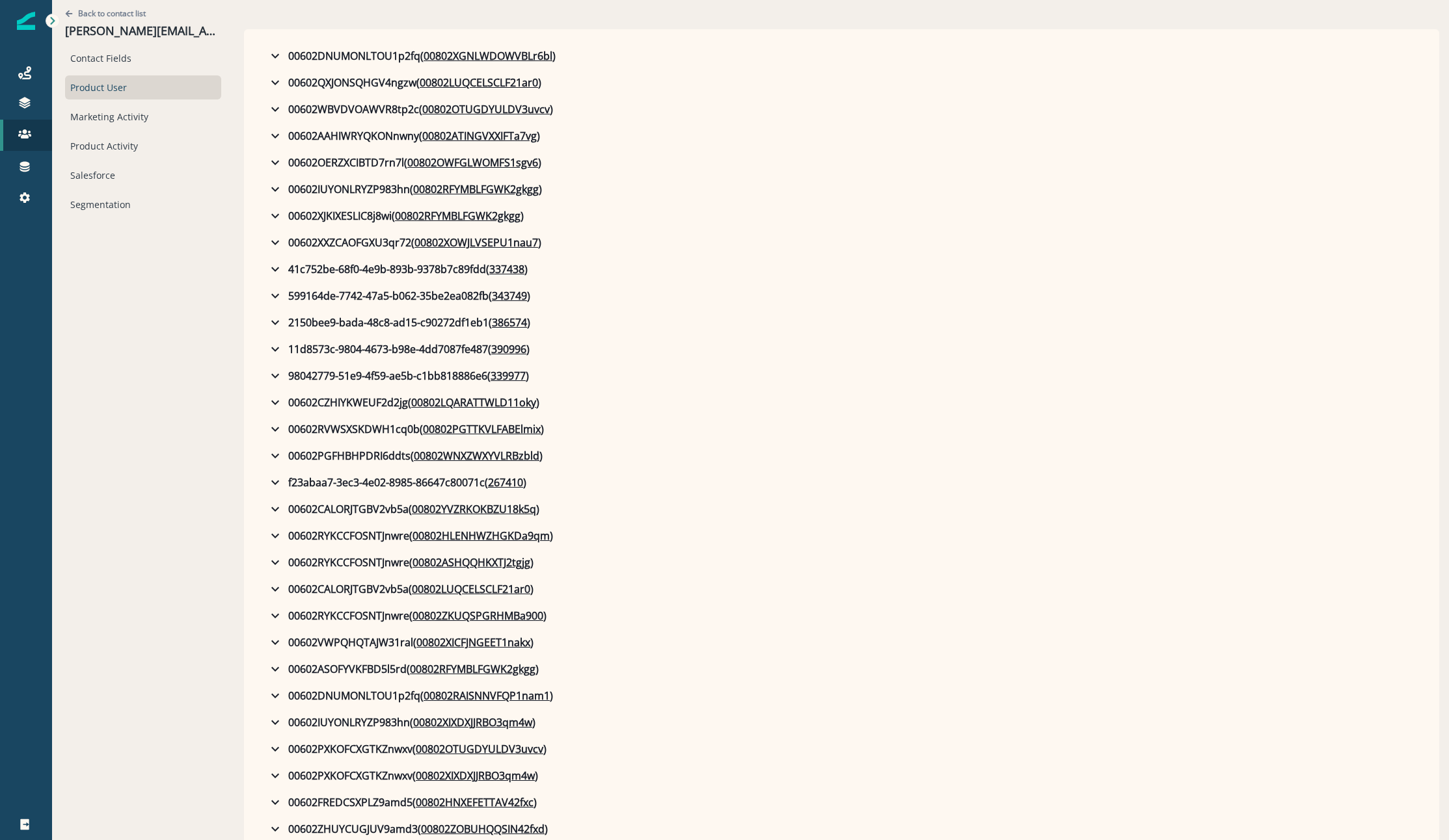
click at [131, 93] on div "Product User" at bounding box center [143, 87] width 156 height 24
click at [492, 317] on u "386574" at bounding box center [510, 322] width 35 height 16
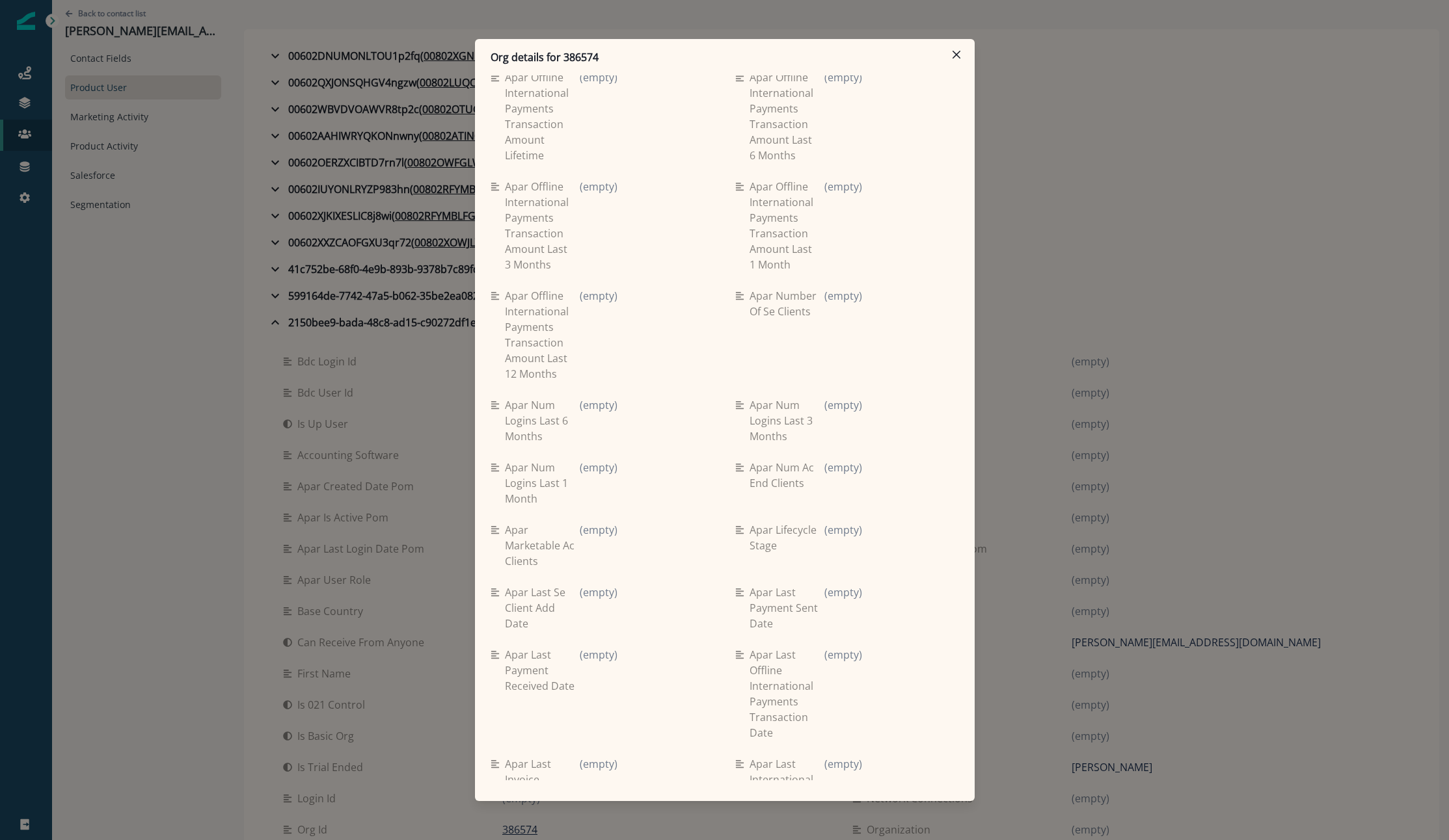
scroll to position [2795, 0]
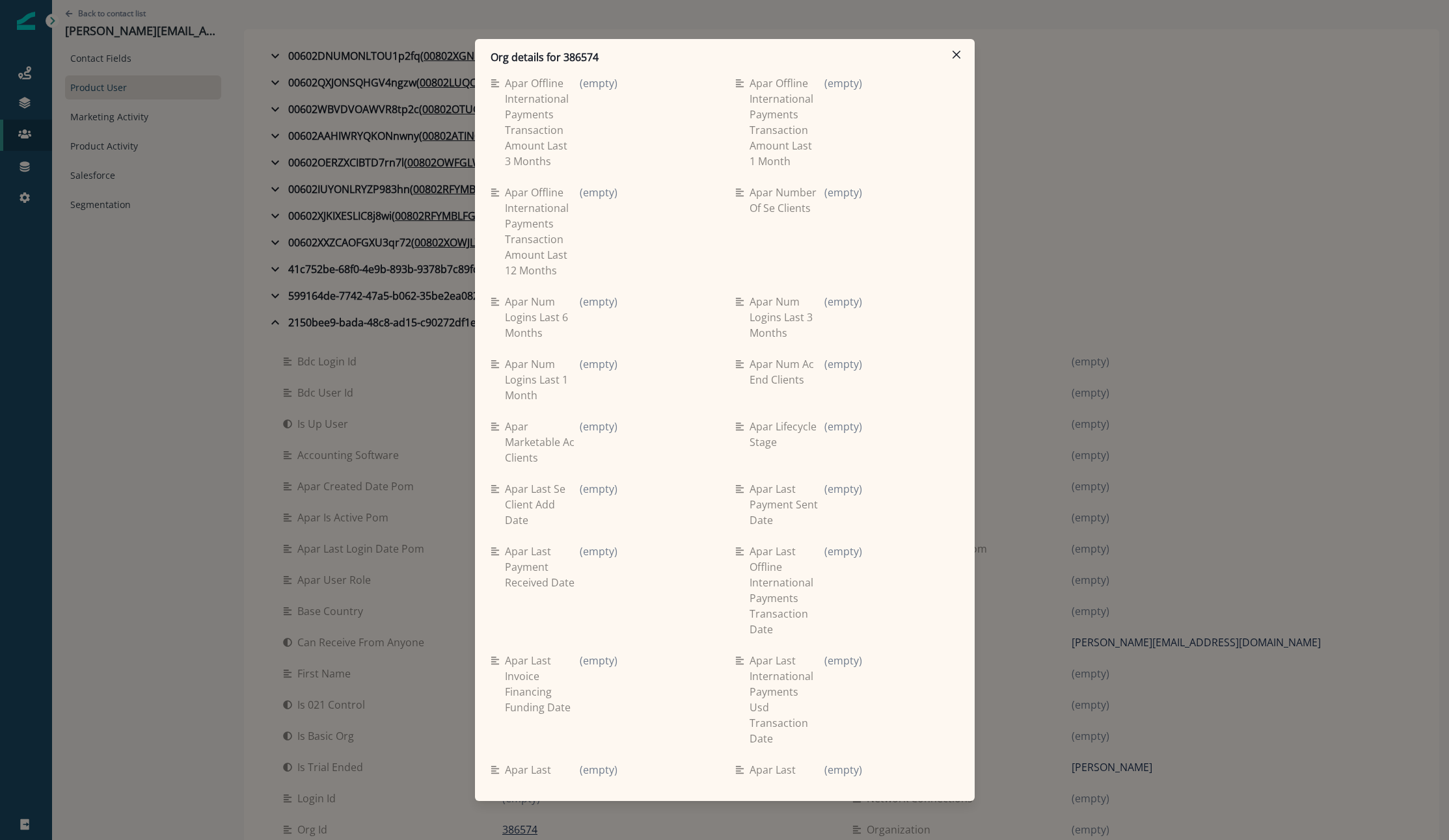
click at [115, 539] on div "Org details for 386574 Se travel spend lifetime (empty) Se spend 9ma (empty) Se…" at bounding box center [724, 420] width 1449 height 840
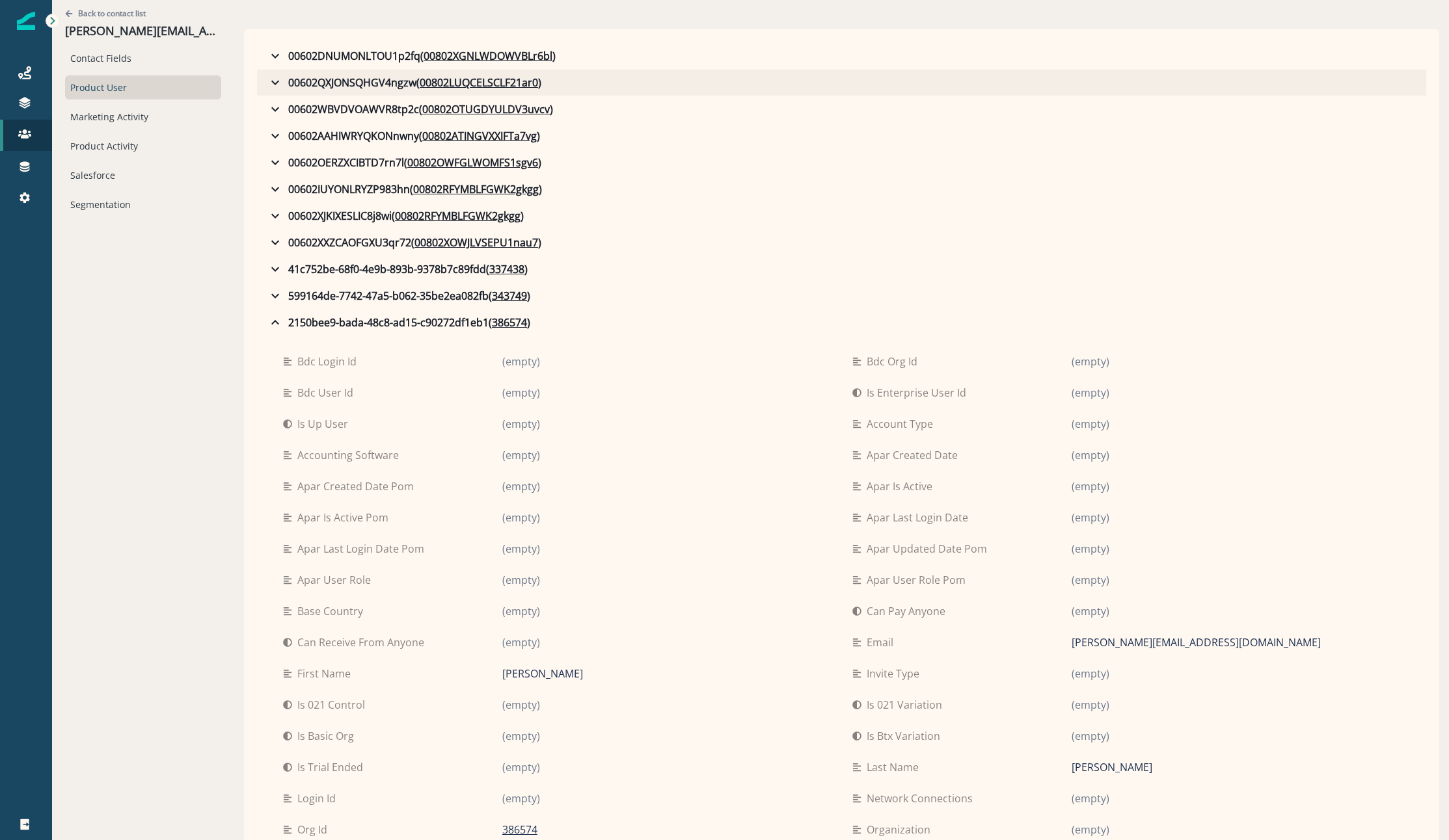
click at [1135, 82] on button "00602QXJONSQHGV4ngzw ( 00802LUQCELSCLF21ar0 )" at bounding box center [841, 82] width 1169 height 26
